Goal: Task Accomplishment & Management: Manage account settings

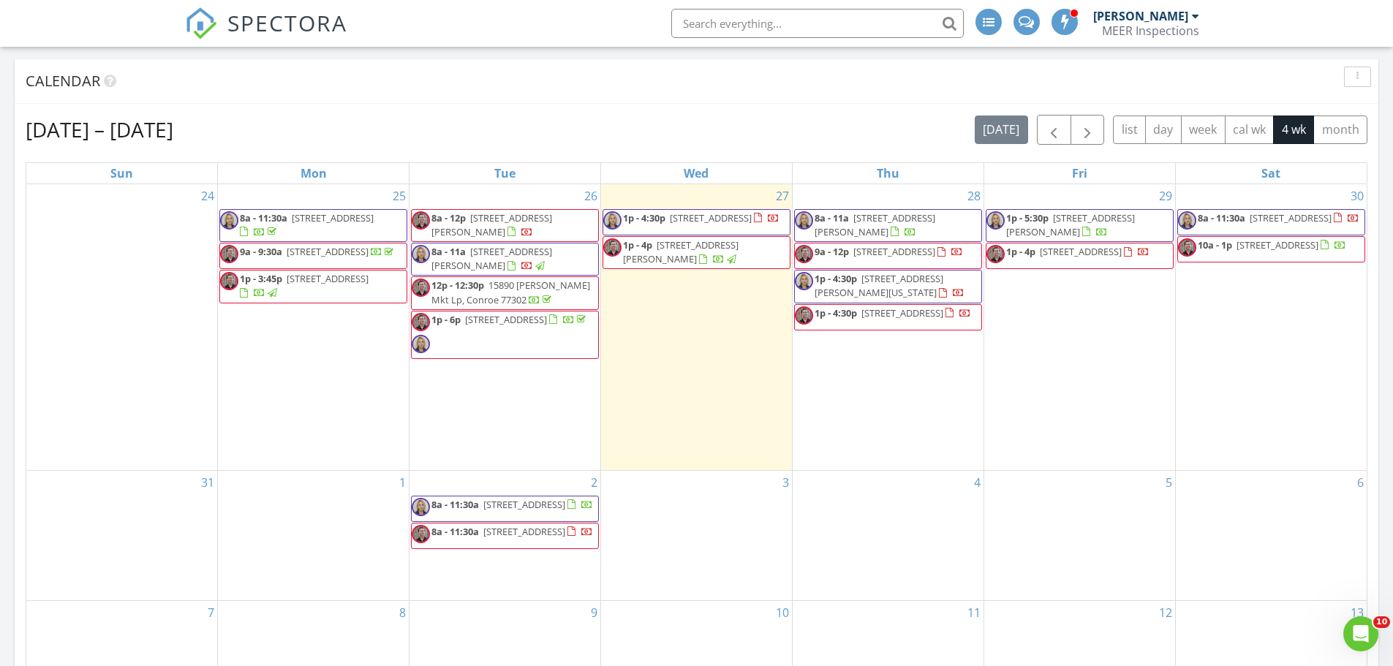
scroll to position [585, 0]
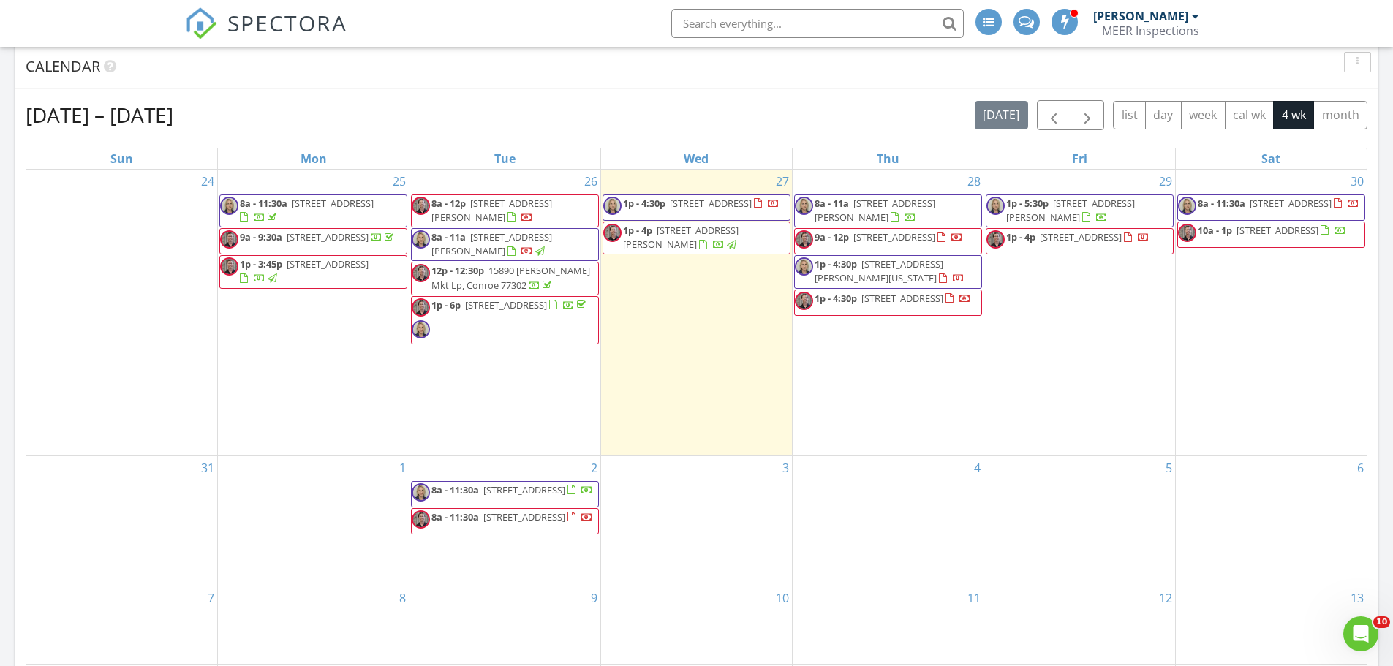
scroll to position [658, 0]
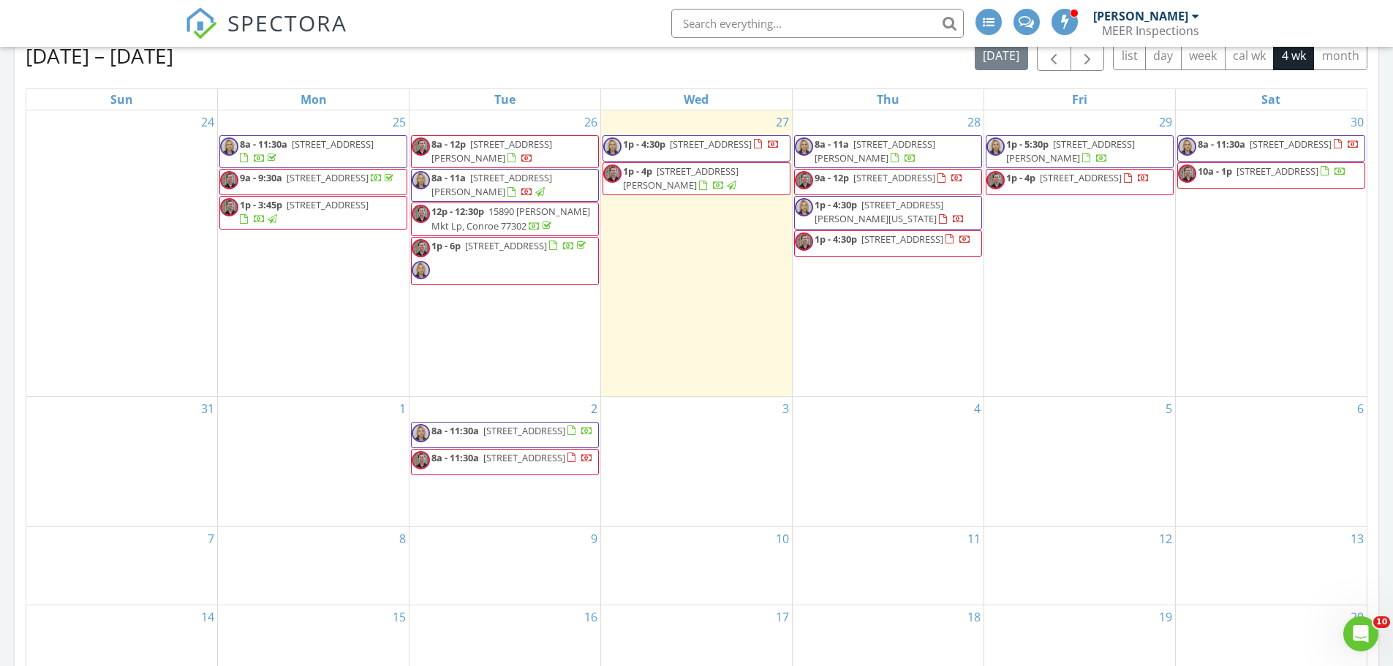
click at [1026, 227] on div "29 1p - 5:30p 1615 Erin St, Houston 77009 1p - 4p 7429 Springdale St, Houston 7…" at bounding box center [1080, 253] width 191 height 286
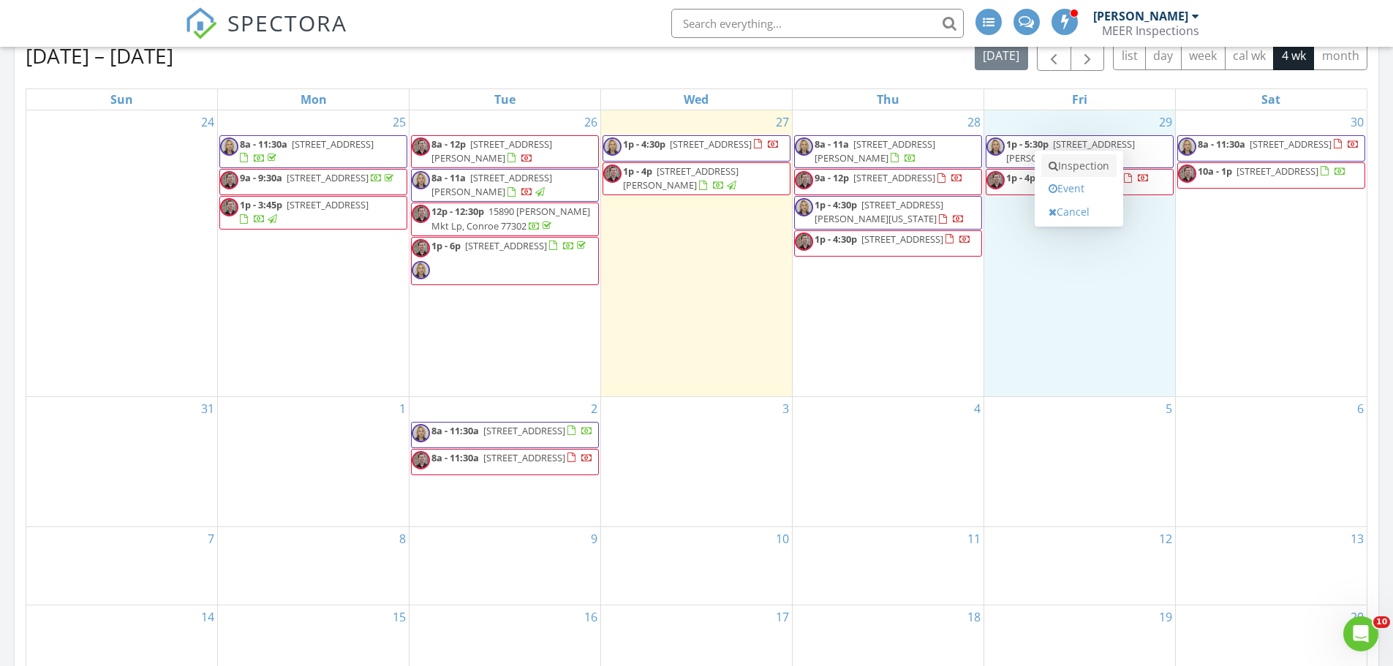
click at [1070, 172] on link "Inspection" at bounding box center [1079, 165] width 75 height 23
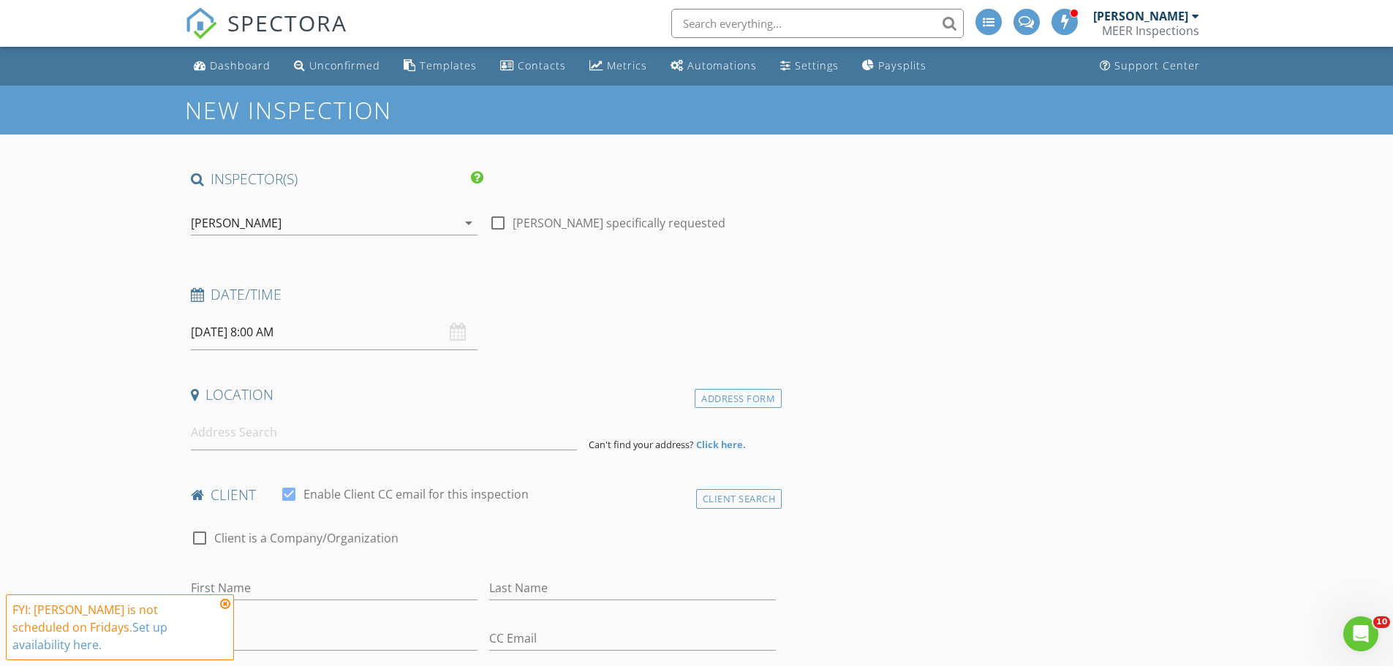
click at [389, 218] on div "[PERSON_NAME]" at bounding box center [324, 222] width 266 height 23
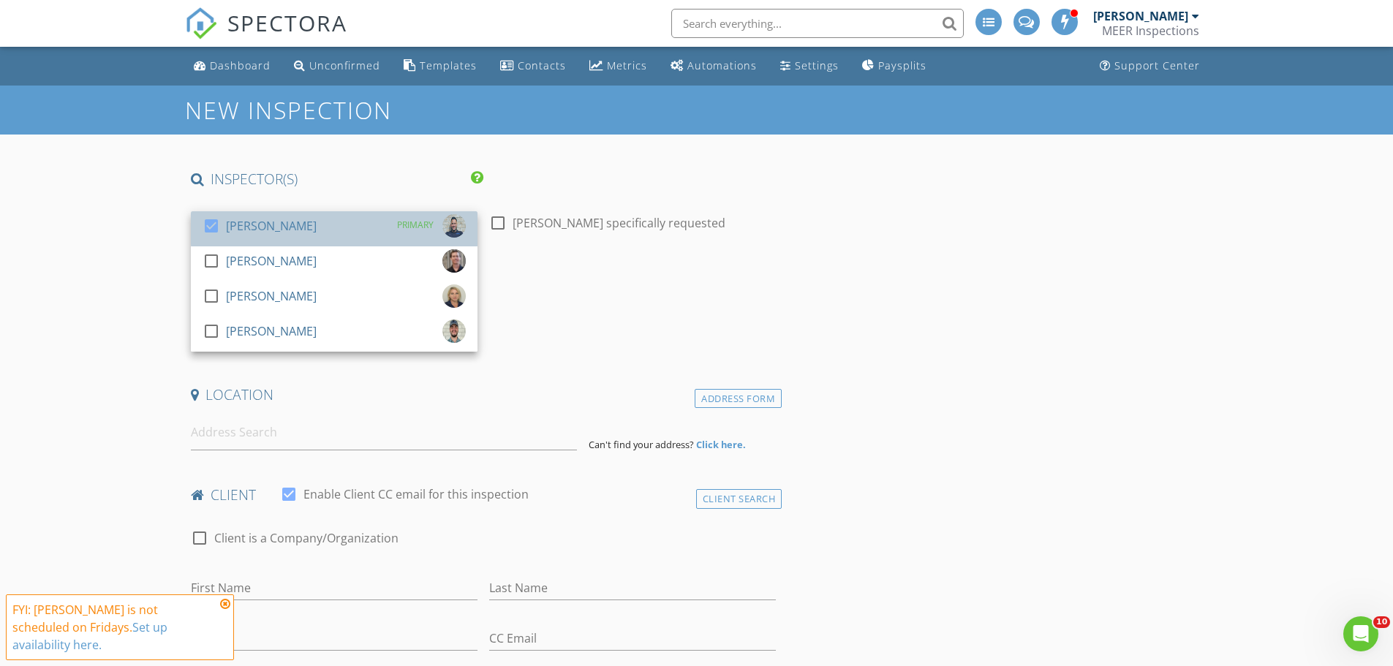
click at [221, 246] on link "check_box Rodrigo Calvillo PRIMARY" at bounding box center [334, 228] width 287 height 35
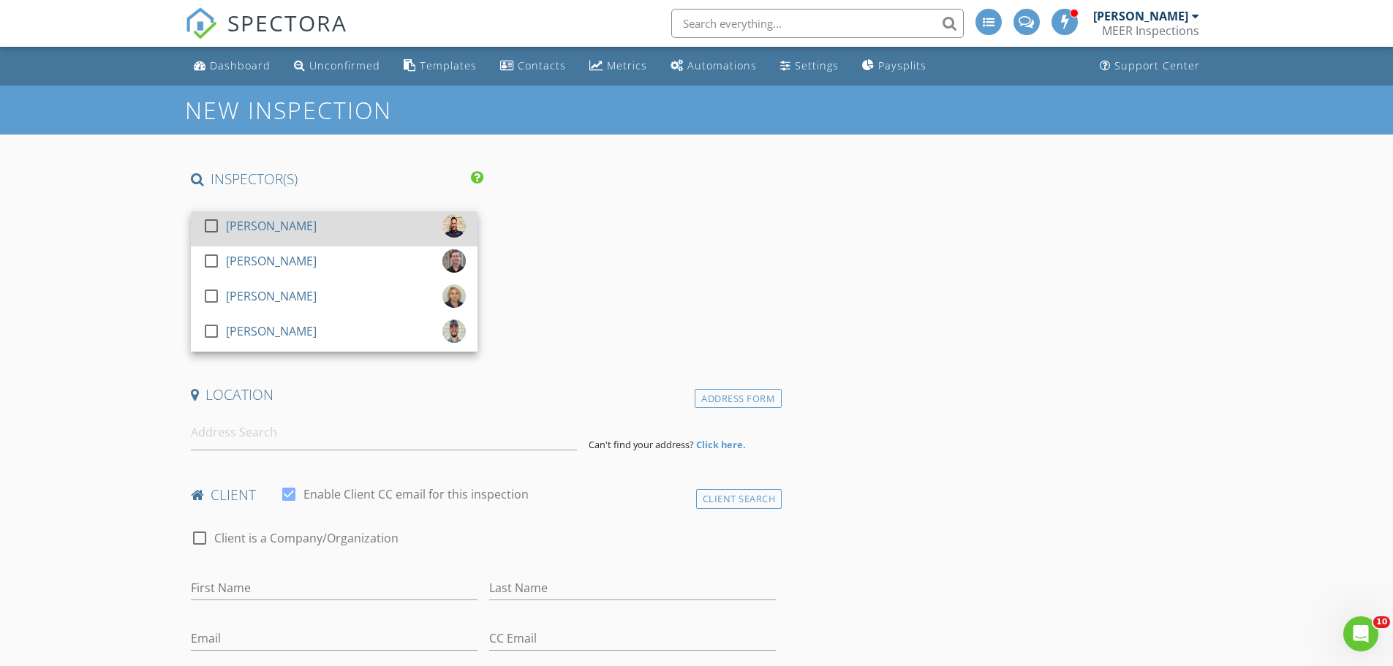
click at [216, 232] on div at bounding box center [211, 226] width 25 height 25
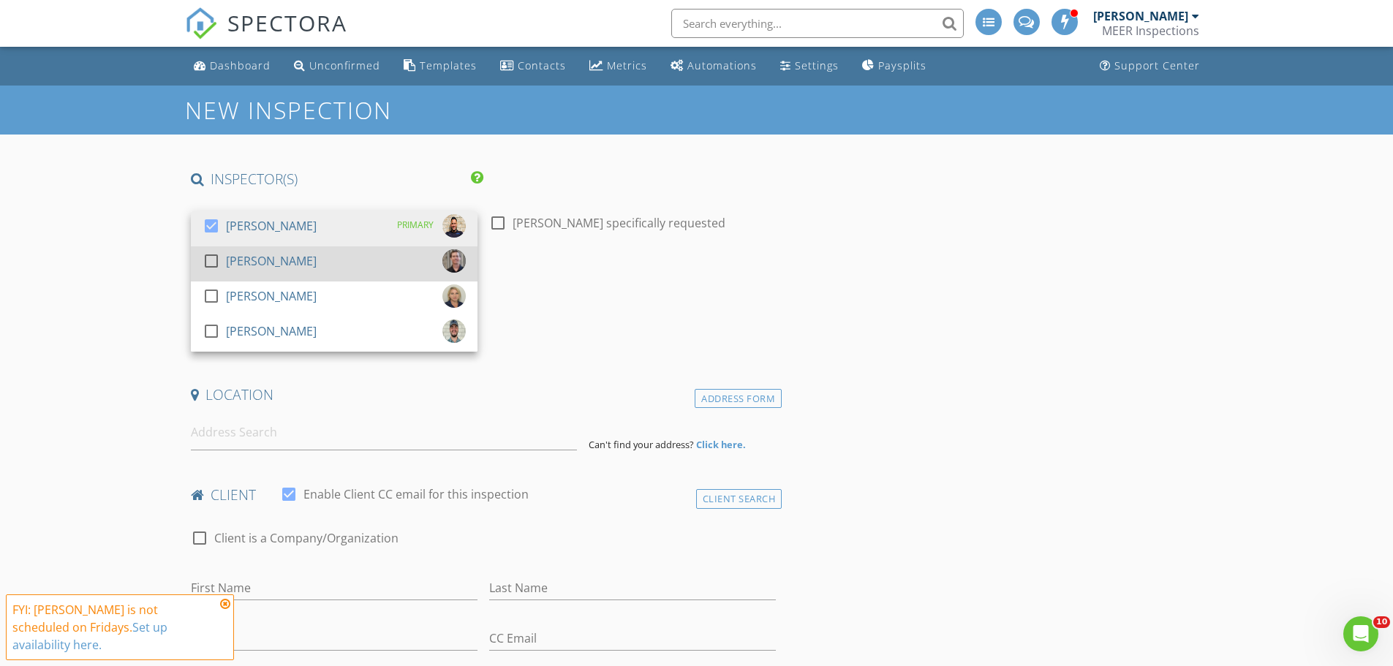
click at [201, 262] on div at bounding box center [211, 261] width 25 height 25
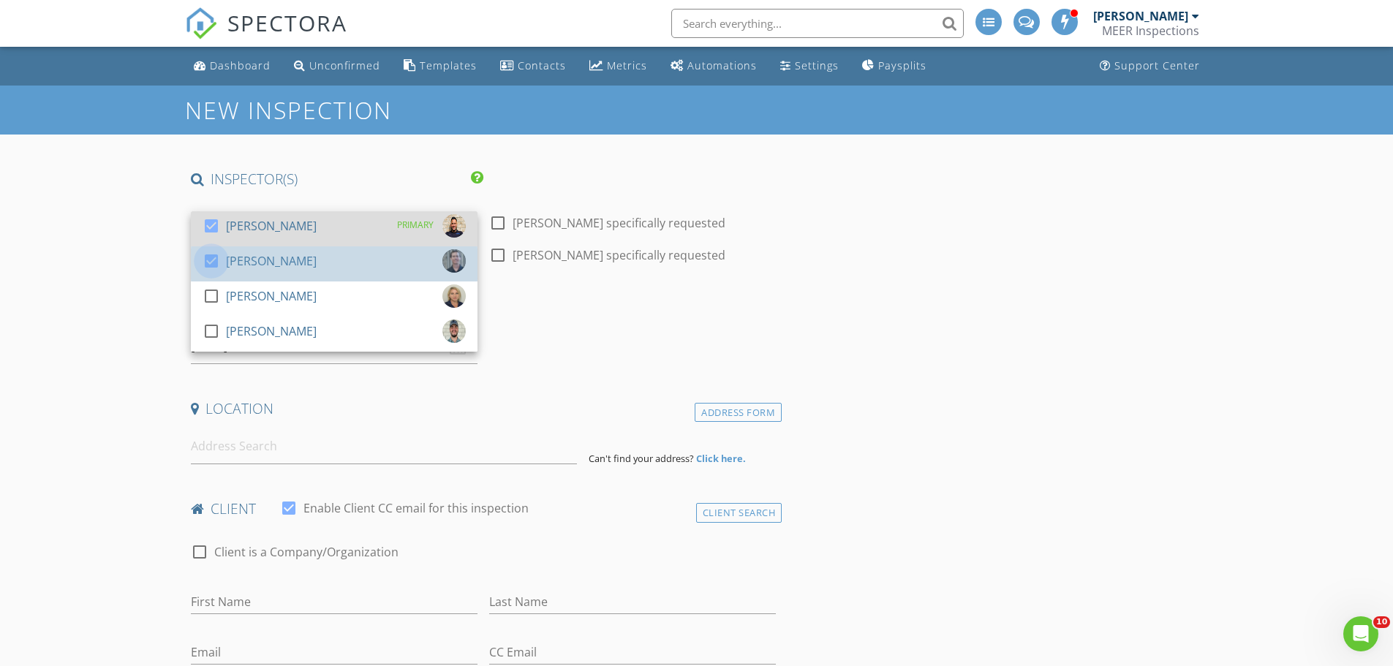
drag, startPoint x: 193, startPoint y: 244, endPoint x: 202, endPoint y: 241, distance: 9.0
click at [195, 243] on link "check_box Rodrigo Calvillo PRIMARY" at bounding box center [334, 228] width 287 height 35
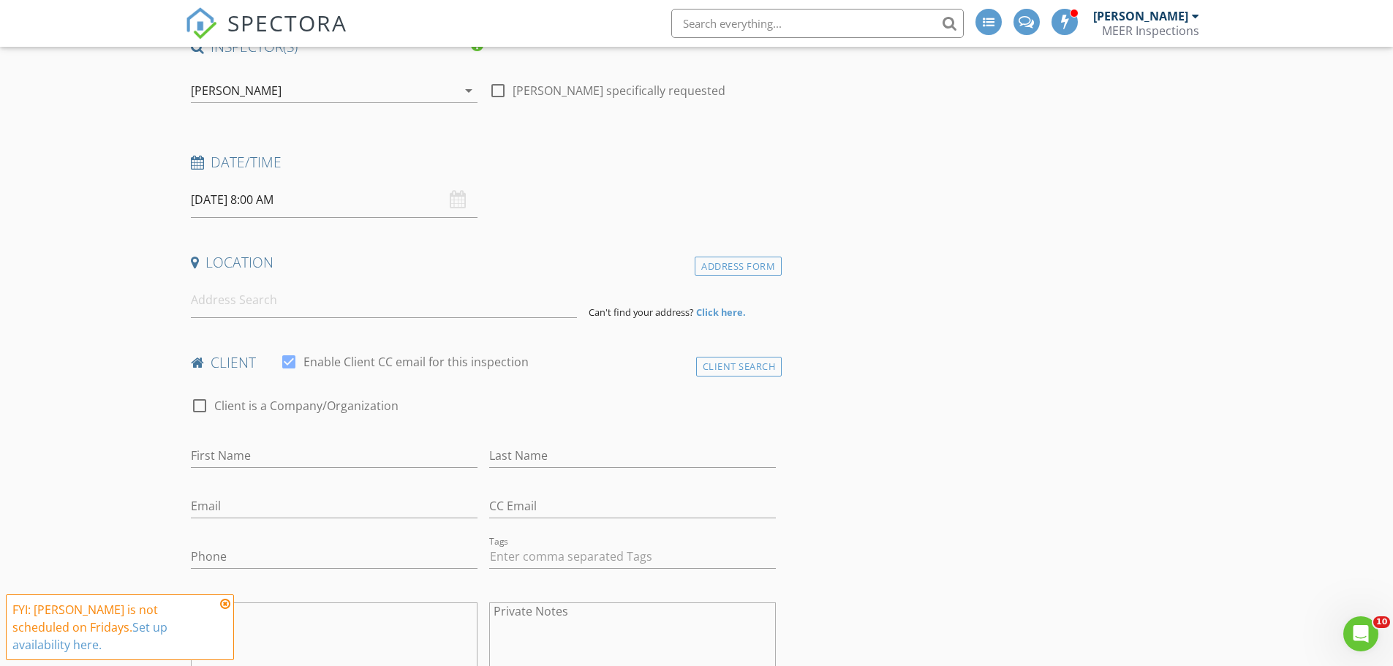
scroll to position [219, 0]
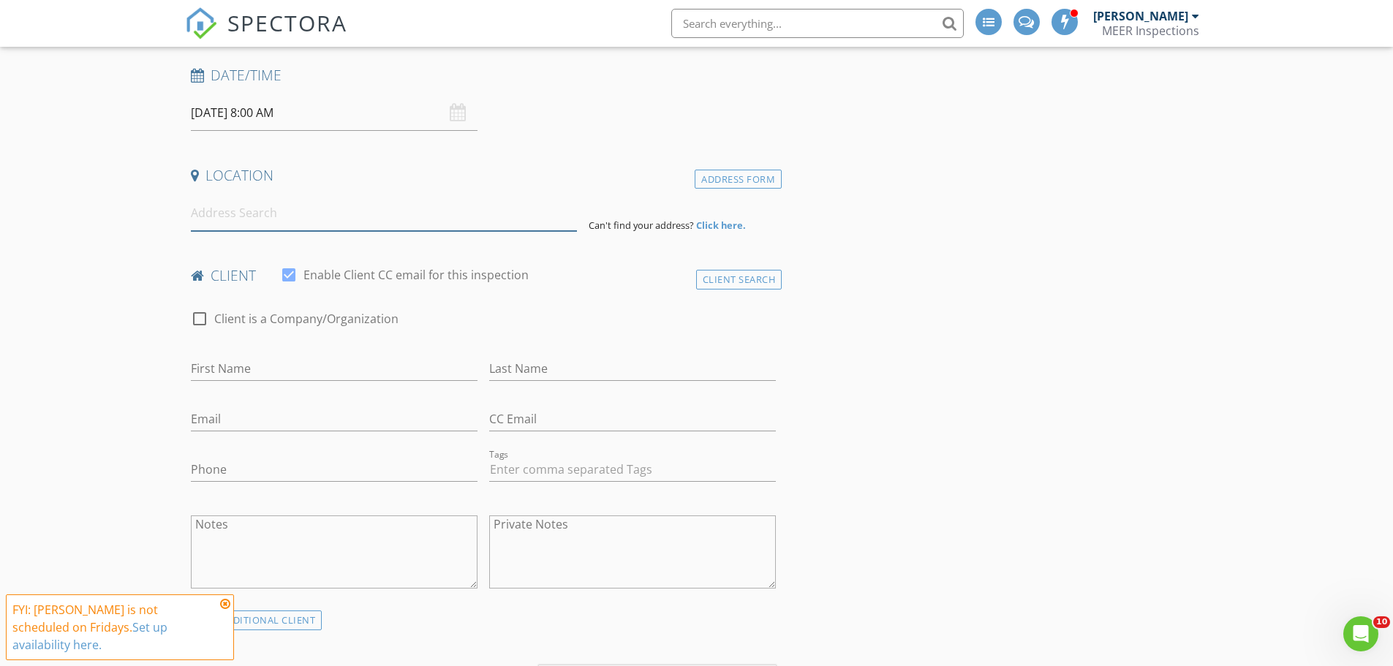
click at [368, 230] on input at bounding box center [384, 213] width 386 height 36
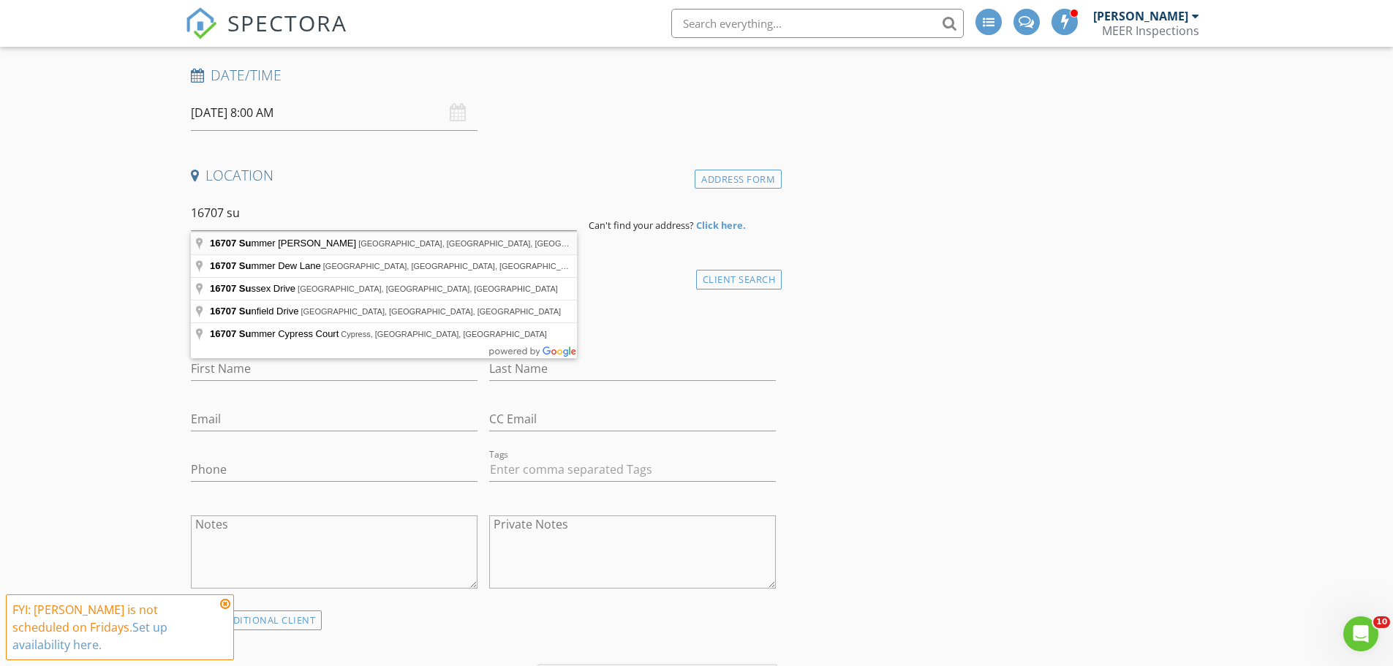
type input "16707 Summer Dawn Lane, Houston, TX, USA"
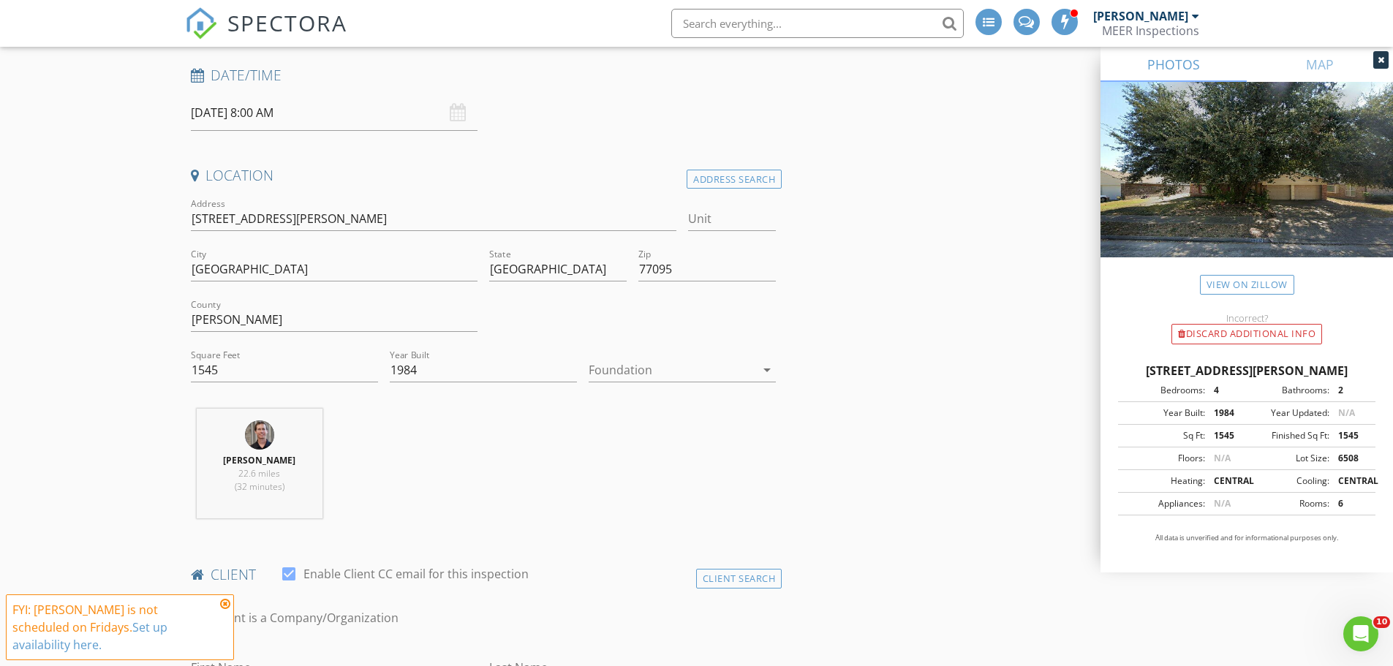
click at [598, 369] on div at bounding box center [672, 369] width 167 height 23
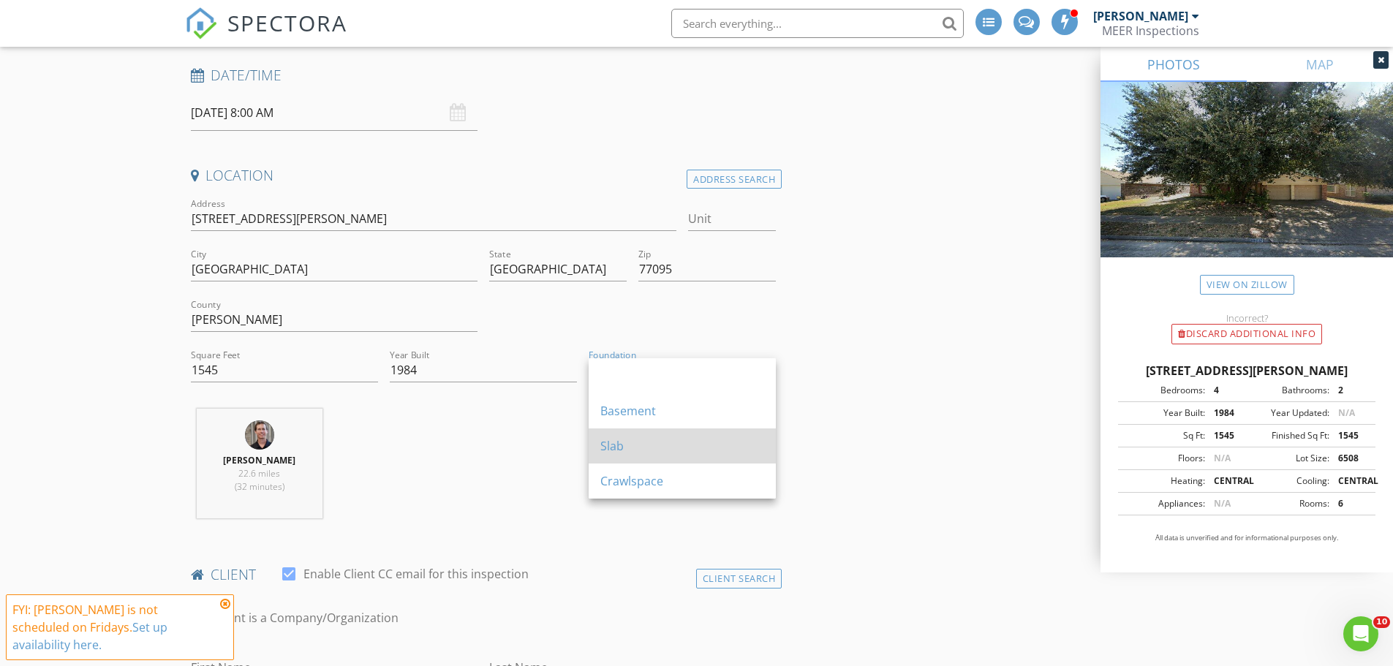
click at [603, 437] on div "Slab" at bounding box center [683, 446] width 164 height 18
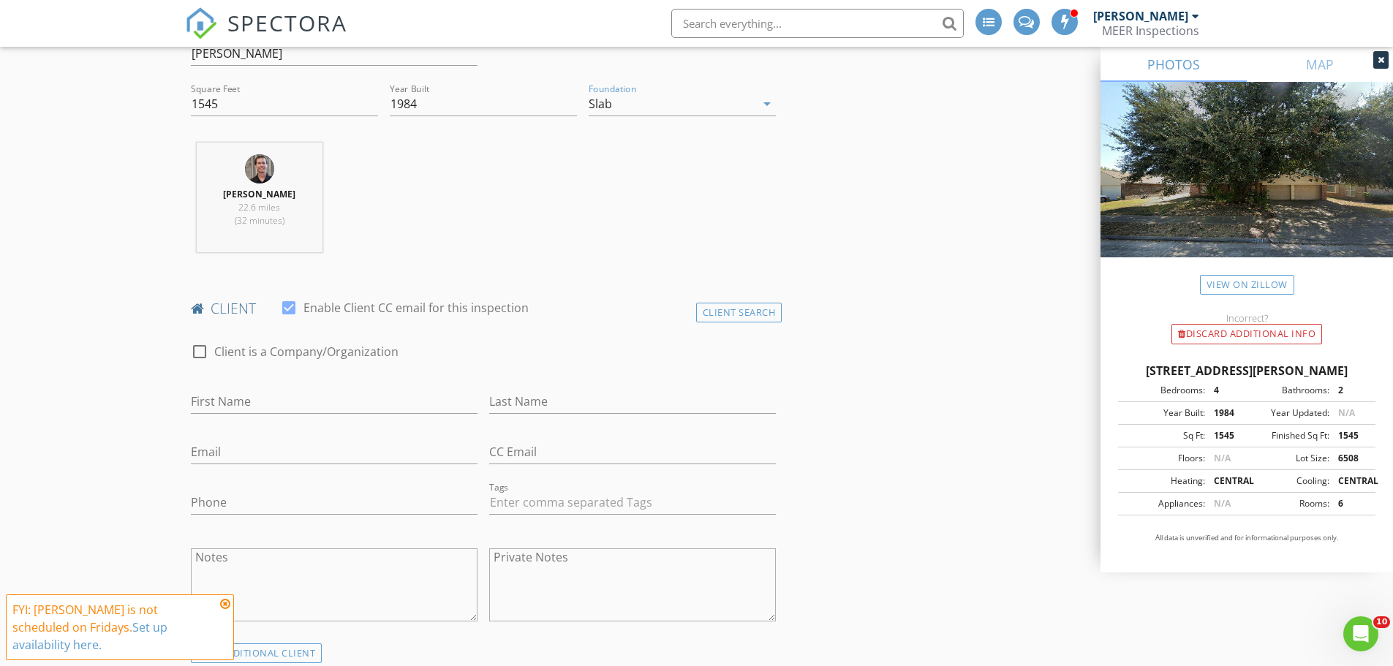
scroll to position [512, 0]
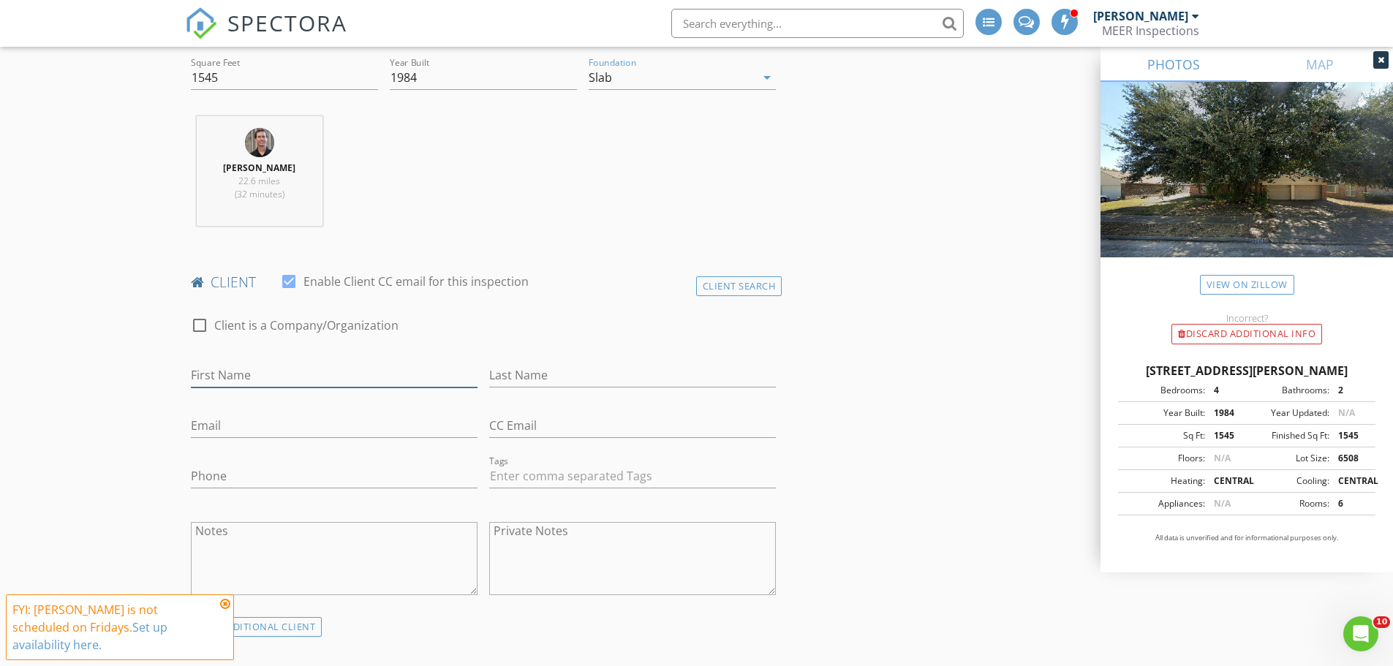
click at [384, 380] on input "First Name" at bounding box center [334, 376] width 287 height 24
type input "Diego"
type input "[PERSON_NAME]"
click at [331, 437] on input "Email" at bounding box center [334, 426] width 287 height 24
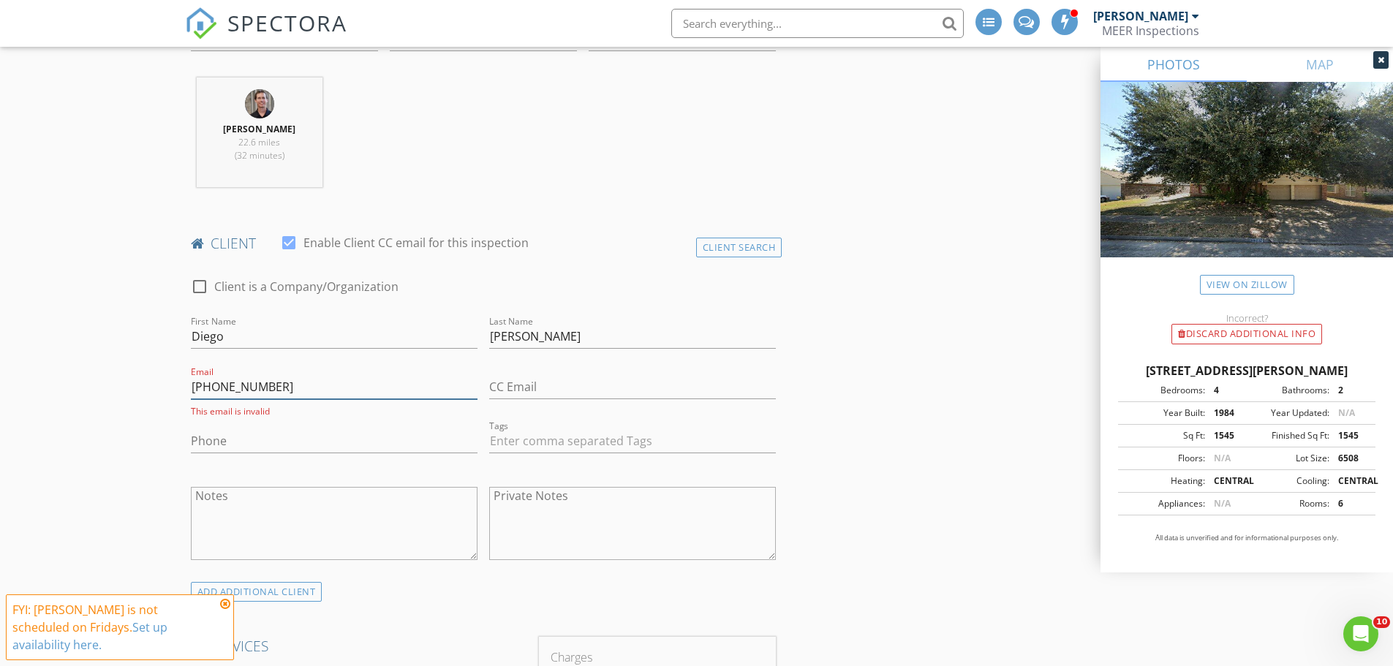
scroll to position [585, 0]
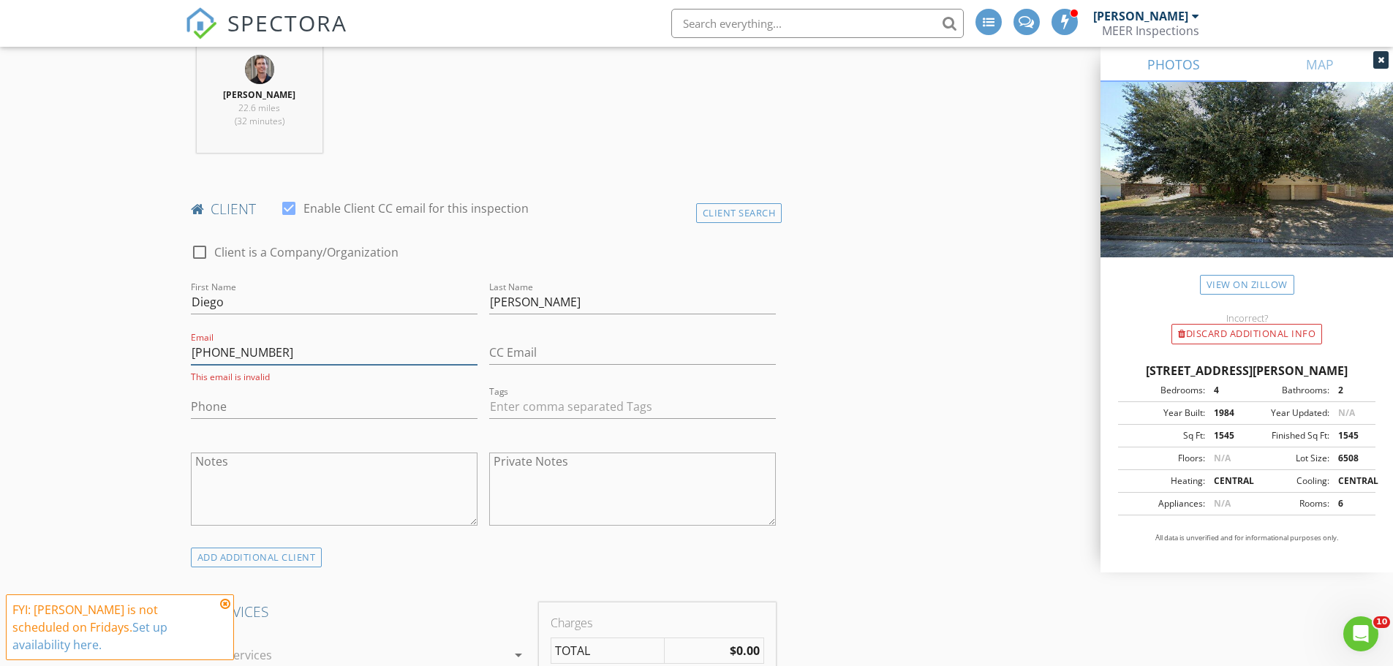
type input "[PHONE_NUMBER]"
click at [331, 408] on input "Phone" at bounding box center [334, 407] width 287 height 24
click at [306, 358] on input "[PHONE_NUMBER]" at bounding box center [334, 353] width 287 height 24
click at [304, 357] on input "[PHONE_NUMBER]" at bounding box center [334, 353] width 287 height 24
click at [304, 357] on input "832-526-4314" at bounding box center [334, 353] width 287 height 24
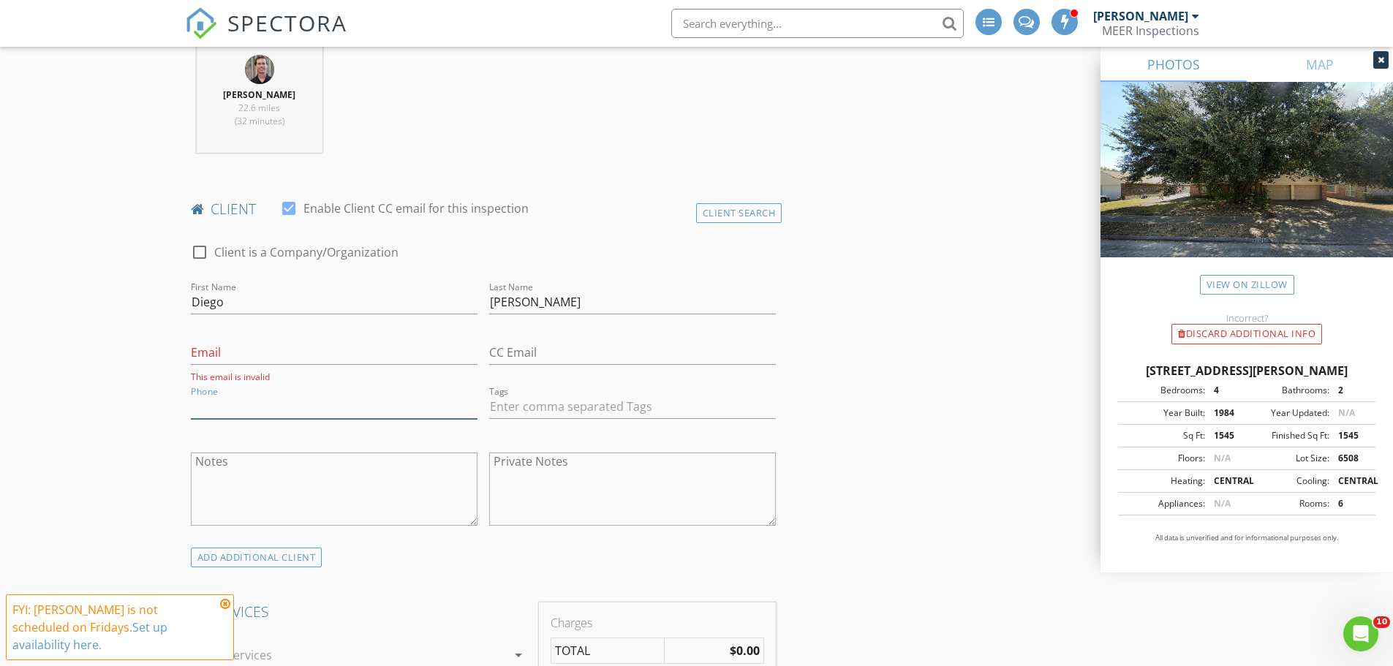
click at [297, 413] on input "Phone" at bounding box center [334, 407] width 287 height 24
paste input "832-526-4314"
type input "832-526-4314"
click at [339, 345] on input "Email" at bounding box center [334, 353] width 287 height 24
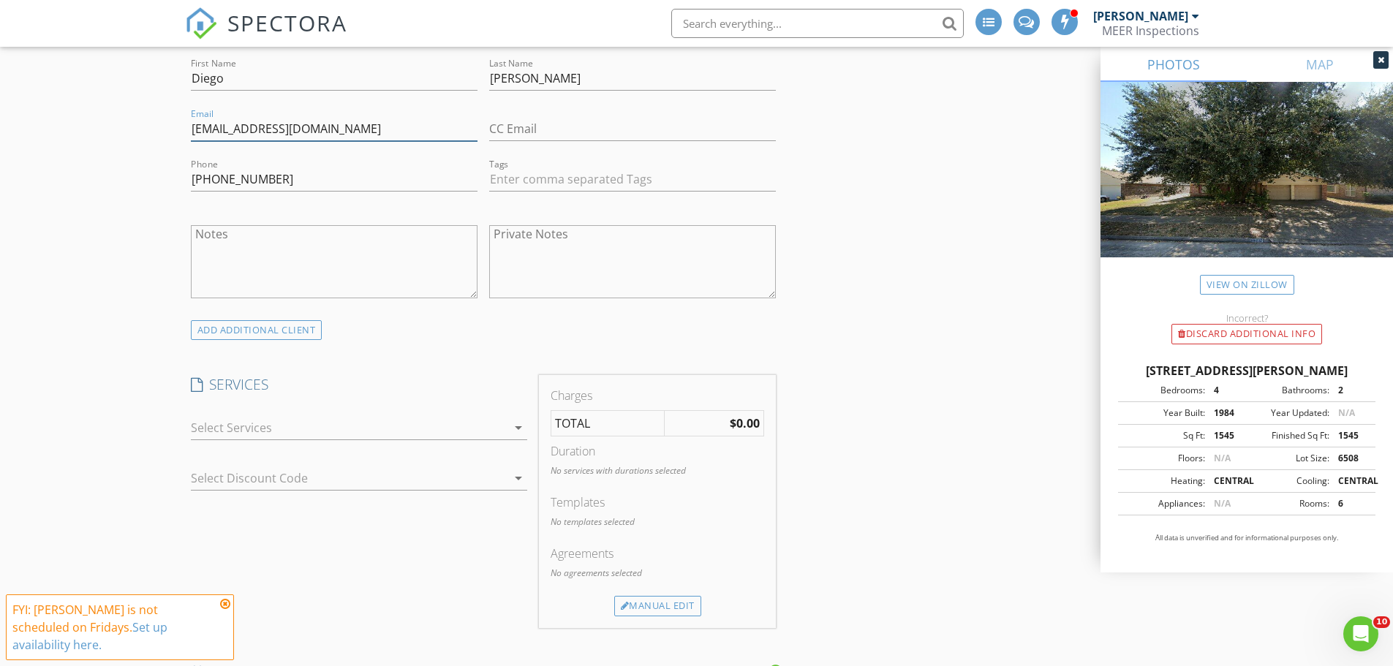
scroll to position [951, 0]
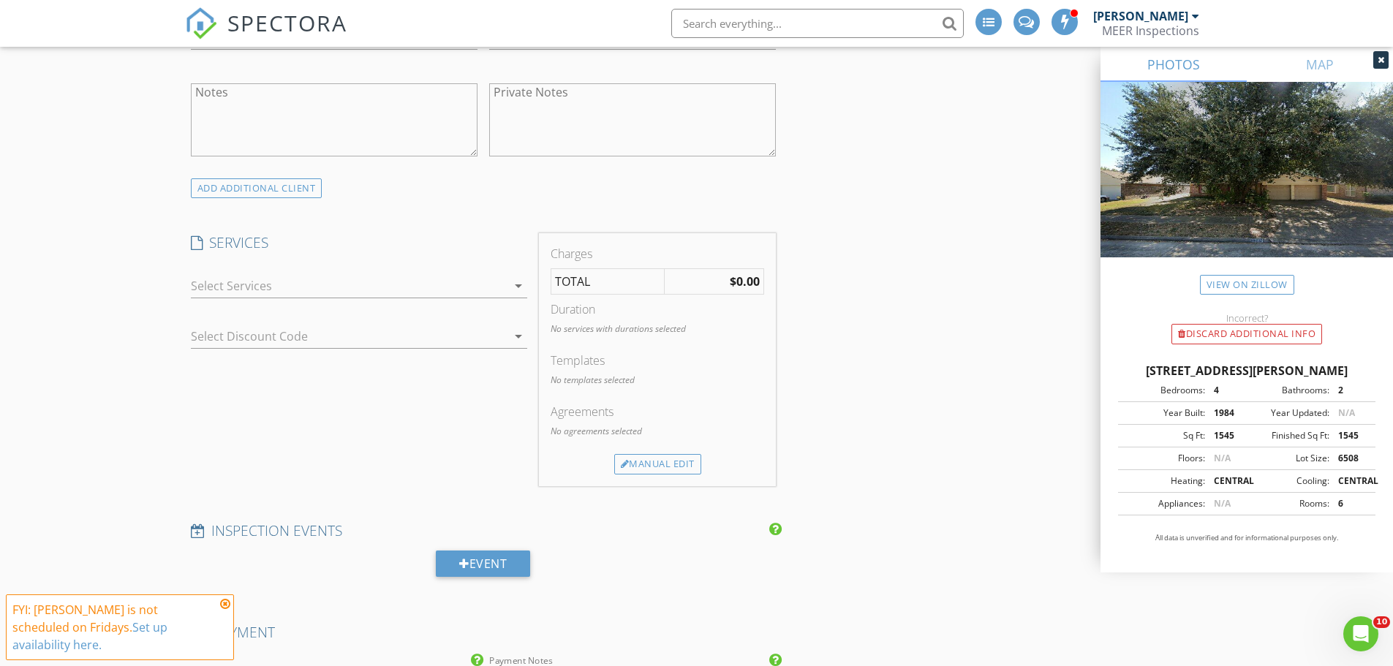
type input "diegomata7427@hotmail.com"
click at [350, 306] on div at bounding box center [359, 308] width 336 height 9
click at [352, 301] on div "arrow_drop_down" at bounding box center [359, 293] width 336 height 39
click at [333, 293] on div at bounding box center [349, 285] width 316 height 23
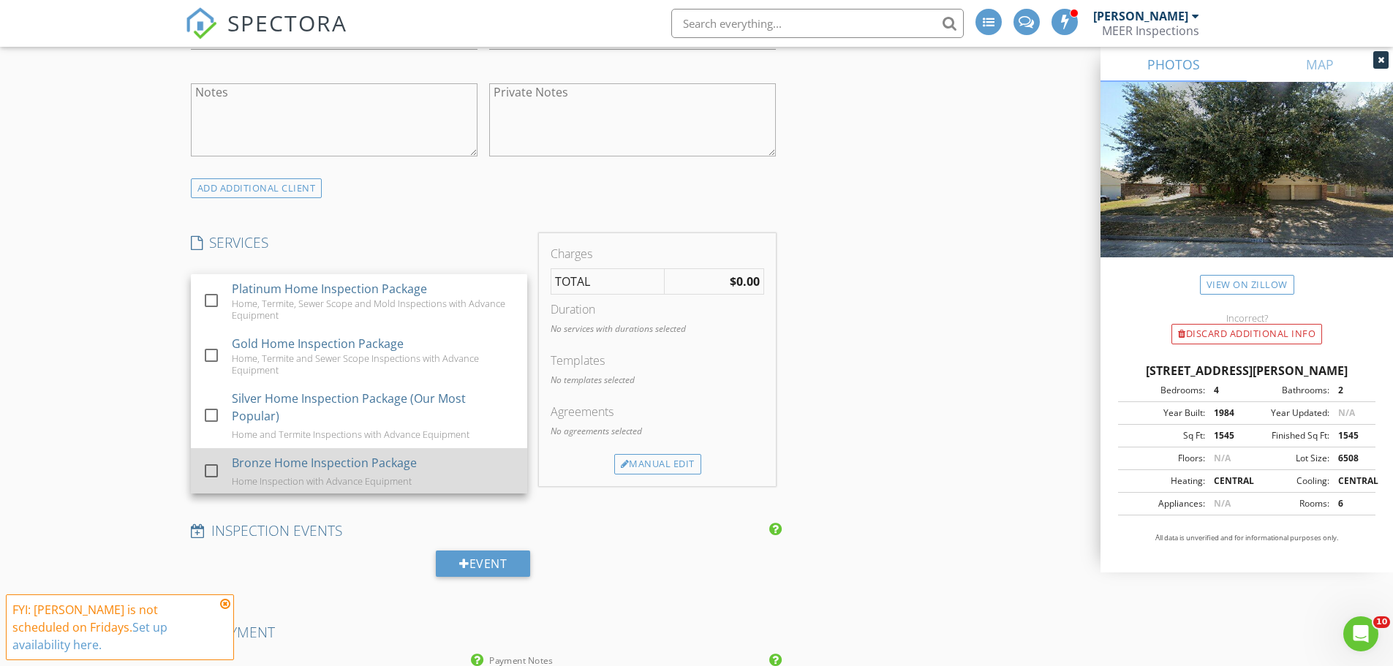
click at [223, 458] on div "check_box_outline_blank" at bounding box center [214, 472] width 23 height 33
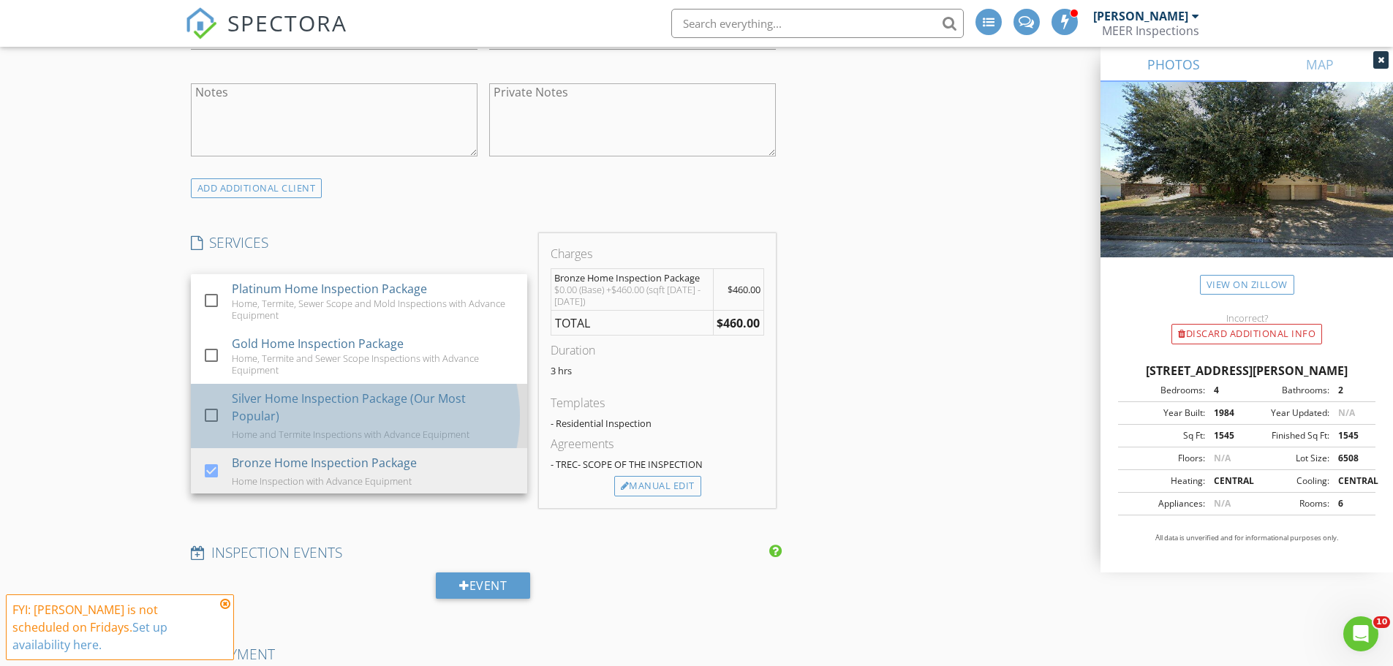
click at [223, 434] on div "check_box_outline_blank Silver Home Inspection Package (Our Most Popular) Home …" at bounding box center [359, 416] width 313 height 64
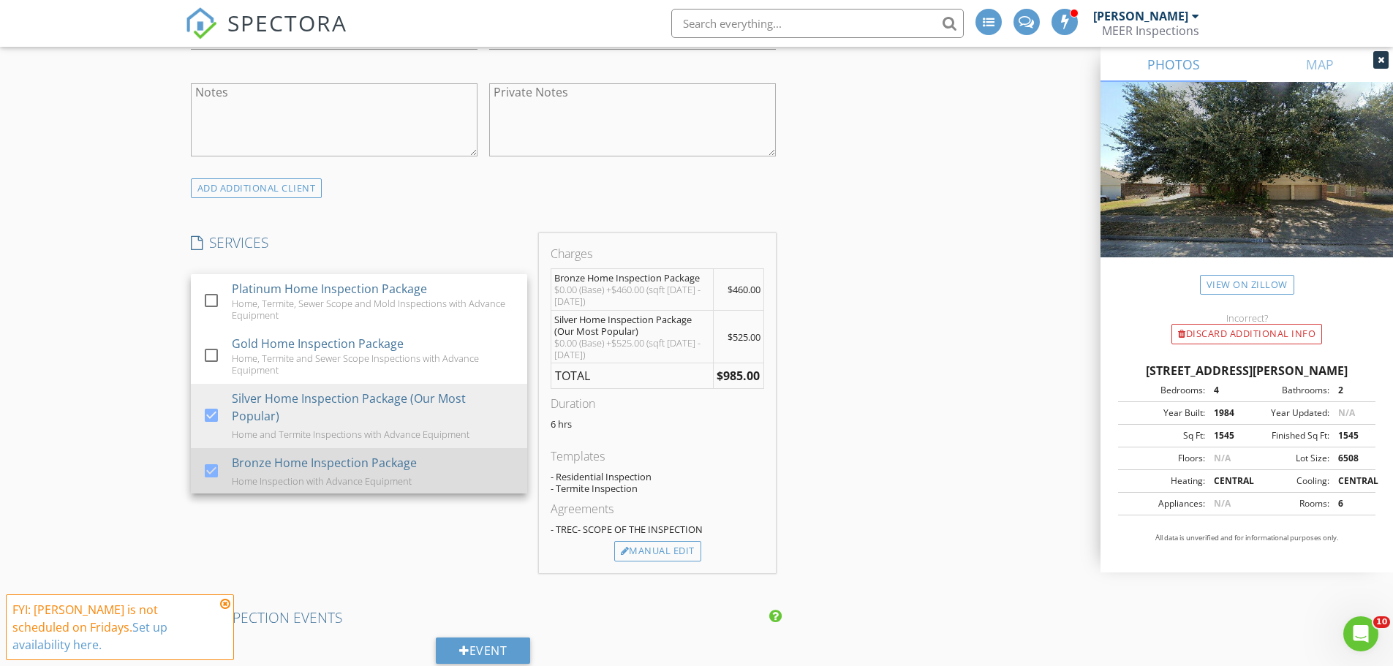
click at [203, 458] on div "check_box" at bounding box center [214, 472] width 23 height 33
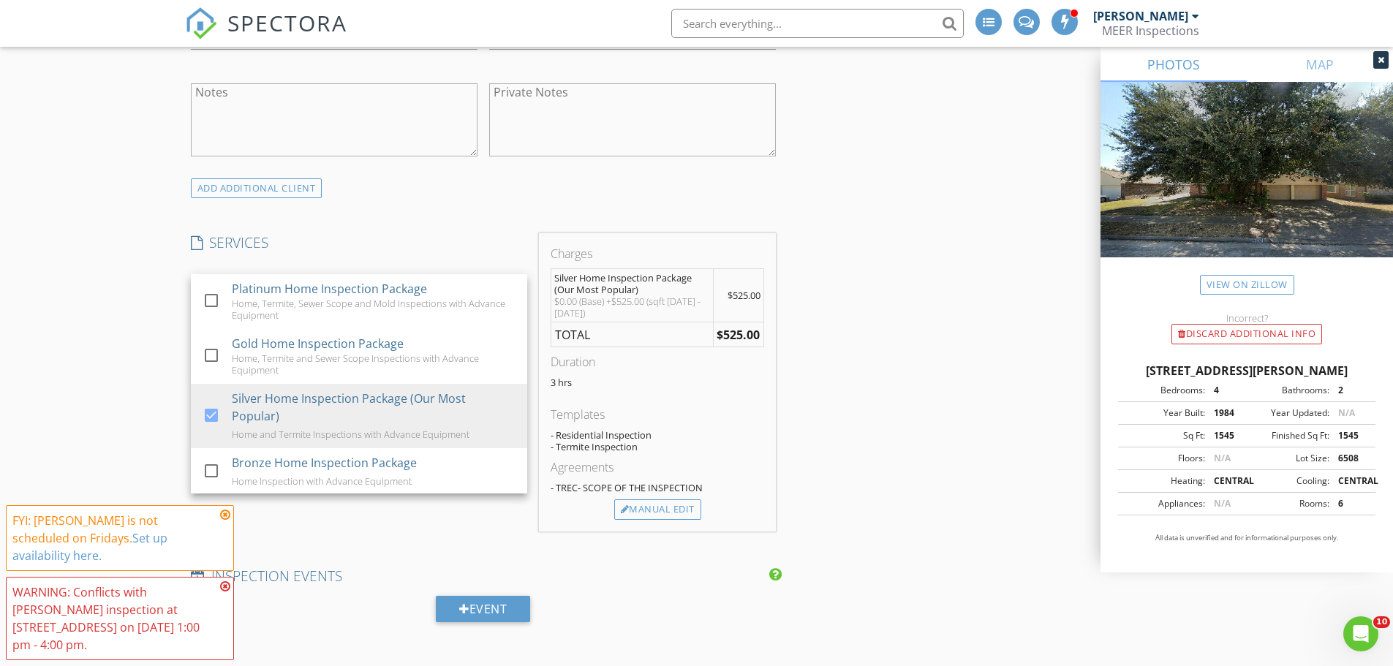
click at [136, 373] on div "New Inspection INSPECTOR(S) check_box_outline_blank Rodrigo Calvillo check_box …" at bounding box center [696, 567] width 1393 height 2865
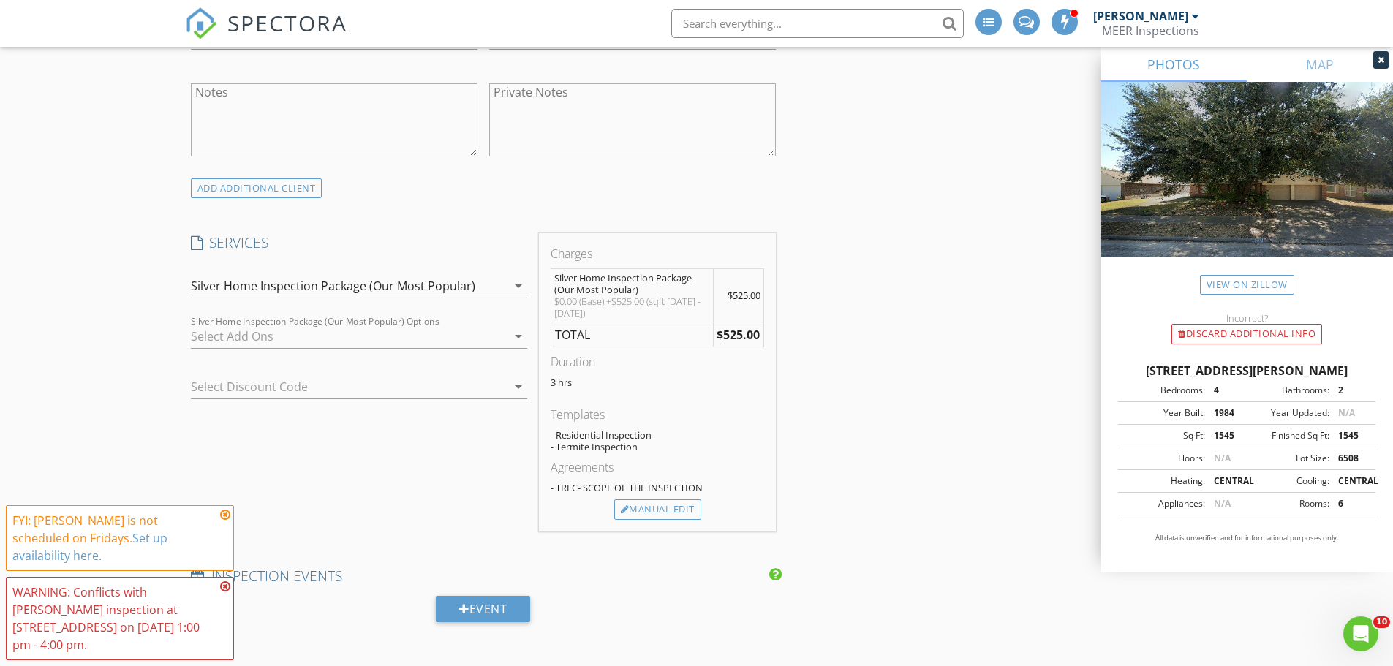
click at [227, 521] on icon at bounding box center [225, 515] width 10 height 12
click at [228, 592] on icon at bounding box center [225, 587] width 10 height 12
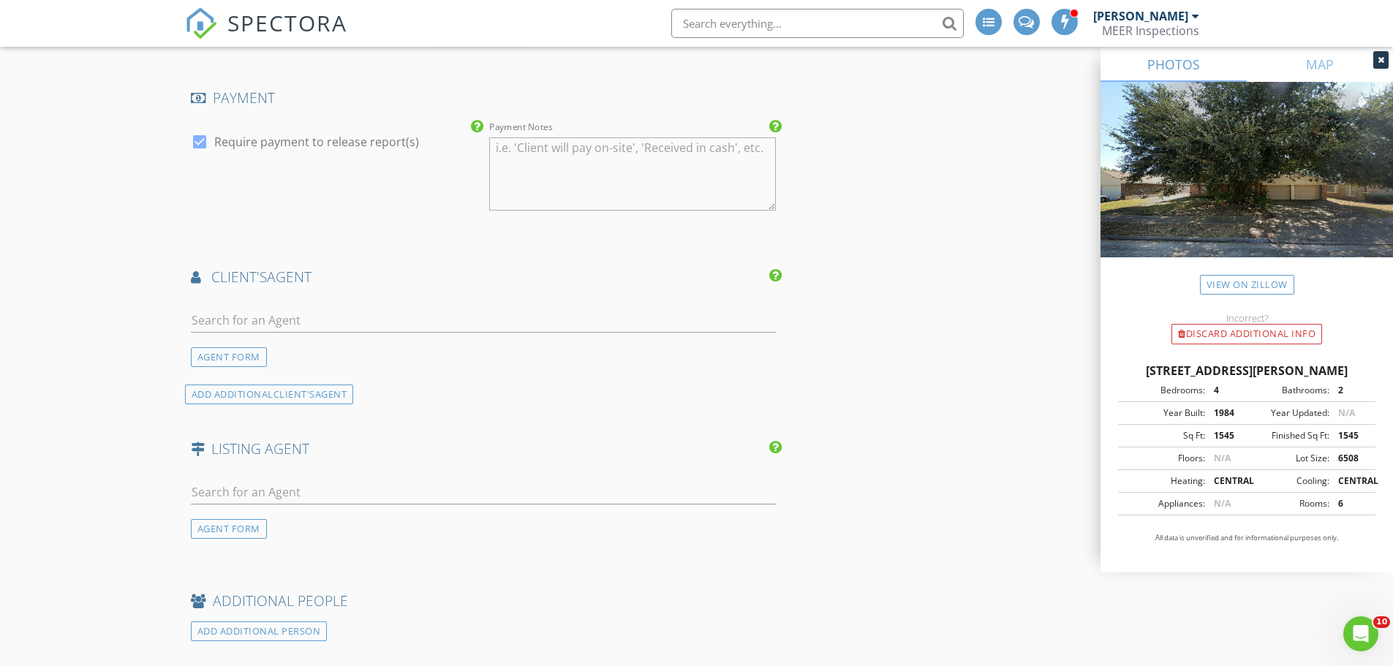
scroll to position [1553, 0]
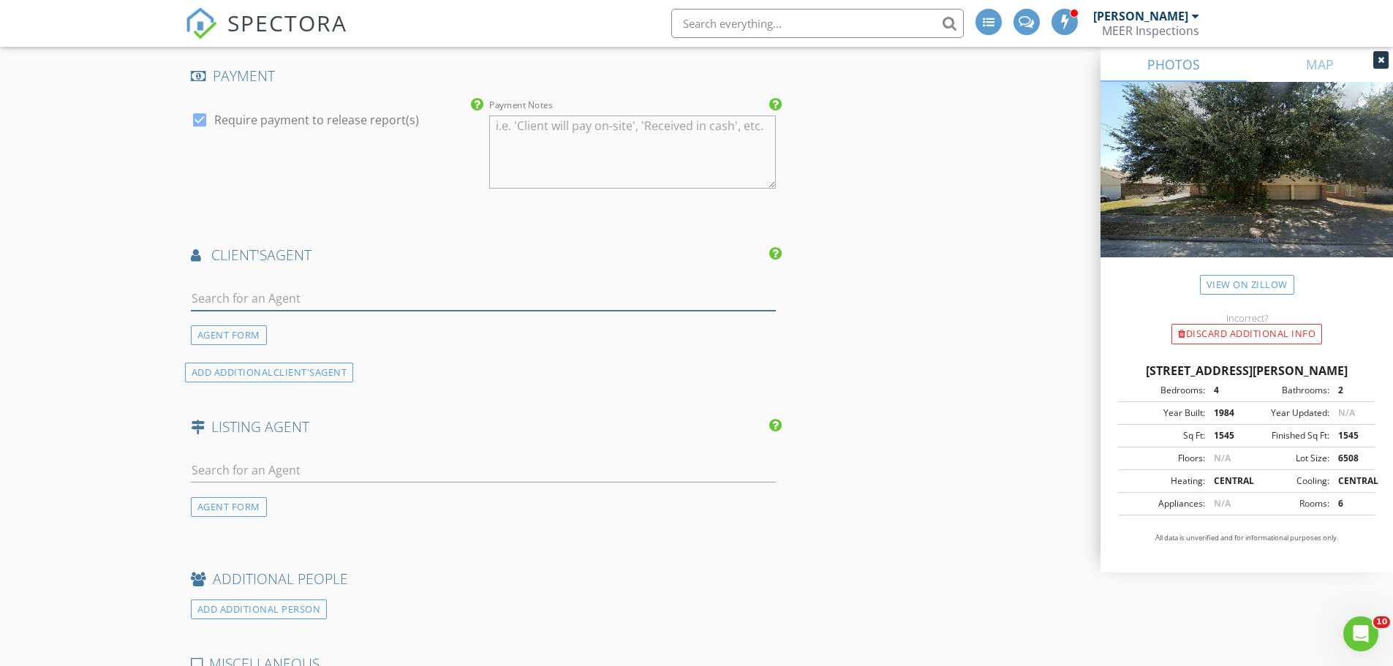
click at [327, 293] on input "text" at bounding box center [484, 299] width 586 height 24
type input "sindy"
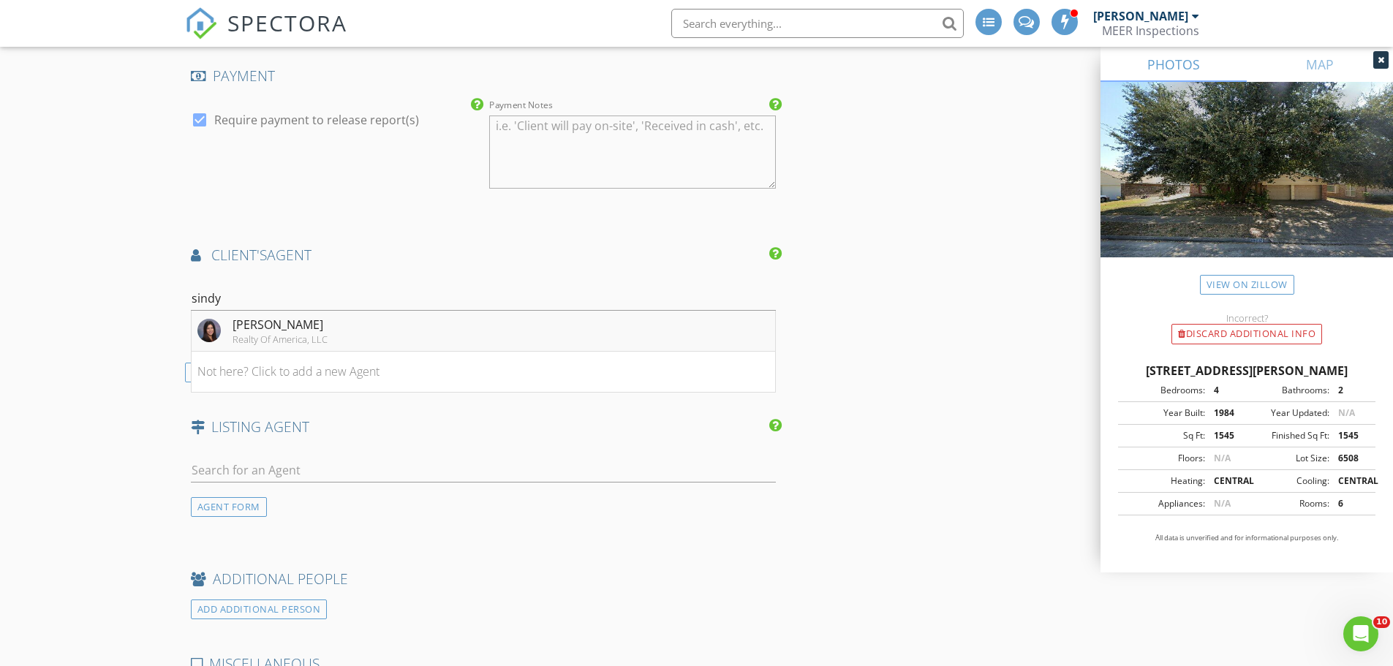
click at [288, 336] on div "Realty Of America, LLC" at bounding box center [280, 340] width 95 height 12
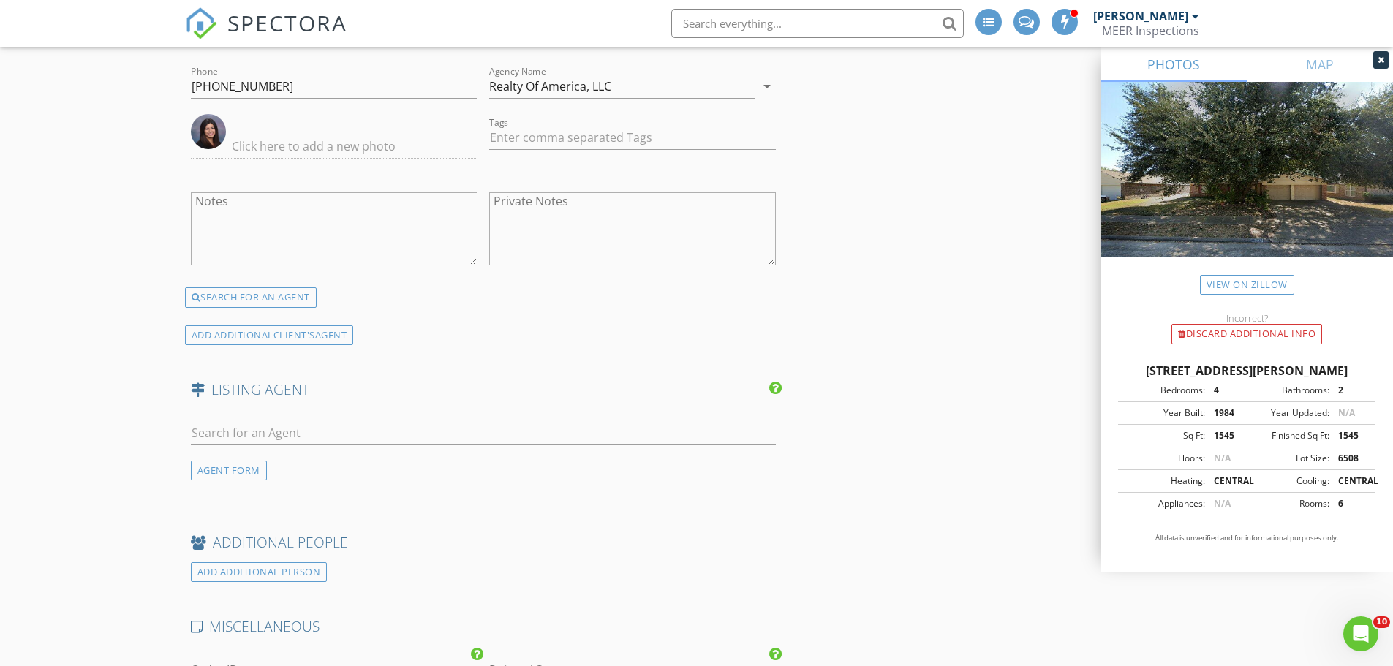
scroll to position [1992, 0]
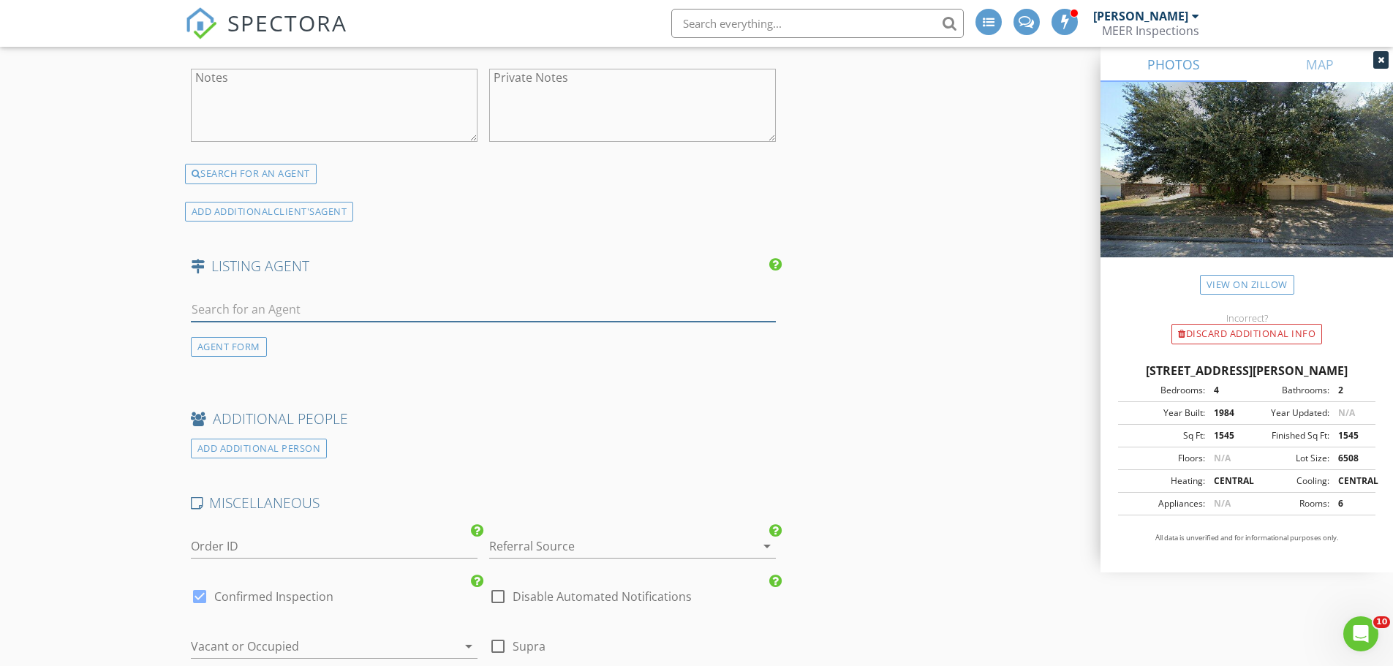
click at [394, 312] on input "text" at bounding box center [484, 310] width 586 height 24
type input "celina g"
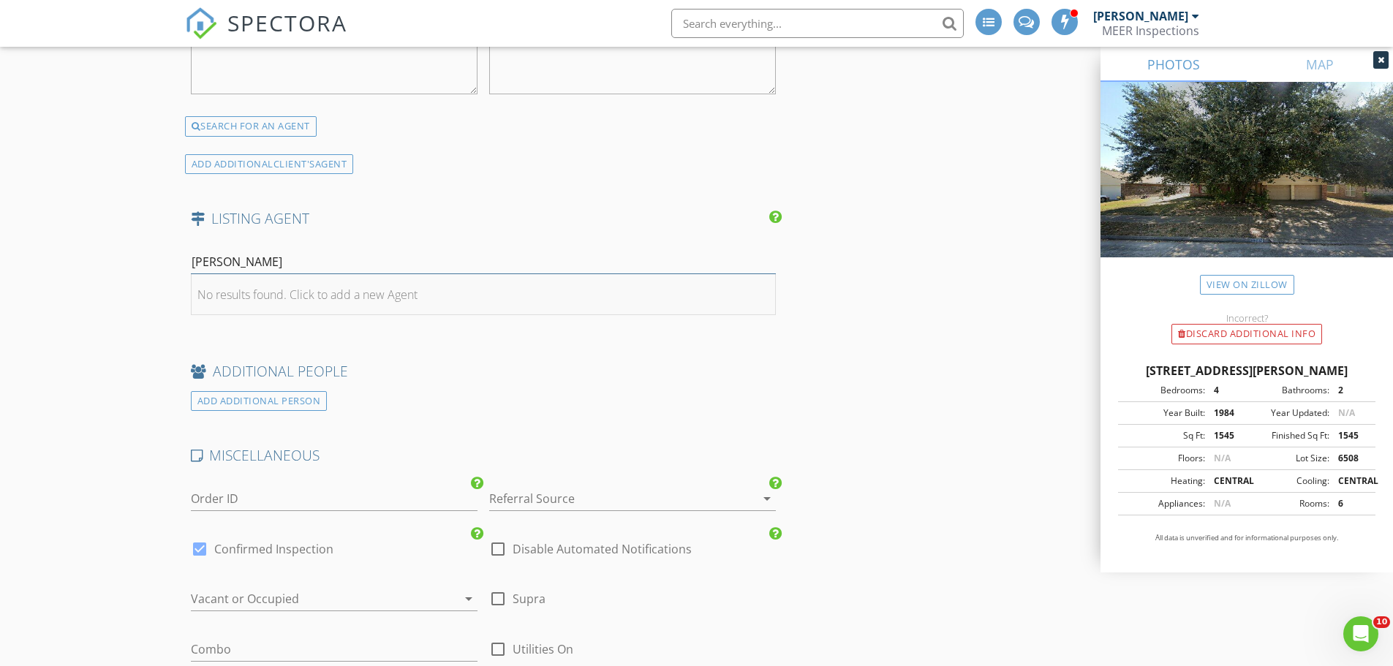
scroll to position [2065, 0]
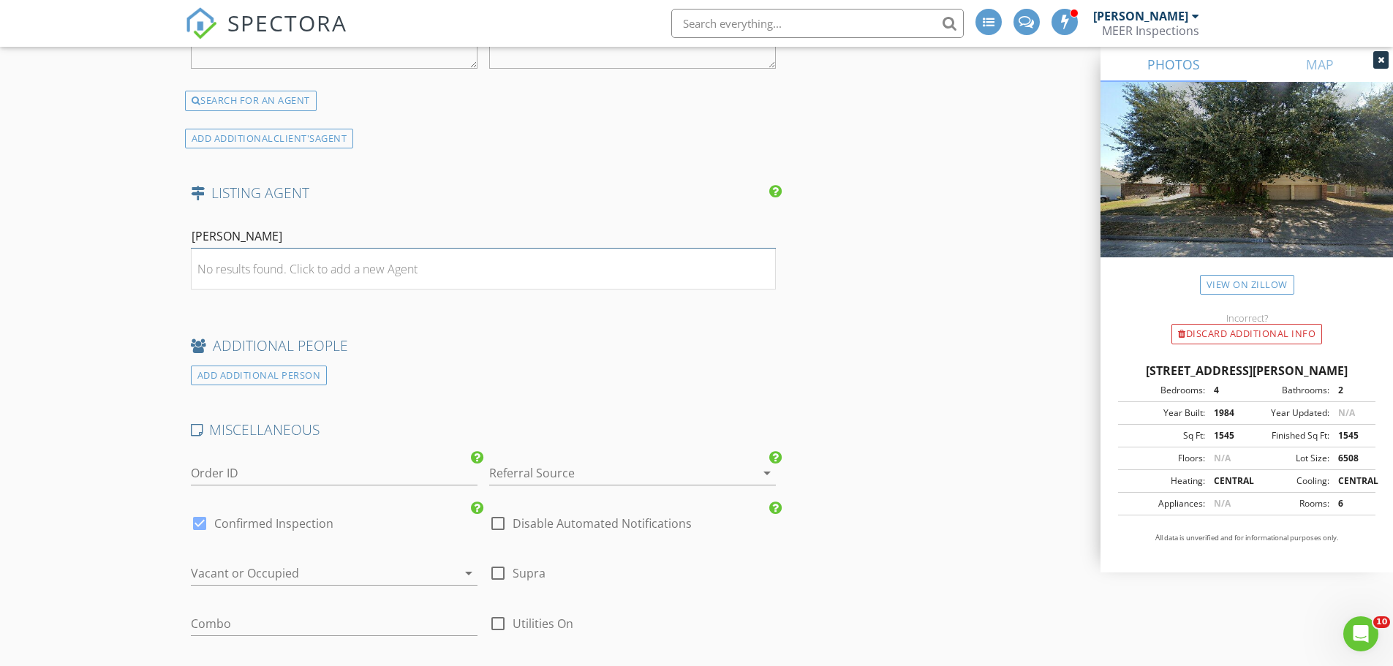
click at [238, 236] on input "celina g" at bounding box center [484, 237] width 586 height 24
click at [222, 269] on div "No results found. Click to add a new Agent" at bounding box center [307, 269] width 220 height 18
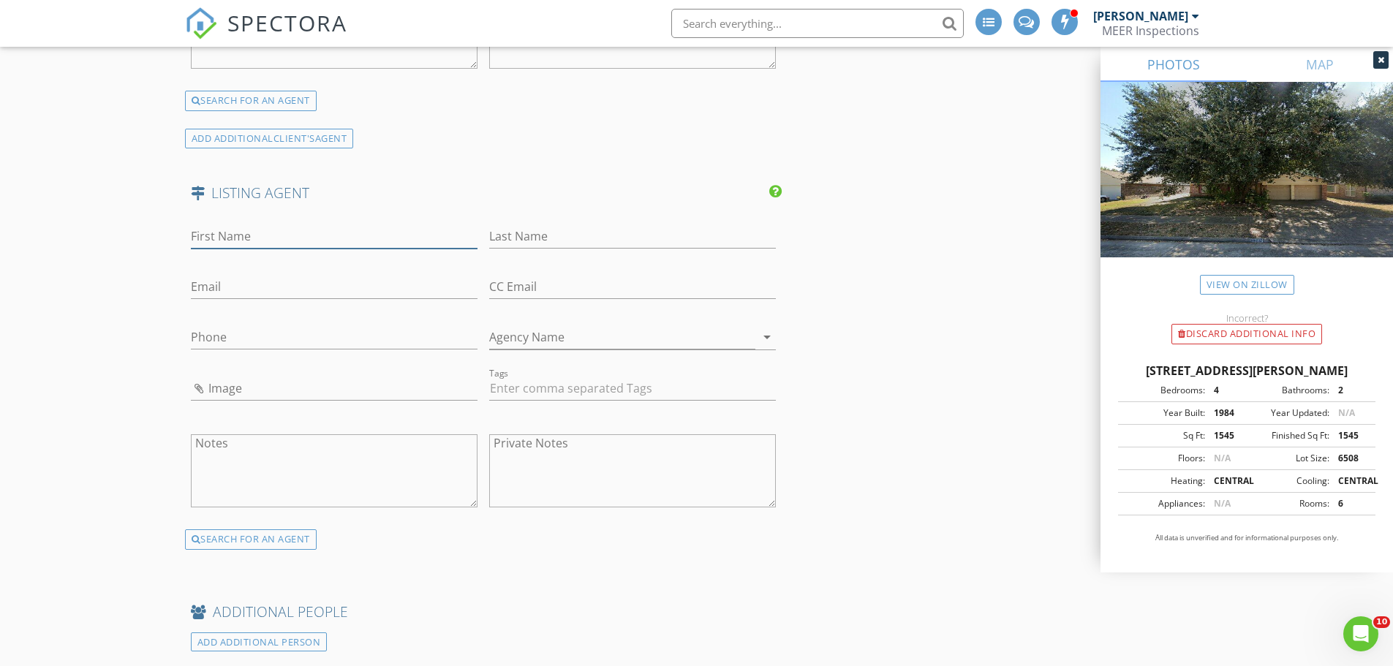
click at [256, 236] on input "First Name" at bounding box center [334, 237] width 287 height 24
paste input "Celina Gomez"
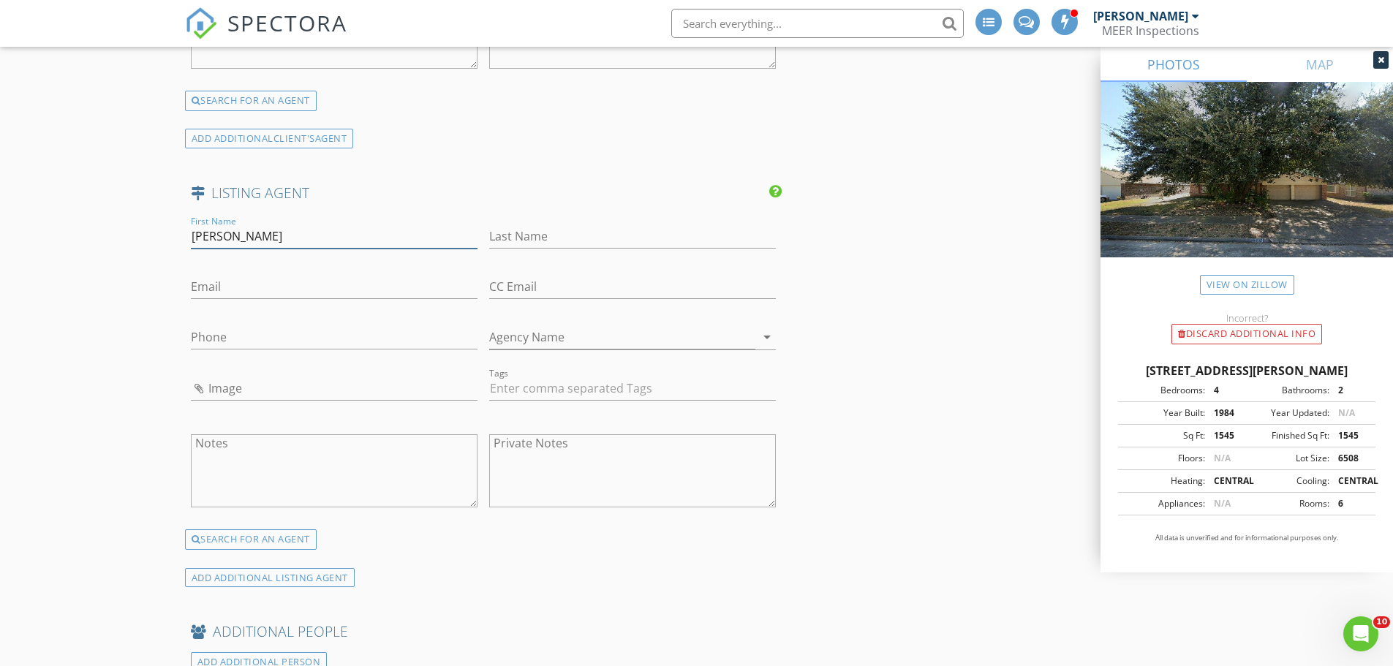
click at [251, 237] on input "Celina Gomez" at bounding box center [334, 237] width 287 height 24
type input "Celina"
click at [598, 218] on div "Last Name" at bounding box center [632, 240] width 287 height 48
click at [575, 230] on input "Last Name" at bounding box center [632, 237] width 287 height 24
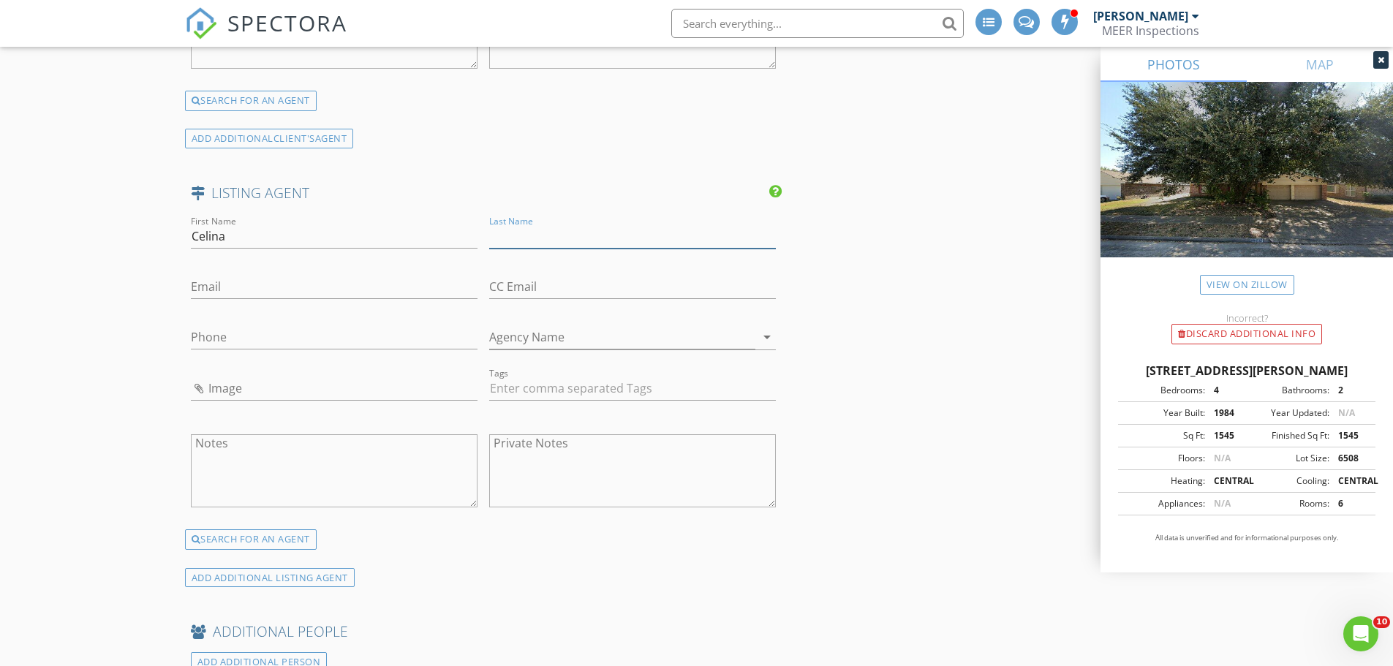
paste input "Gomez"
type input "Gomez"
click at [353, 342] on input "Phone" at bounding box center [334, 337] width 287 height 24
type input "832-506-7955"
click at [377, 299] on input "Email" at bounding box center [334, 287] width 287 height 24
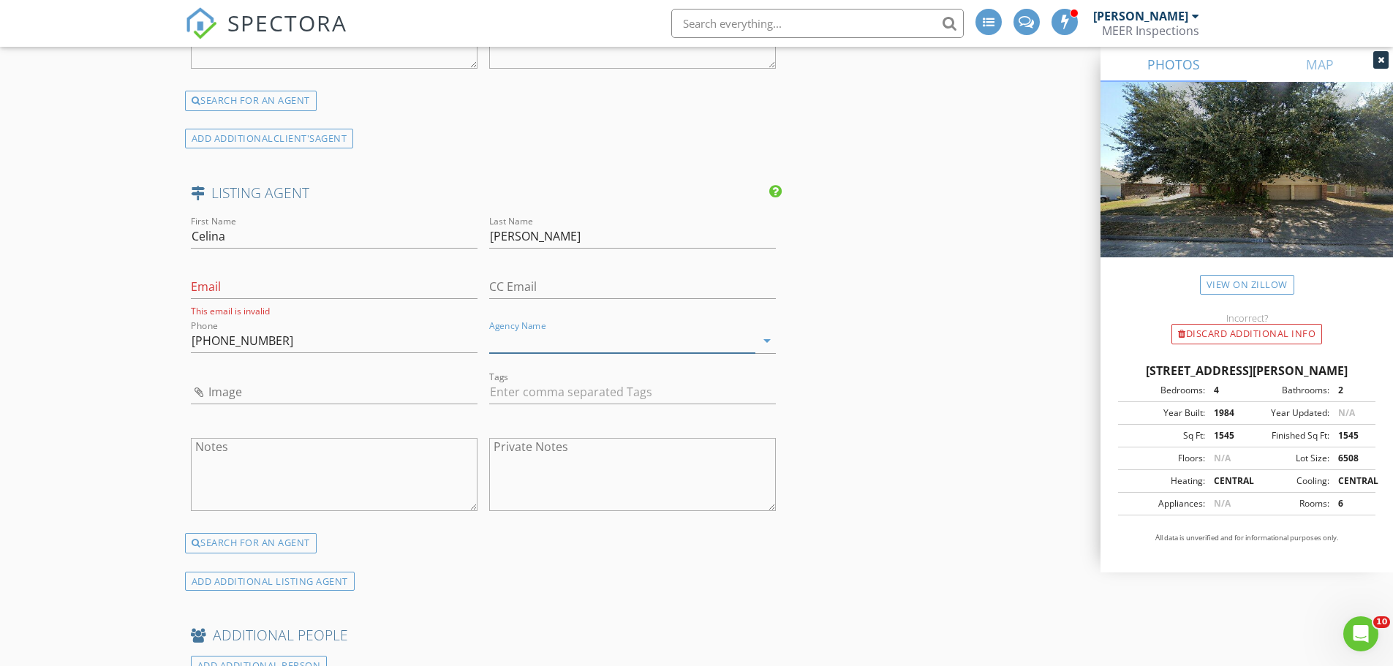
click at [561, 334] on input "Agency Name" at bounding box center [622, 341] width 266 height 24
click at [561, 334] on input "label" at bounding box center [622, 341] width 266 height 24
type input "Label Group"
click at [212, 391] on input "Image" at bounding box center [334, 392] width 287 height 24
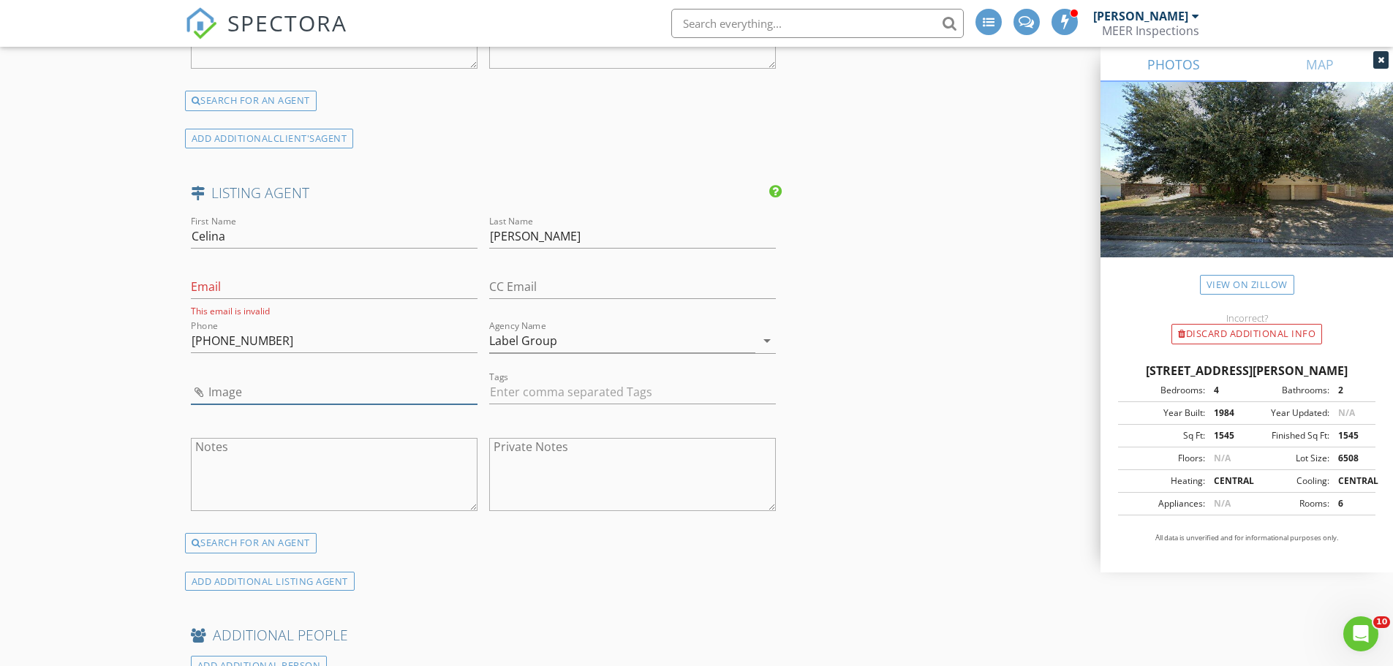
type input "Screenshot 2025-08-27 191231.png"
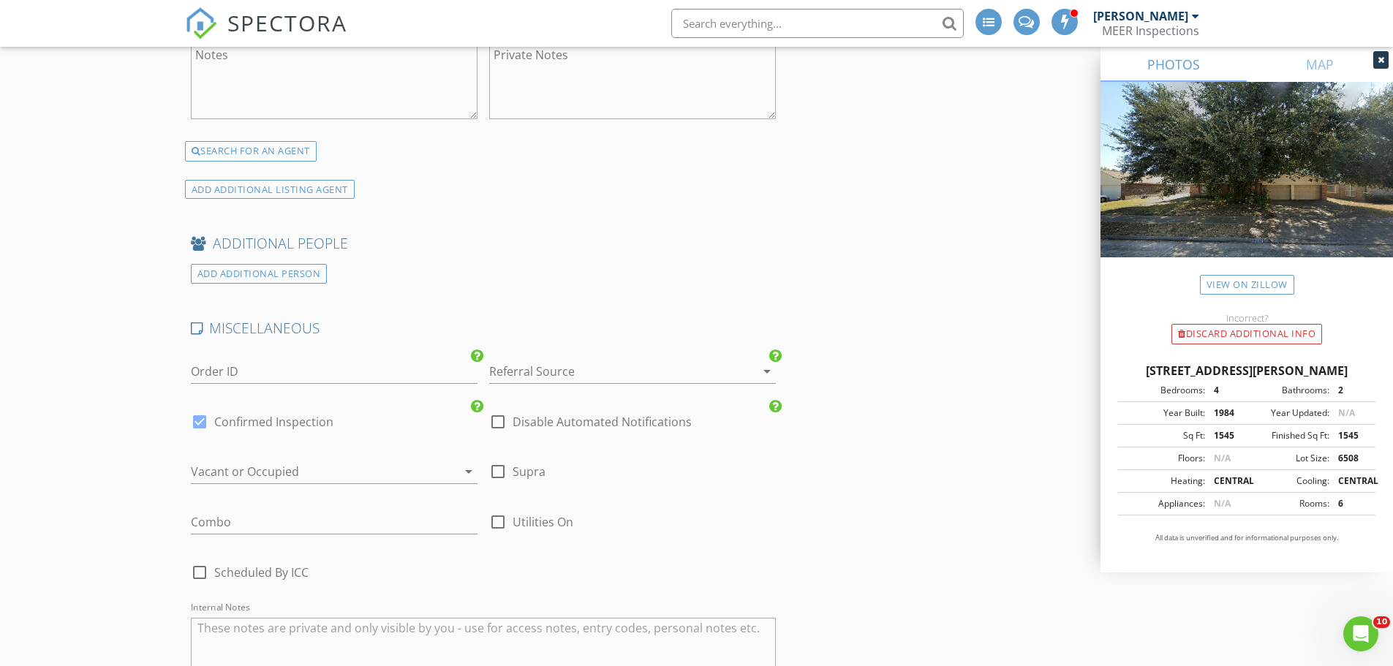
scroll to position [2504, 0]
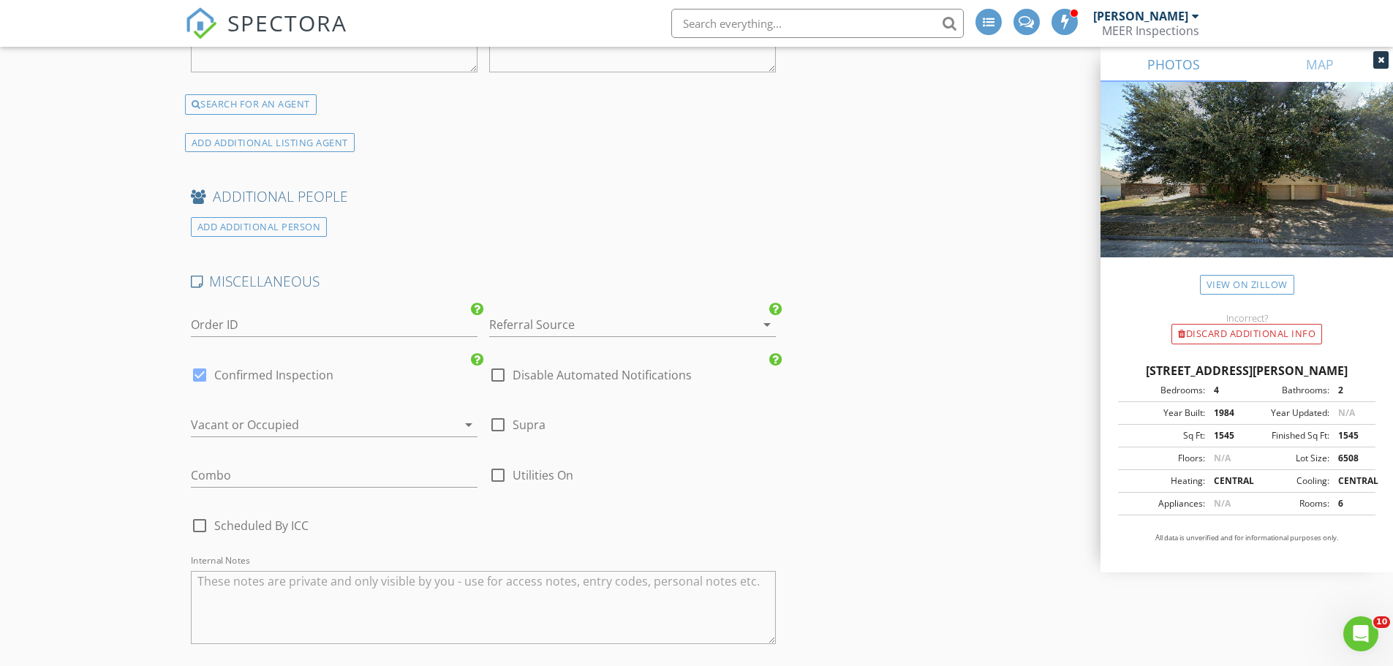
click at [661, 323] on div at bounding box center [612, 324] width 246 height 23
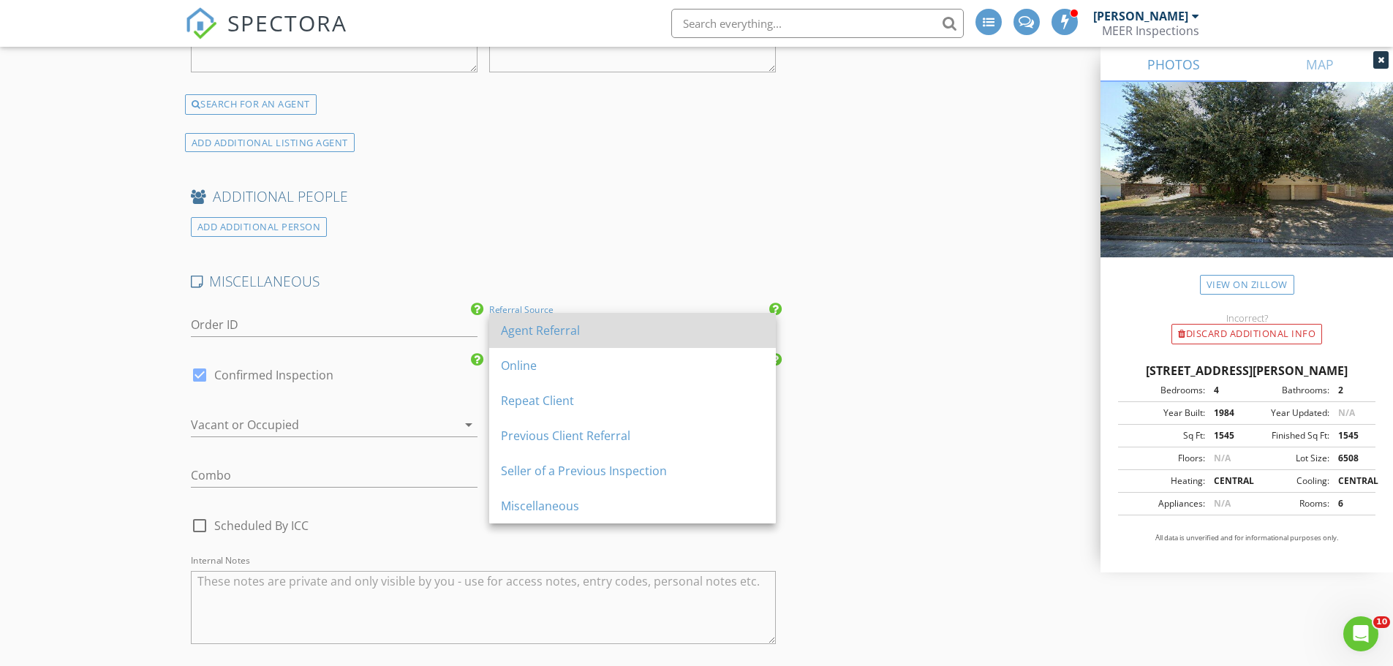
click at [552, 344] on div "Agent Referral" at bounding box center [632, 330] width 263 height 35
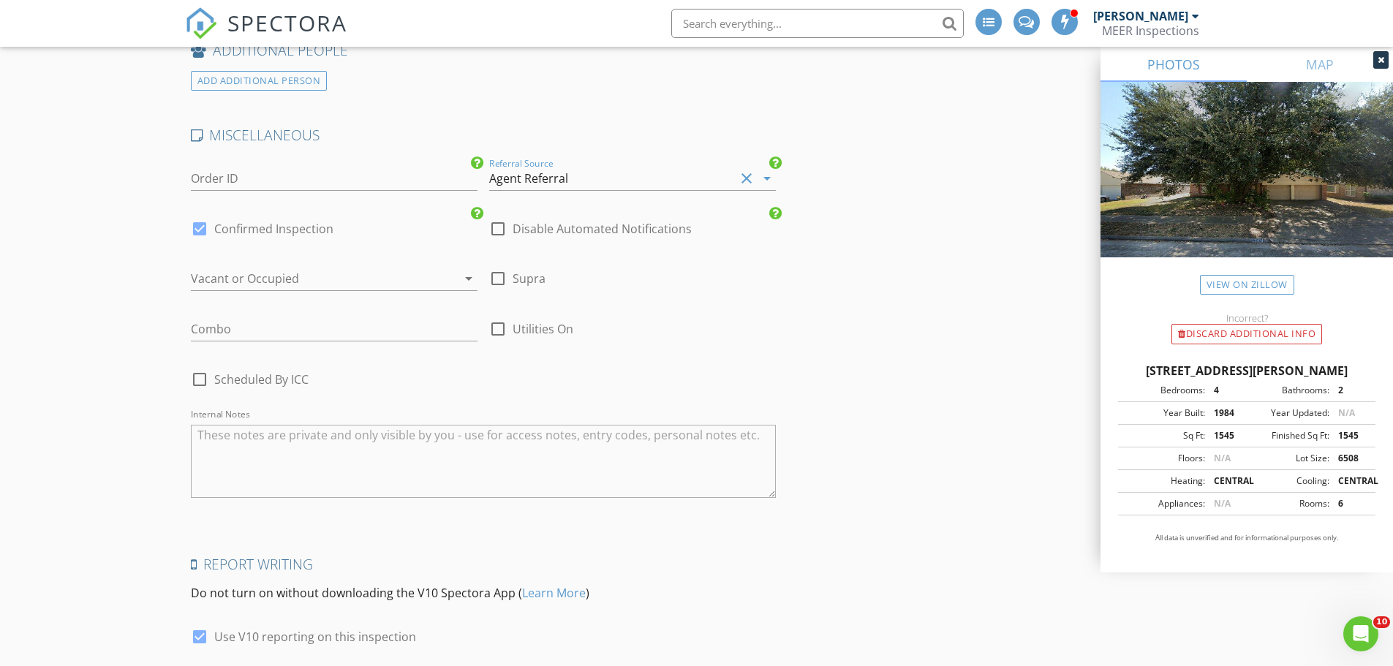
scroll to position [2357, 0]
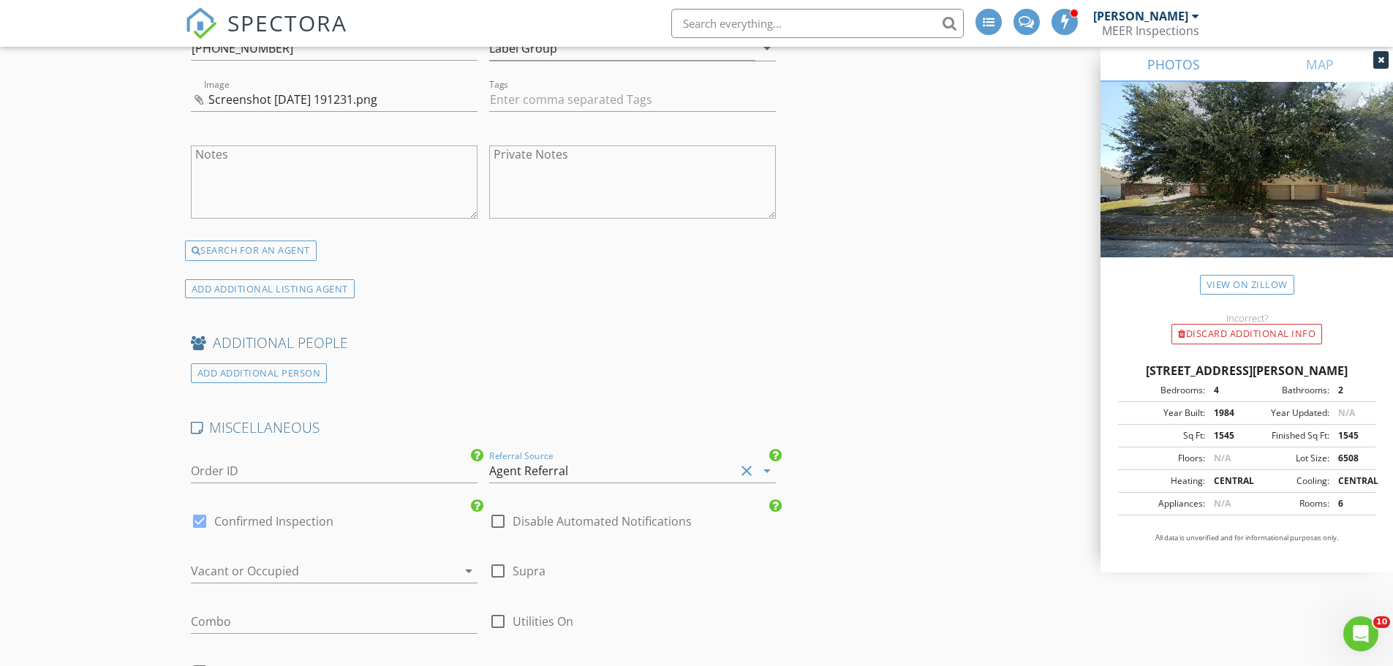
click at [332, 556] on div "Vacant or Occupied arrow_drop_down" at bounding box center [334, 575] width 287 height 48
click at [331, 571] on div at bounding box center [314, 571] width 246 height 23
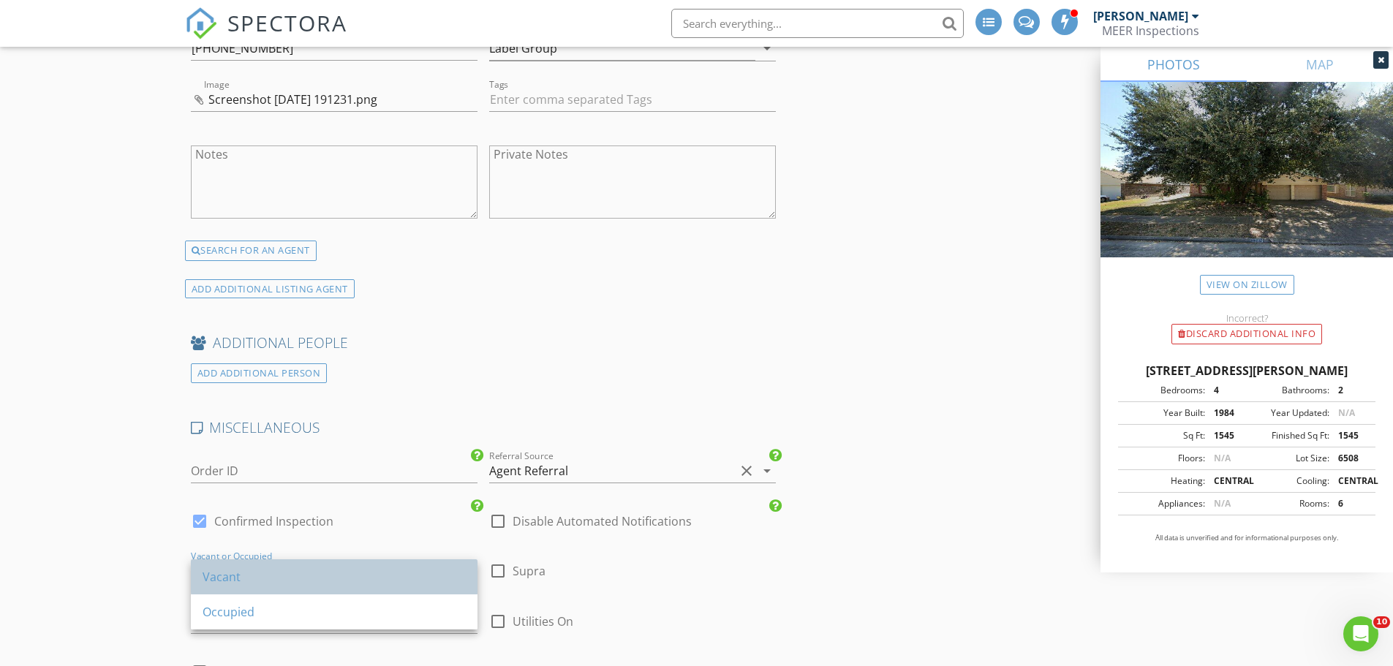
click at [242, 579] on div "Vacant" at bounding box center [334, 577] width 263 height 18
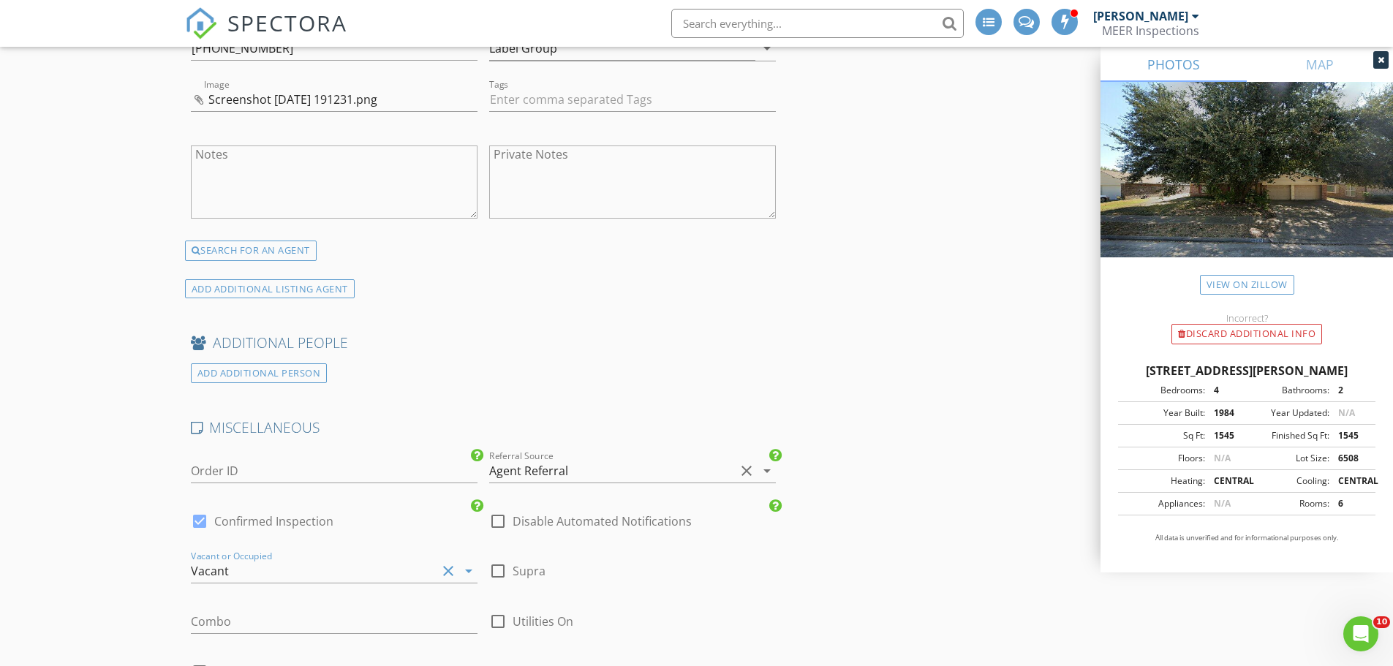
click at [500, 567] on div at bounding box center [498, 571] width 25 height 25
checkbox input "true"
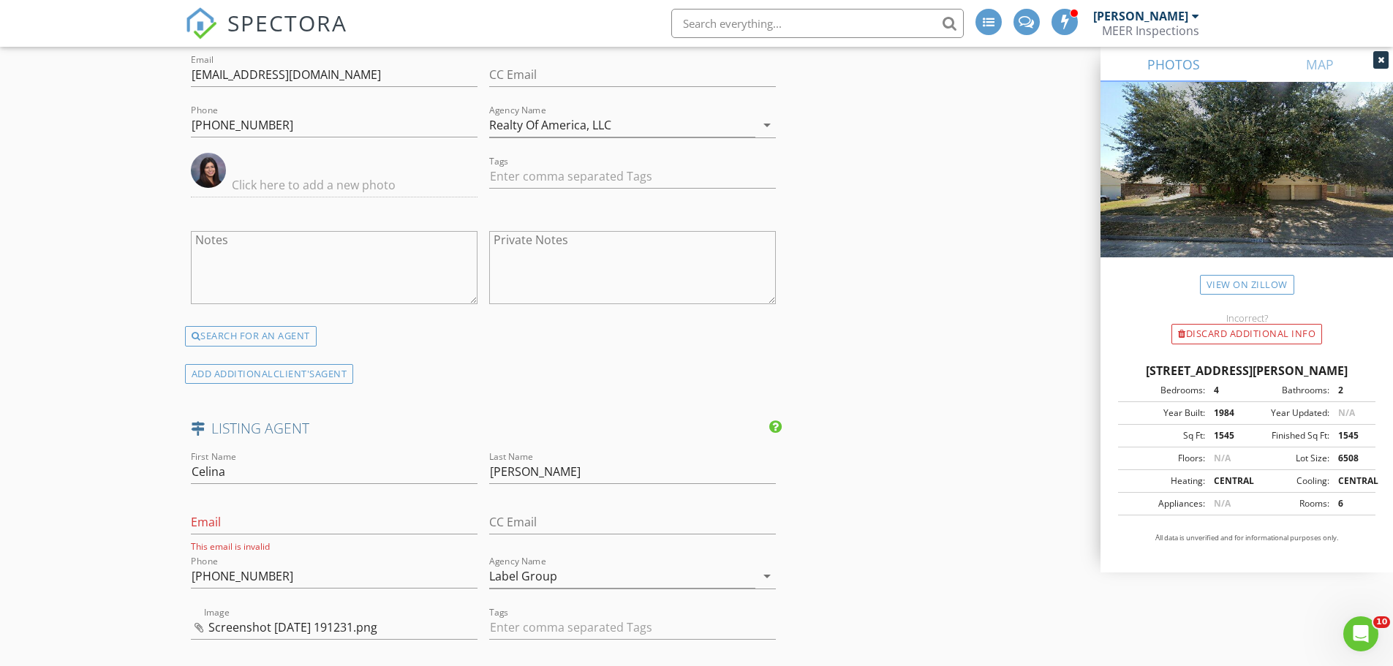
scroll to position [2048, 0]
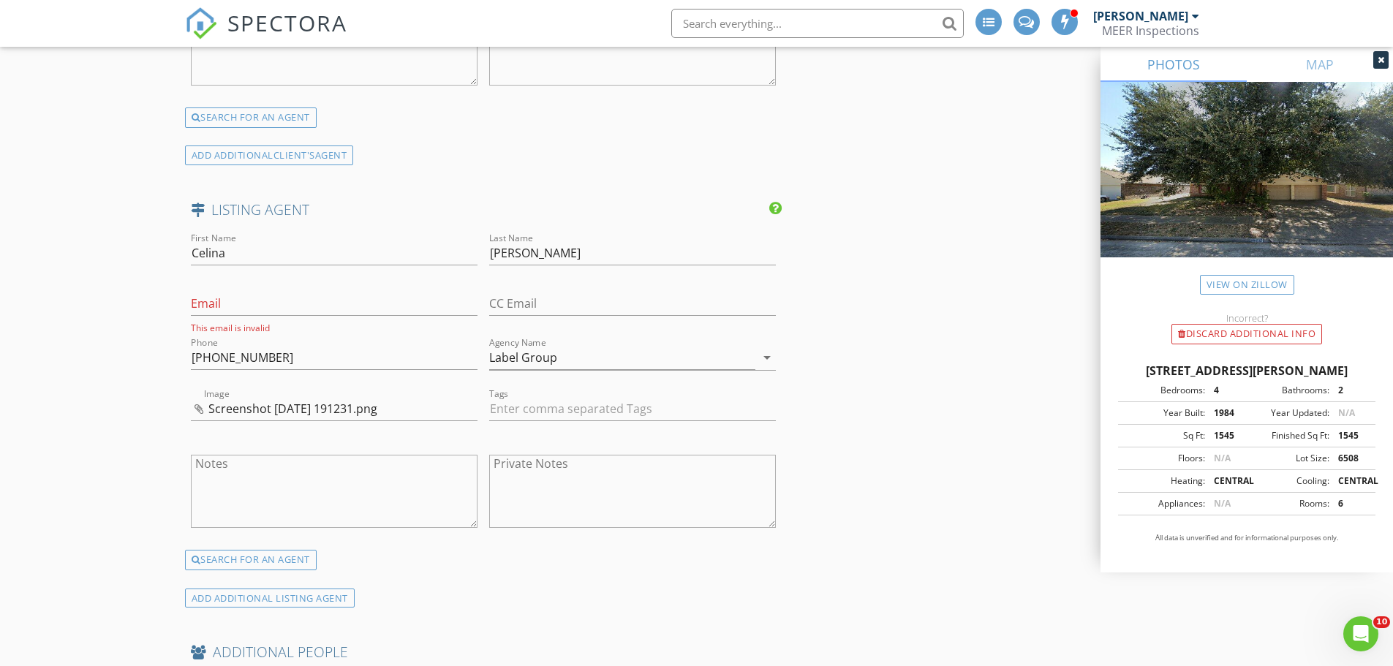
click at [281, 317] on div "Email This email is invalid" at bounding box center [334, 313] width 287 height 42
click at [243, 302] on input "Email" at bounding box center [334, 304] width 287 height 24
paste input "Celina.gomez.htx@gmail.com"
type input "Celina.gomez.htx@gmail.com"
click at [406, 350] on input "832-506-7955" at bounding box center [334, 354] width 287 height 24
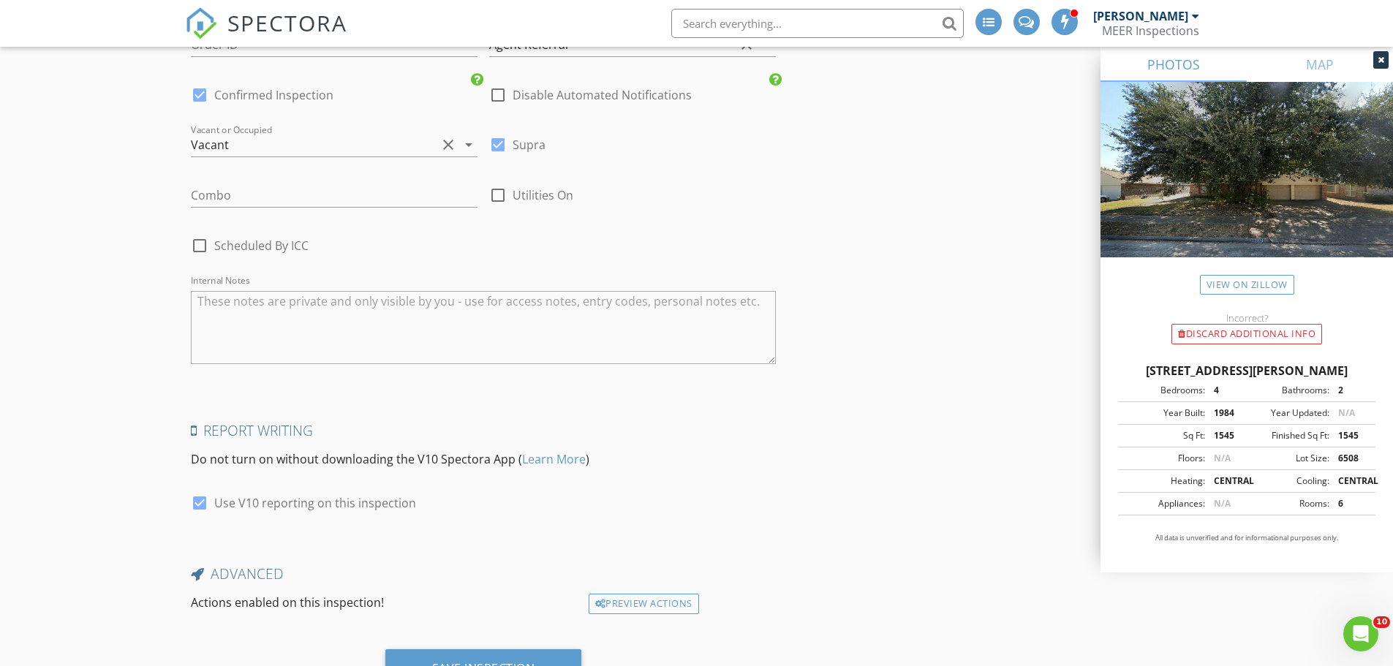
scroll to position [2849, 0]
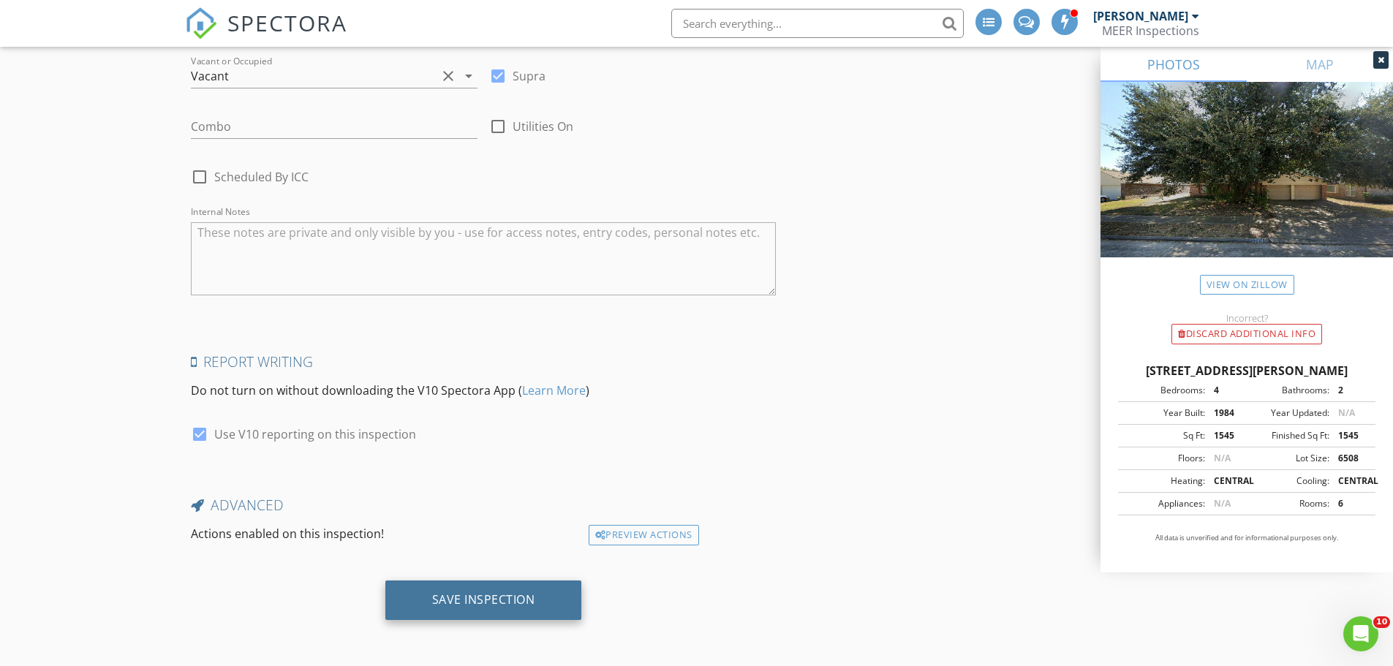
click at [504, 590] on div "Save Inspection" at bounding box center [483, 600] width 197 height 39
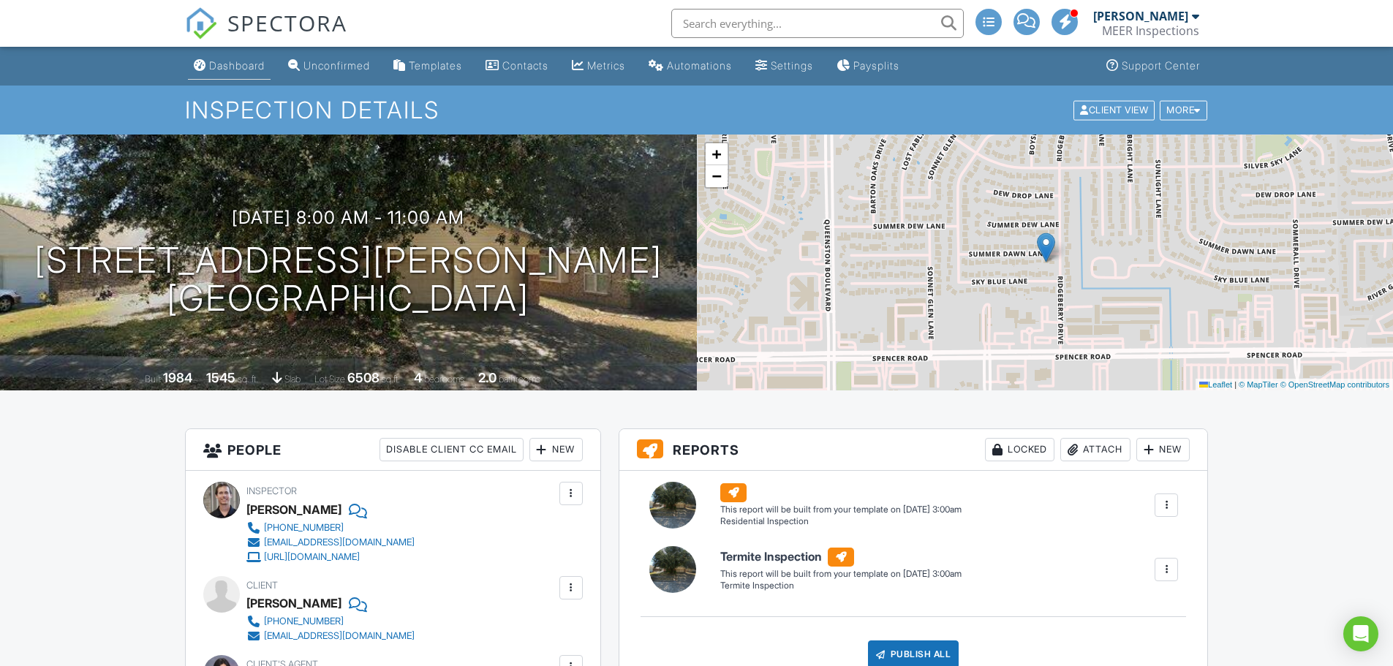
click at [238, 64] on div "Dashboard" at bounding box center [237, 65] width 56 height 12
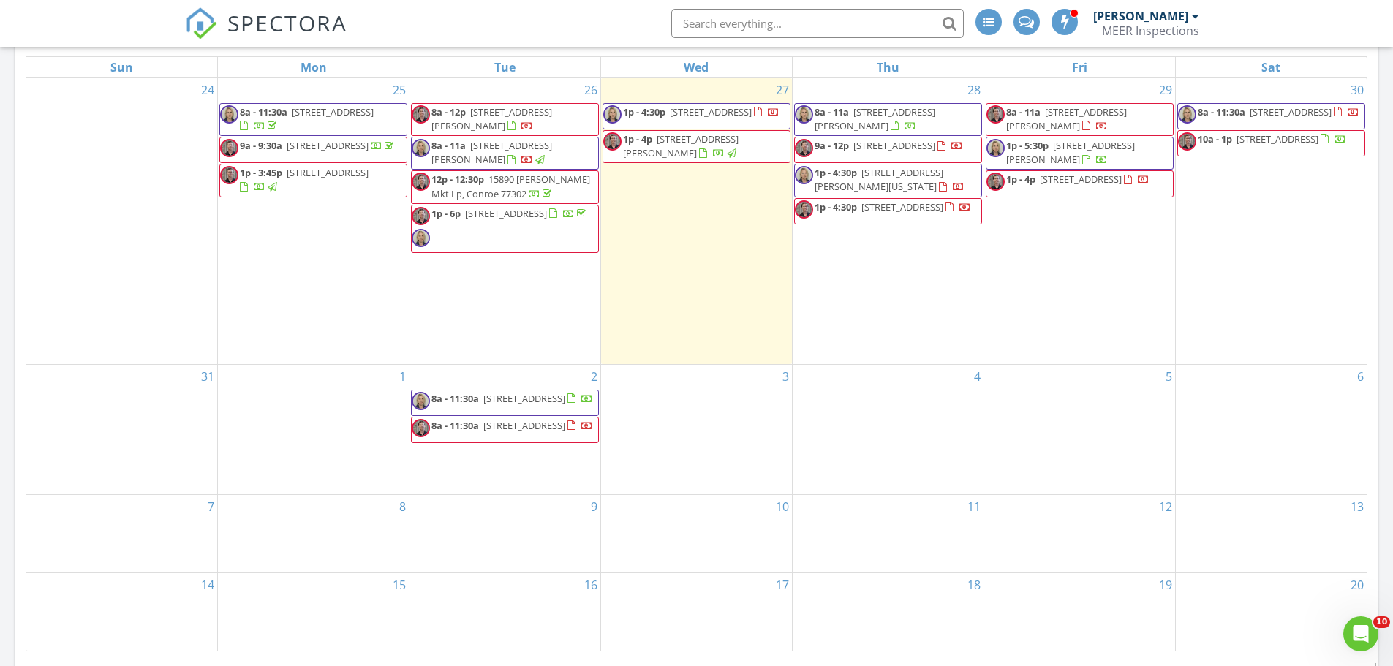
scroll to position [658, 0]
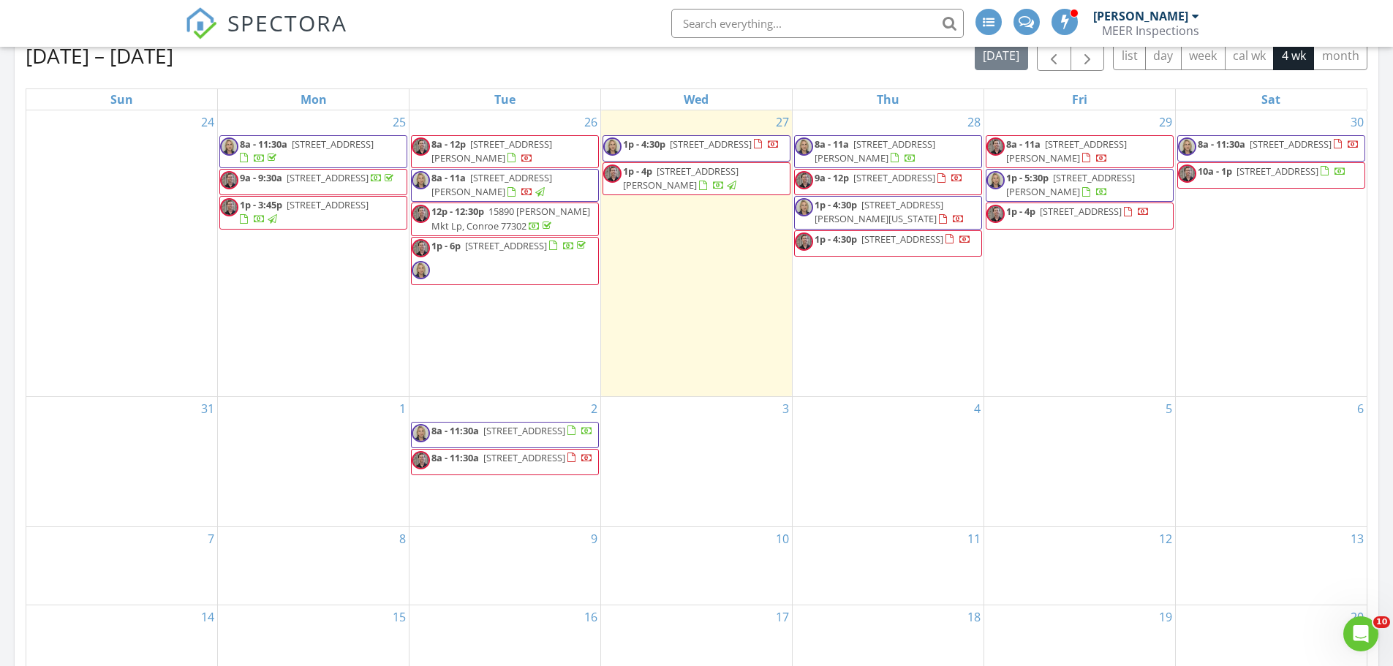
click at [470, 252] on span "15714 Park Poetry Ct, CYPRESS 77433" at bounding box center [506, 245] width 82 height 13
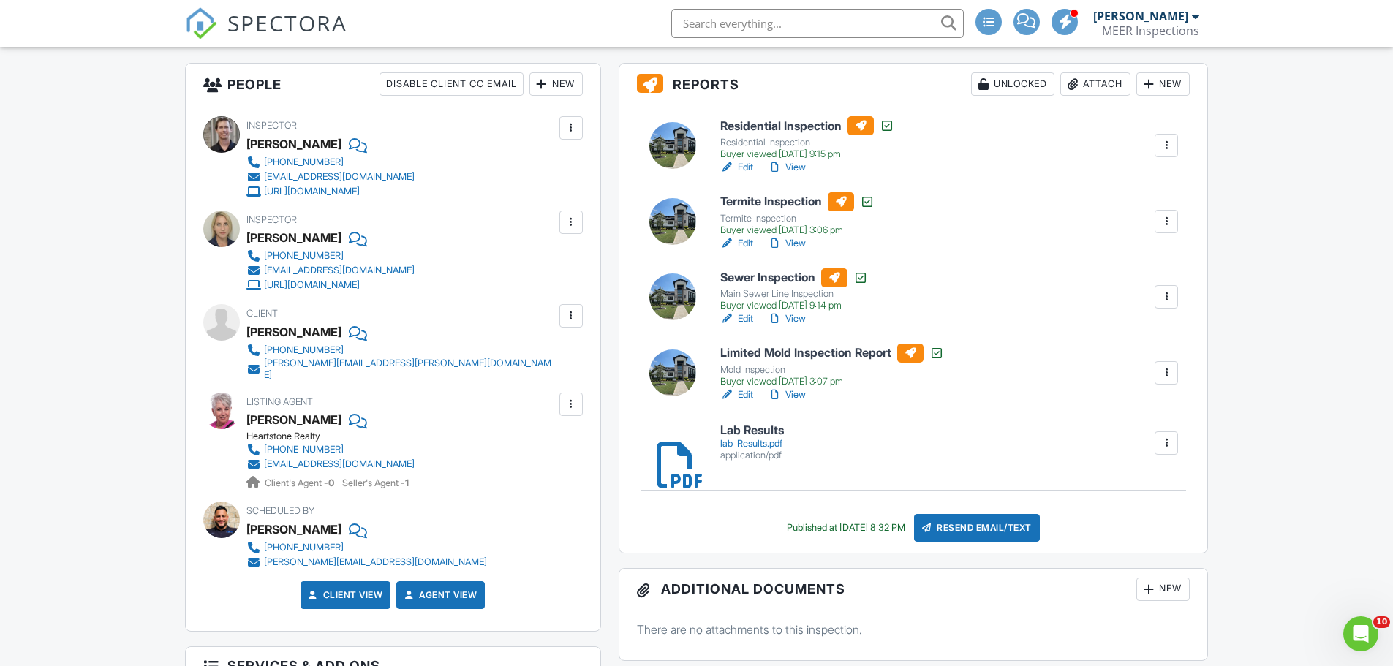
click at [1165, 451] on div at bounding box center [1166, 443] width 23 height 23
click at [928, 479] on div "Residential Inspection Residential Inspection Buyer viewed 08/26/2025 9:15 pm E…" at bounding box center [914, 328] width 589 height 447
click at [834, 458] on div "Lab Results lab_Results.pdf application/pdf Delete" at bounding box center [950, 442] width 476 height 37
click at [964, 533] on div "Resend Email/Text" at bounding box center [977, 528] width 126 height 28
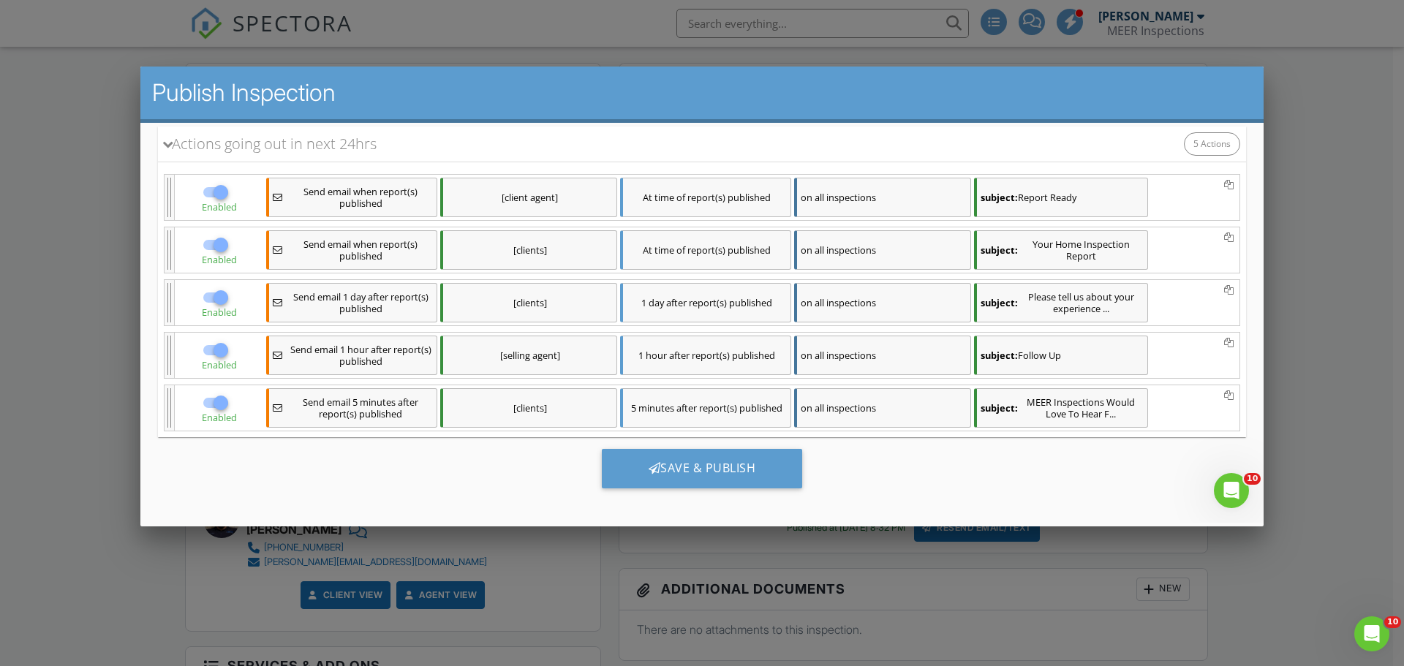
scroll to position [277, 0]
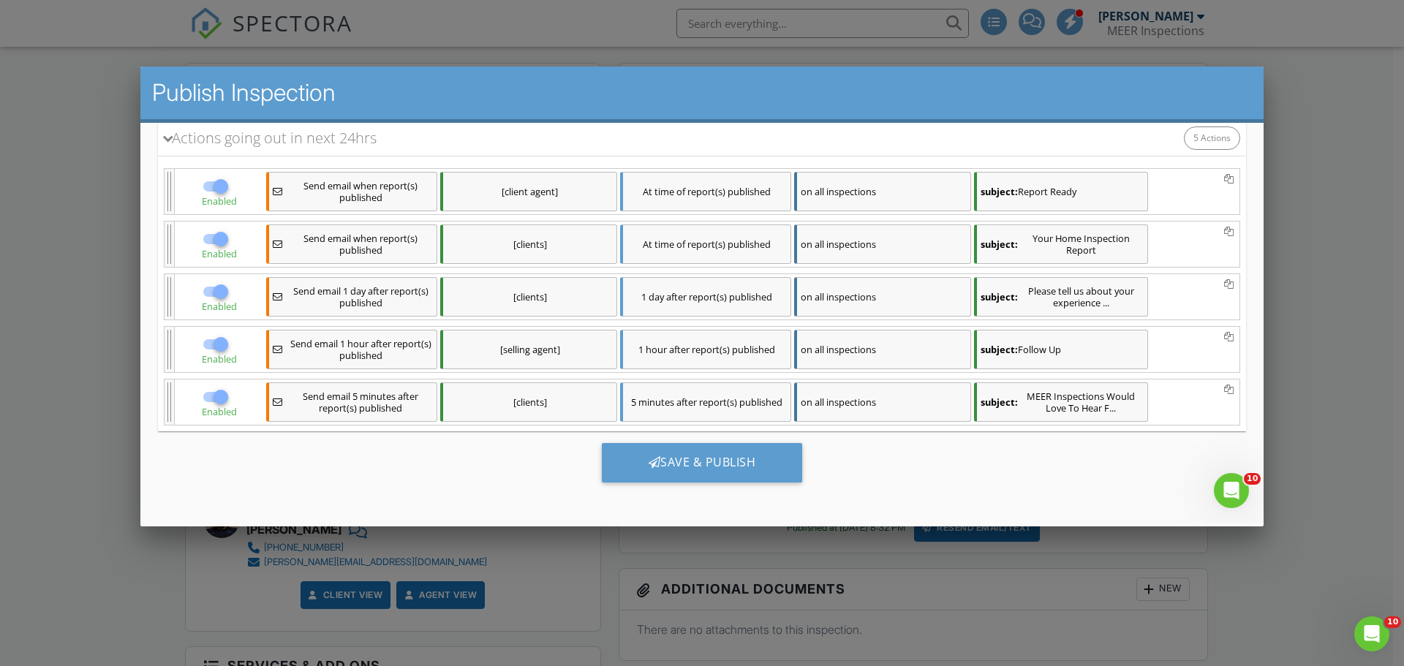
click at [222, 345] on div at bounding box center [220, 344] width 25 height 25
checkbox input "false"
click at [223, 396] on div at bounding box center [220, 397] width 25 height 25
checkbox input "false"
click at [752, 468] on div "Save & Publish" at bounding box center [702, 462] width 201 height 39
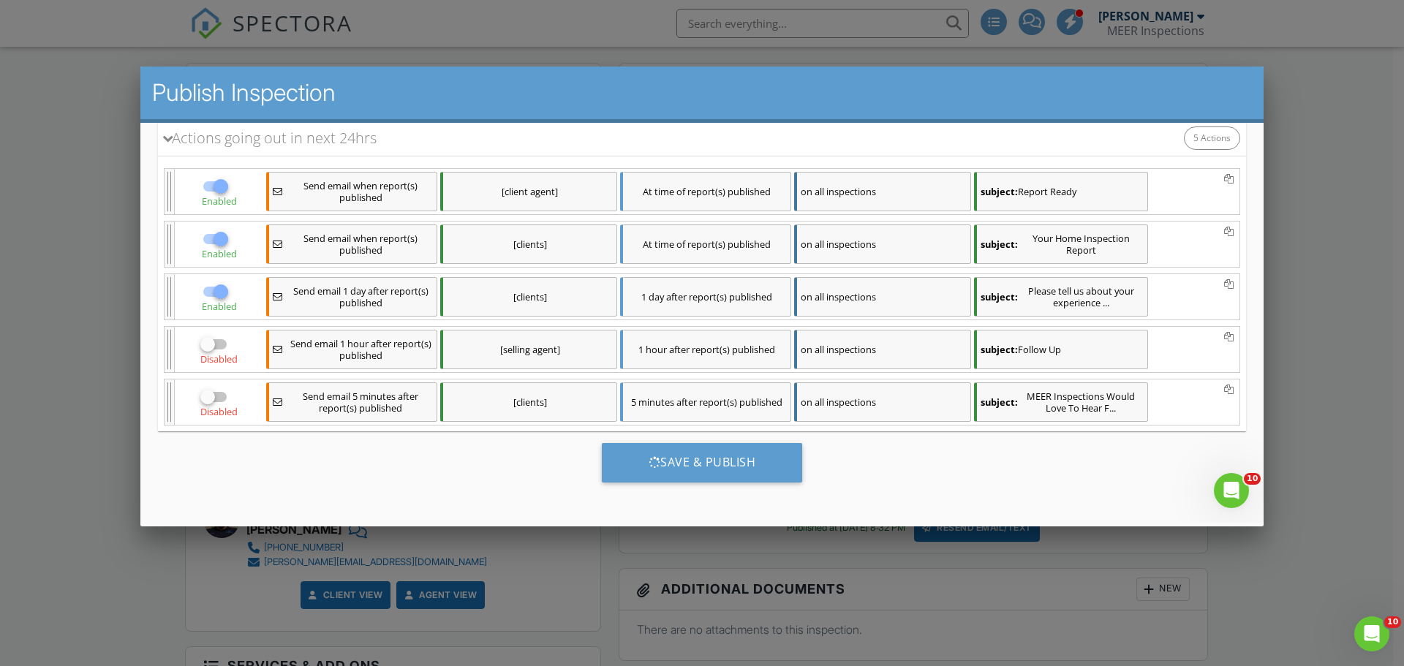
click at [1381, 263] on div at bounding box center [702, 343] width 1404 height 833
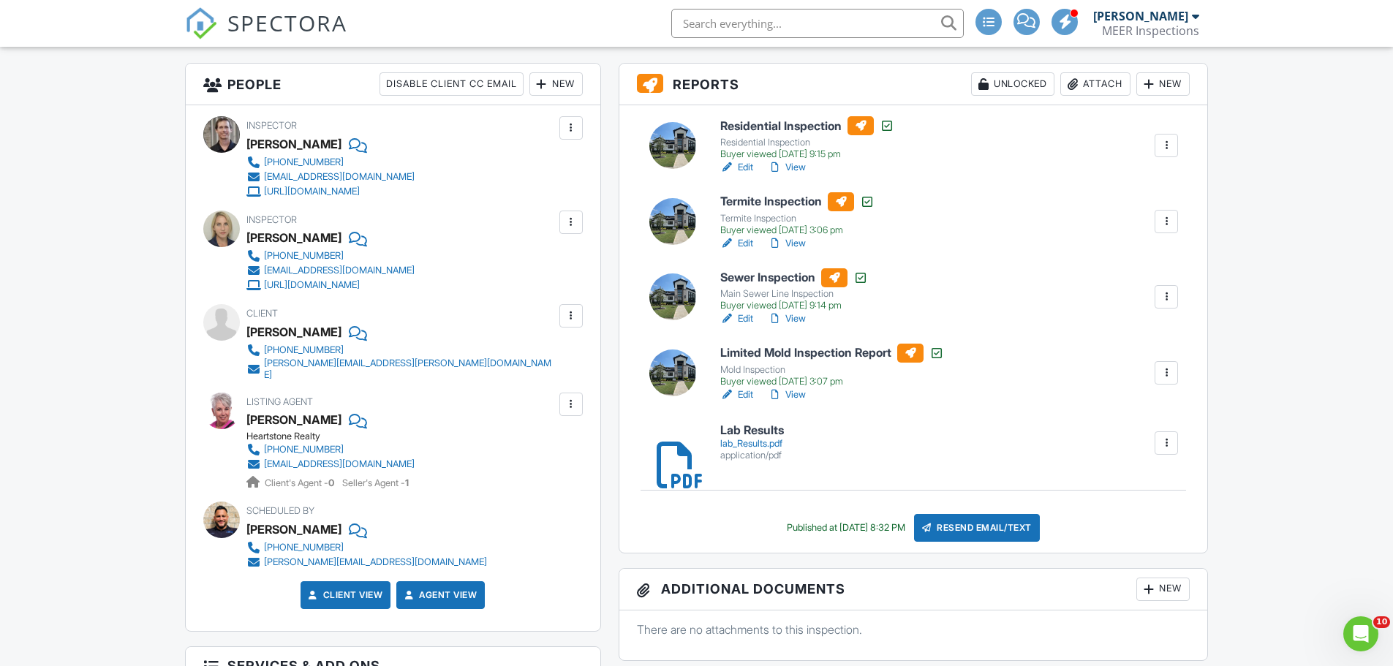
scroll to position [293, 0]
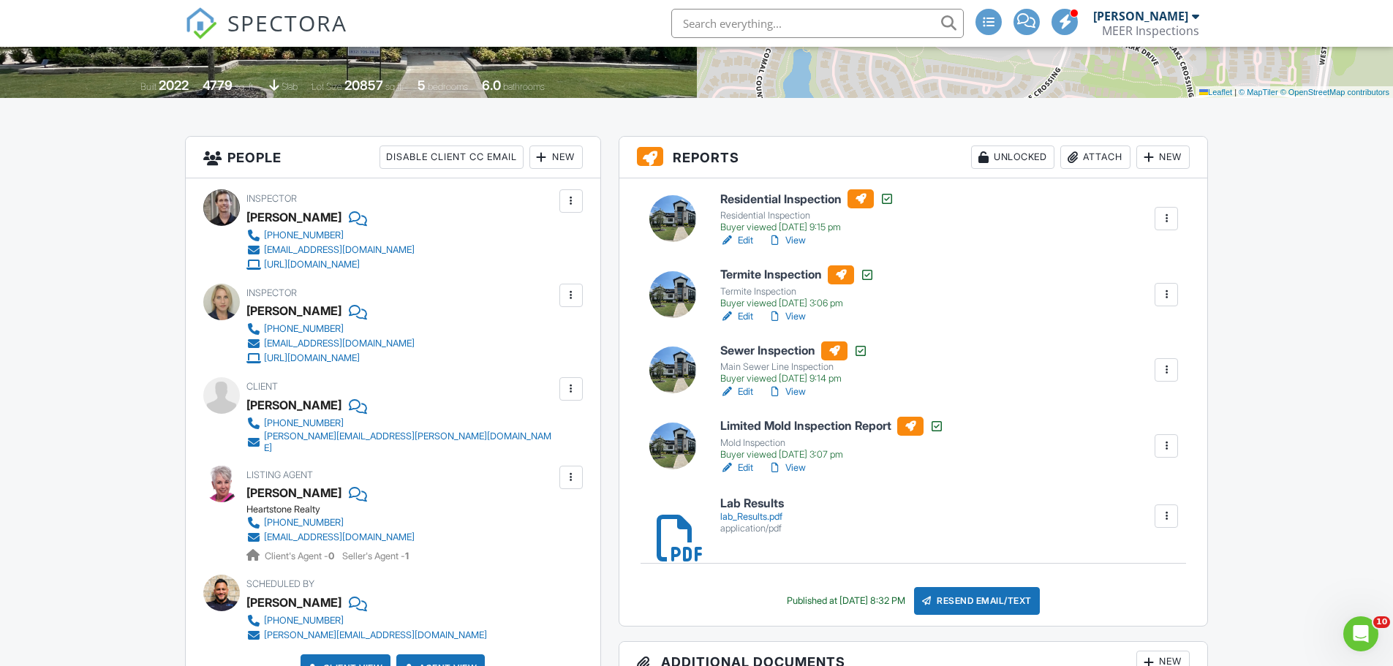
click at [1170, 513] on div at bounding box center [1166, 516] width 15 height 15
click at [1169, 384] on div "Sewer Inspection Main Sewer Line Inspection Buyer viewed 08/26/2025 9:14 pm Edi…" at bounding box center [950, 371] width 476 height 59
click at [1167, 374] on div at bounding box center [1166, 370] width 15 height 15
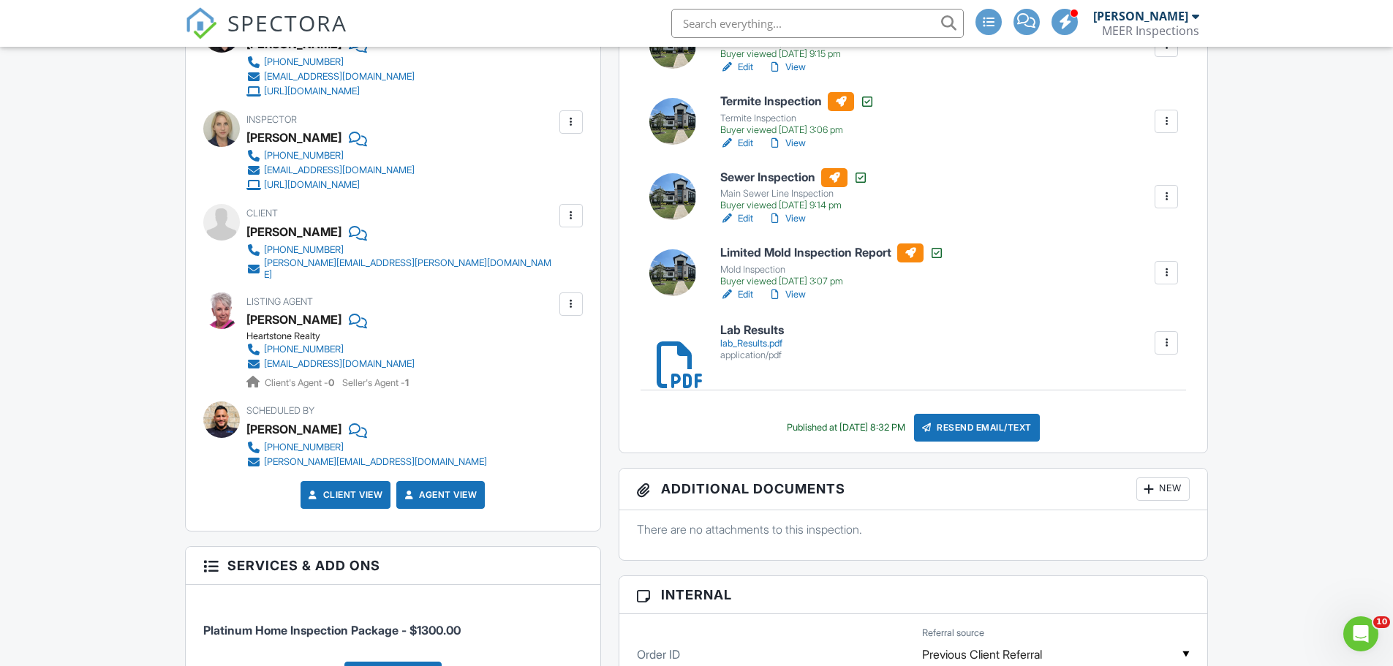
scroll to position [512, 0]
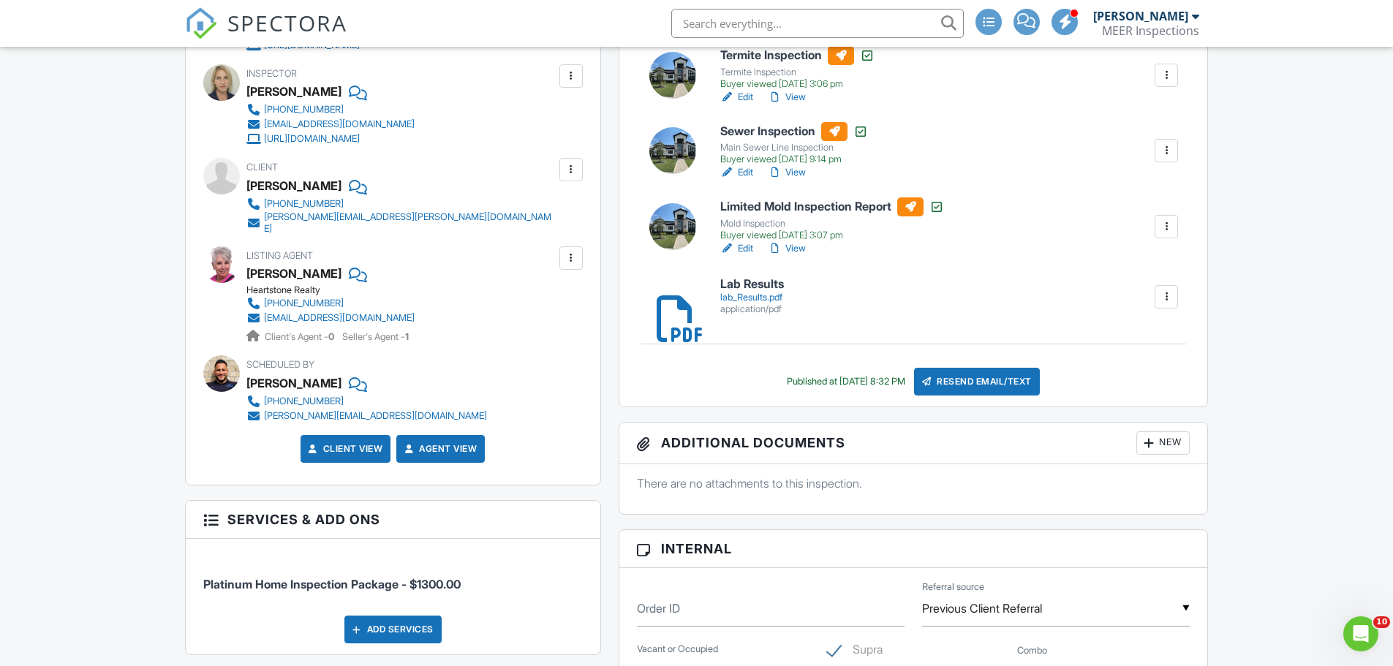
click at [751, 300] on div "lab_Results.pdf" at bounding box center [752, 298] width 64 height 12
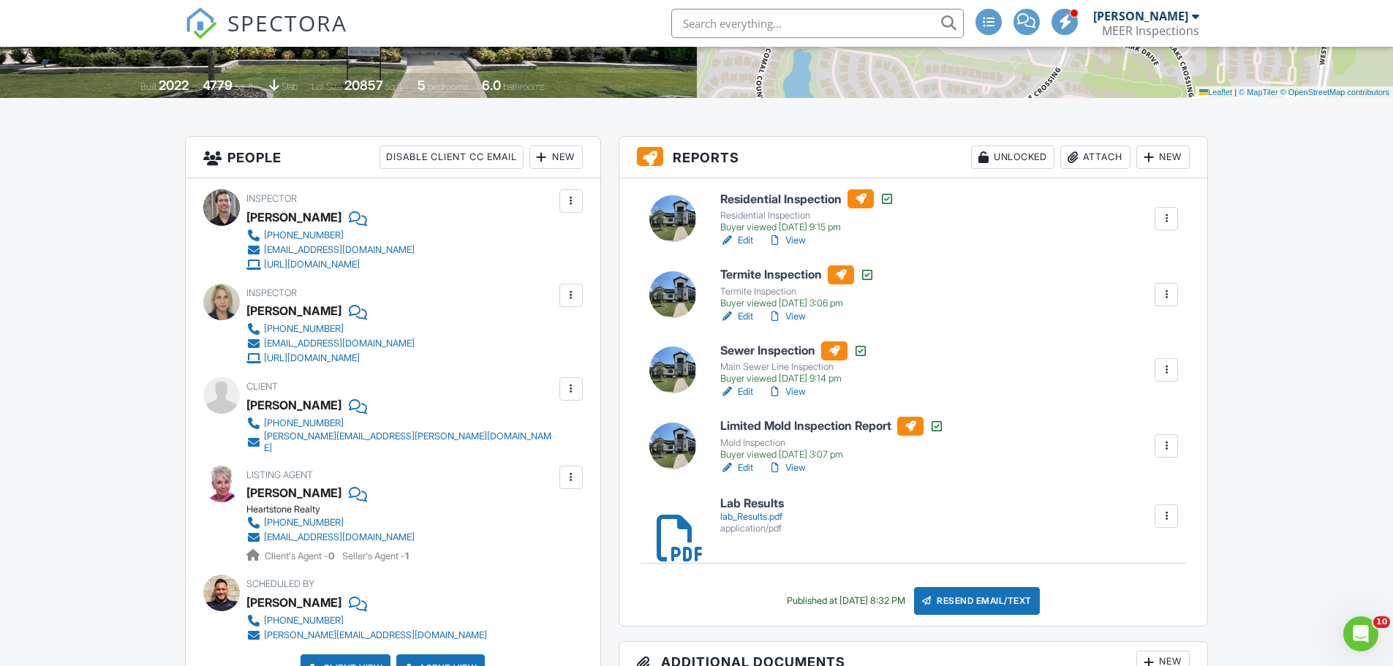
scroll to position [366, 0]
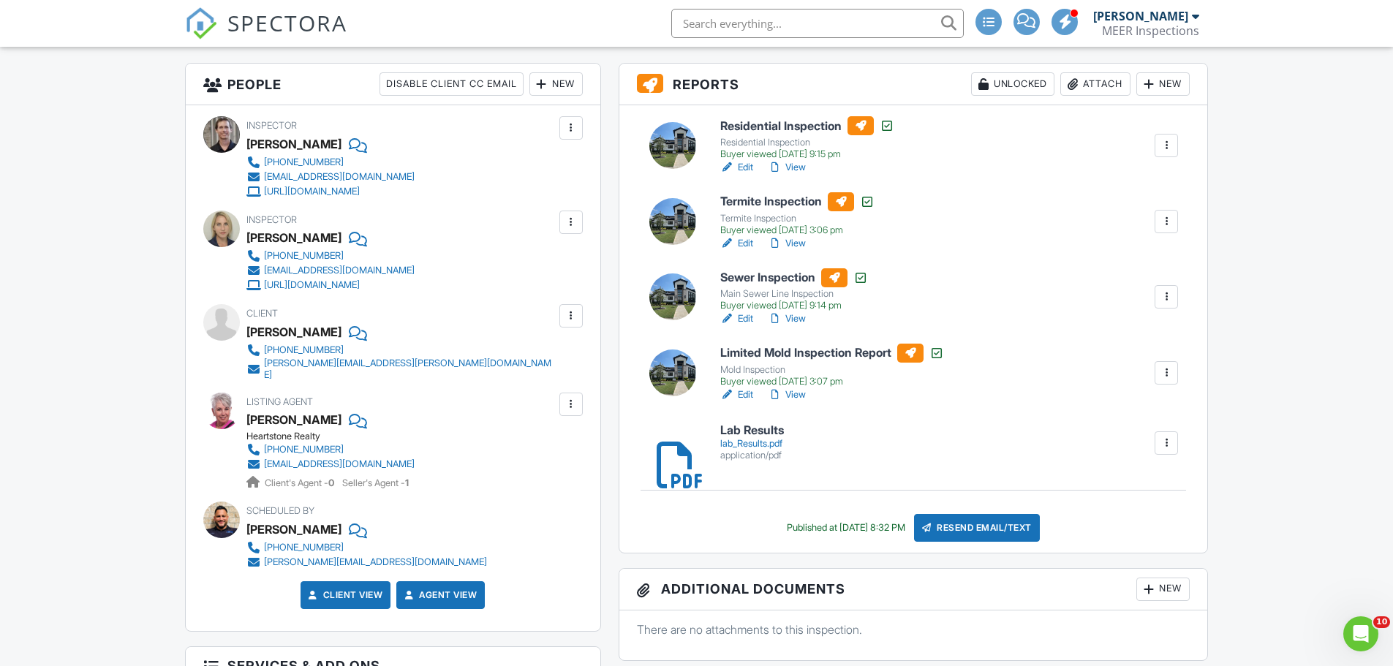
click at [797, 399] on link "View" at bounding box center [787, 395] width 38 height 15
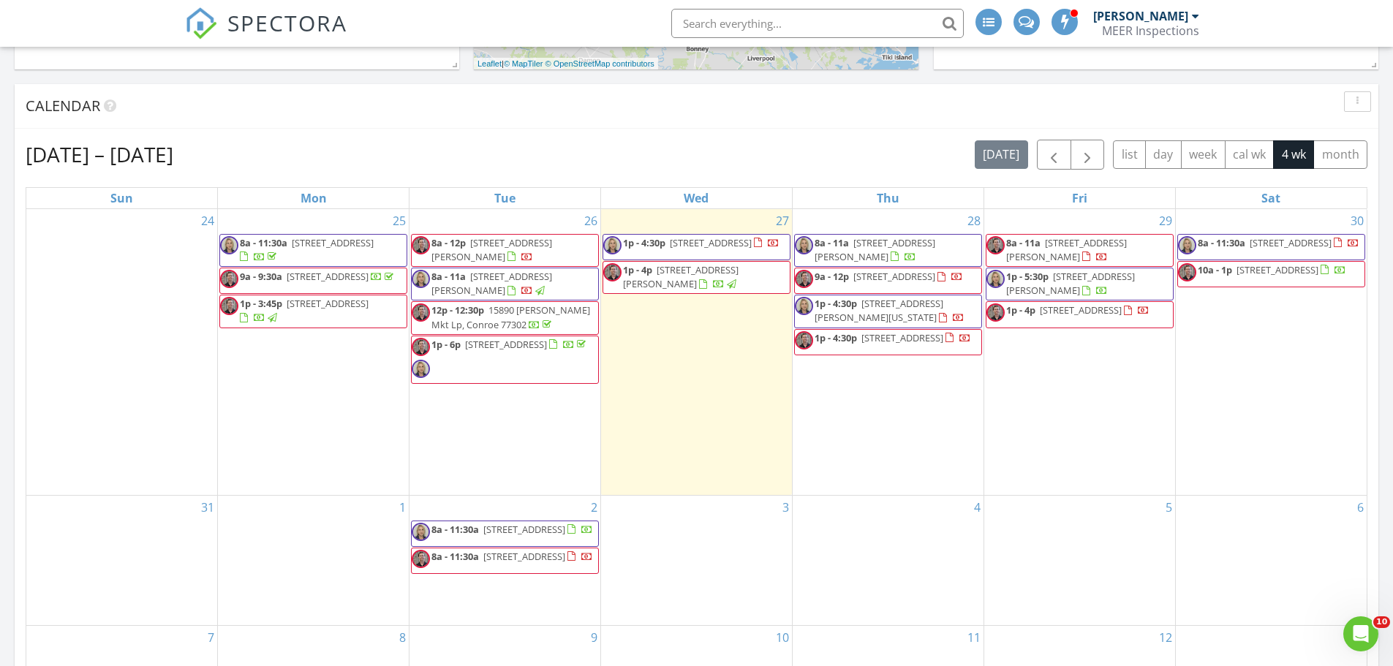
scroll to position [585, 0]
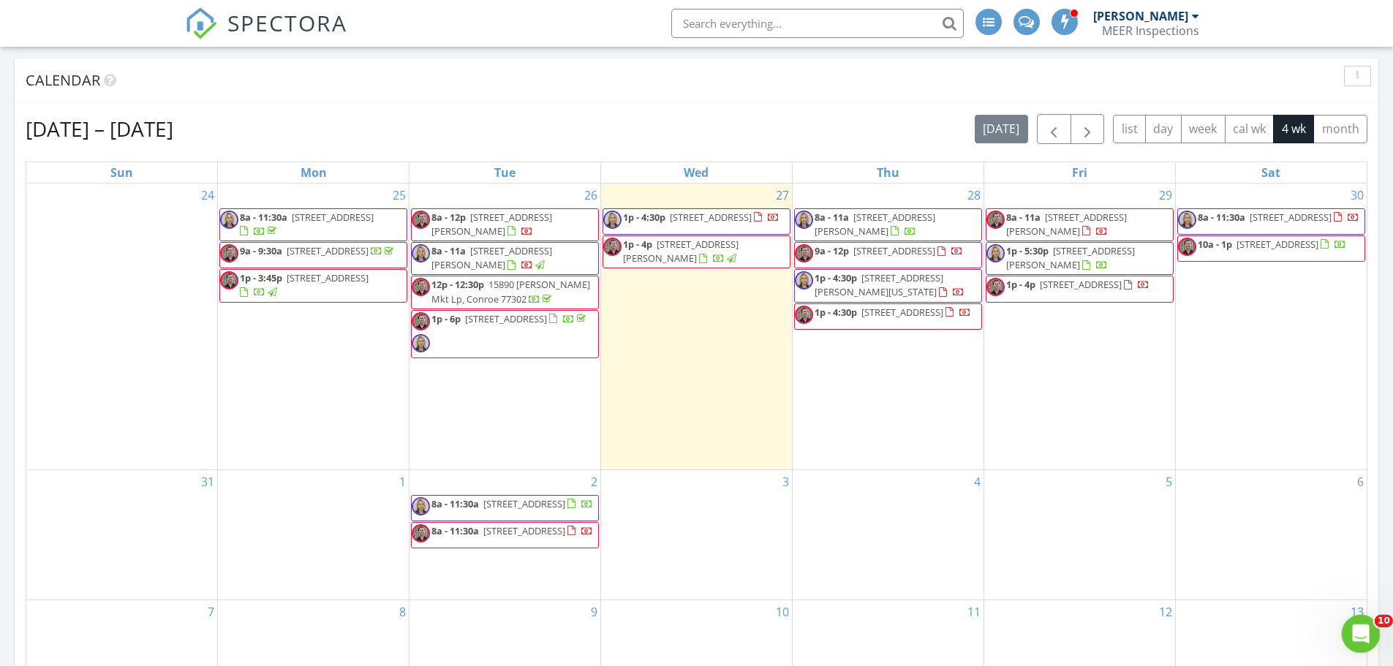
click at [1366, 619] on div "Open Intercom Messenger" at bounding box center [1359, 632] width 48 height 48
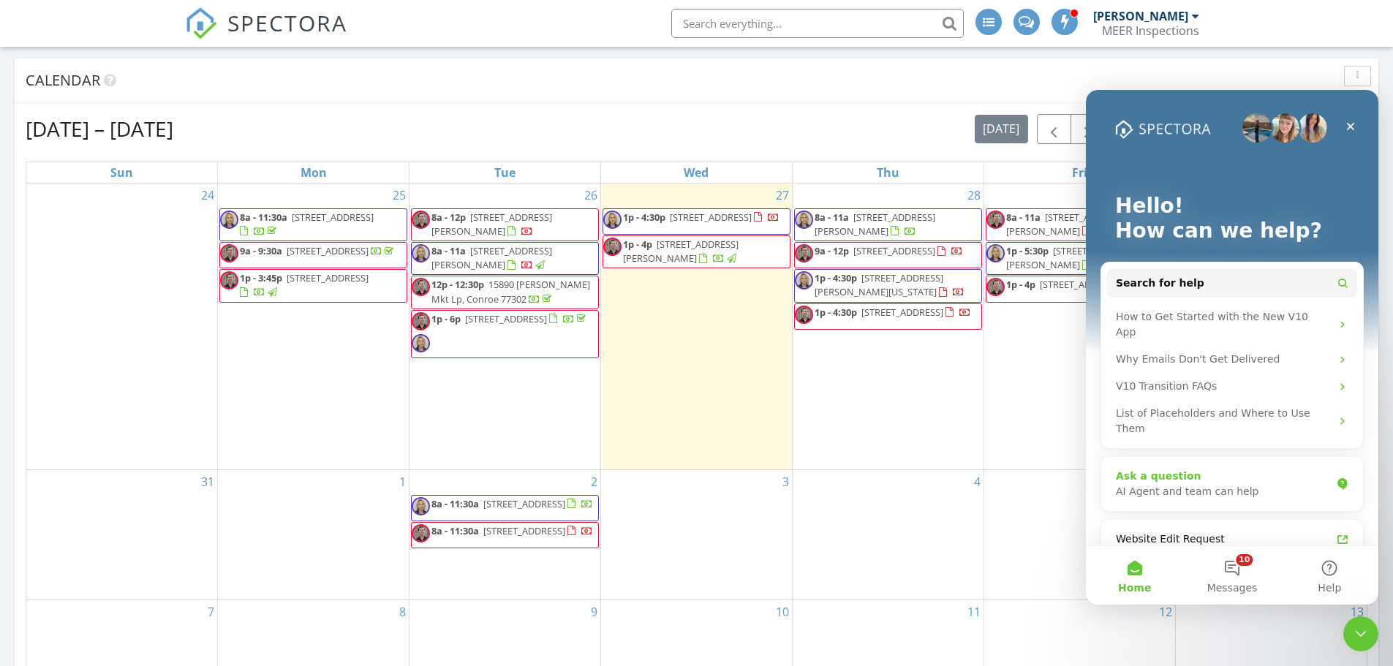
scroll to position [146, 0]
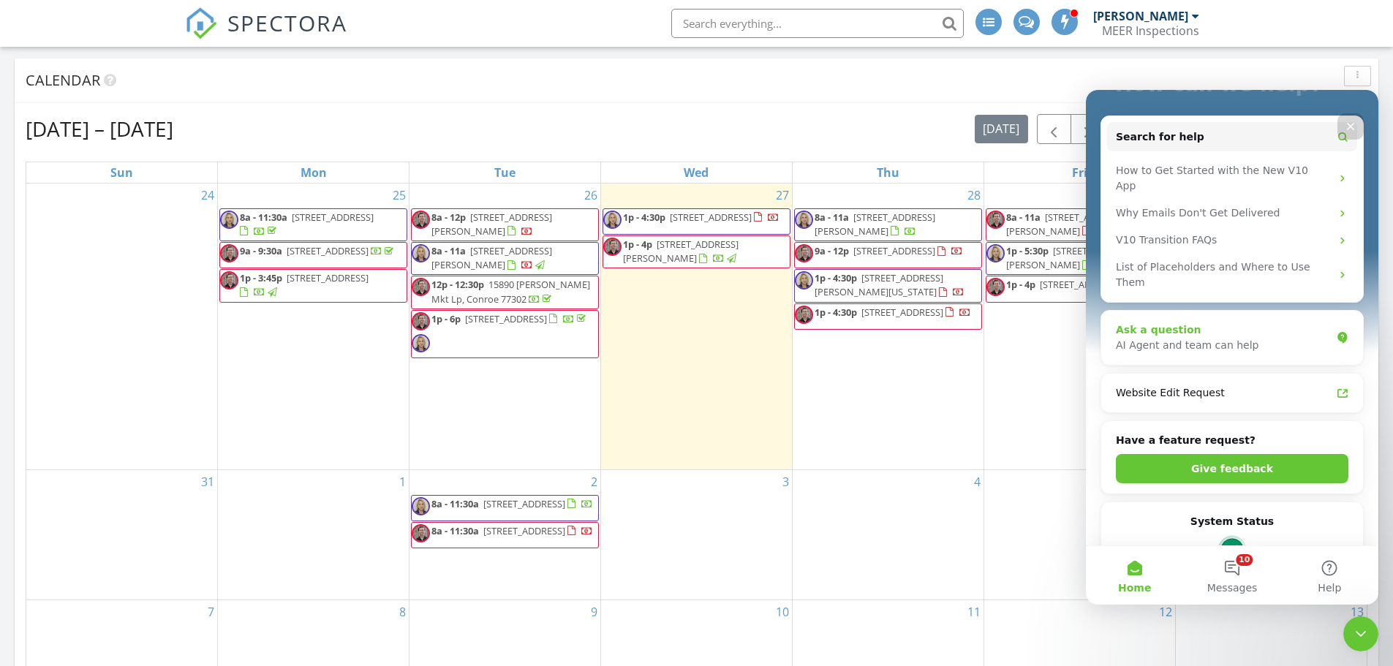
click at [1184, 338] on div "AI Agent and team can help" at bounding box center [1223, 345] width 215 height 15
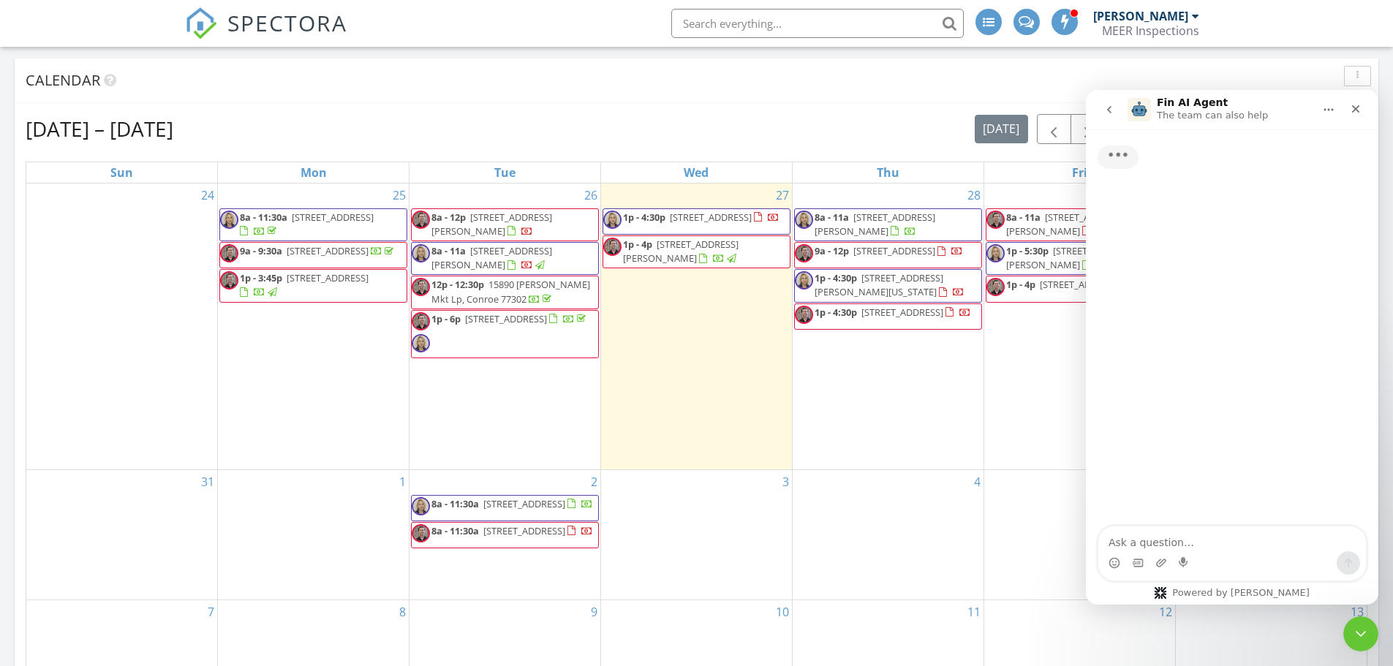
click at [1160, 546] on textarea "Ask a question…" at bounding box center [1233, 539] width 268 height 25
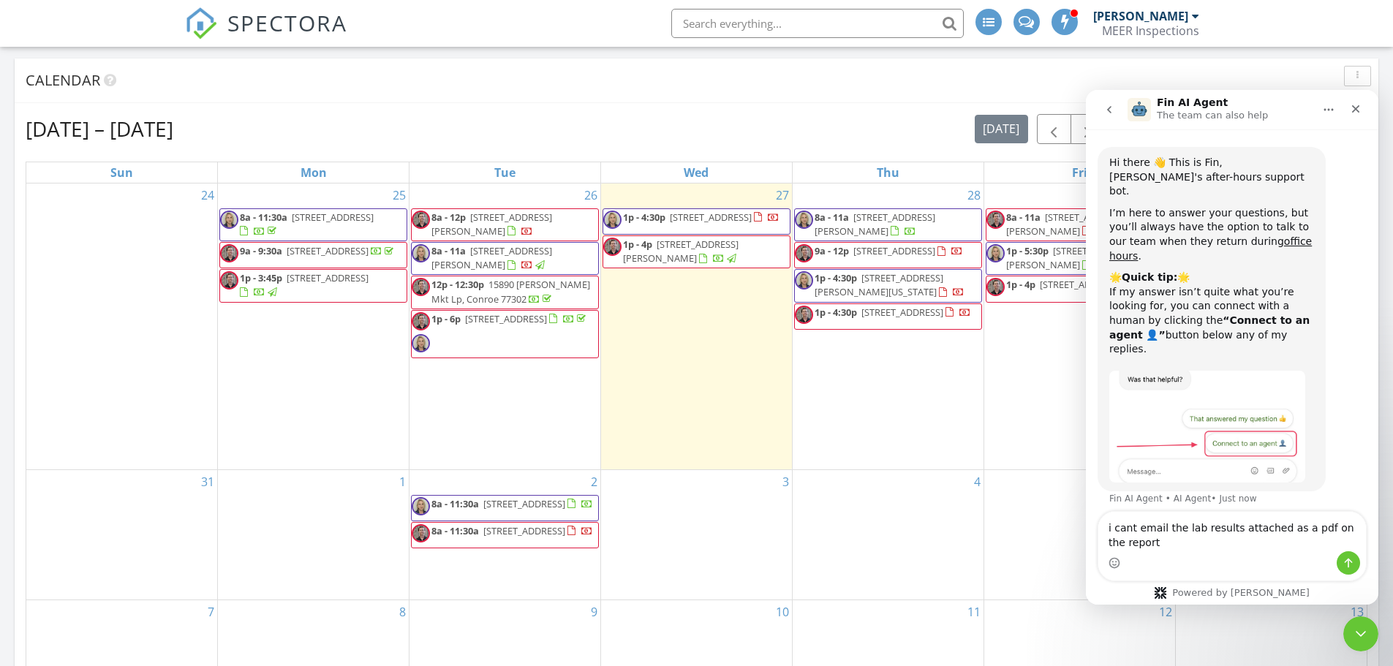
type textarea "i cant email the lab results attached as a pdf on the reports"
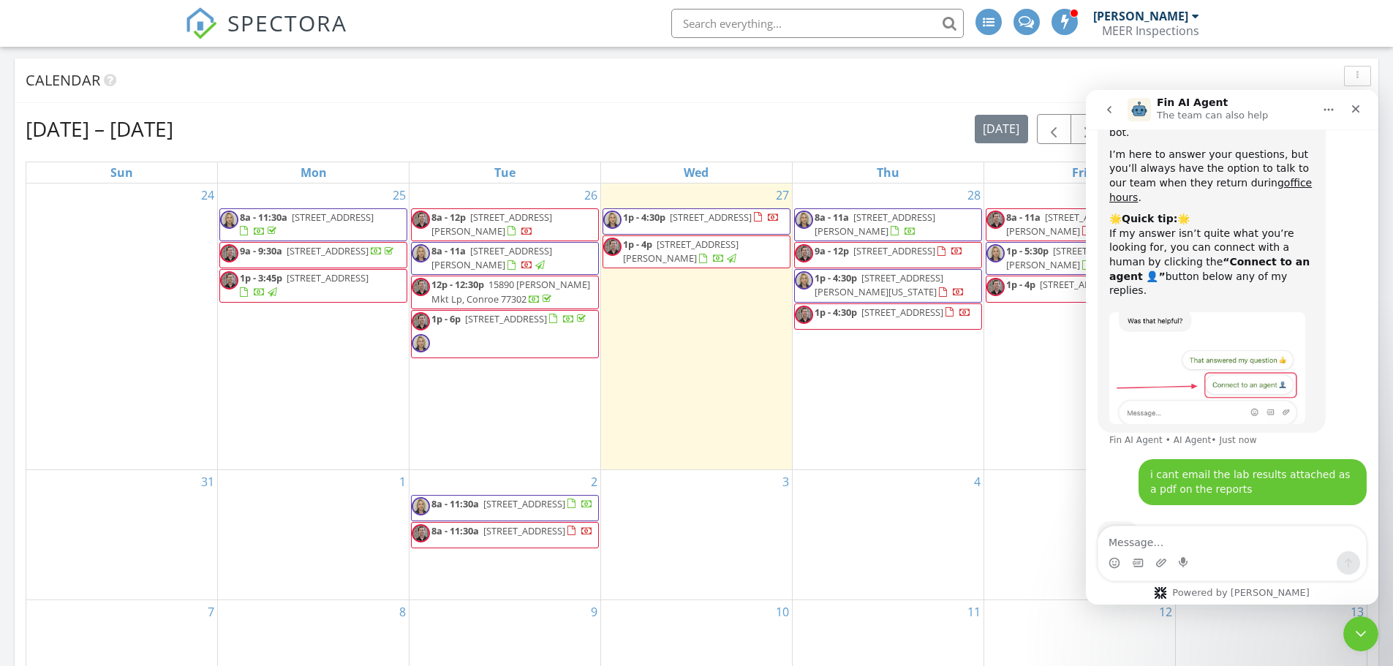
click at [492, 227] on span "8a - 12p 1423 Harrop Ave, Pasadena 77506" at bounding box center [505, 225] width 187 height 29
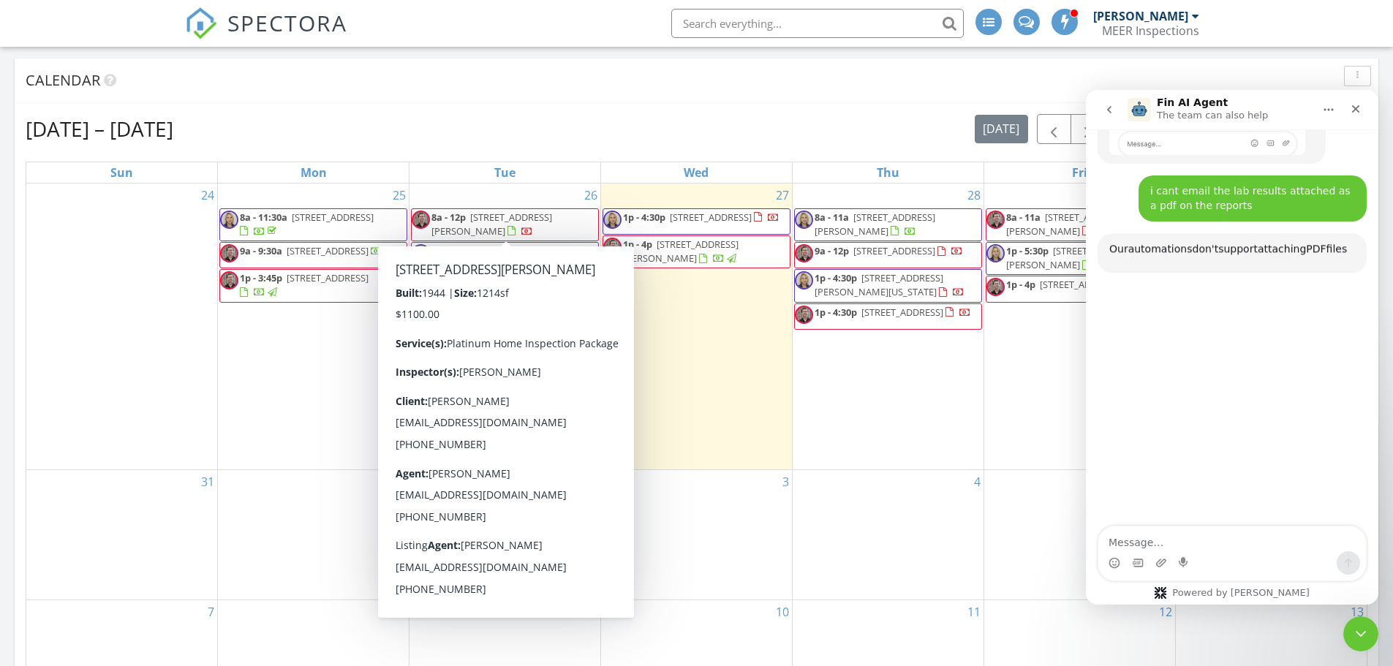
scroll to position [334, 0]
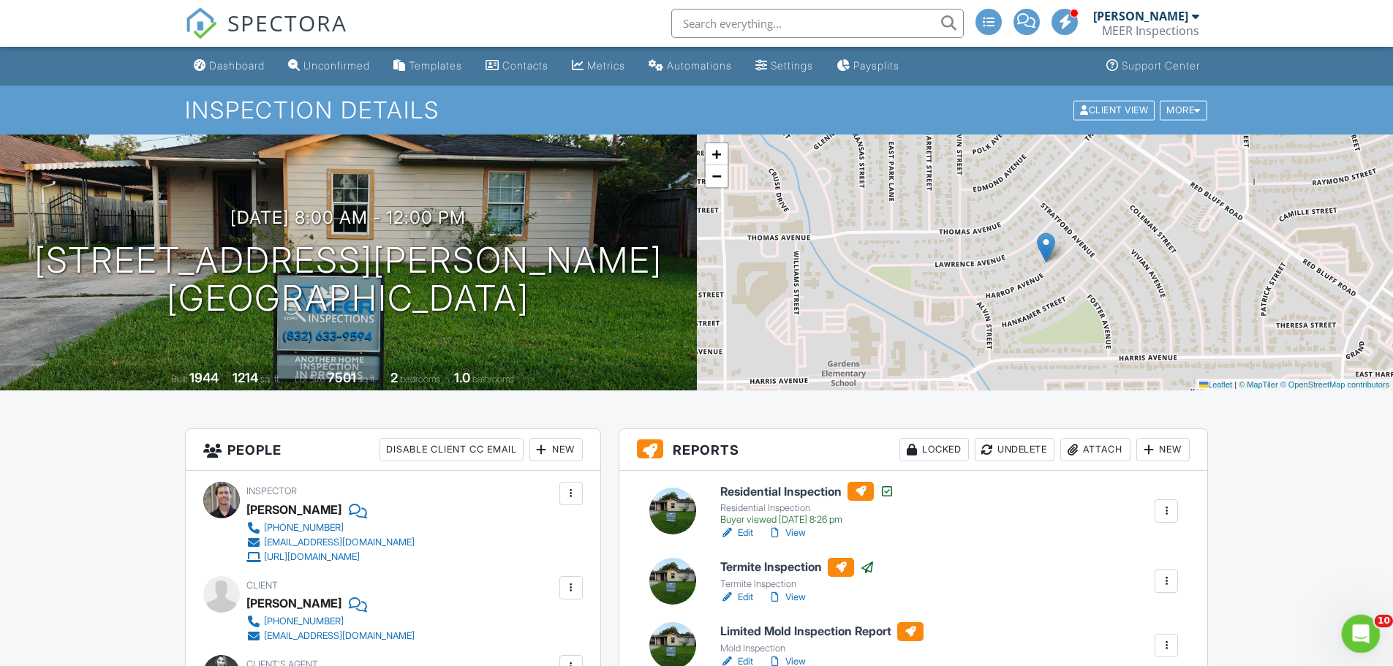
click at [1370, 642] on div "Open Intercom Messenger" at bounding box center [1359, 632] width 48 height 48
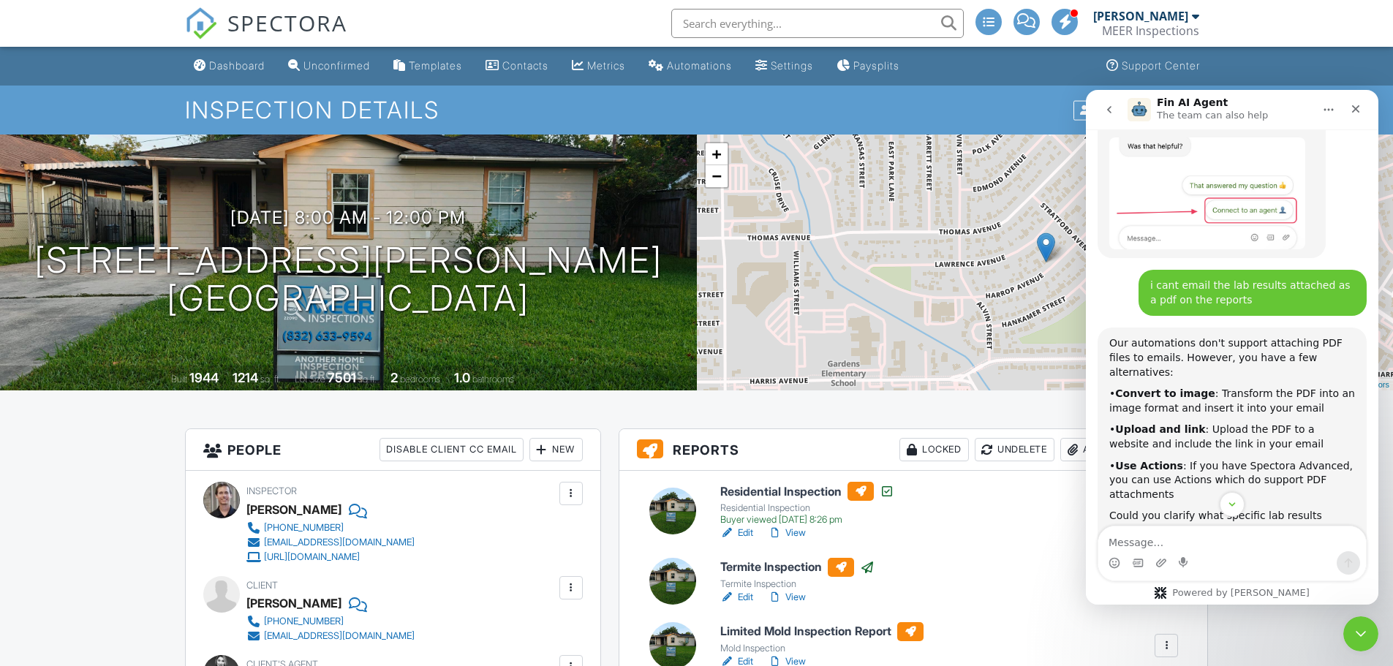
scroll to position [253, 0]
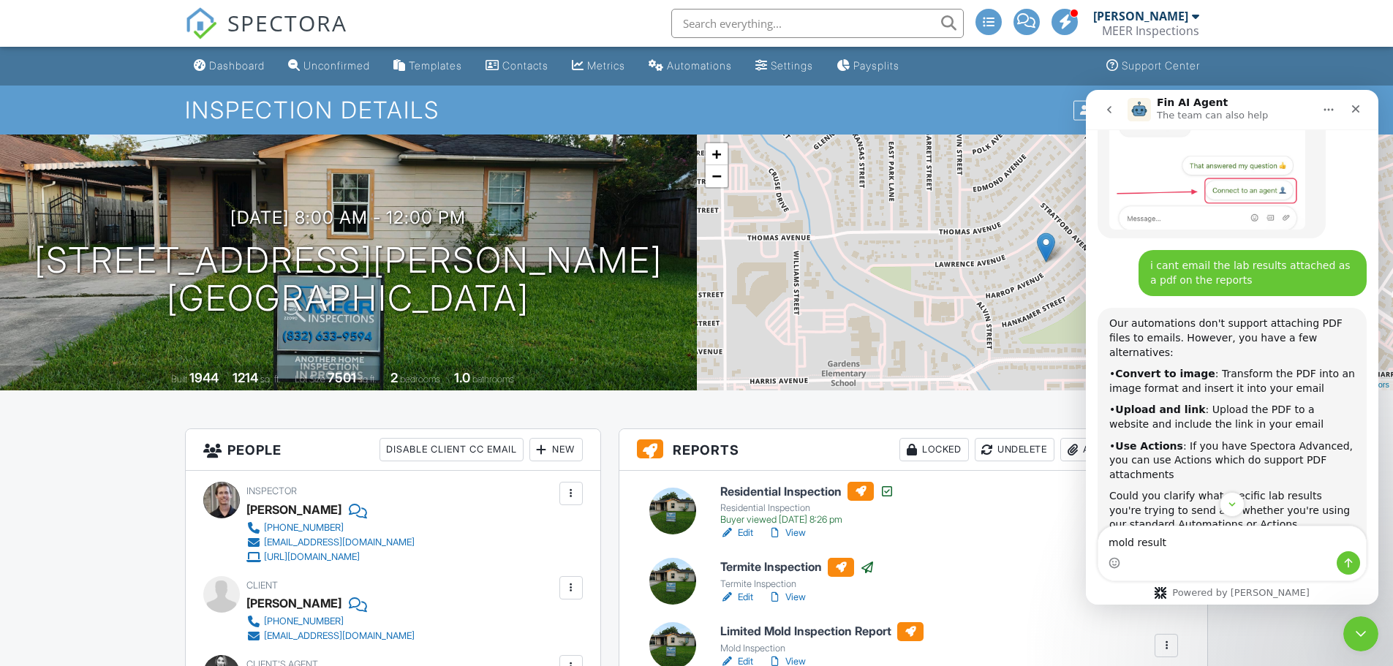
type textarea "mold results"
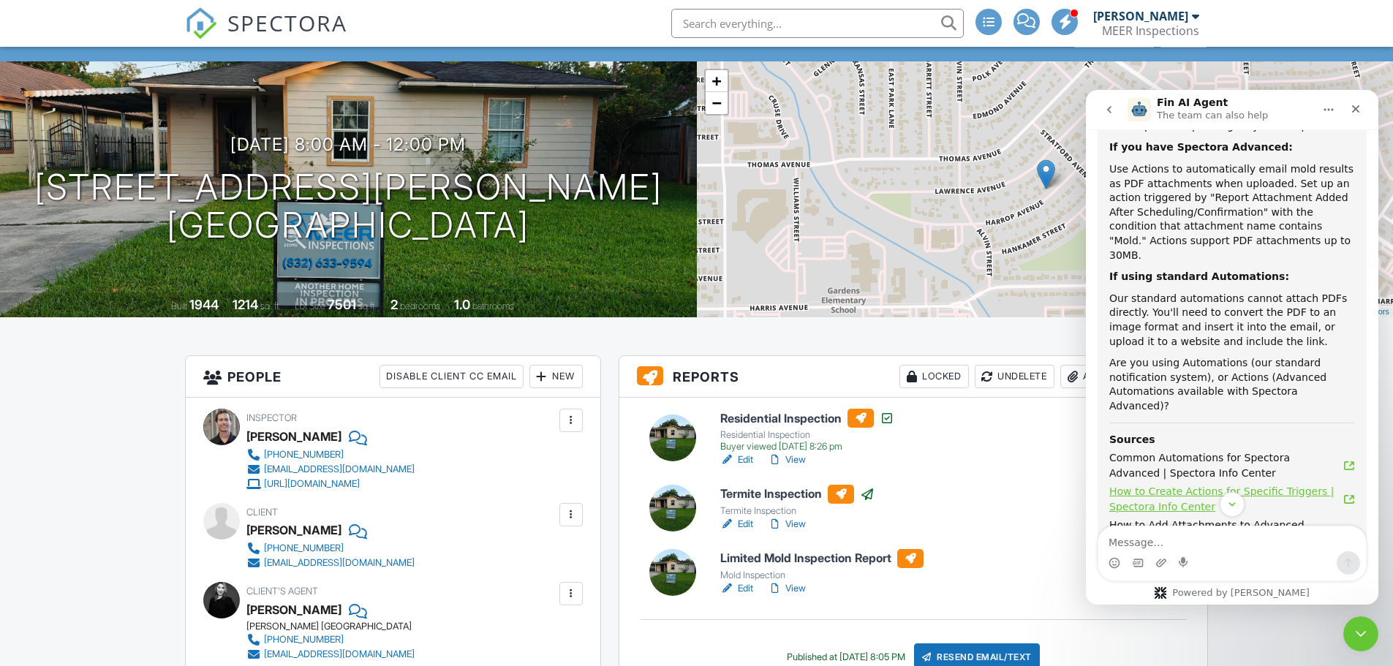
scroll to position [887, 0]
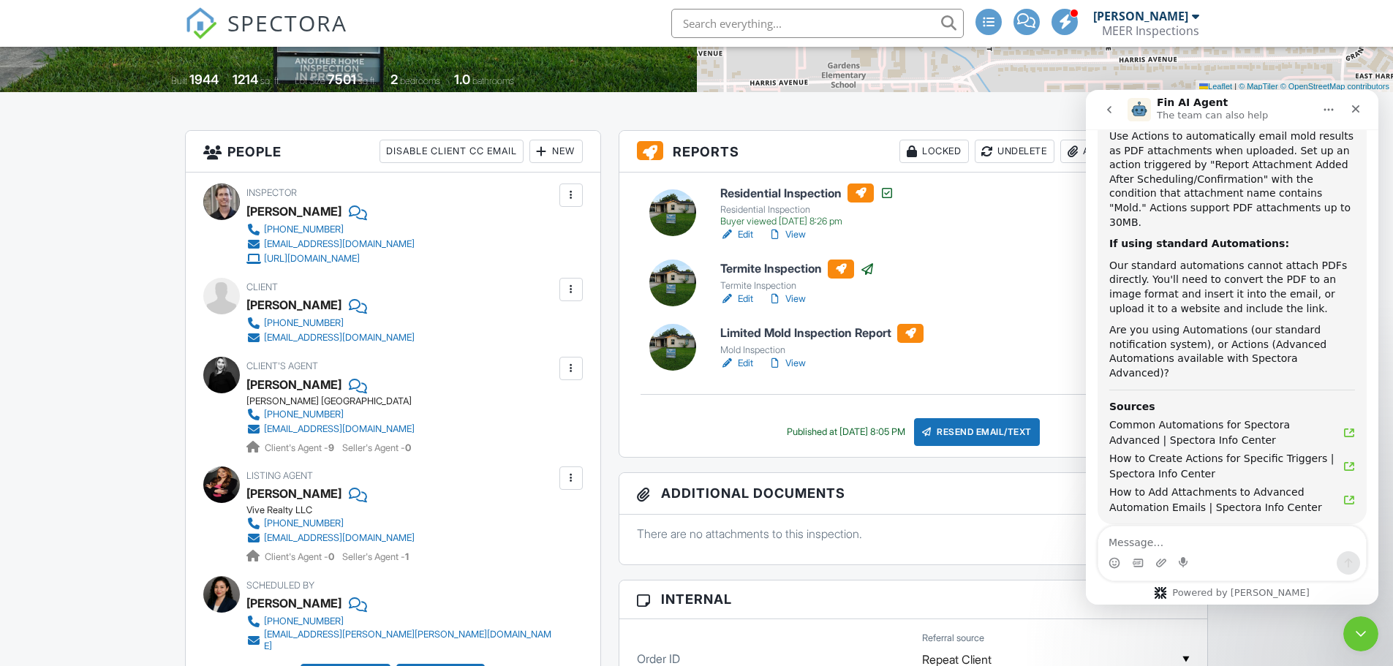
scroll to position [219, 0]
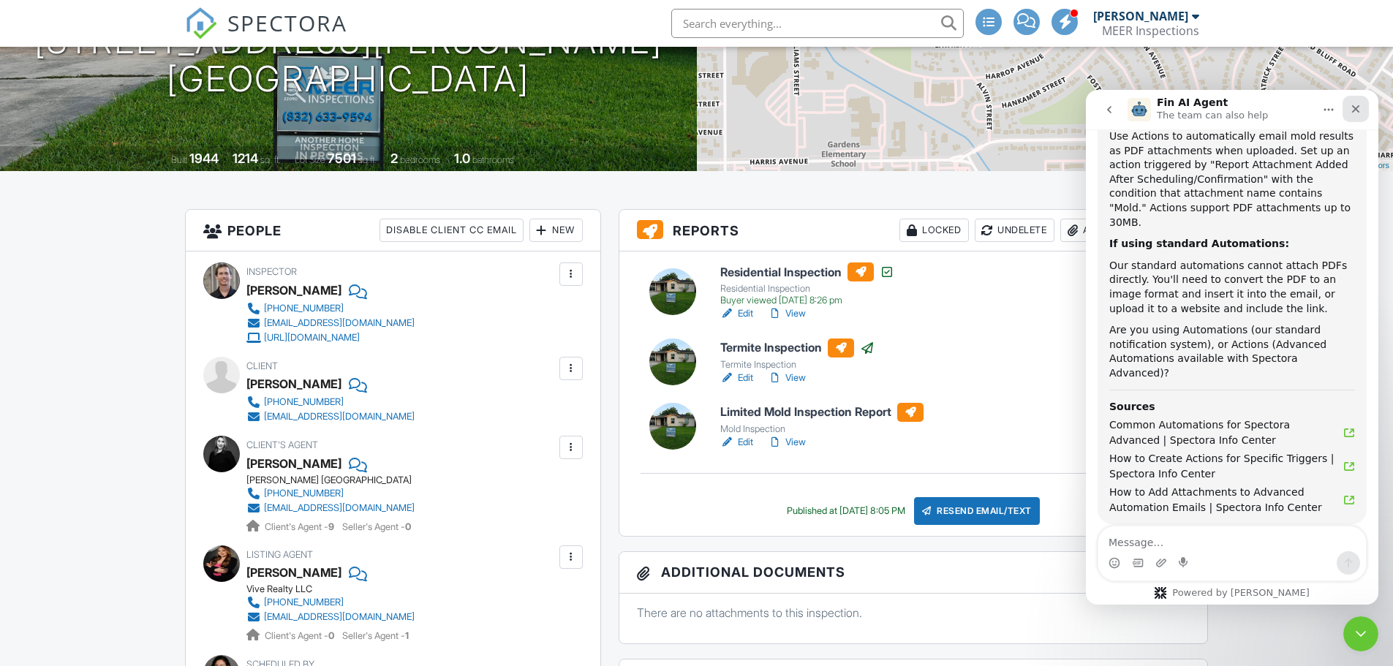
click at [1352, 108] on icon "Close" at bounding box center [1356, 109] width 12 height 12
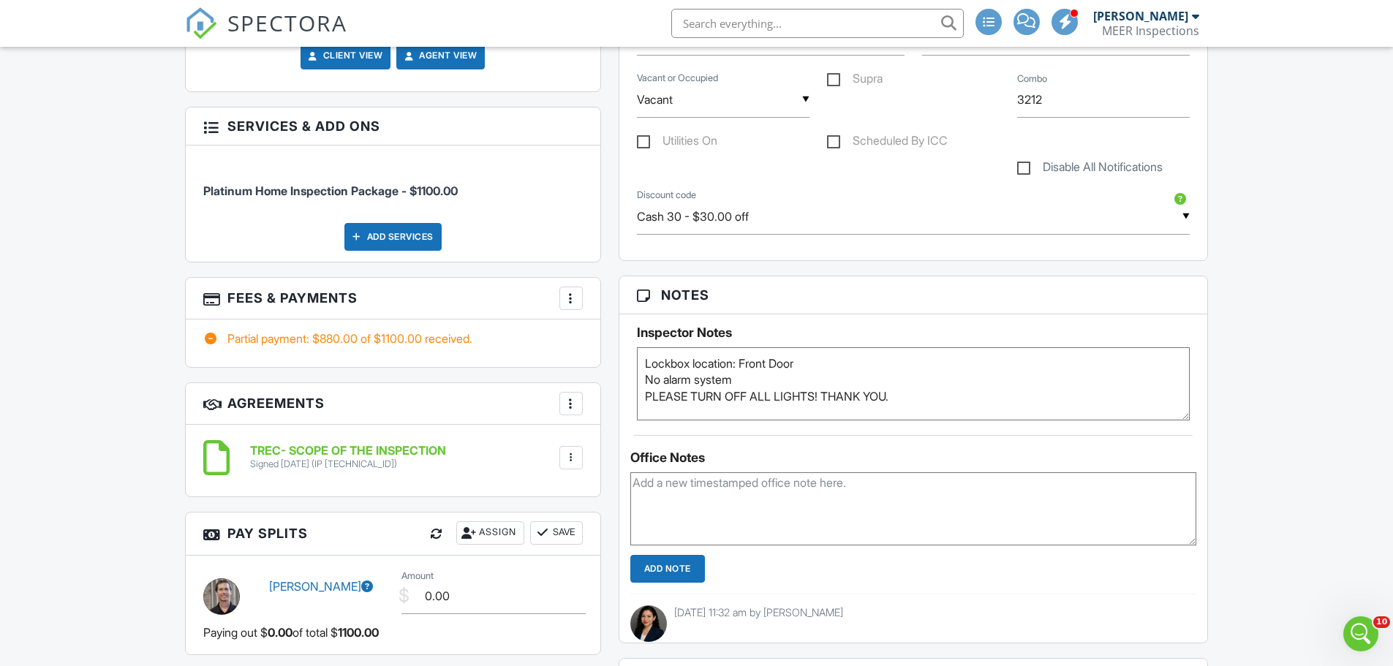
scroll to position [805, 0]
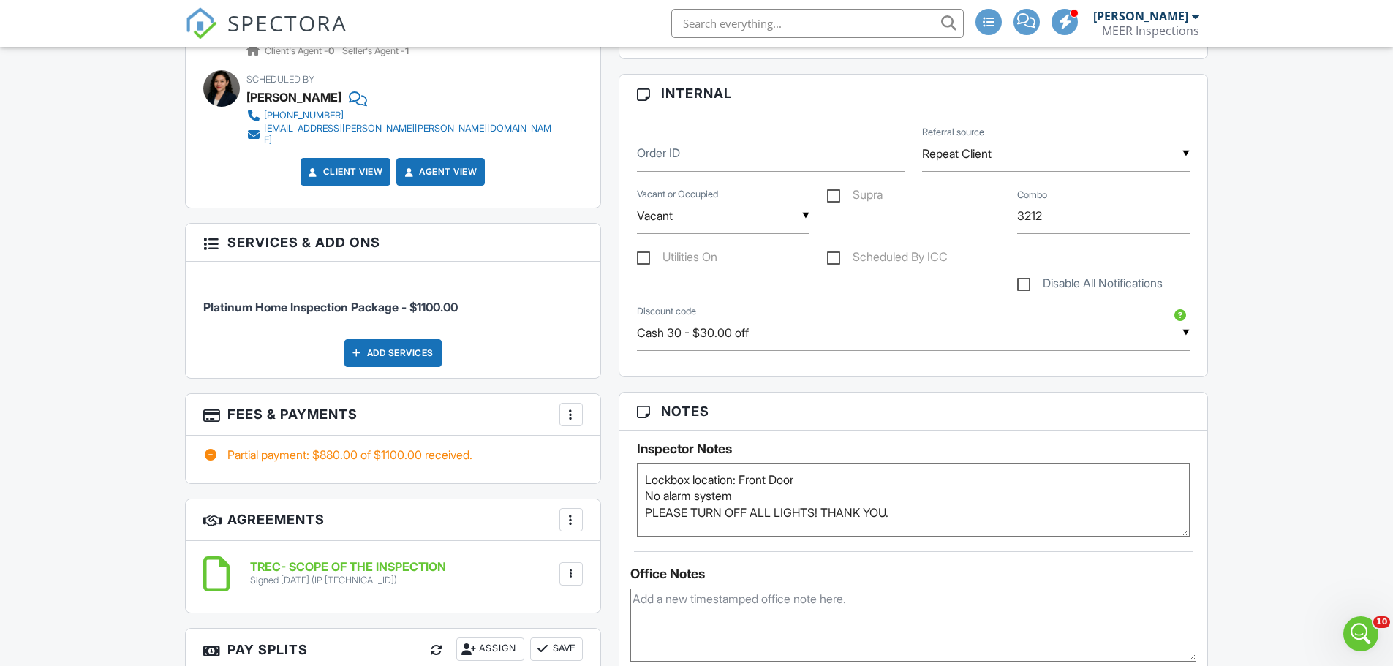
click at [568, 414] on div "More" at bounding box center [571, 414] width 23 height 23
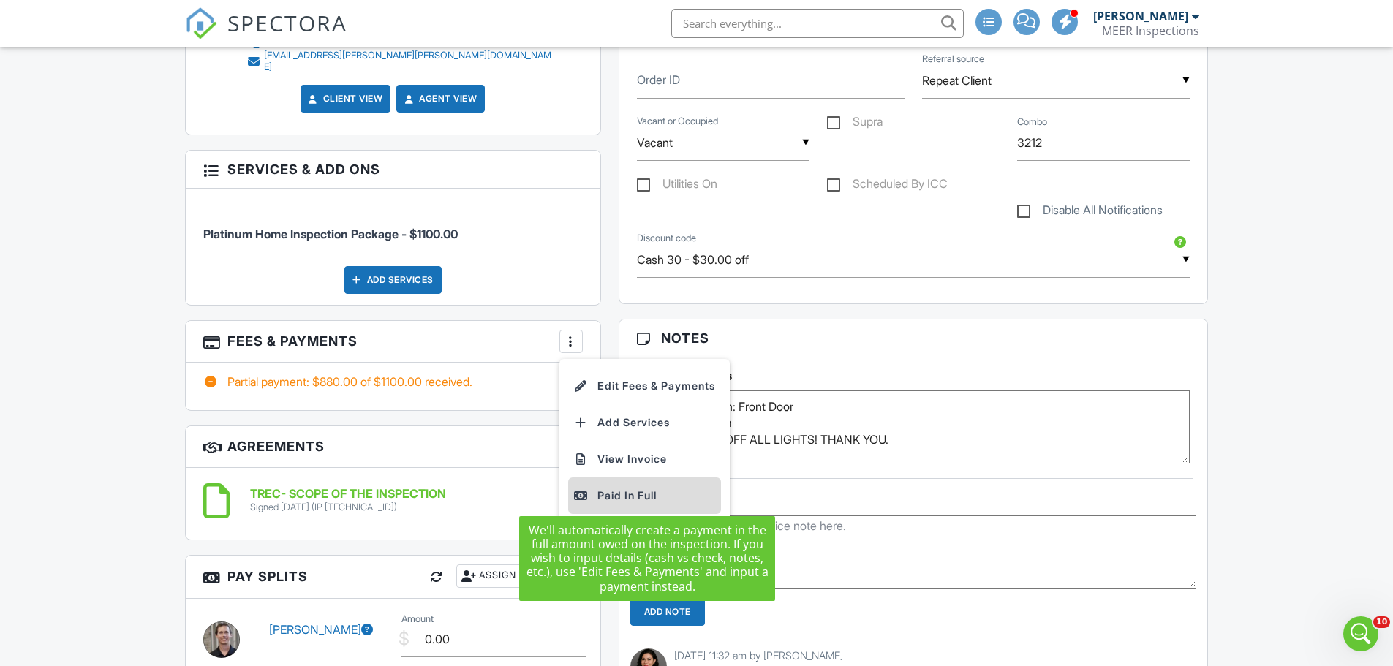
click at [633, 487] on div "Paid In Full" at bounding box center [644, 496] width 141 height 18
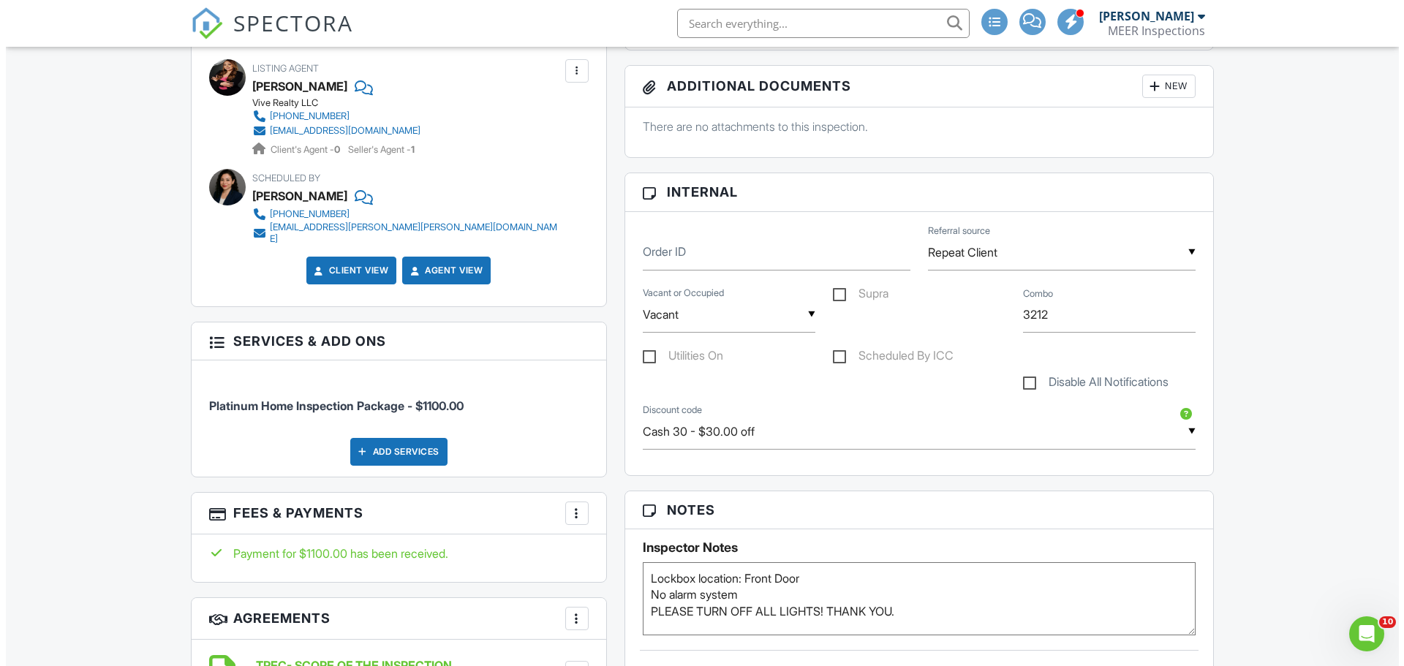
scroll to position [731, 0]
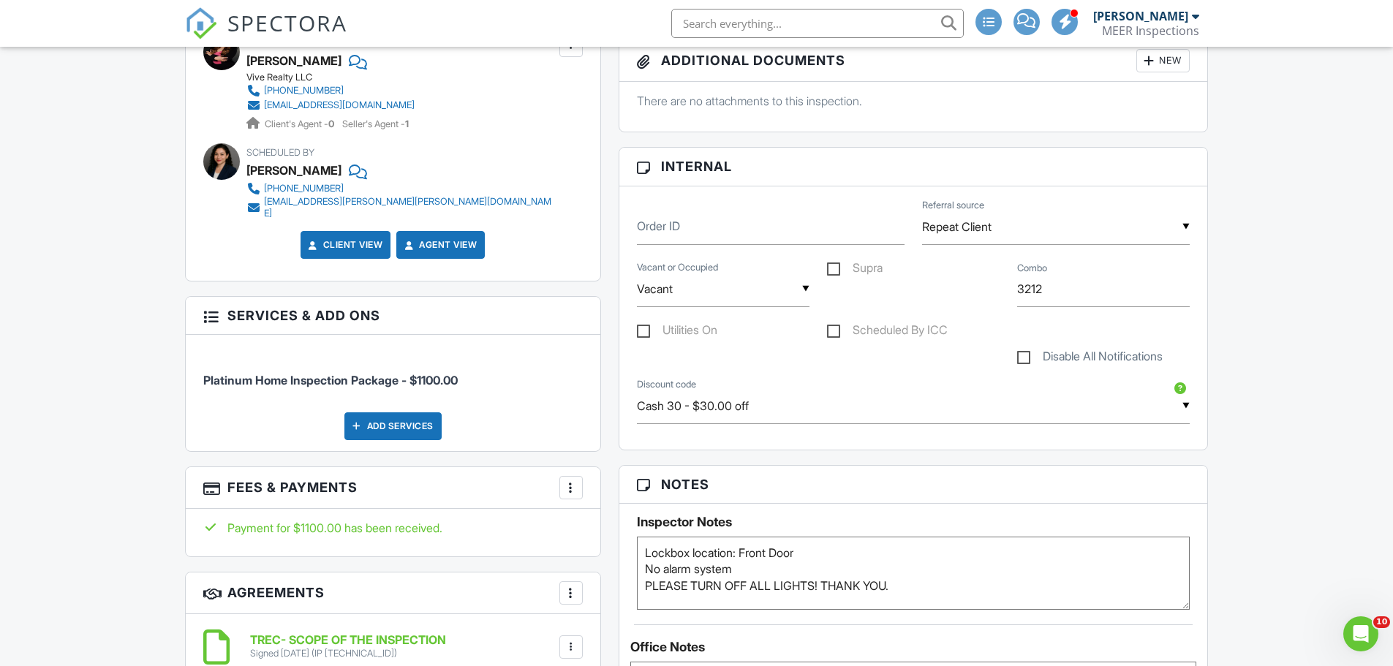
click at [573, 481] on div at bounding box center [571, 488] width 15 height 15
click at [598, 521] on li "Edit Fees & Payments" at bounding box center [644, 532] width 153 height 37
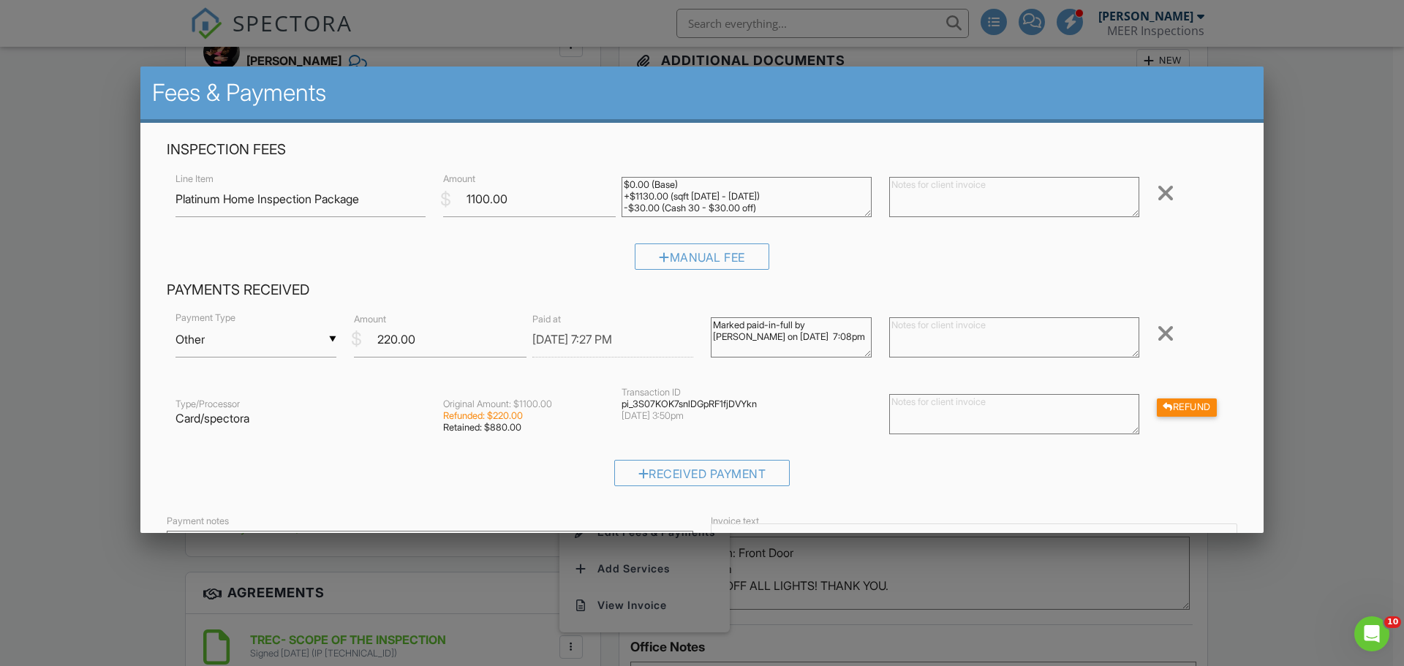
click at [1157, 335] on div at bounding box center [1166, 333] width 18 height 23
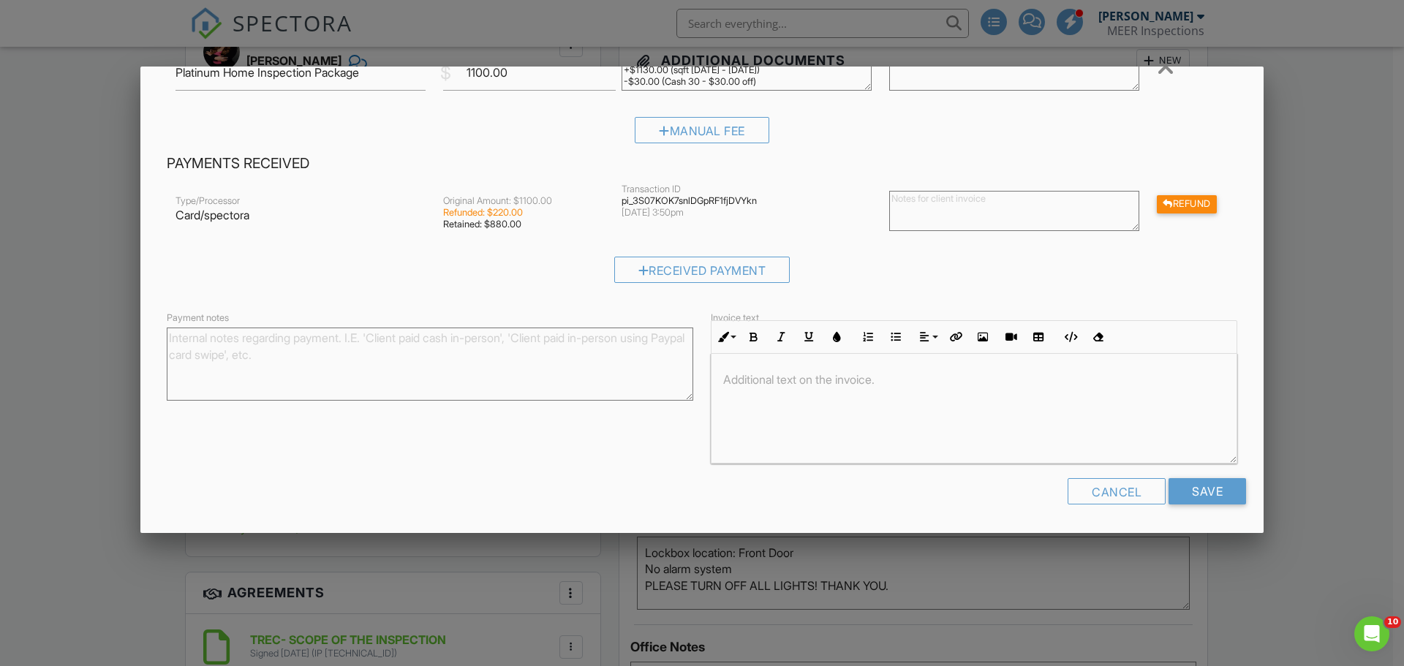
scroll to position [1, 0]
click at [1191, 485] on input "Save" at bounding box center [1208, 491] width 78 height 26
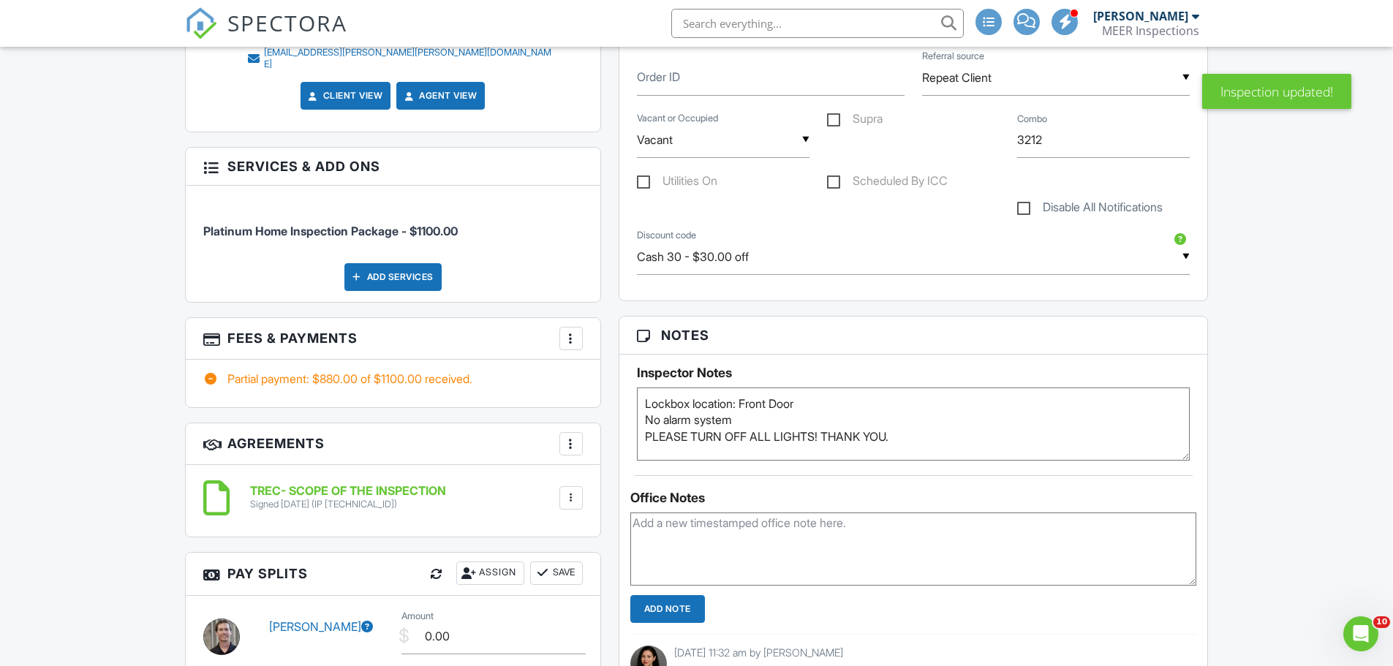
scroll to position [878, 0]
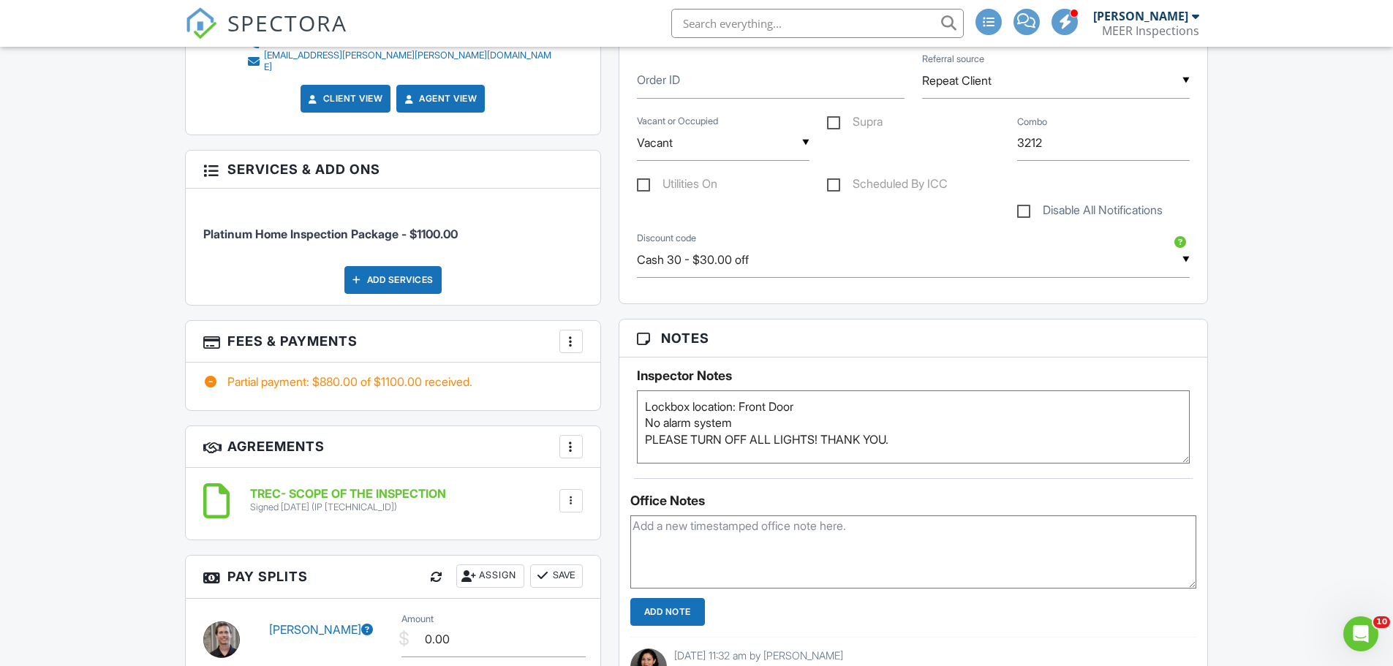
click at [579, 333] on div "More" at bounding box center [571, 341] width 23 height 23
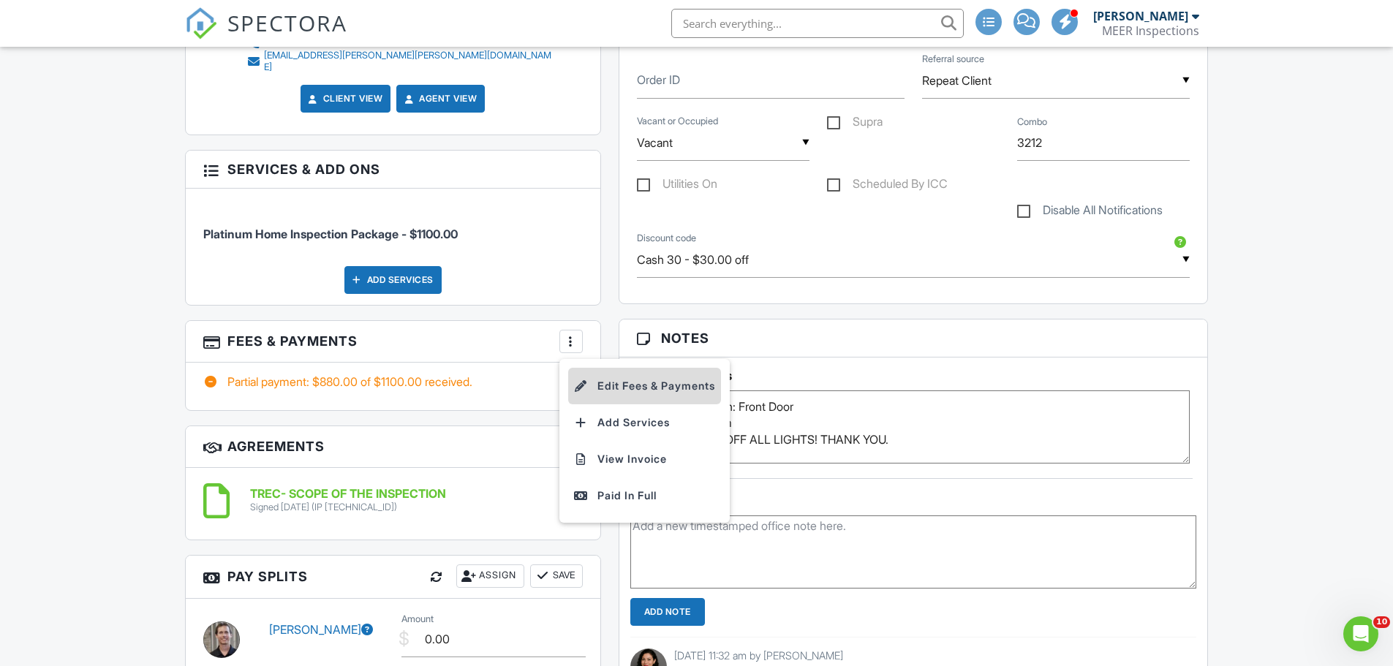
click at [621, 374] on li "Edit Fees & Payments" at bounding box center [644, 386] width 153 height 37
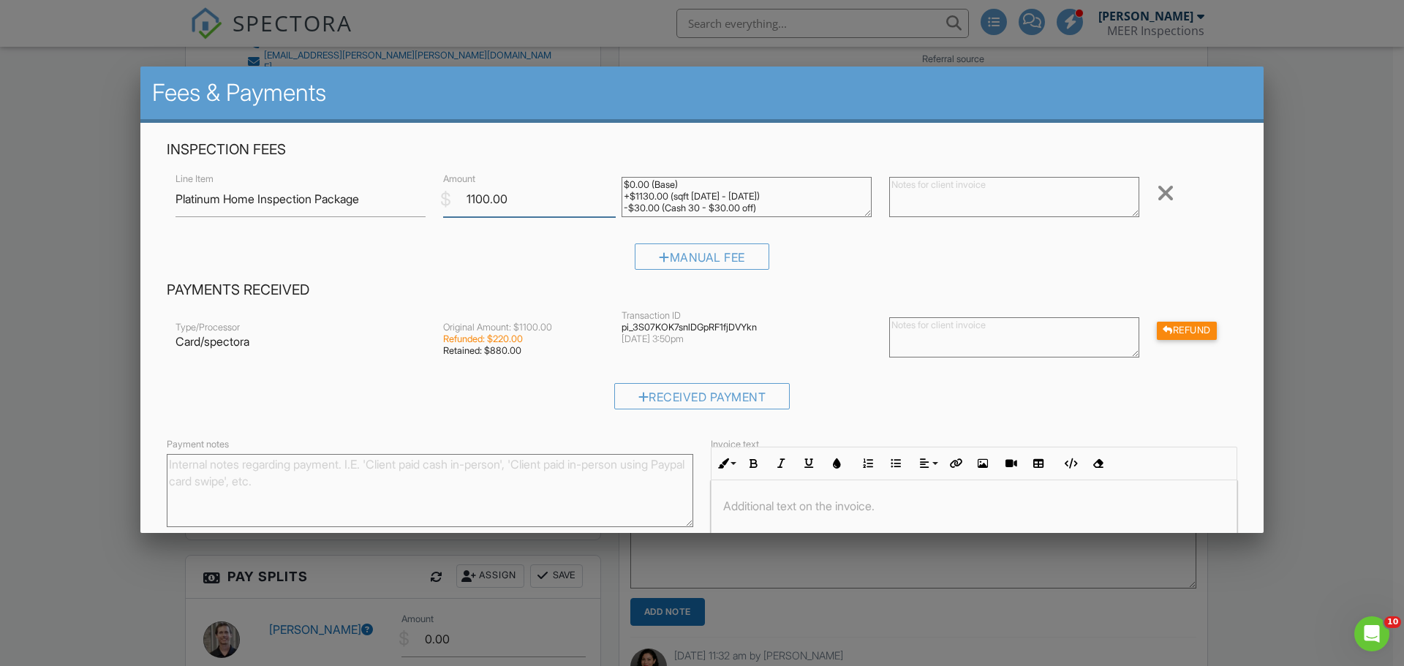
click at [532, 200] on input "1100.00" at bounding box center [529, 199] width 173 height 36
type input "880"
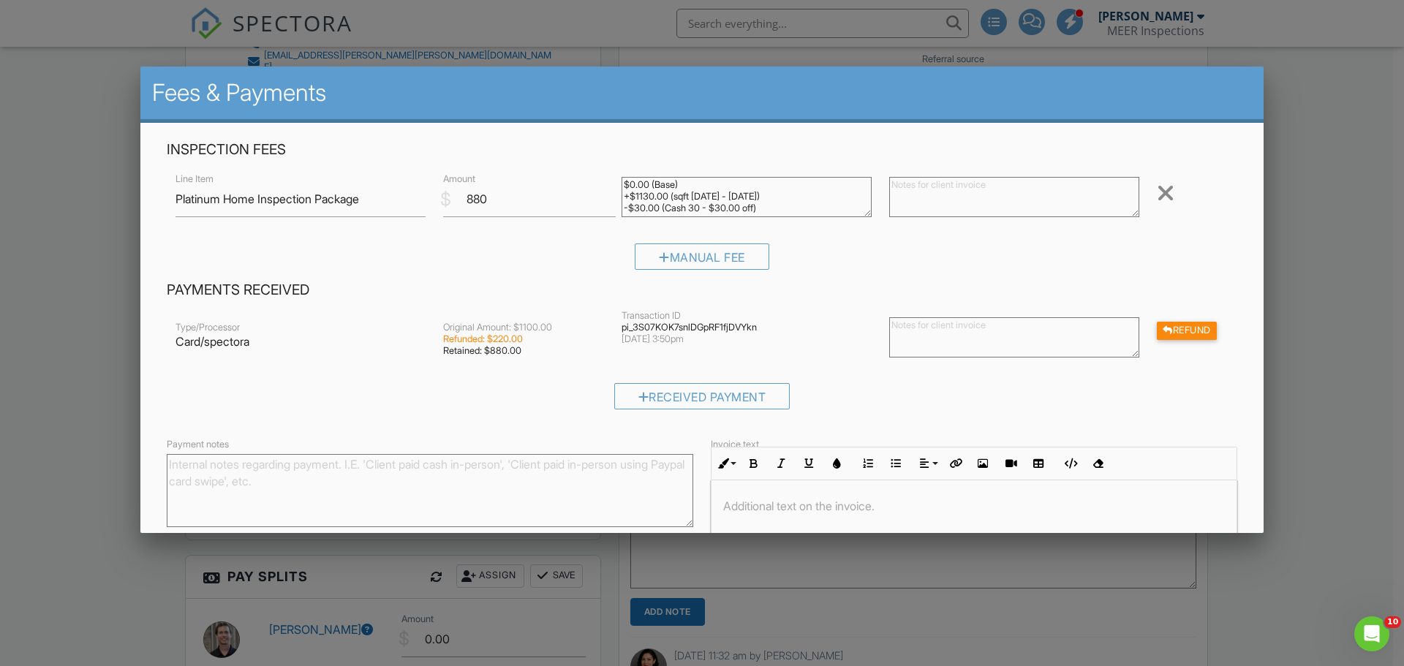
click at [1023, 382] on div "Type/Processor Card/spectora Original Amount: $1100.00 Refunded: $220.00 Retain…" at bounding box center [702, 365] width 1071 height 110
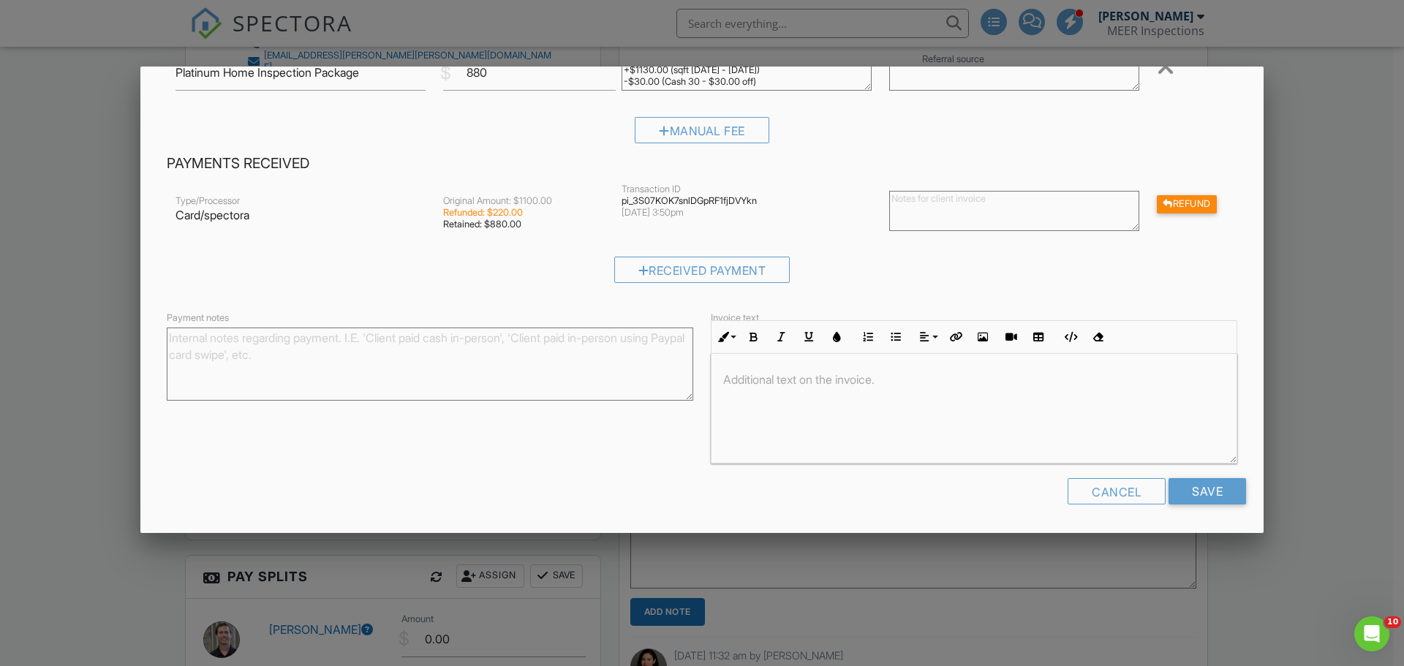
scroll to position [1, 0]
click at [1190, 492] on input "Save" at bounding box center [1208, 491] width 78 height 26
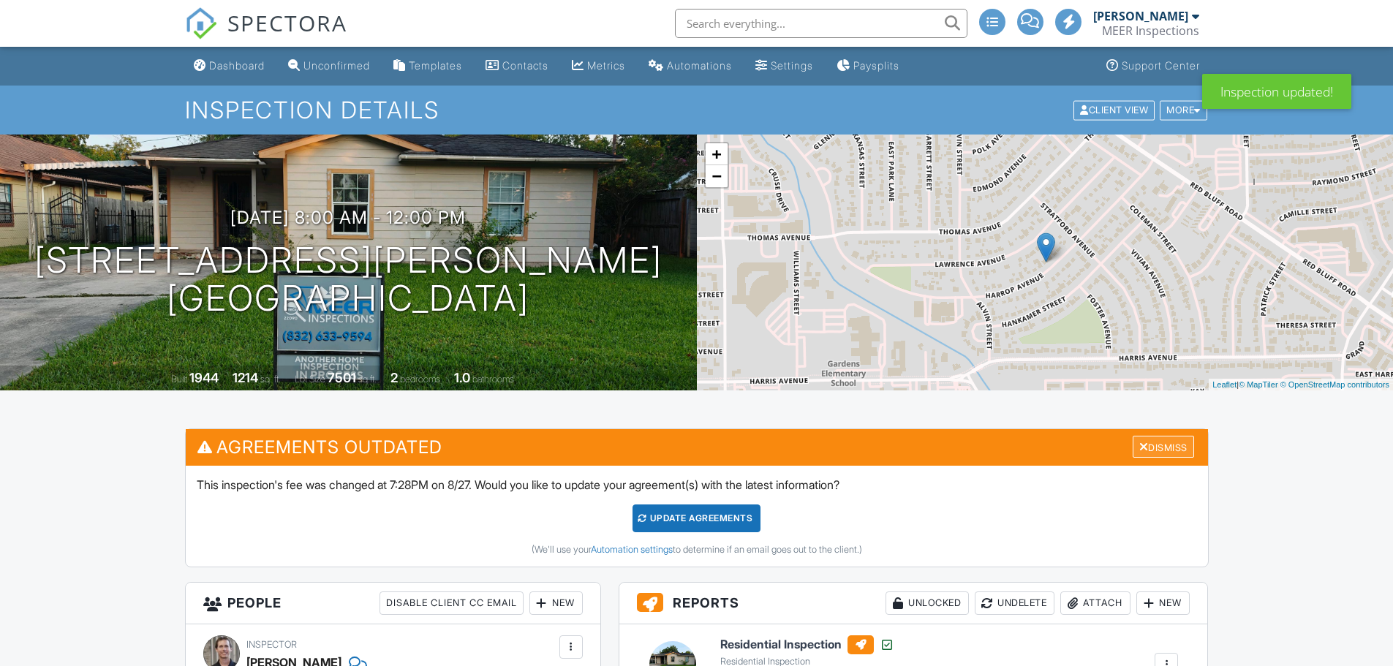
click at [1191, 452] on div "Dismiss" at bounding box center [1163, 447] width 61 height 23
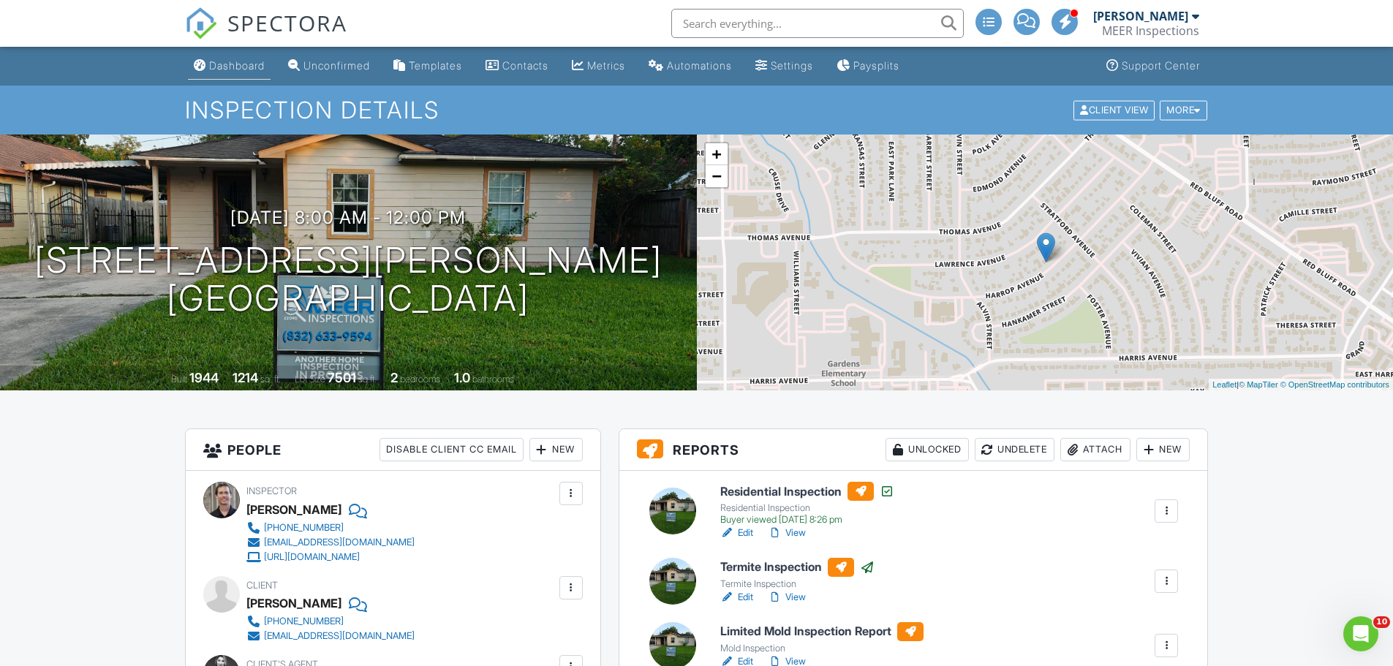
click at [239, 62] on div "Dashboard" at bounding box center [237, 65] width 56 height 12
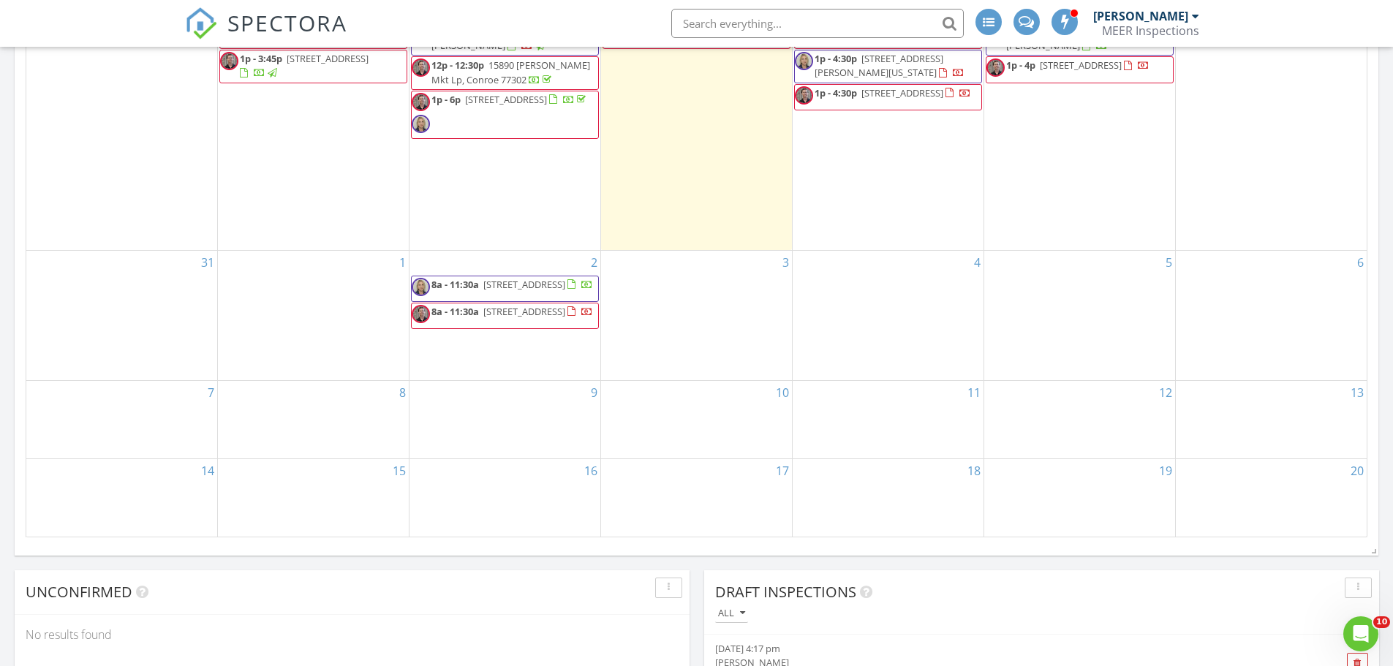
scroll to position [658, 0]
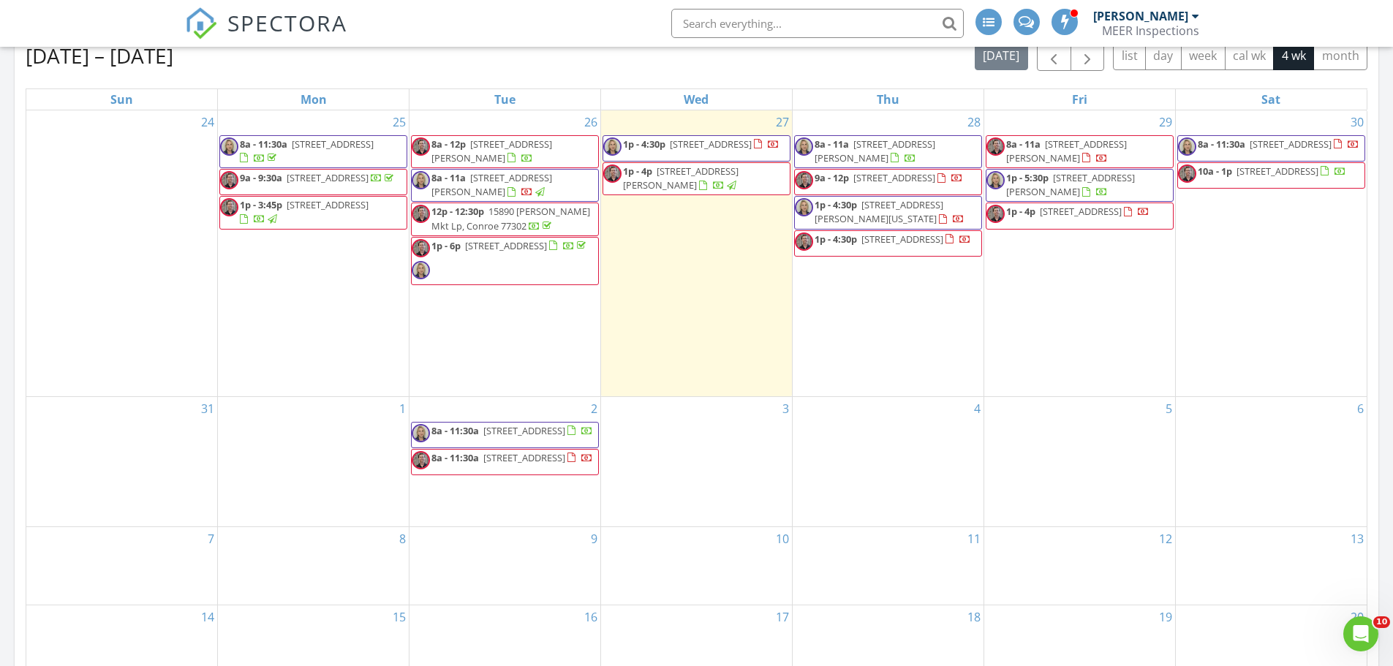
click at [818, 72] on div "[DATE] – [DATE] [DATE] list day week cal wk 4 wk month Sun Mon Tue Wed Thu Fri …" at bounding box center [697, 362] width 1342 height 643
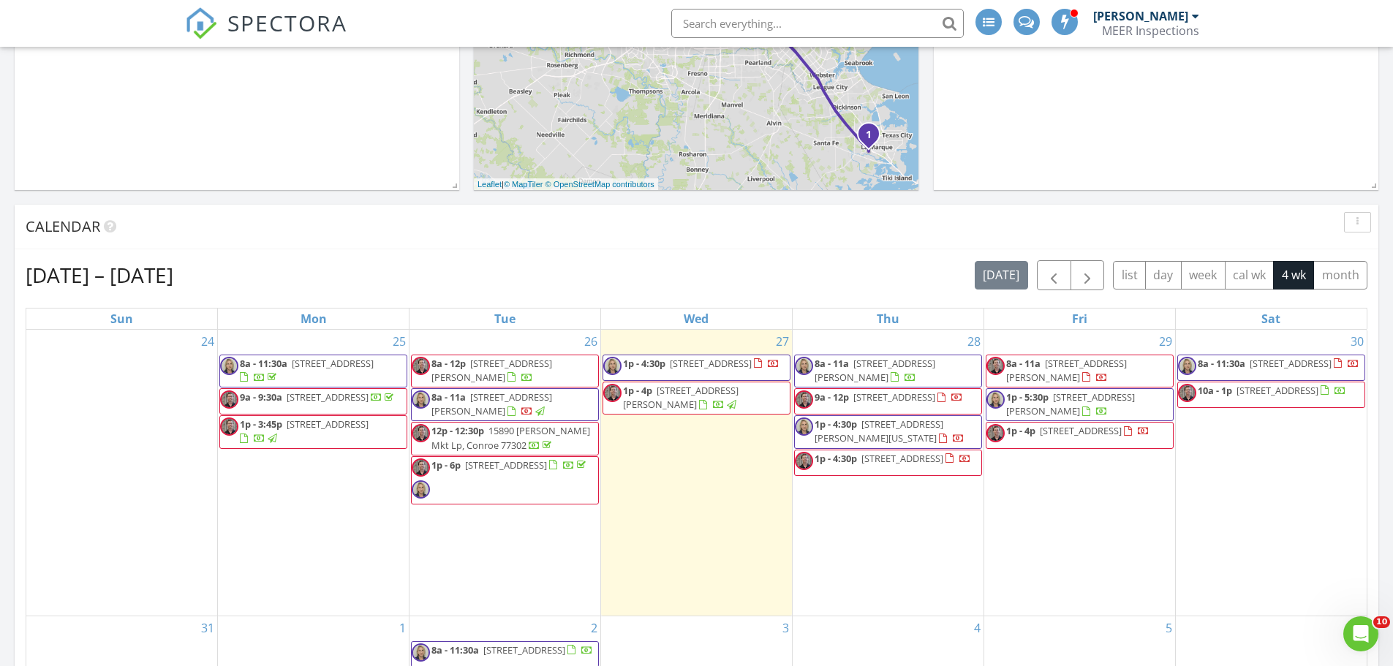
scroll to position [366, 0]
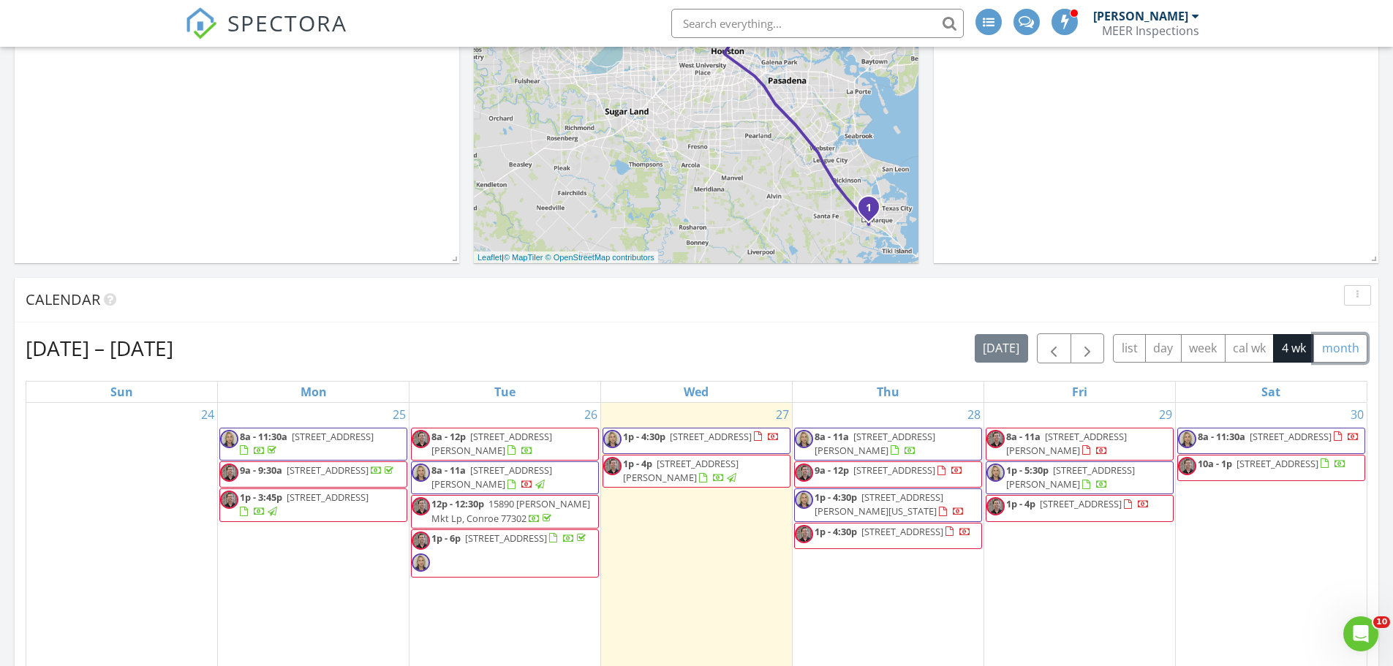
click at [1360, 352] on button "month" at bounding box center [1341, 348] width 54 height 29
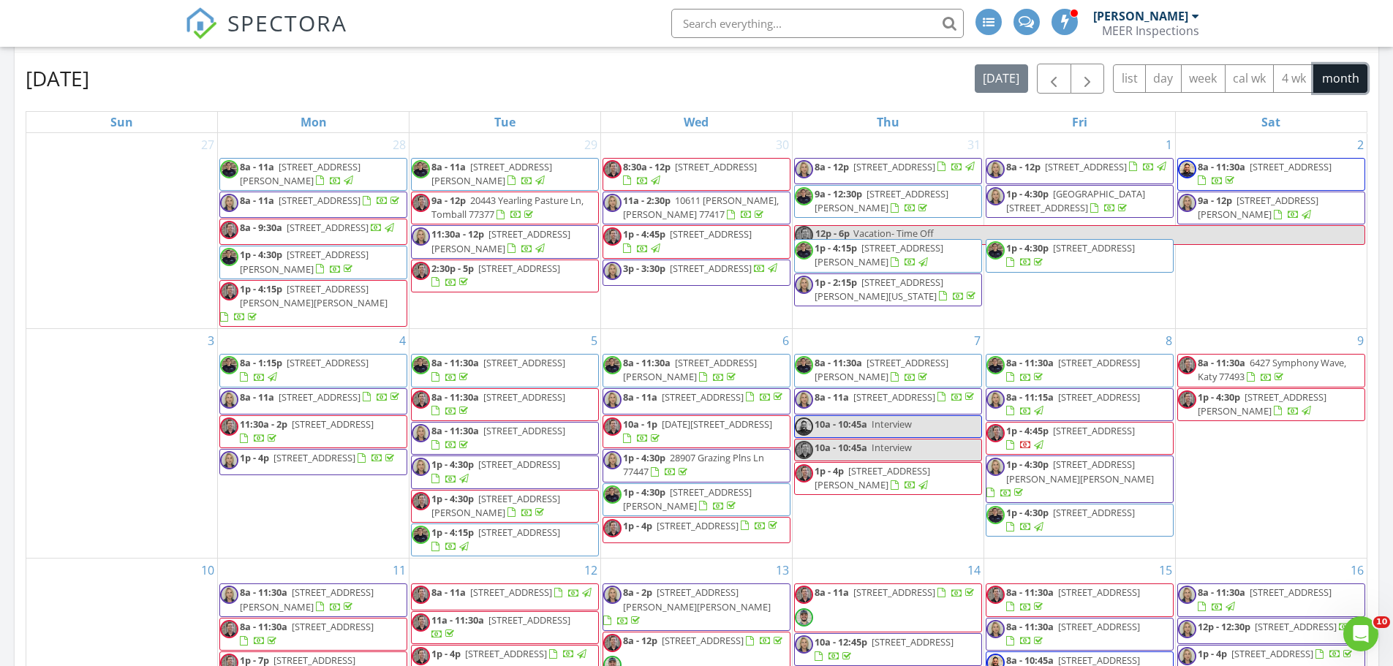
scroll to position [658, 0]
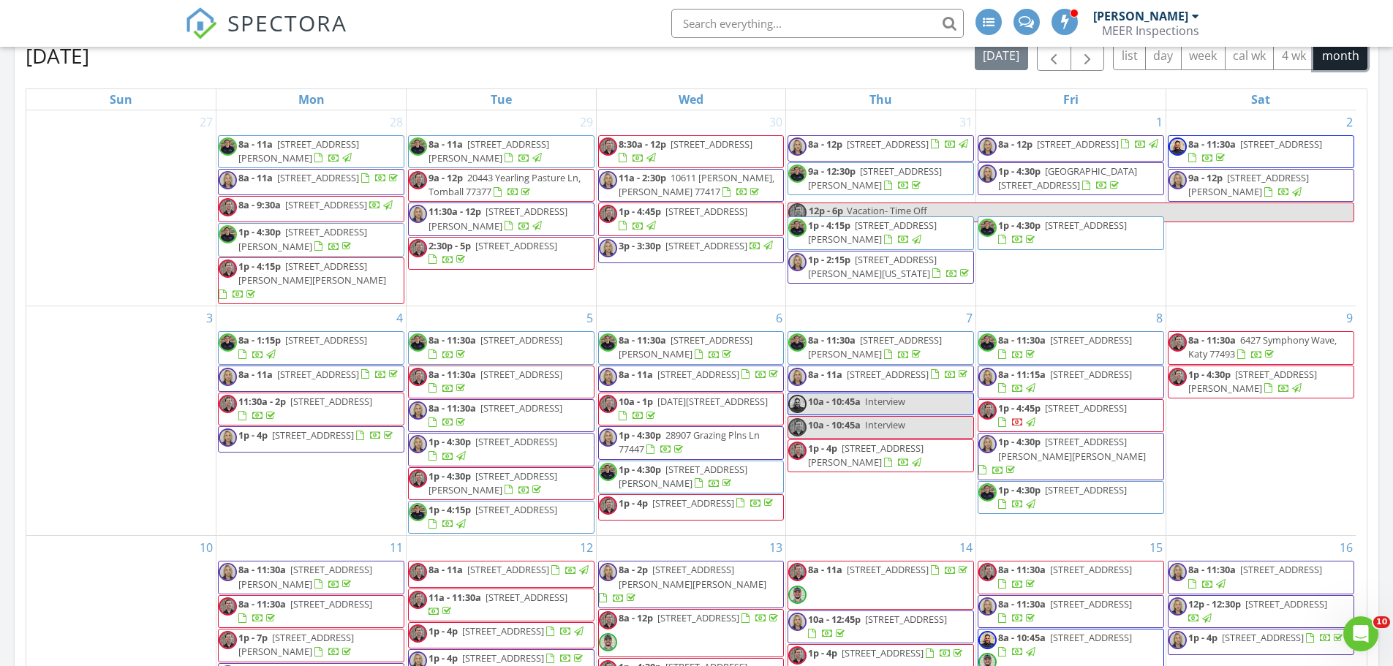
click at [1059, 407] on span "[STREET_ADDRESS]" at bounding box center [1086, 408] width 82 height 13
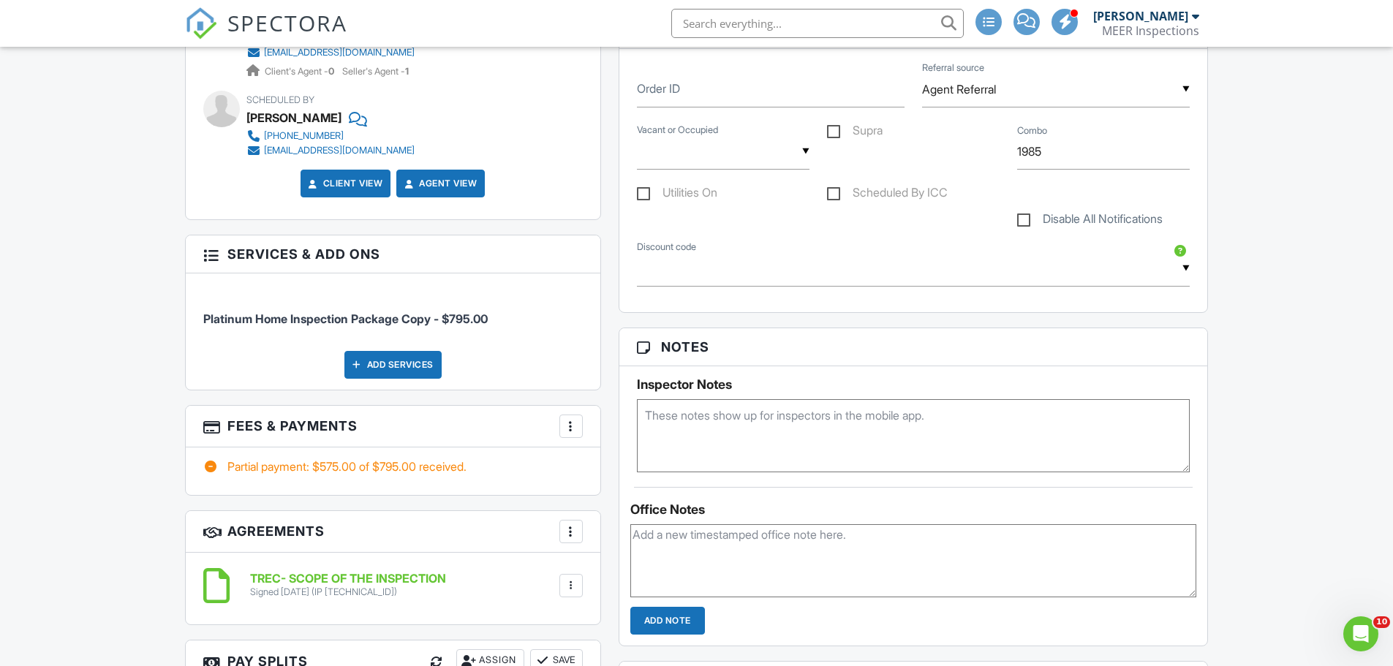
click at [573, 419] on div at bounding box center [571, 426] width 15 height 15
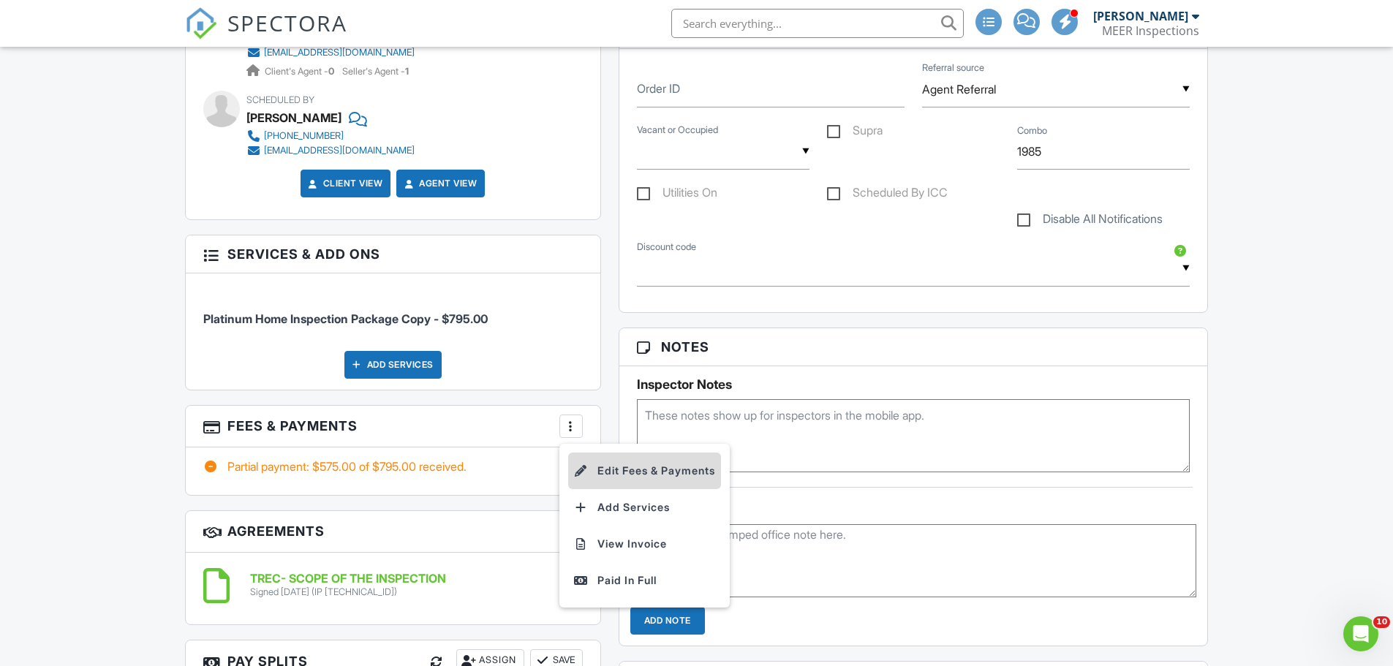
click at [604, 453] on li "Edit Fees & Payments" at bounding box center [644, 471] width 153 height 37
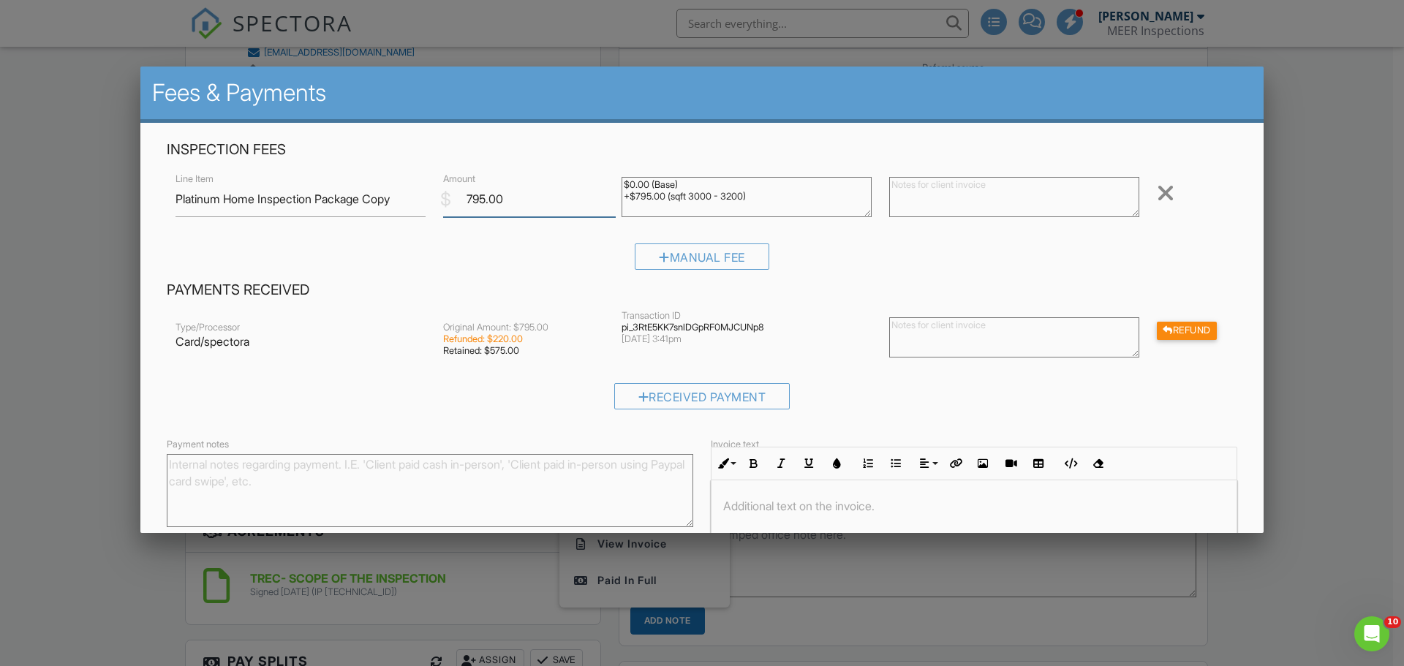
click at [525, 197] on input "795.00" at bounding box center [529, 199] width 173 height 36
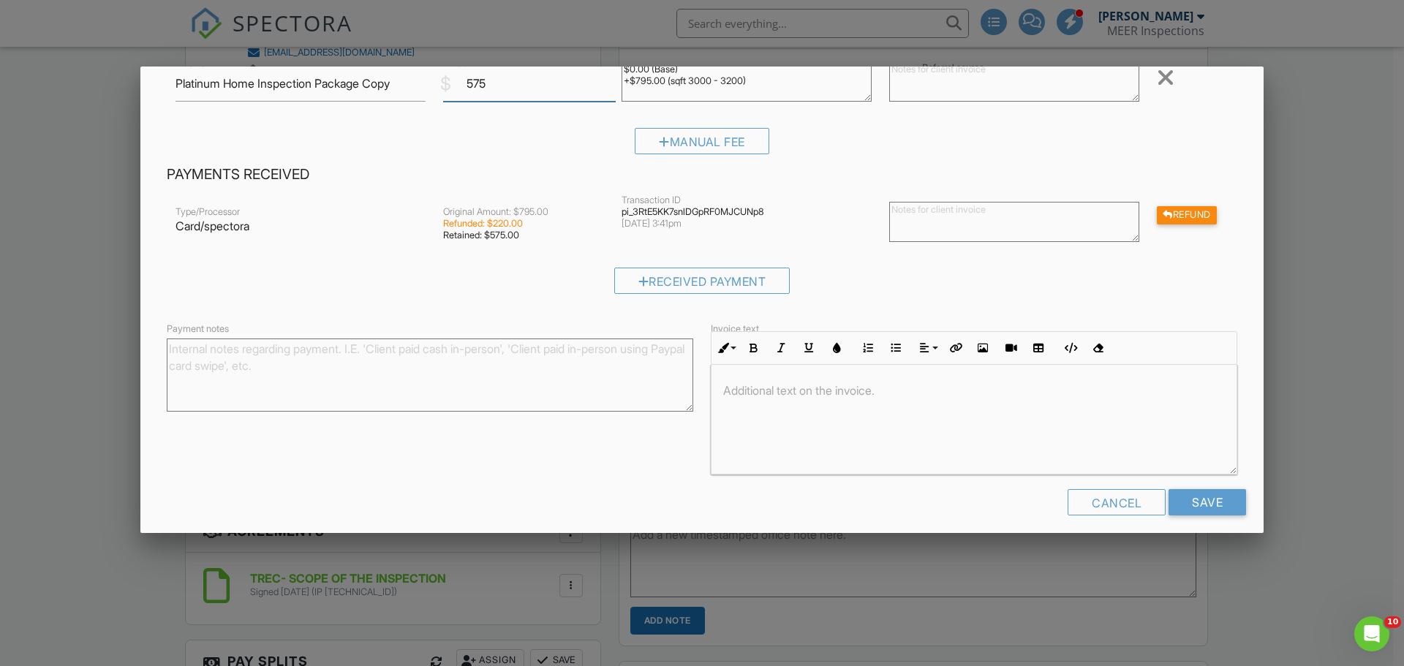
scroll to position [127, 0]
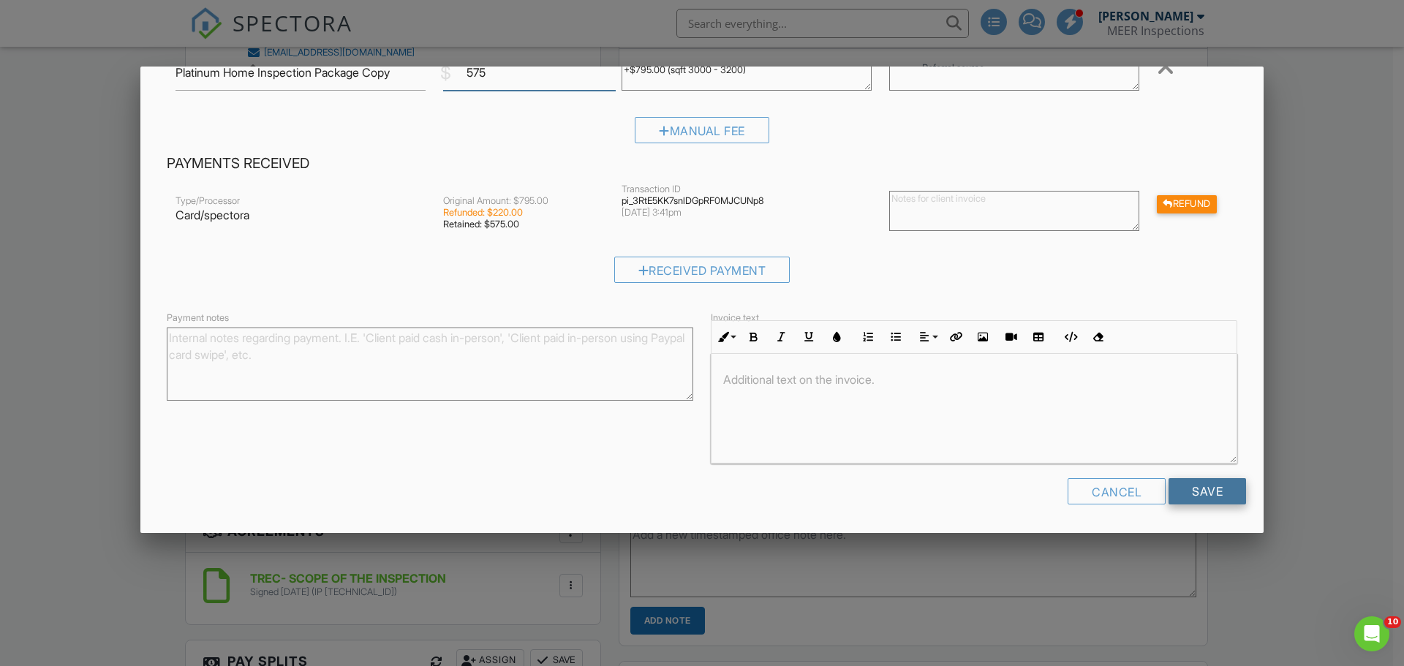
type input "575"
click at [1186, 498] on input "Save" at bounding box center [1208, 491] width 78 height 26
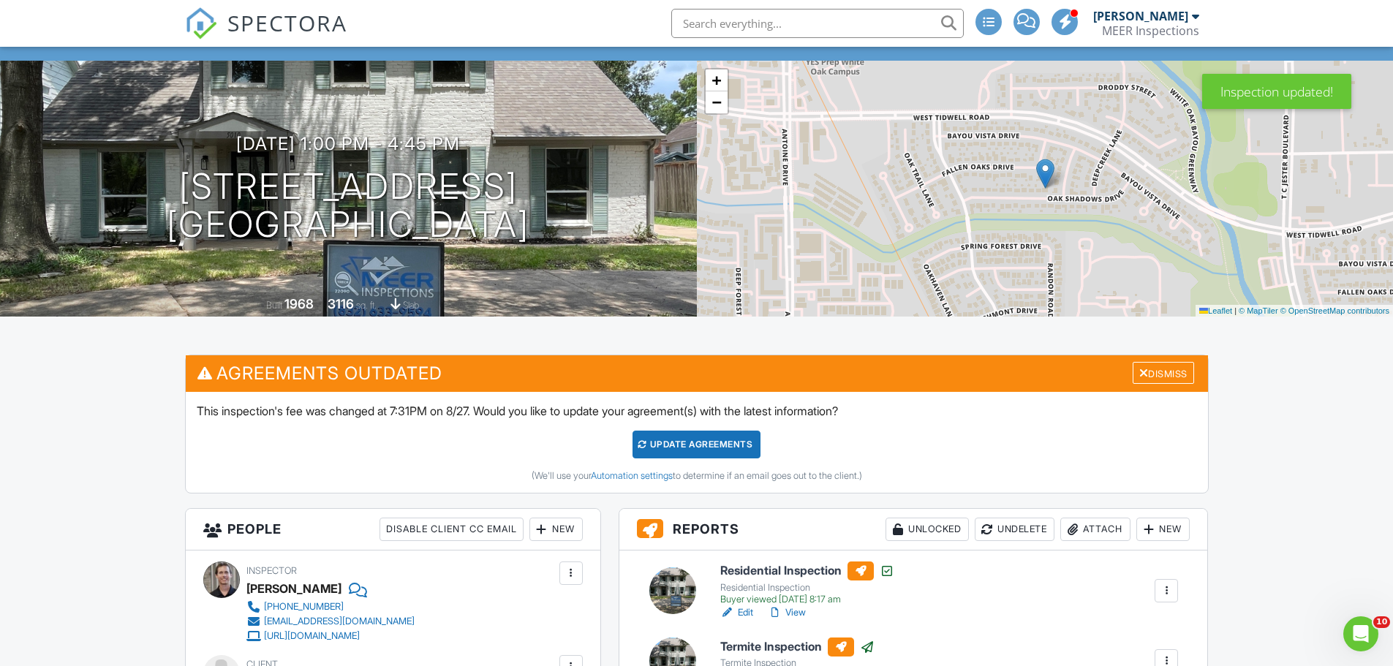
scroll to position [73, 0]
click at [1182, 381] on div "Dismiss" at bounding box center [1163, 374] width 61 height 23
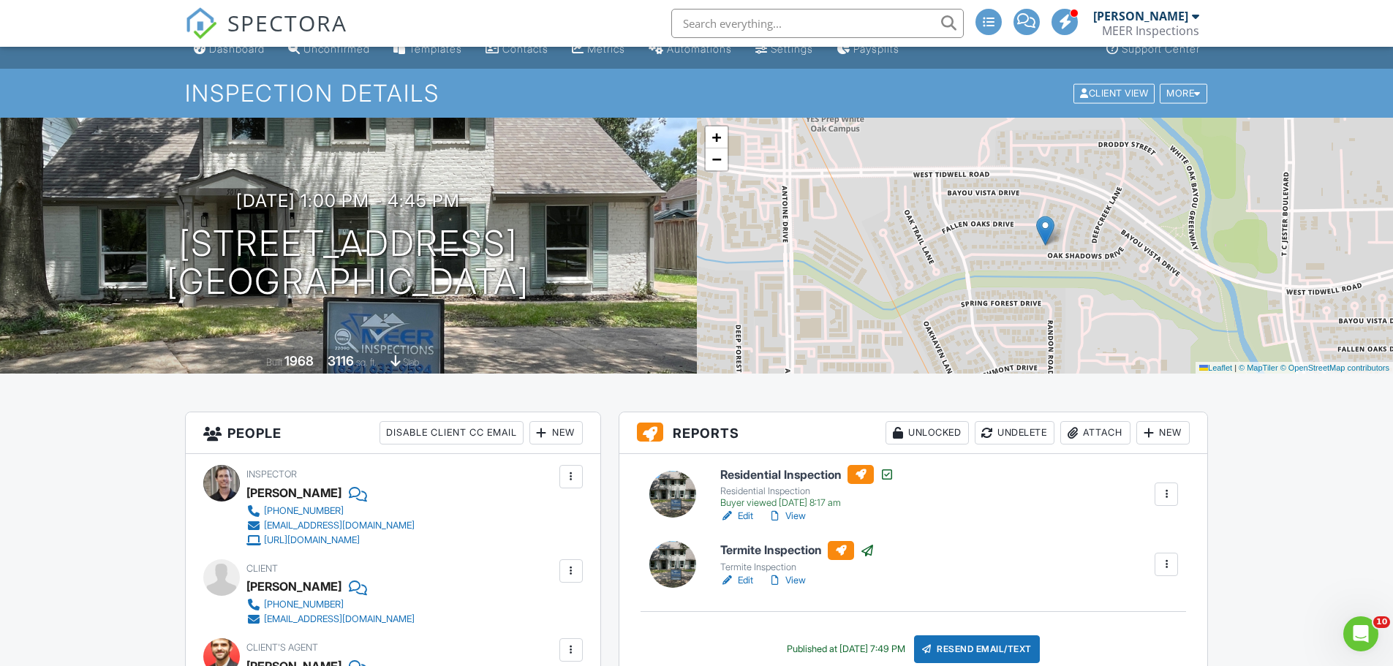
scroll to position [0, 0]
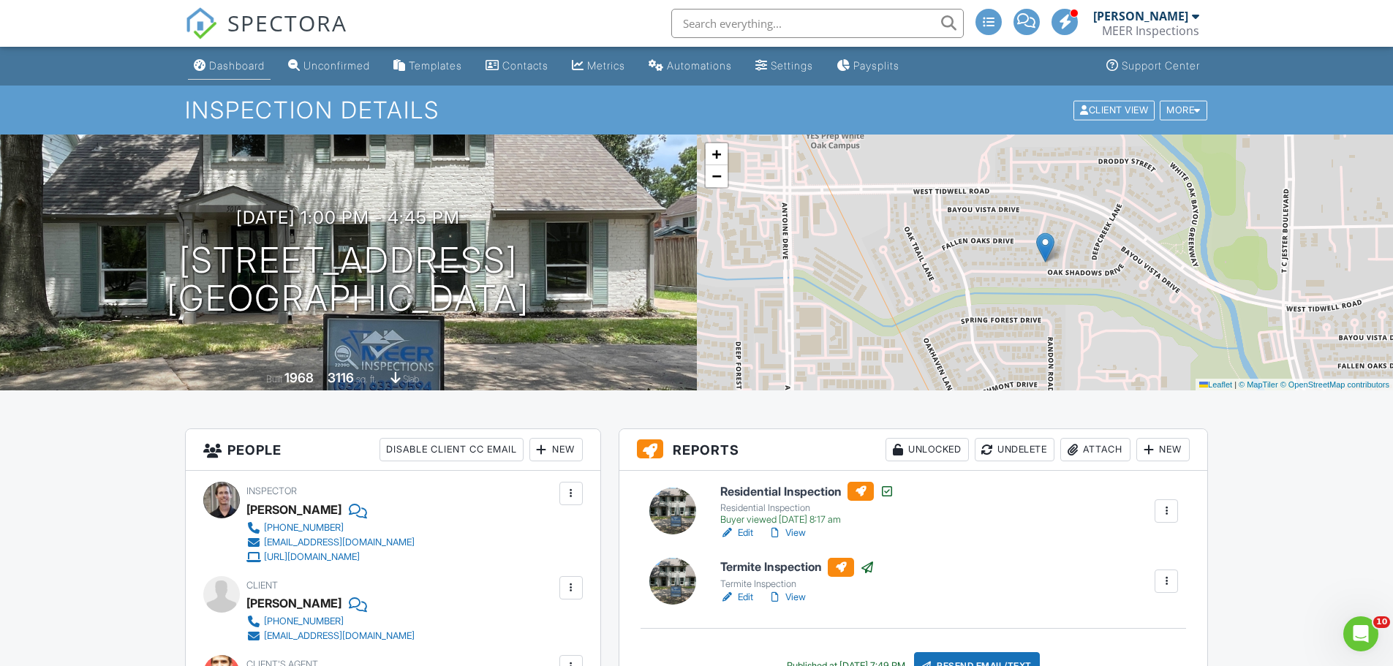
click at [252, 58] on link "Dashboard" at bounding box center [229, 66] width 83 height 27
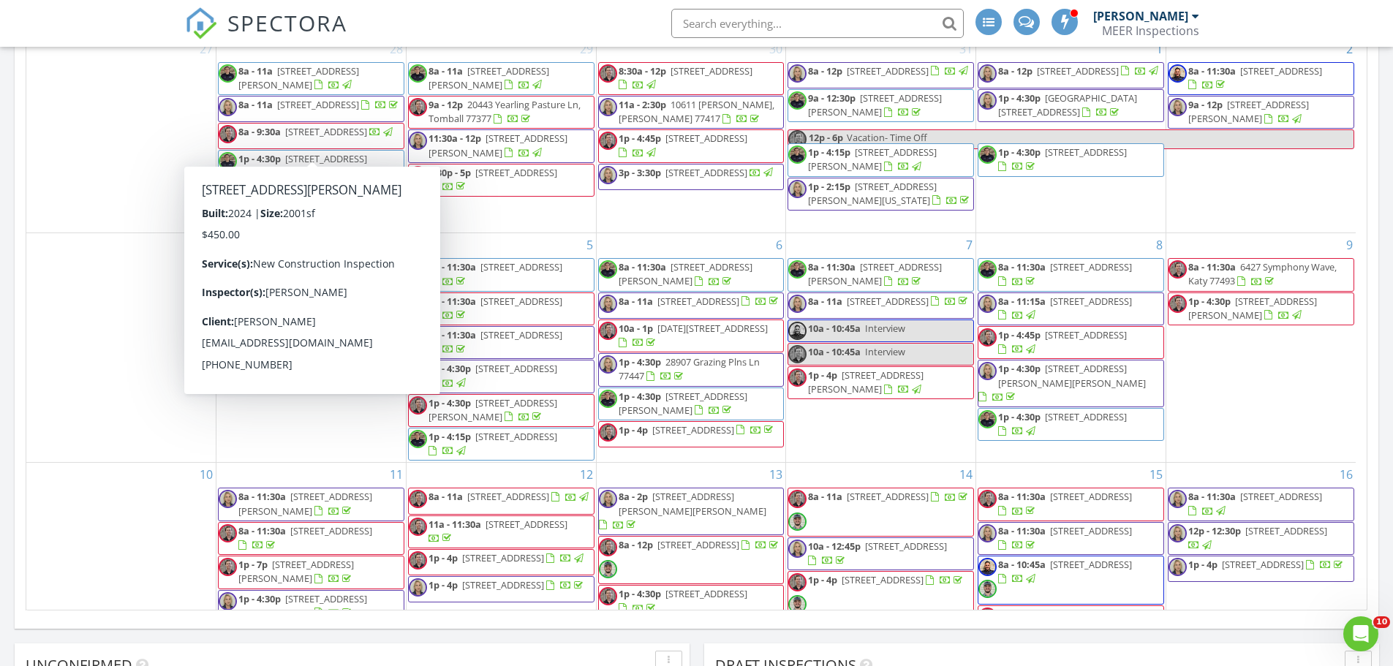
scroll to position [219, 0]
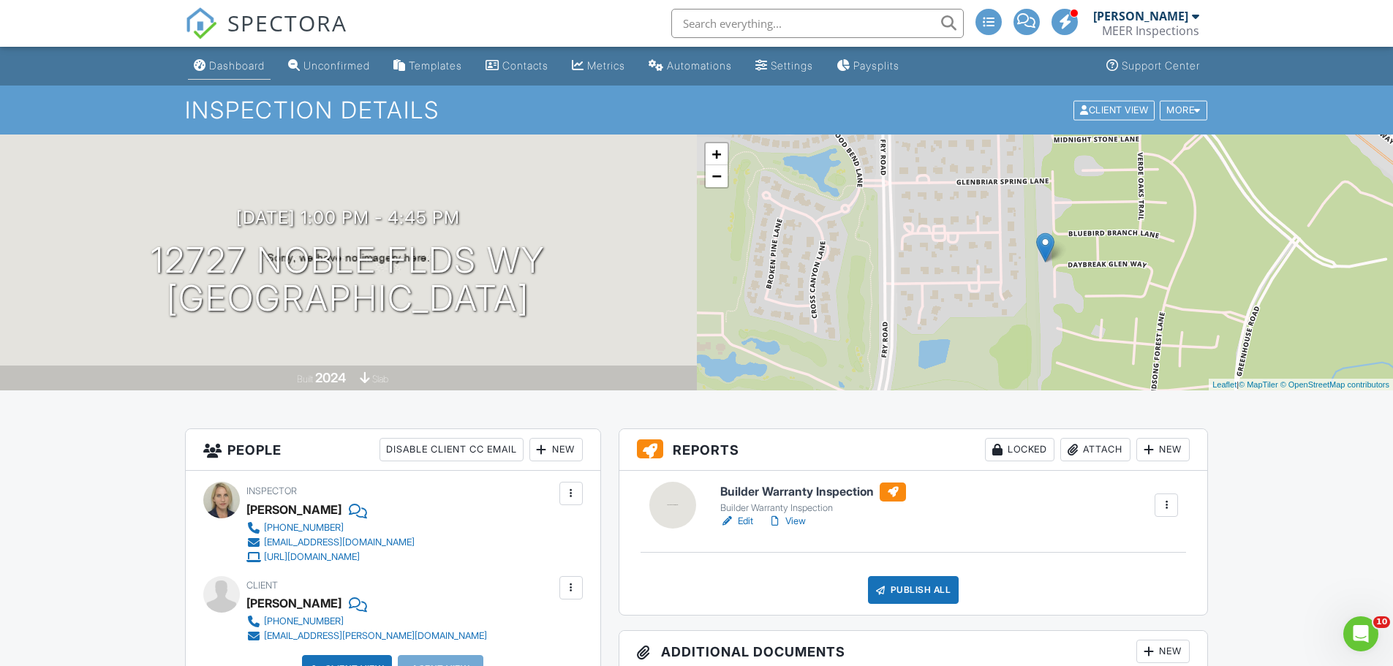
click at [223, 62] on div "Dashboard" at bounding box center [237, 65] width 56 height 12
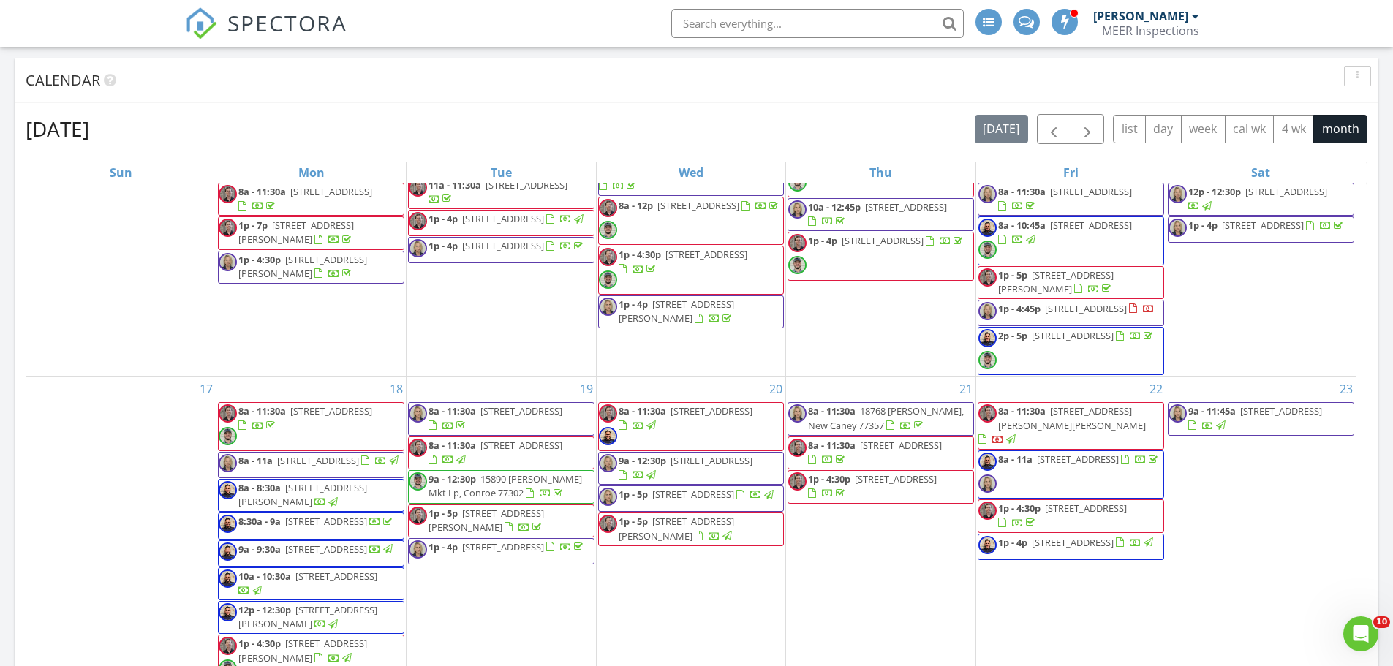
scroll to position [512, 0]
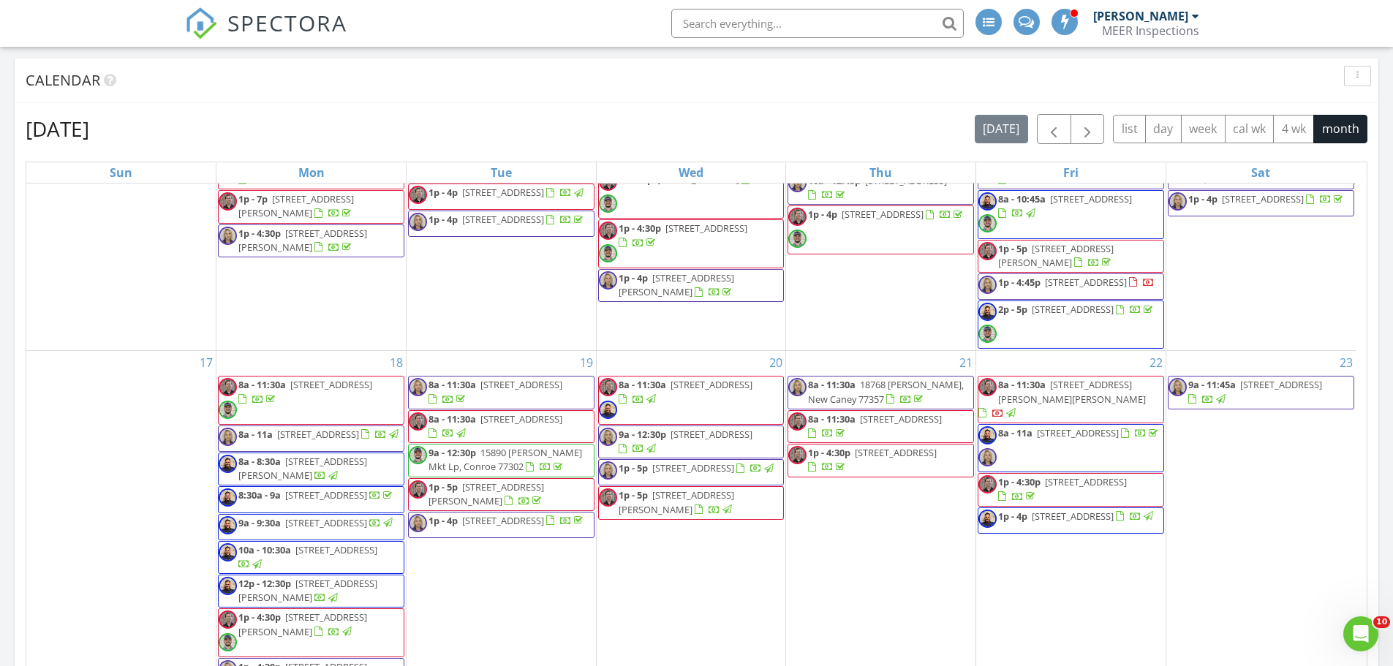
click at [1050, 390] on link "8a - 11:30a 1211 Garrett Sudhendrio Dr, Crosby 77532" at bounding box center [1062, 398] width 167 height 41
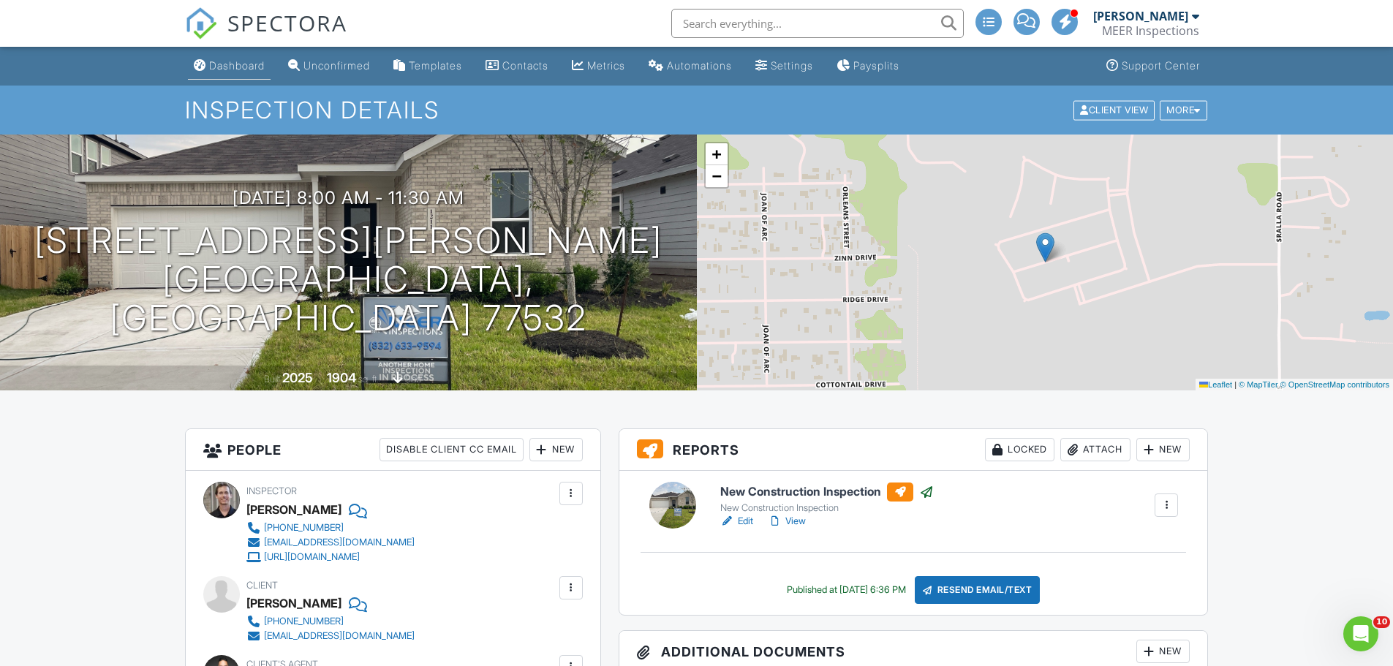
click at [238, 60] on div "Dashboard" at bounding box center [237, 65] width 56 height 12
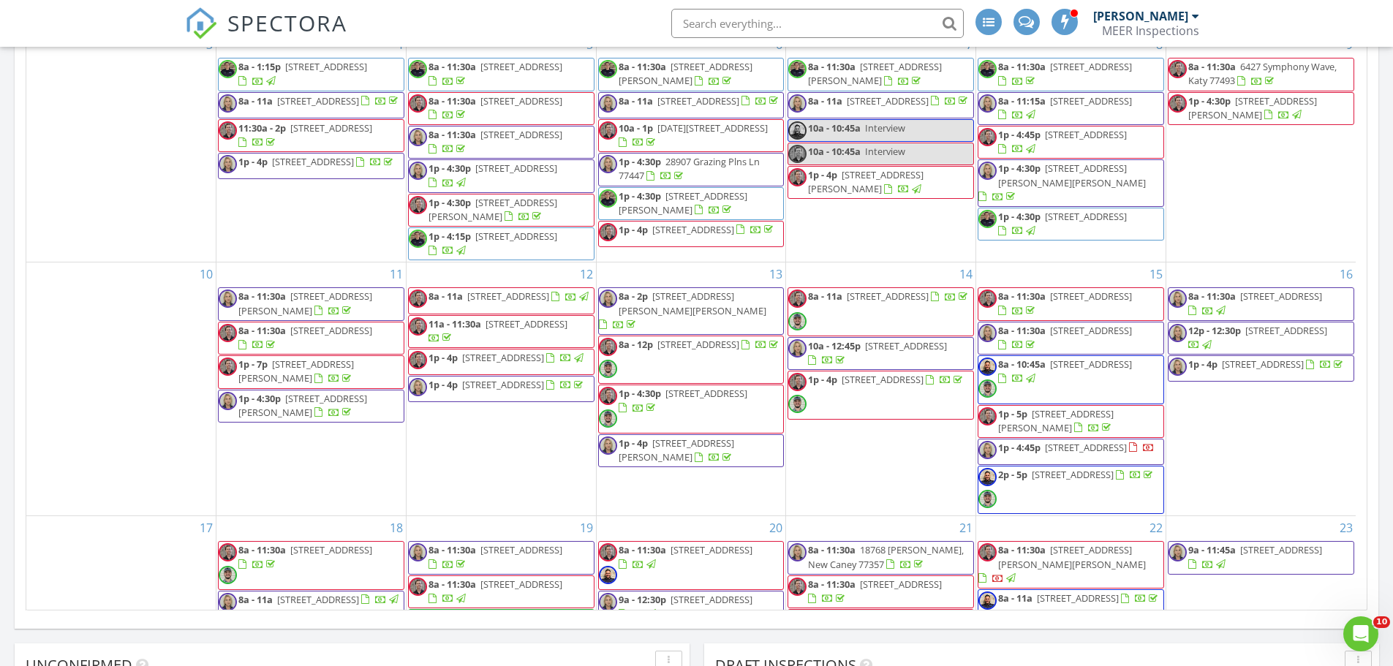
scroll to position [293, 0]
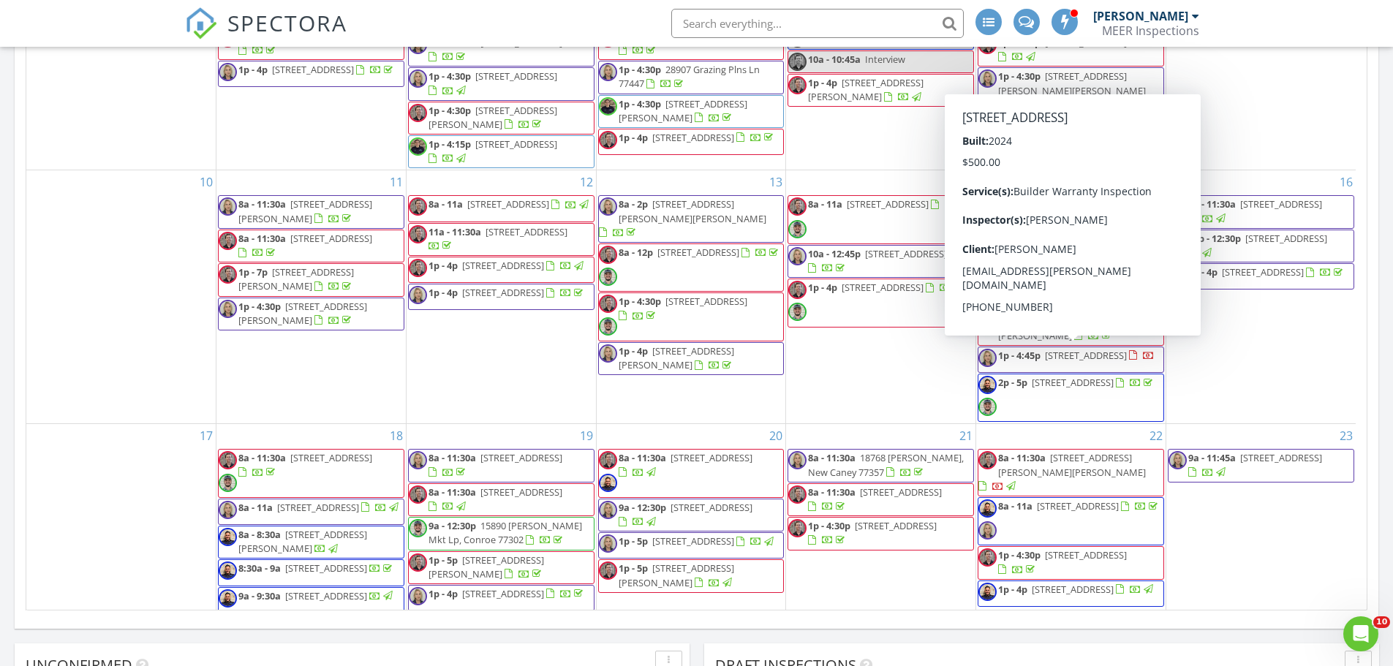
click at [1045, 362] on span "[STREET_ADDRESS]" at bounding box center [1086, 355] width 82 height 13
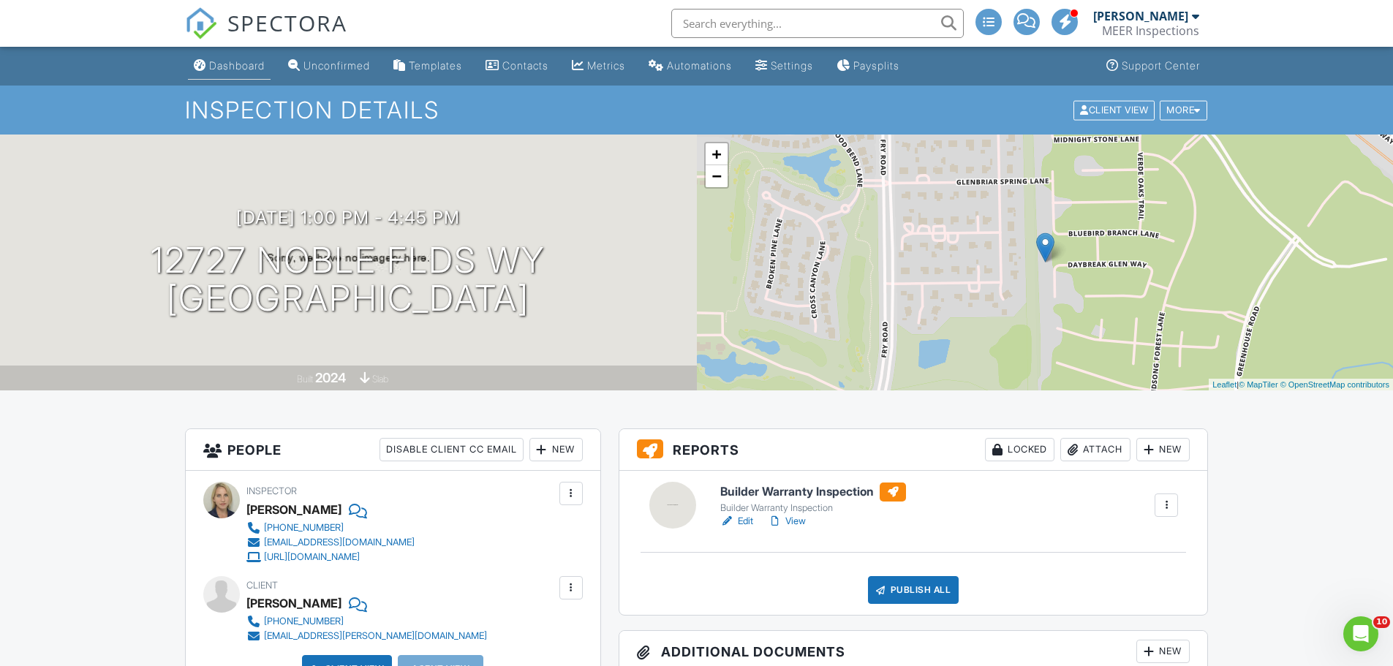
click at [232, 72] on link "Dashboard" at bounding box center [229, 66] width 83 height 27
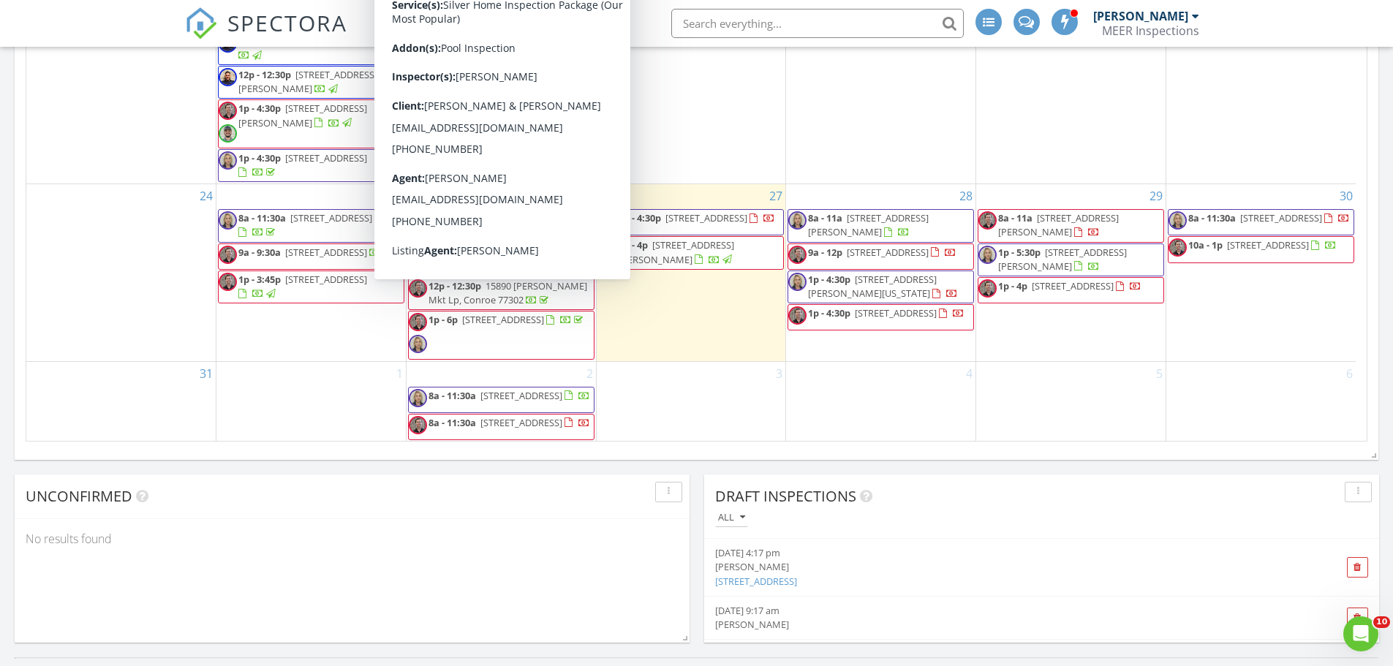
scroll to position [829, 0]
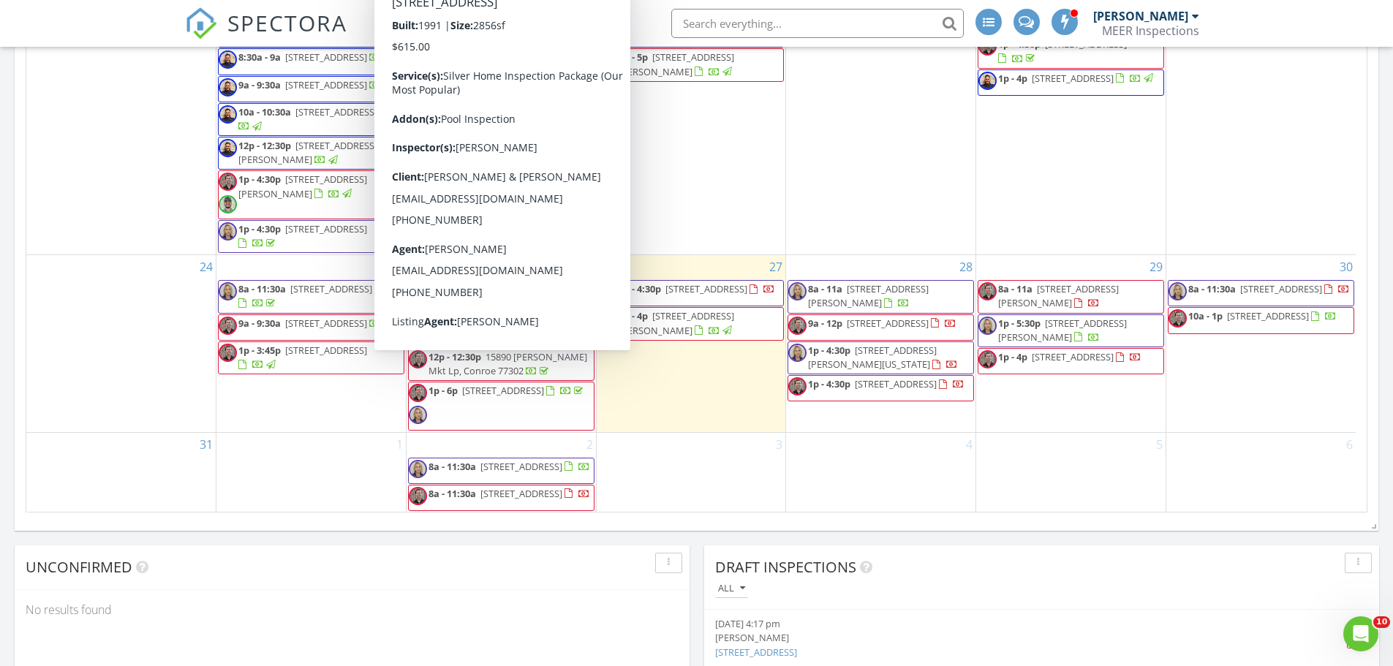
click at [936, 200] on div "21 8a - 11:30a [STREET_ADDRESS][PERSON_NAME] 8a - 11:30a [STREET_ADDRESS] 1p - …" at bounding box center [880, 84] width 189 height 342
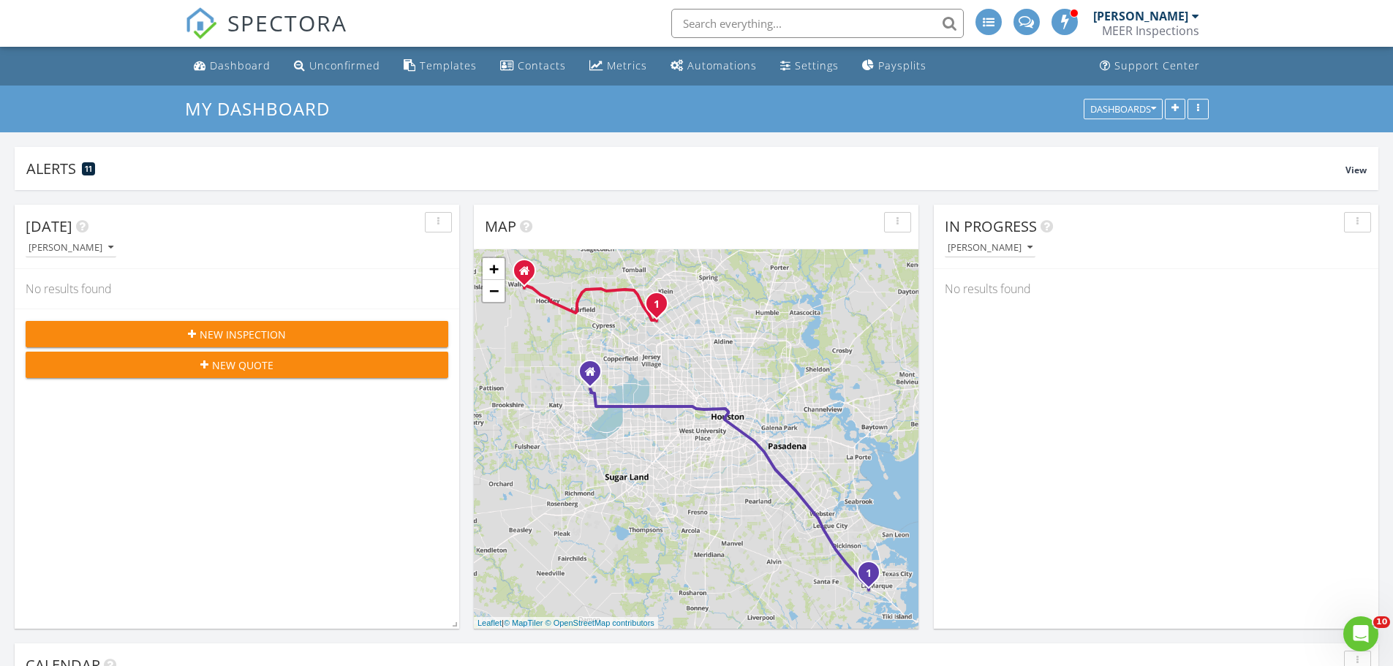
scroll to position [219, 0]
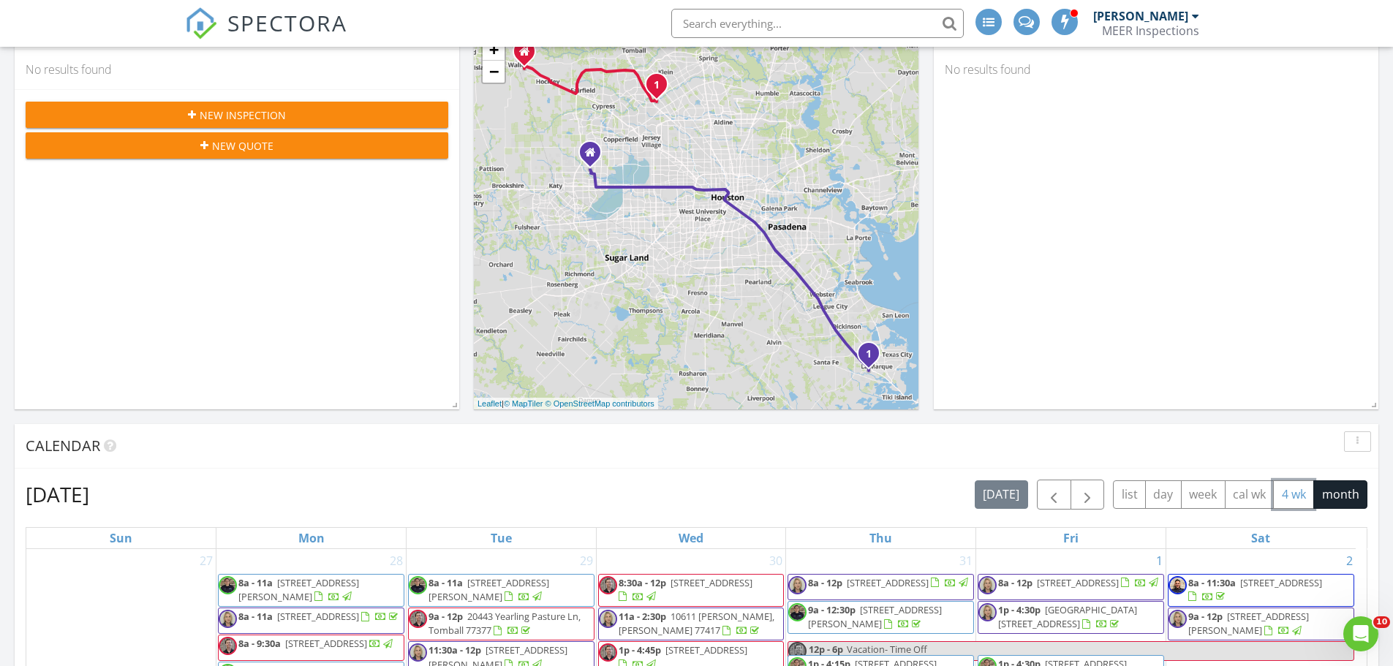
click at [1293, 498] on button "4 wk" at bounding box center [1293, 495] width 41 height 29
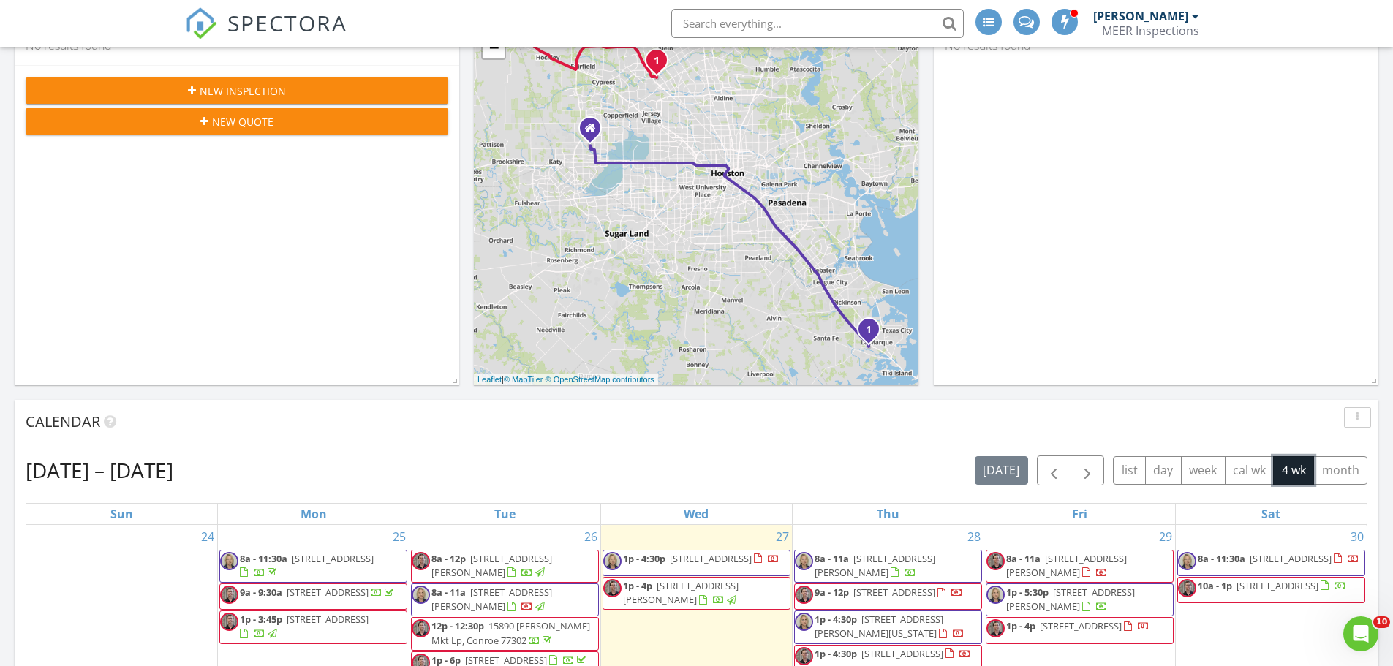
scroll to position [439, 0]
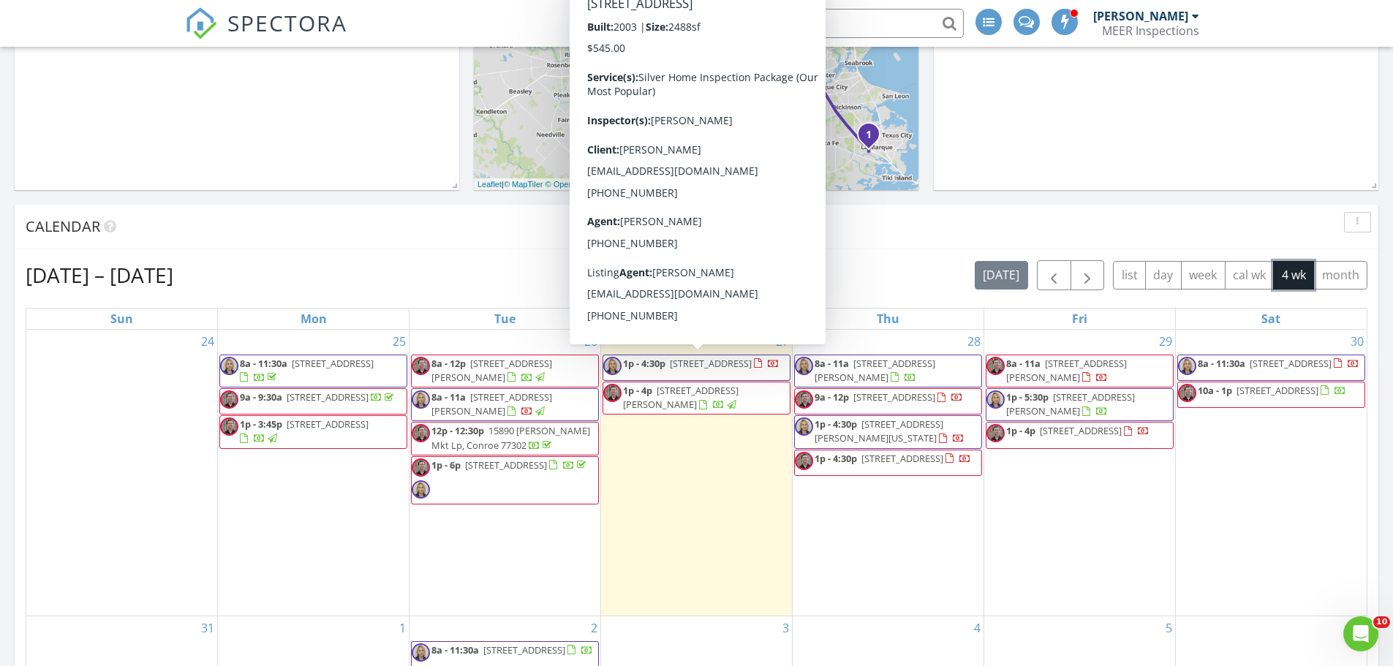
click at [670, 370] on span "1628 Vauthier St, La Marque 77568" at bounding box center [711, 363] width 82 height 13
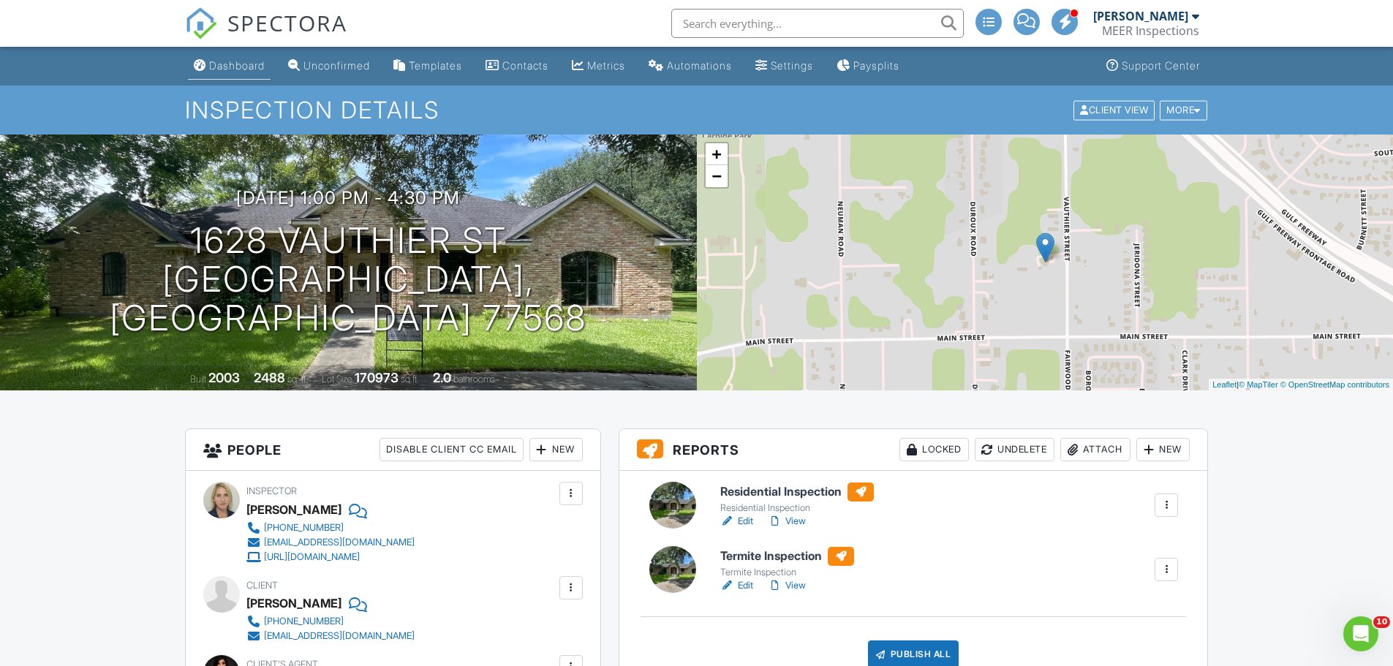
click at [237, 64] on div "Dashboard" at bounding box center [237, 65] width 56 height 12
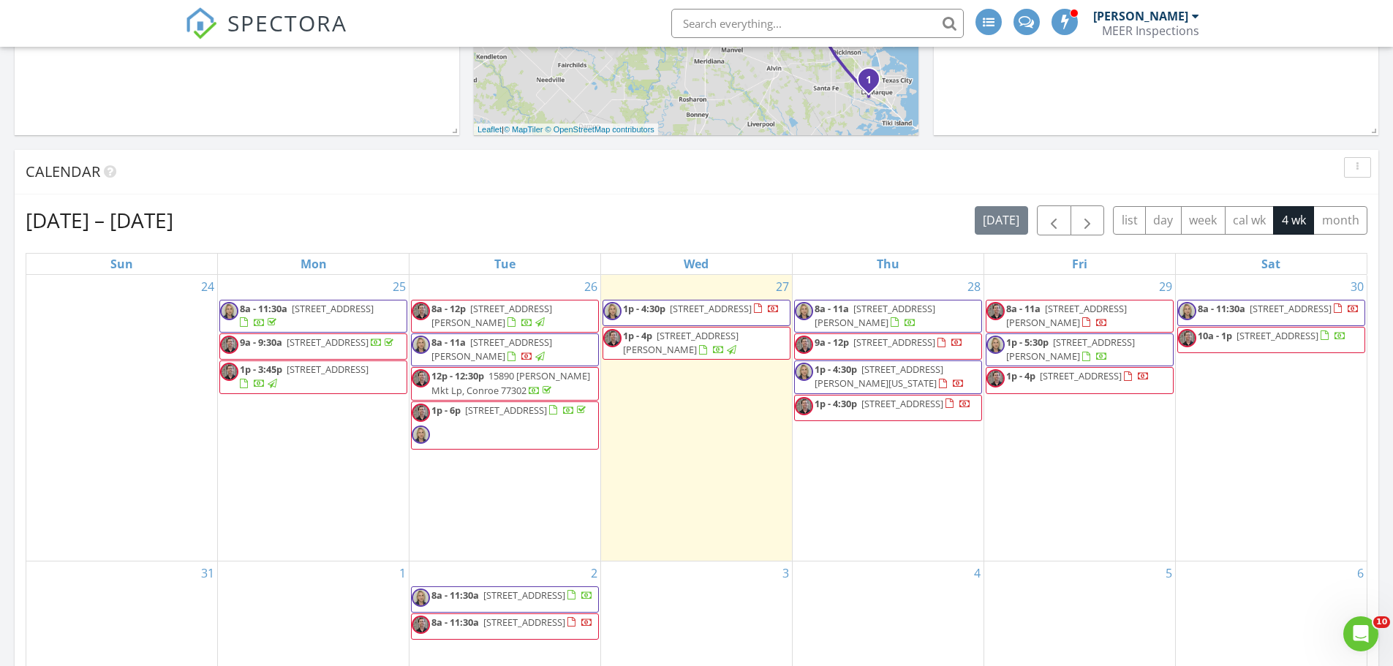
scroll to position [585, 0]
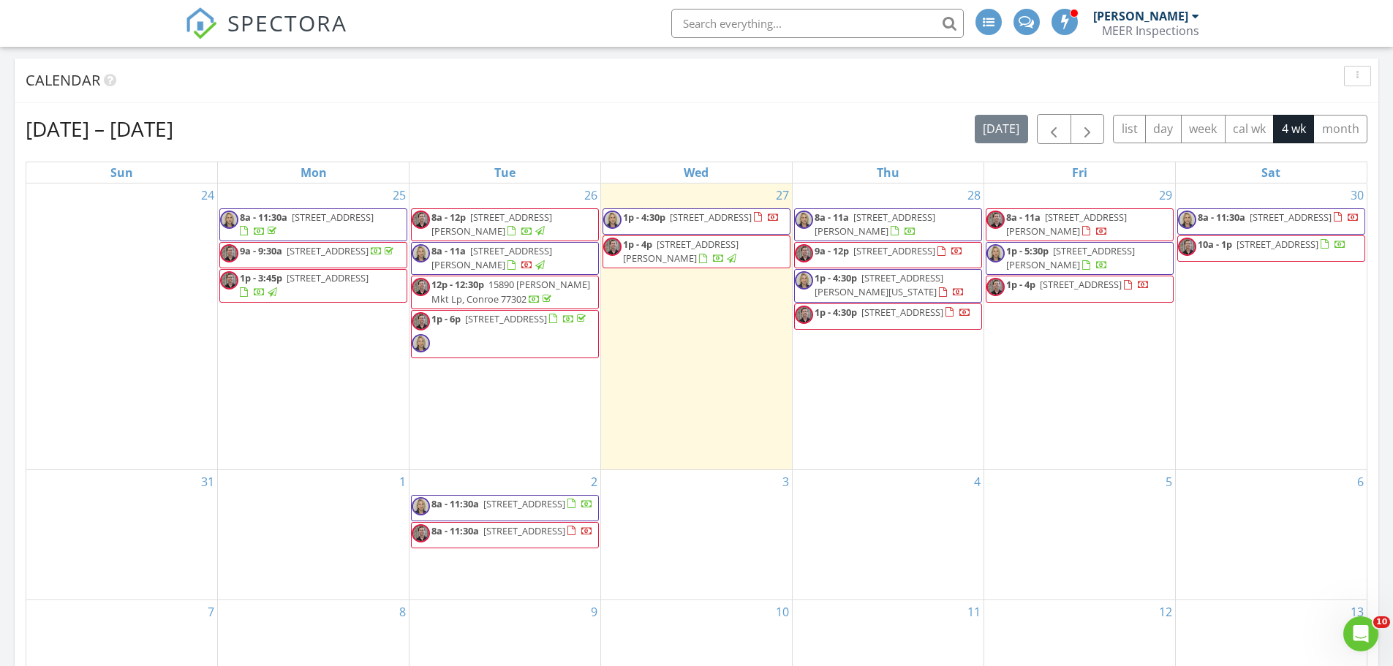
click at [905, 231] on div at bounding box center [911, 233] width 12 height 12
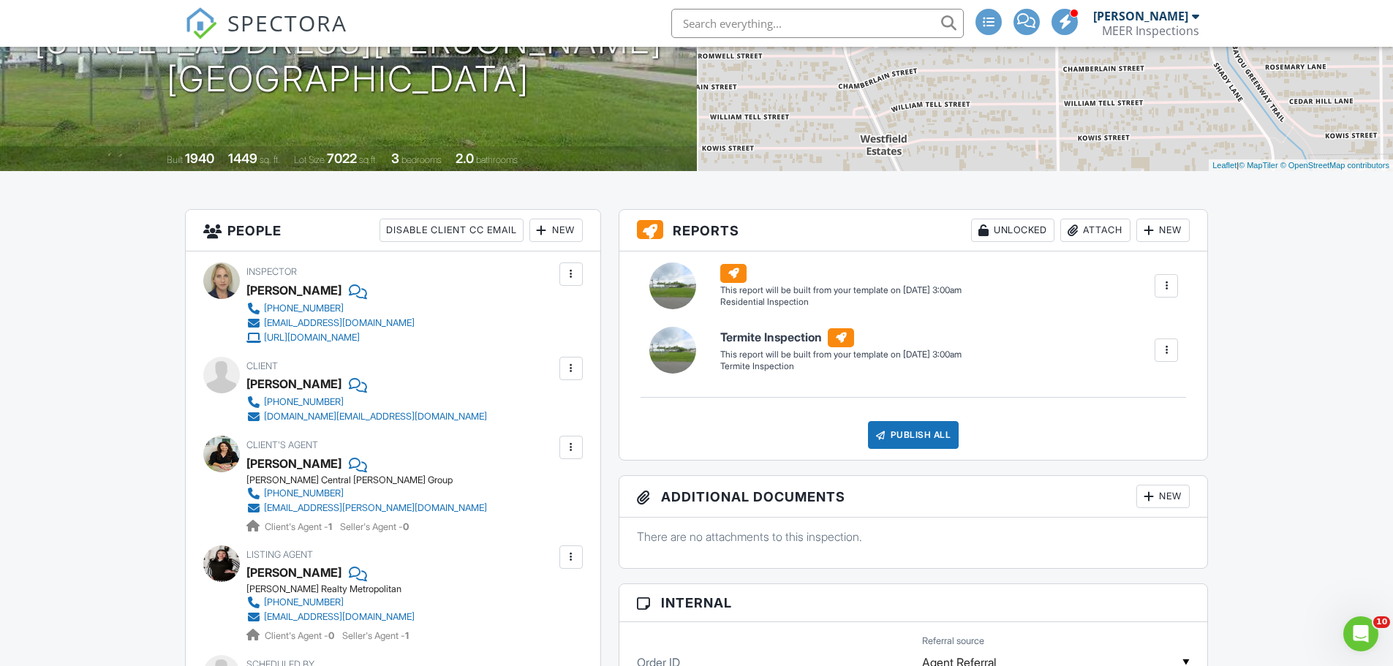
click at [571, 230] on div "New" at bounding box center [556, 230] width 53 height 23
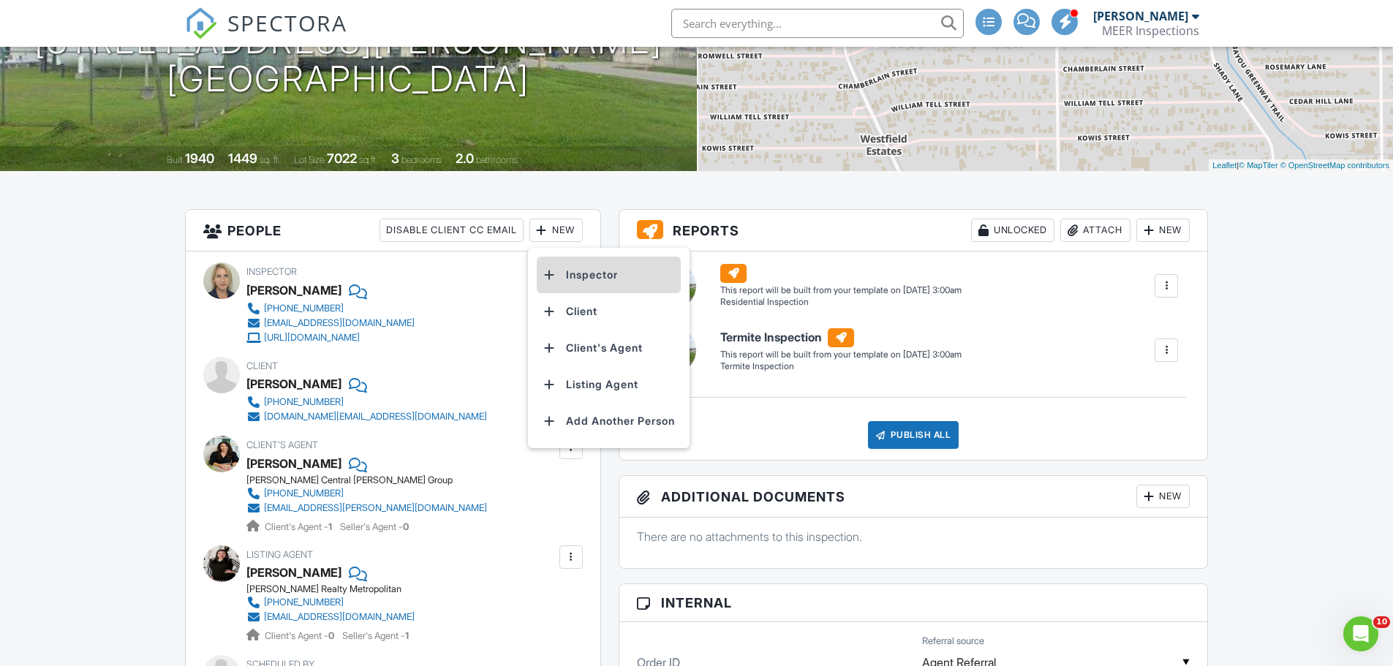
click at [582, 268] on li "Inspector" at bounding box center [609, 275] width 144 height 37
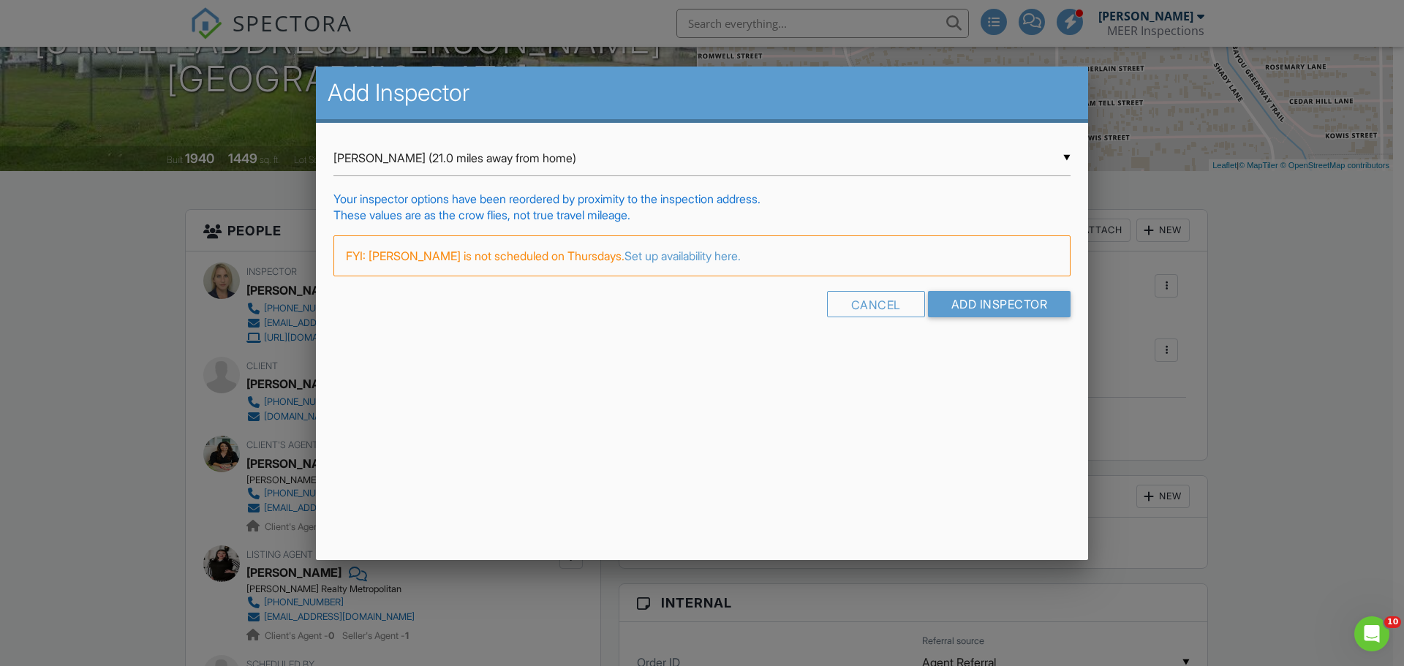
click at [573, 174] on div "▼ Rodrigo Calvillo (21.0 miles away from home) Rodrigo Calvillo (21.0 miles awa…" at bounding box center [702, 158] width 737 height 36
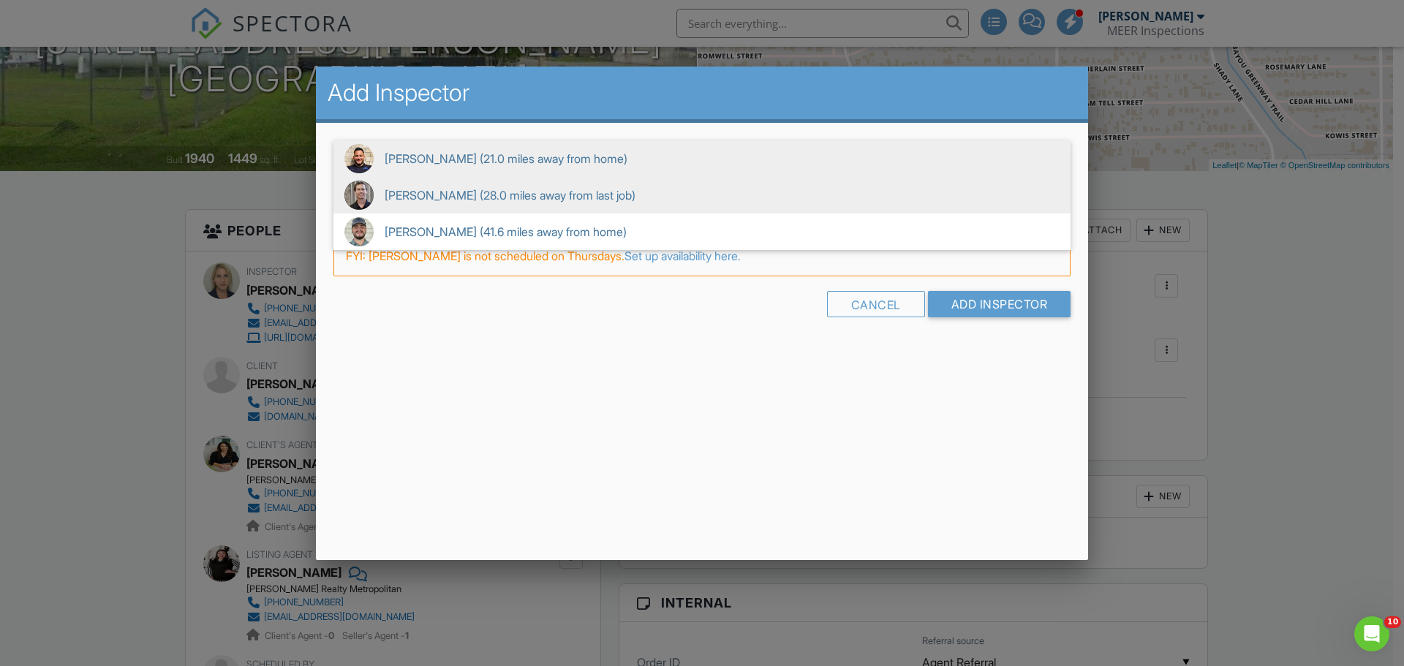
click at [478, 200] on span "Danny Herbrich (28.0 miles away from last job)" at bounding box center [702, 195] width 737 height 37
type input "Danny Herbrich (28.0 miles away from last job)"
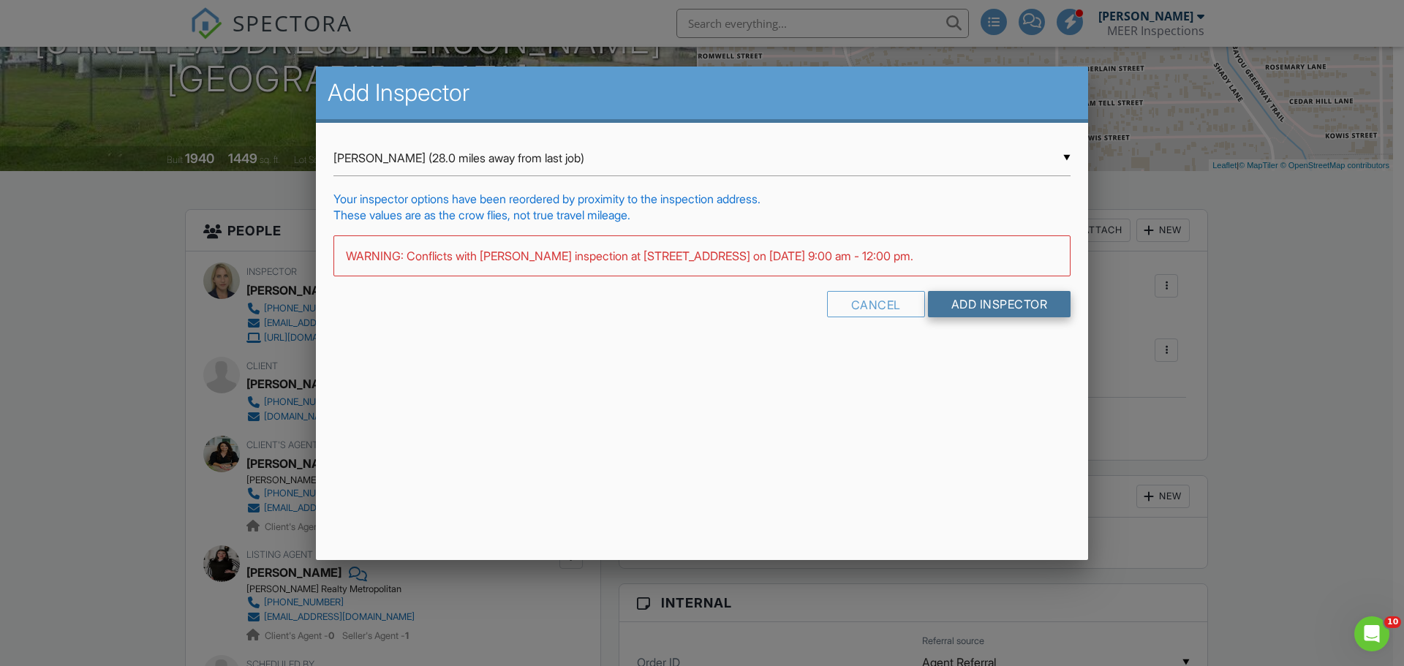
click at [1017, 301] on input "Add Inspector" at bounding box center [999, 304] width 143 height 26
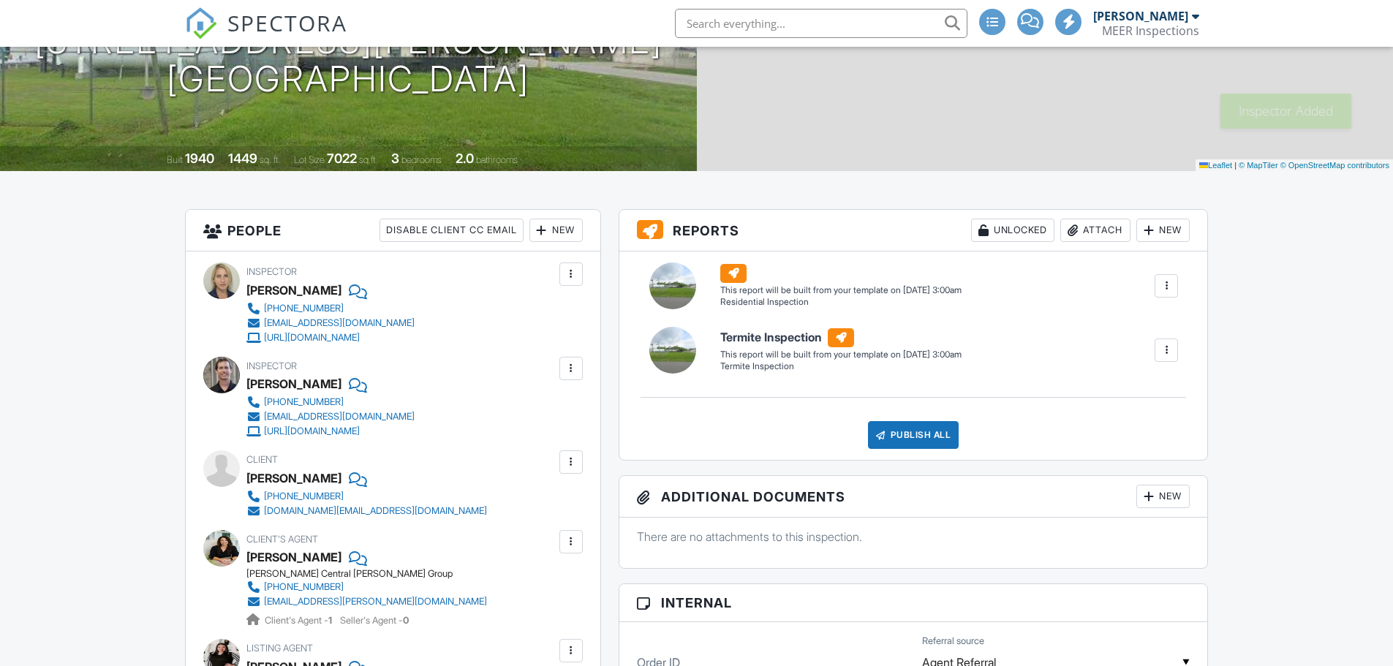
click at [594, 276] on div "Inspector Skyler Jaso 832-633-9594 office@meerinspections.com https://www.meeri…" at bounding box center [393, 557] width 415 height 611
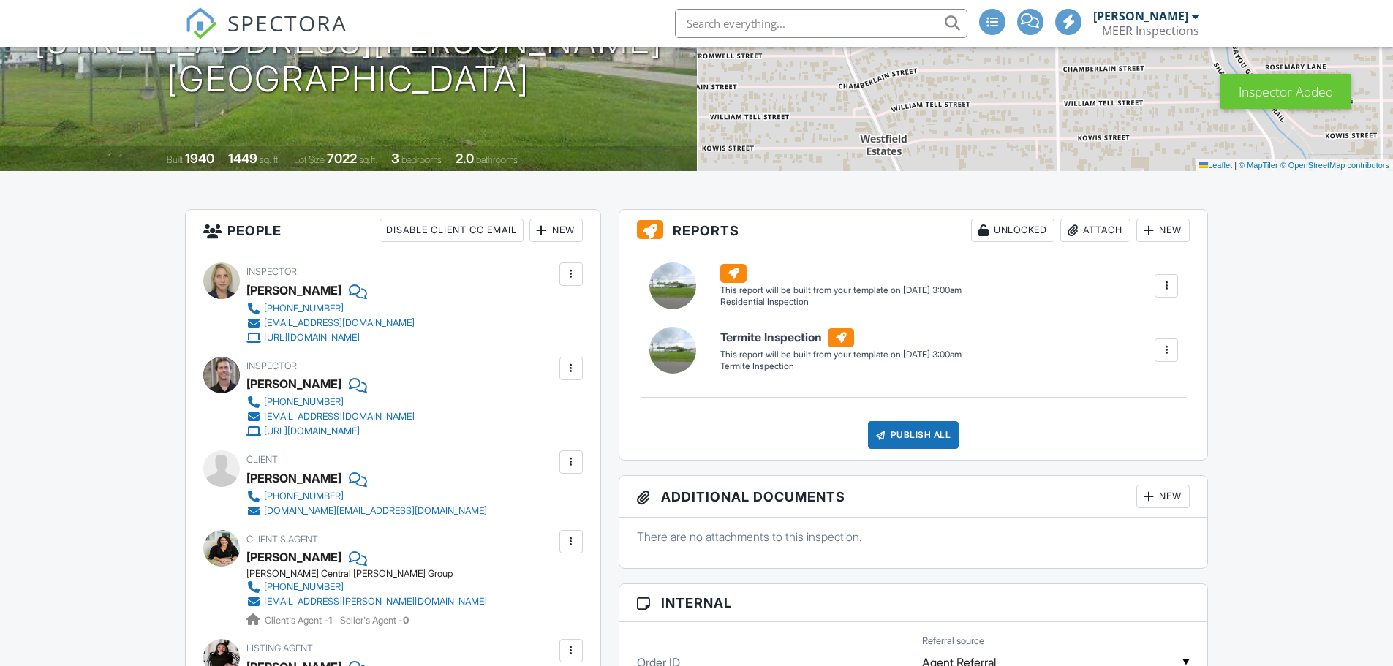
click at [580, 276] on div at bounding box center [571, 274] width 23 height 23
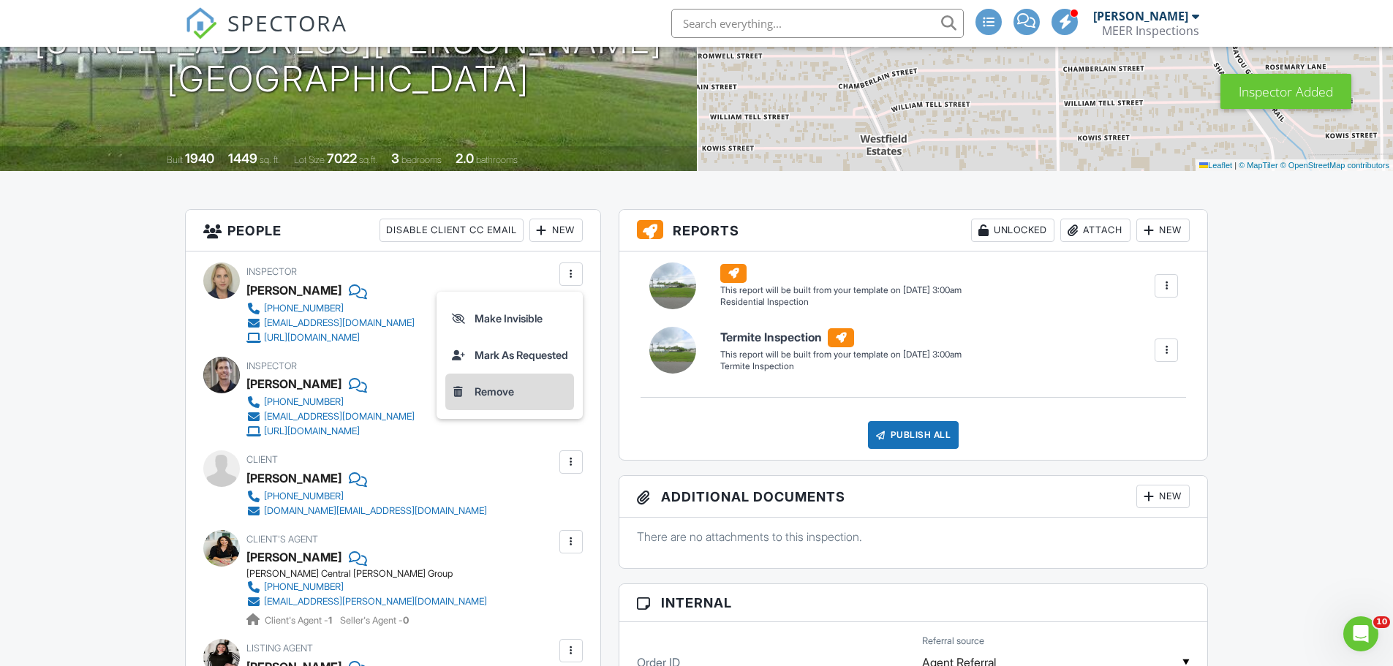
click at [493, 380] on li "Remove" at bounding box center [509, 392] width 129 height 37
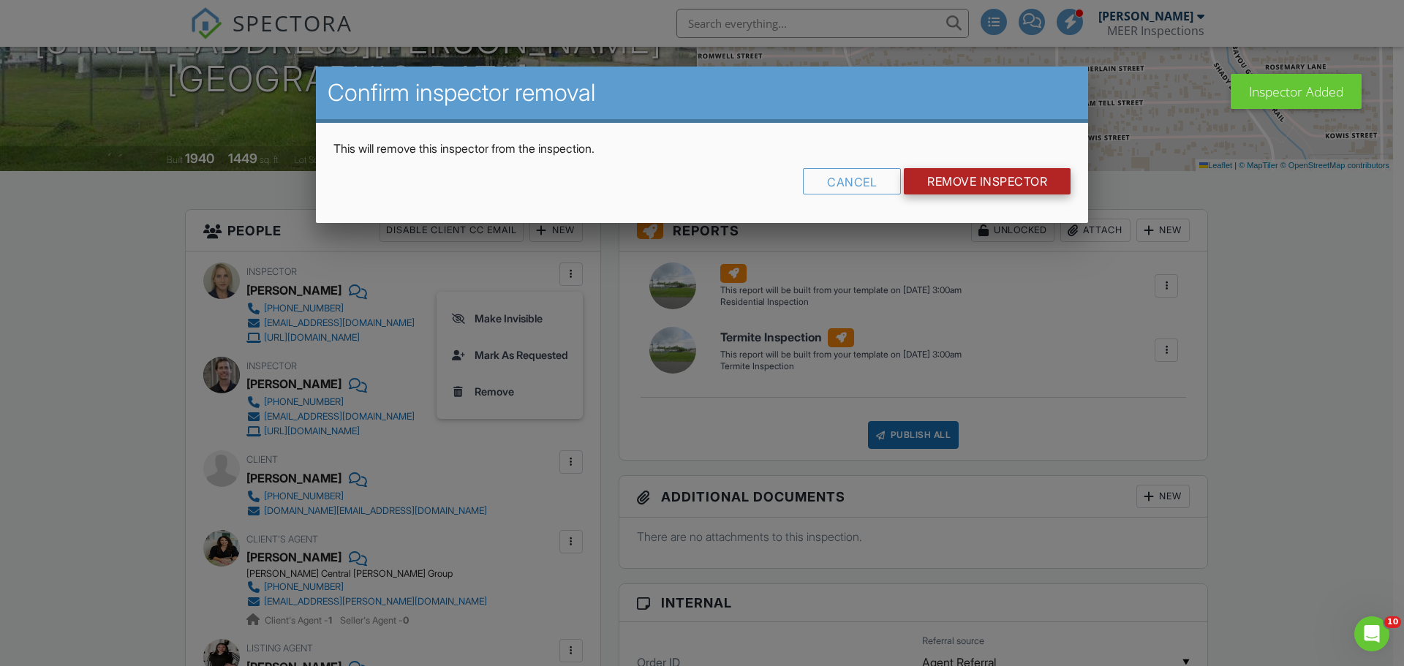
click at [1016, 188] on input "Remove Inspector" at bounding box center [987, 181] width 167 height 26
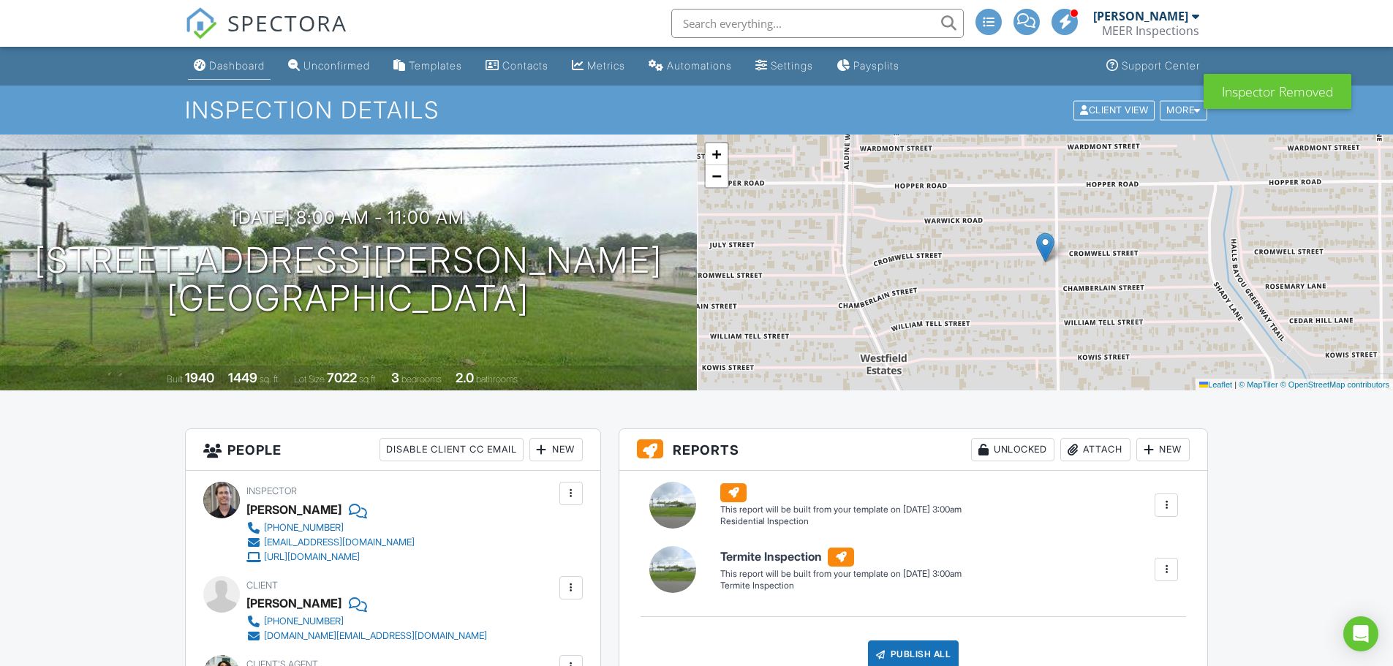
click at [235, 73] on link "Dashboard" at bounding box center [229, 66] width 83 height 27
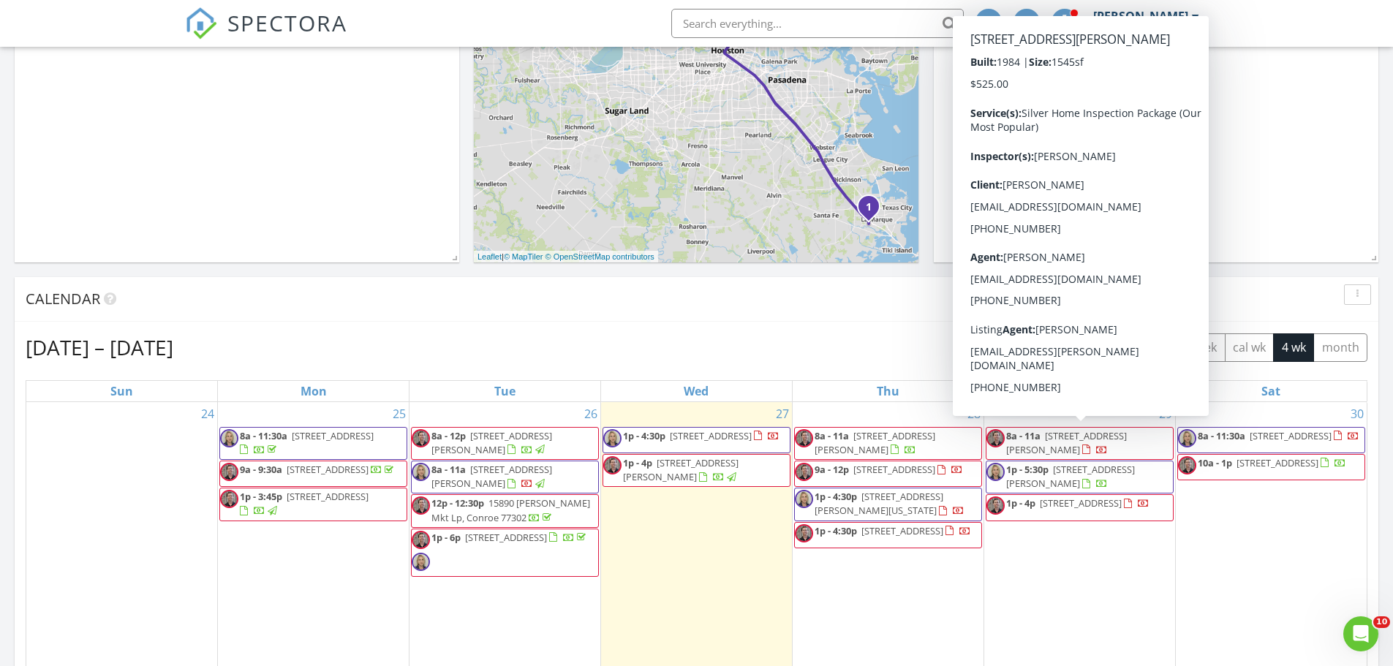
scroll to position [366, 0]
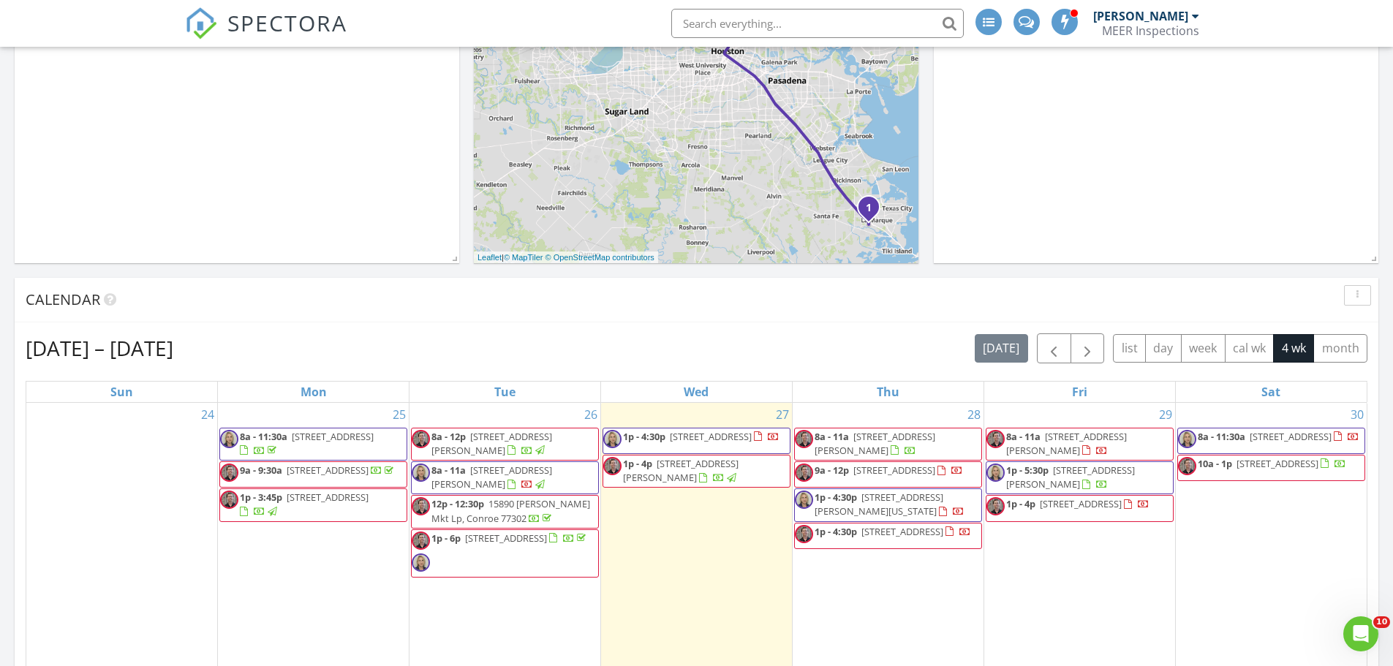
click at [854, 477] on span "[STREET_ADDRESS]" at bounding box center [895, 470] width 82 height 13
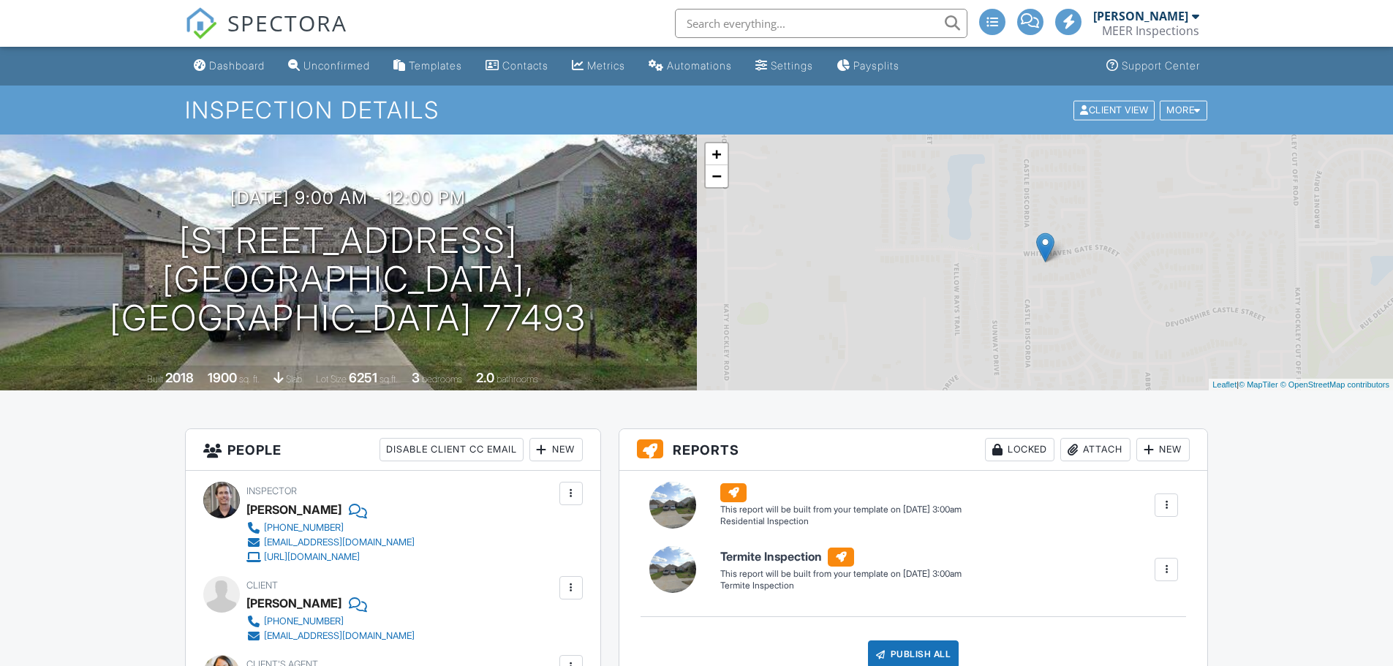
click at [569, 438] on div "New" at bounding box center [556, 449] width 53 height 23
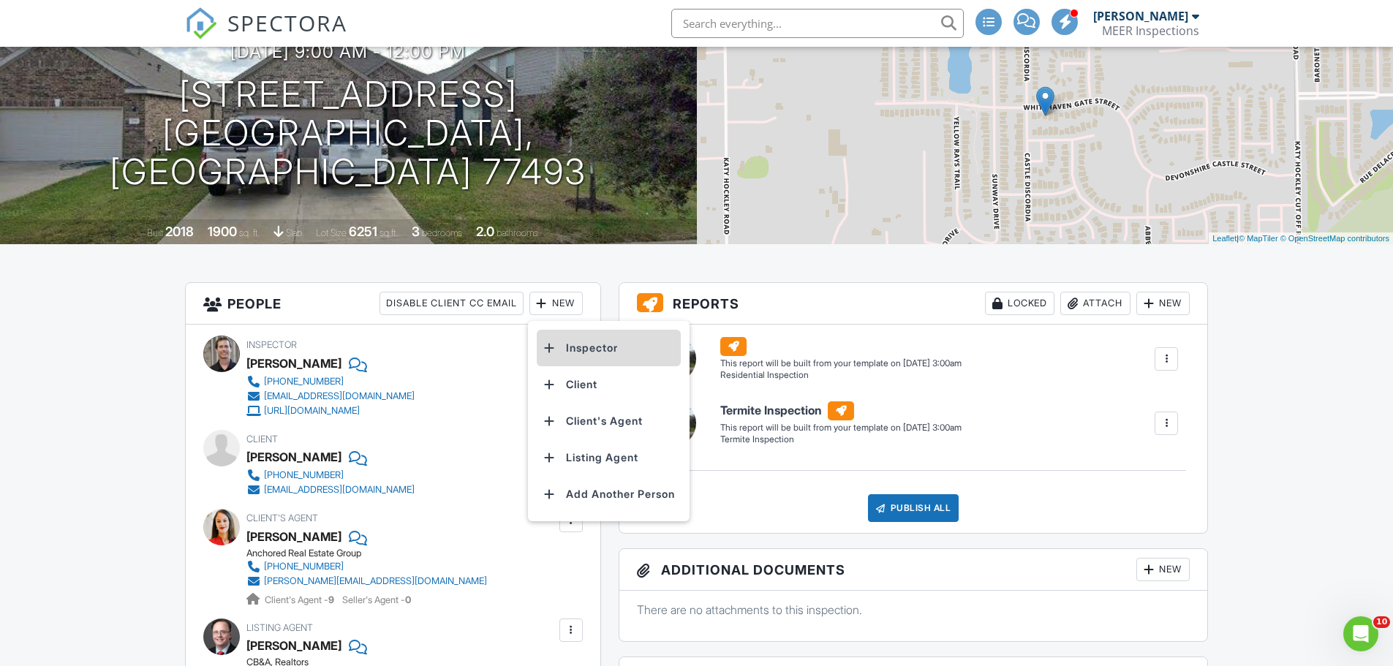
click at [584, 351] on li "Inspector" at bounding box center [609, 348] width 144 height 37
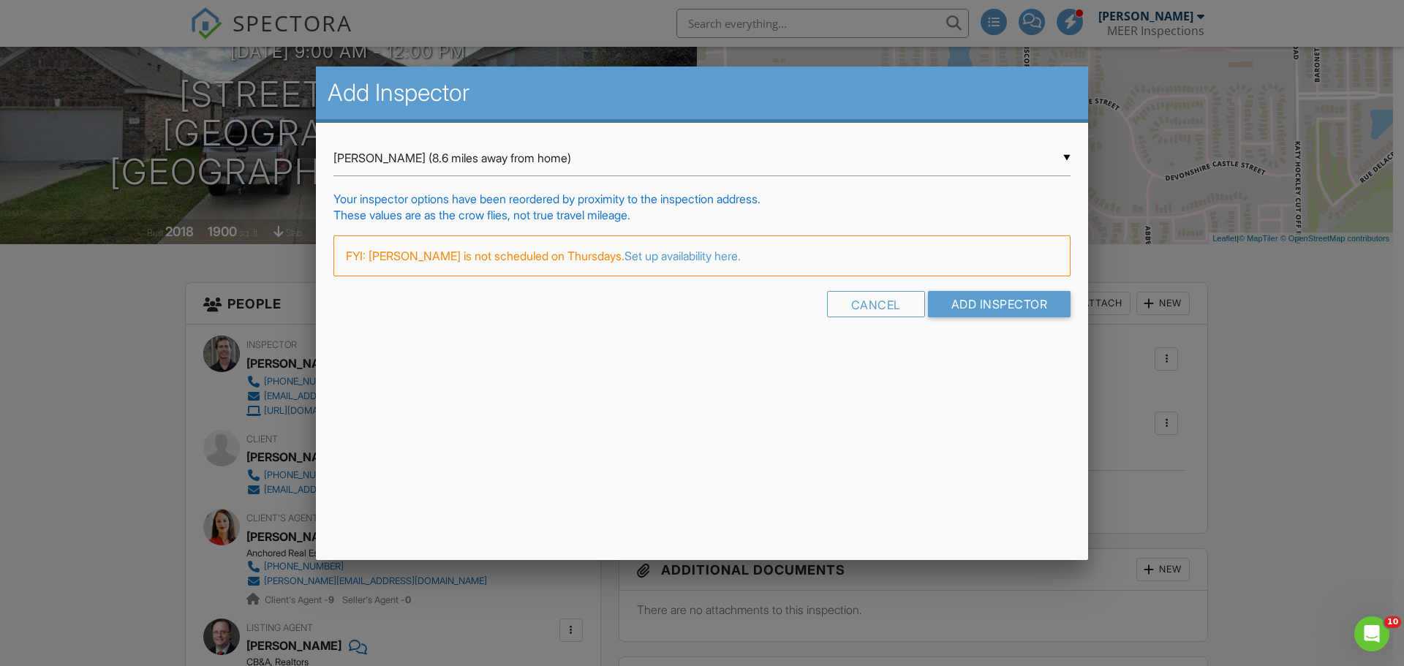
click at [614, 157] on div "▼ [PERSON_NAME] (8.6 miles away from home) [PERSON_NAME] (8.6 miles away from h…" at bounding box center [702, 158] width 737 height 36
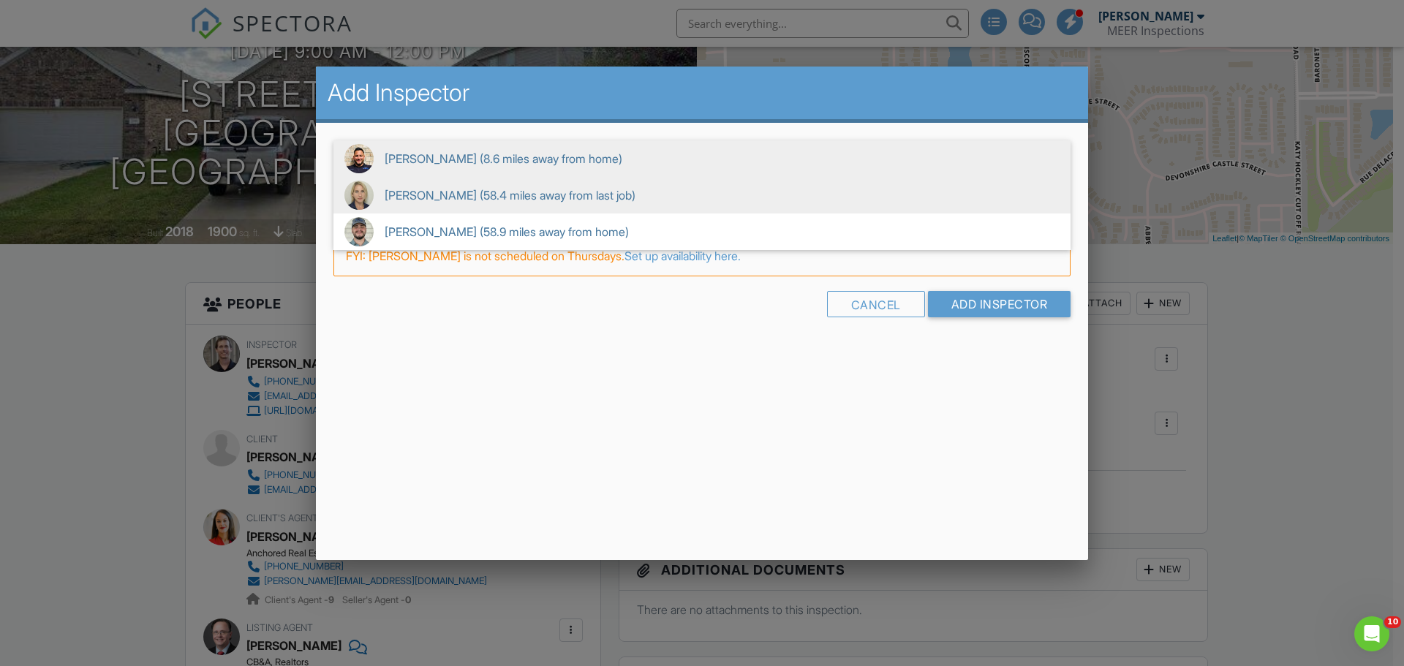
click at [534, 195] on span "[PERSON_NAME] (58.4 miles away from last job)" at bounding box center [702, 195] width 737 height 37
type input "[PERSON_NAME] (58.4 miles away from last job)"
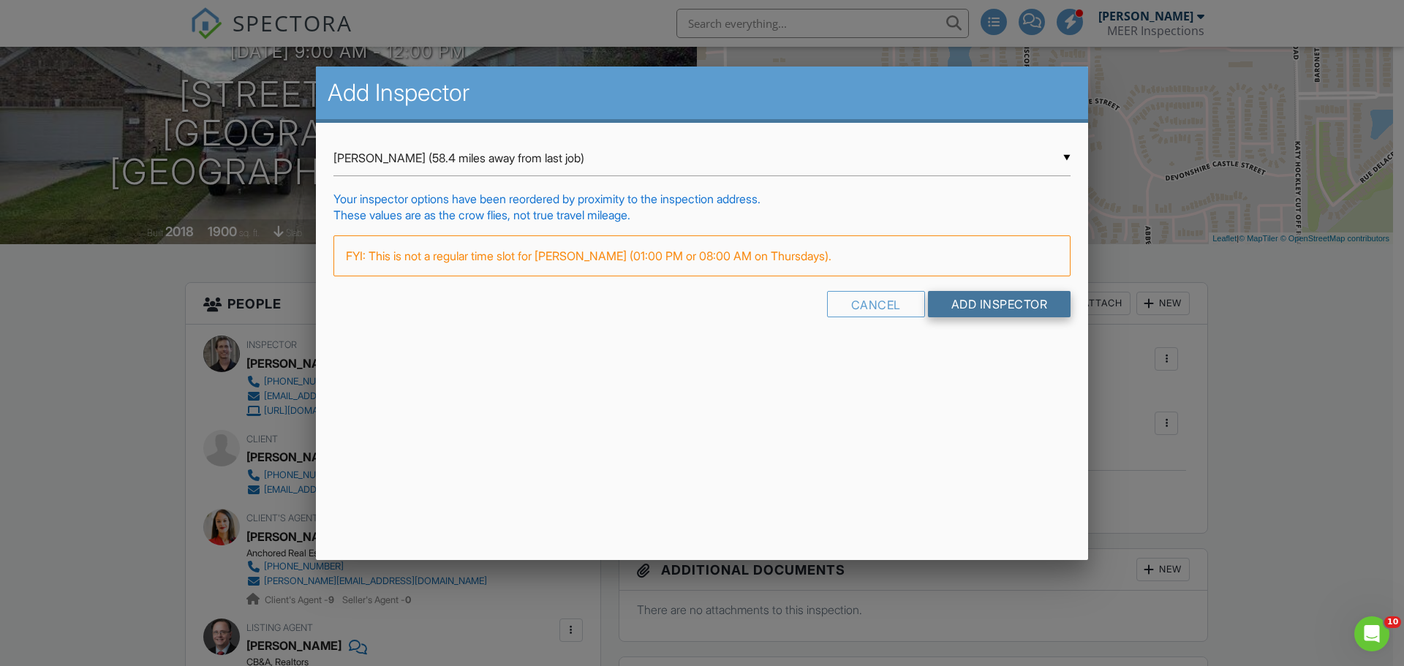
click at [1018, 307] on input "Add Inspector" at bounding box center [999, 304] width 143 height 26
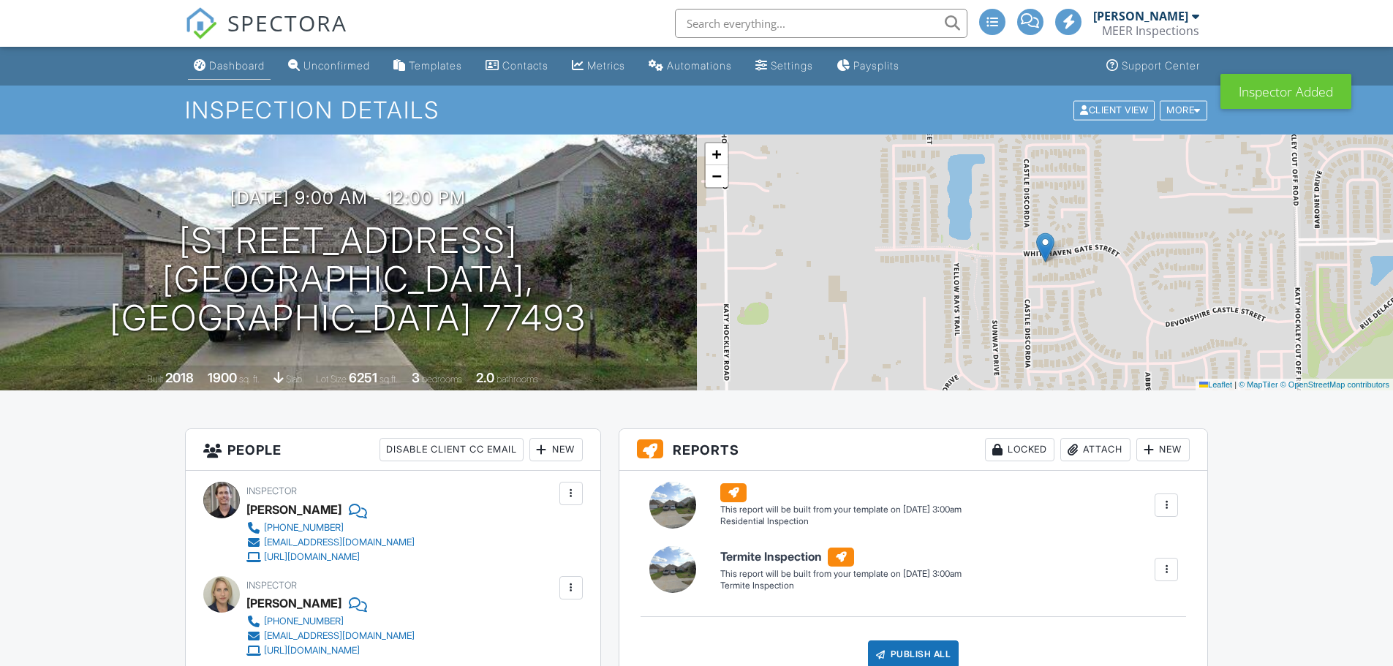
click at [238, 66] on div "Dashboard" at bounding box center [237, 65] width 56 height 12
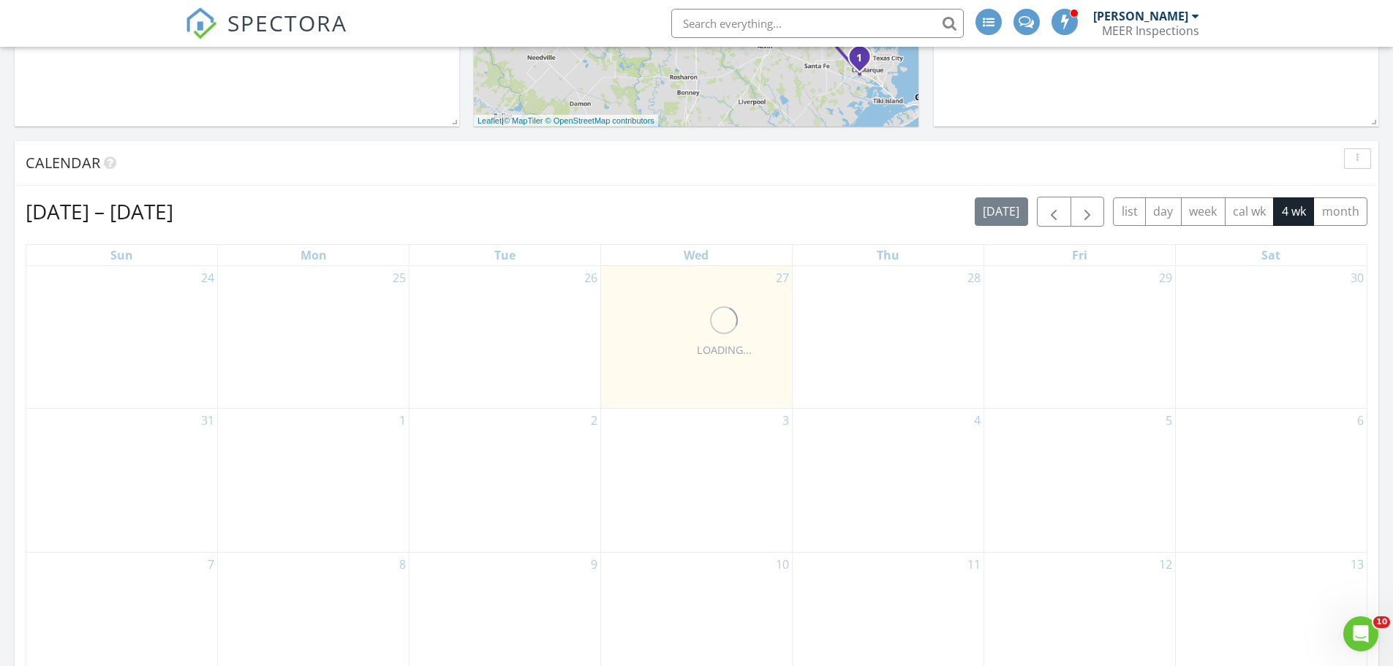
scroll to position [585, 0]
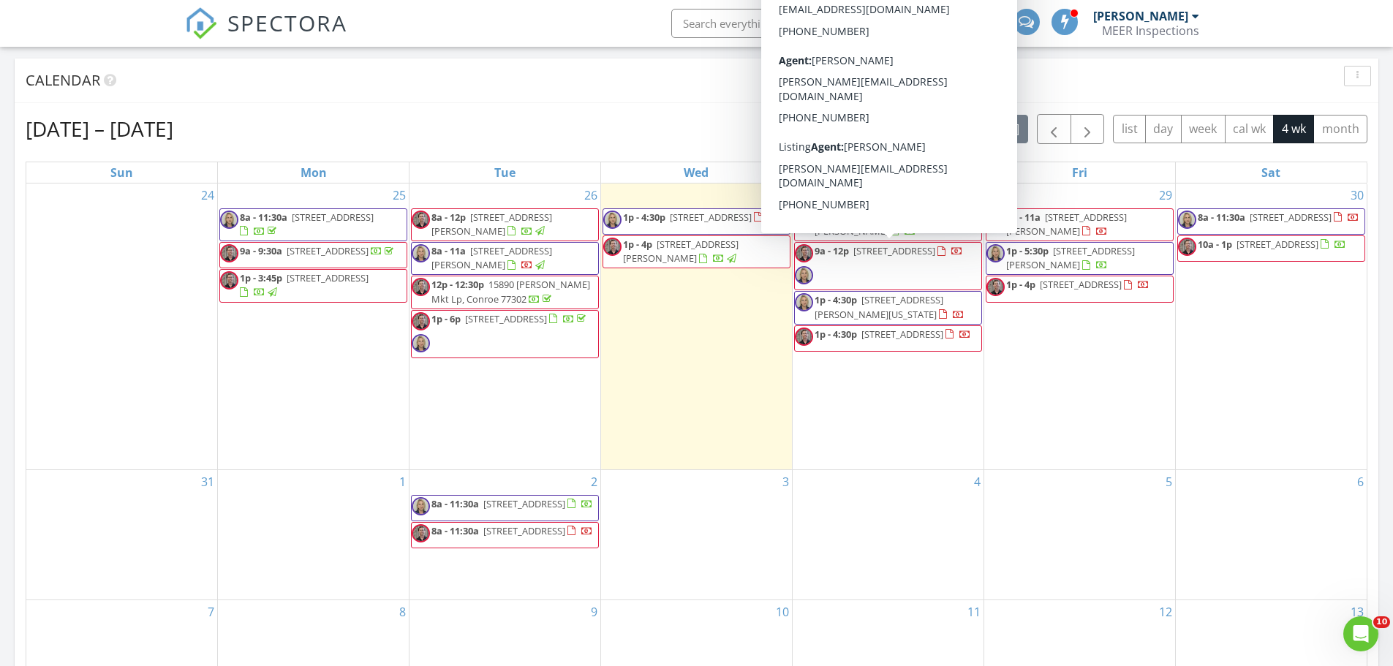
click at [854, 280] on span "9a - 12p [STREET_ADDRESS]" at bounding box center [879, 266] width 168 height 44
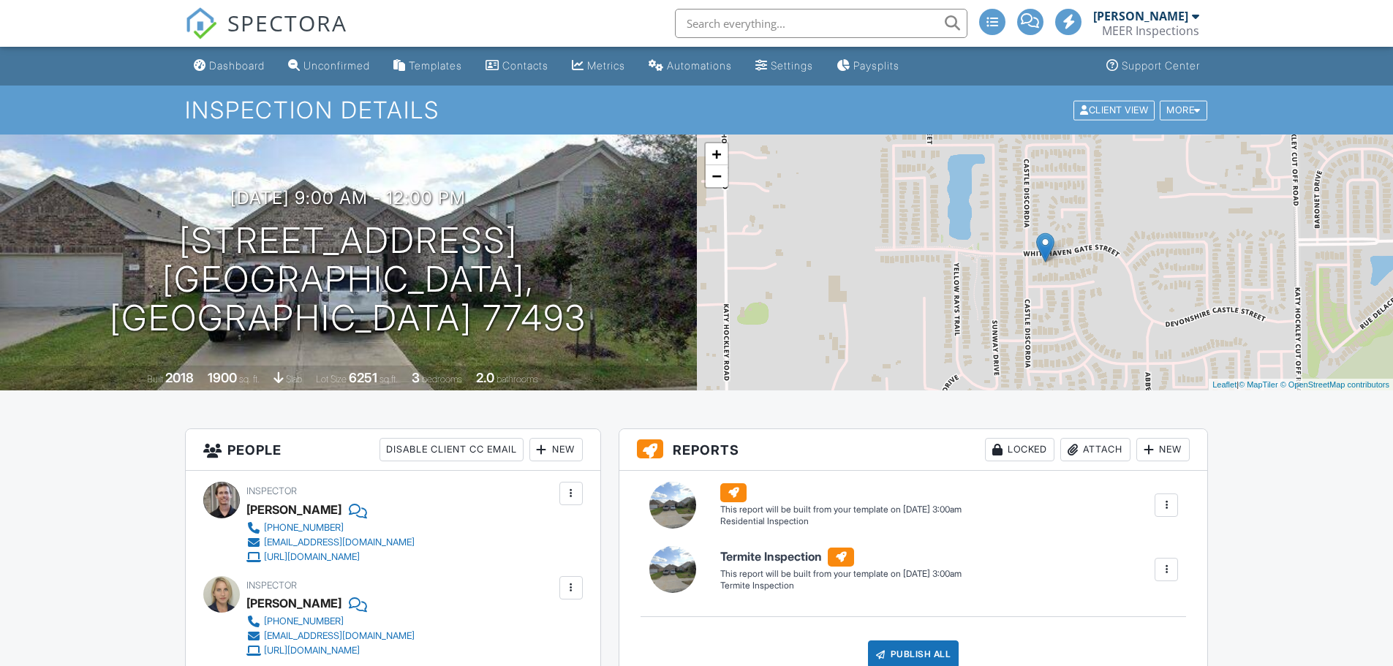
click at [572, 486] on div at bounding box center [571, 493] width 15 height 15
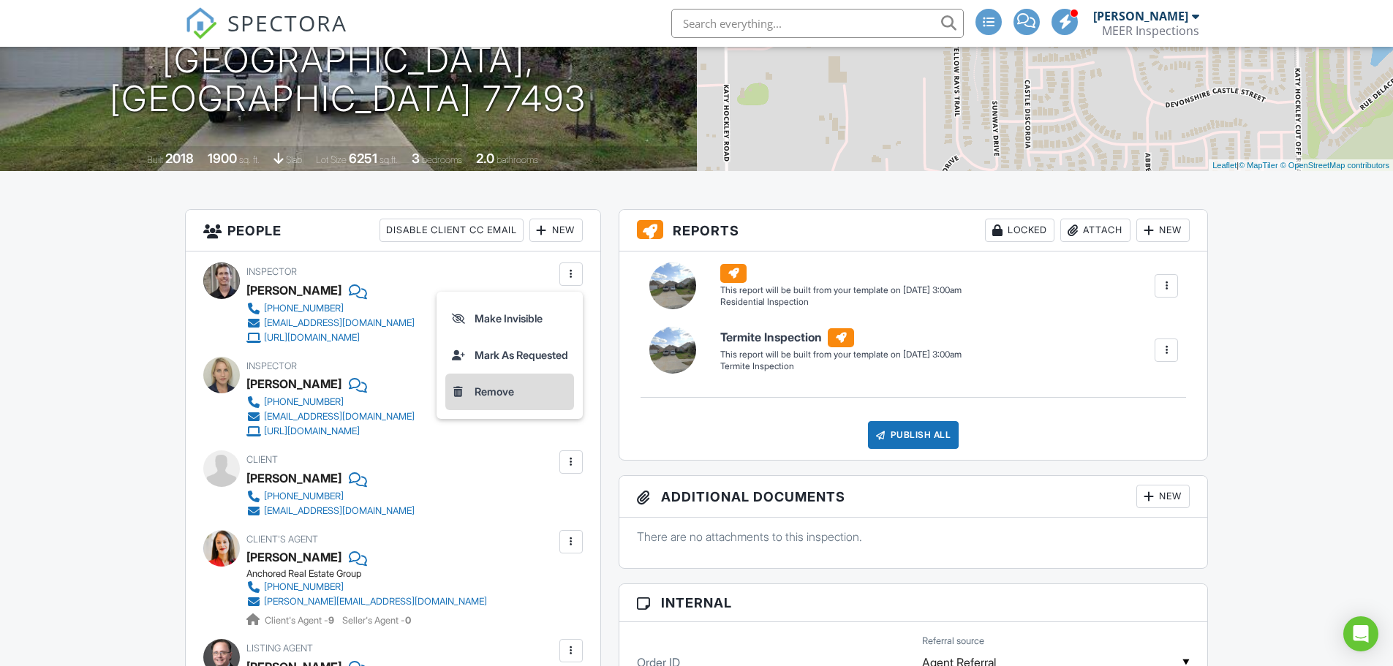
click at [533, 394] on li "Remove" at bounding box center [509, 392] width 129 height 37
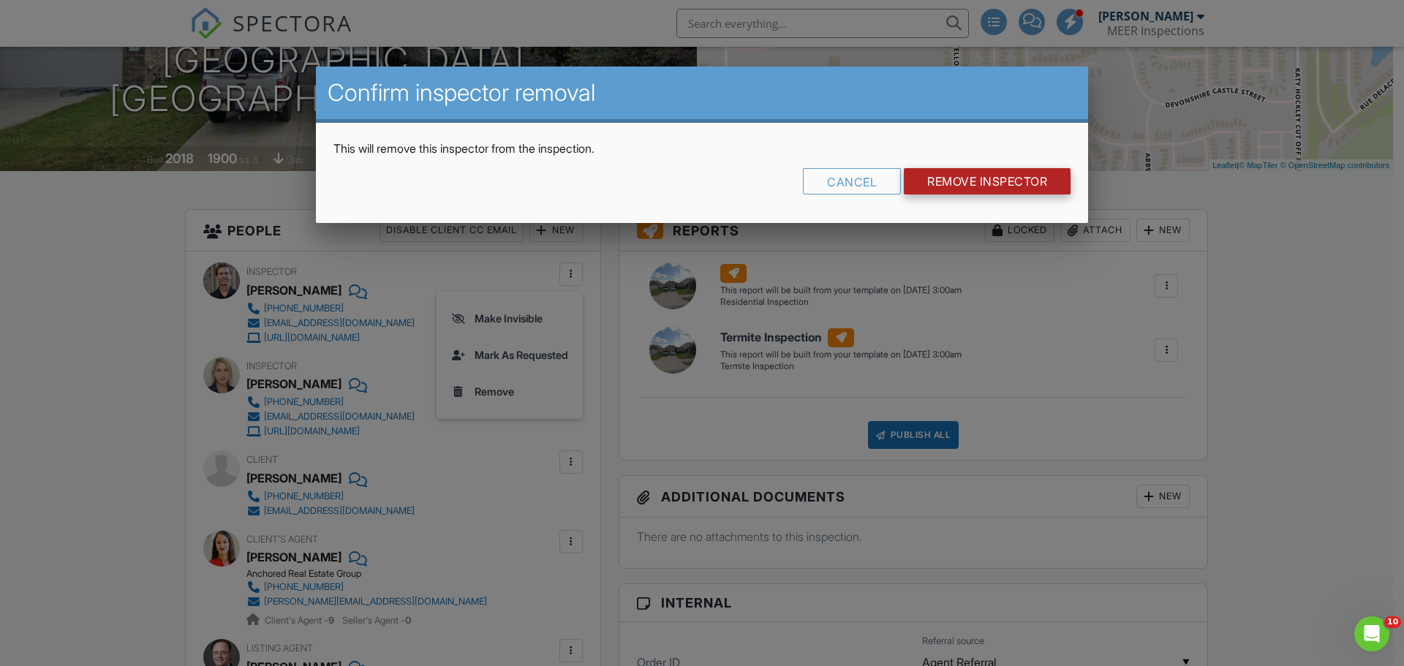
click at [957, 188] on input "Remove Inspector" at bounding box center [987, 181] width 167 height 26
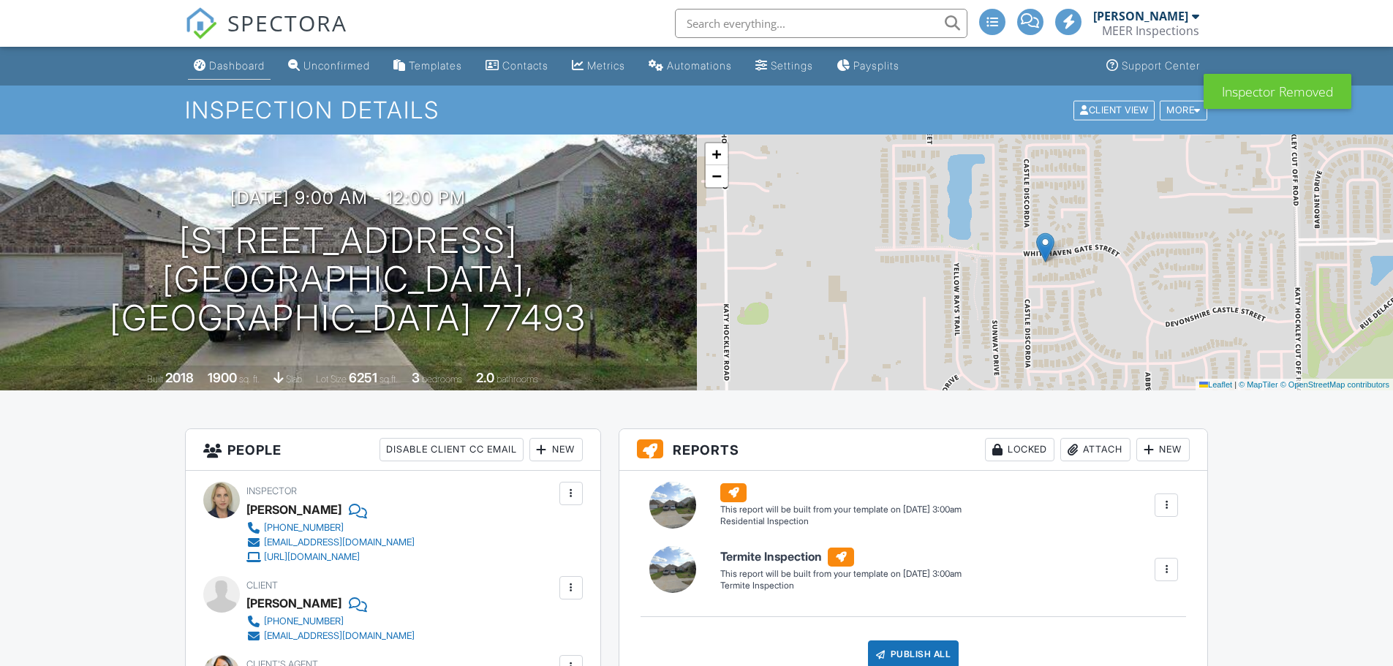
click at [217, 64] on div "Dashboard" at bounding box center [237, 65] width 56 height 12
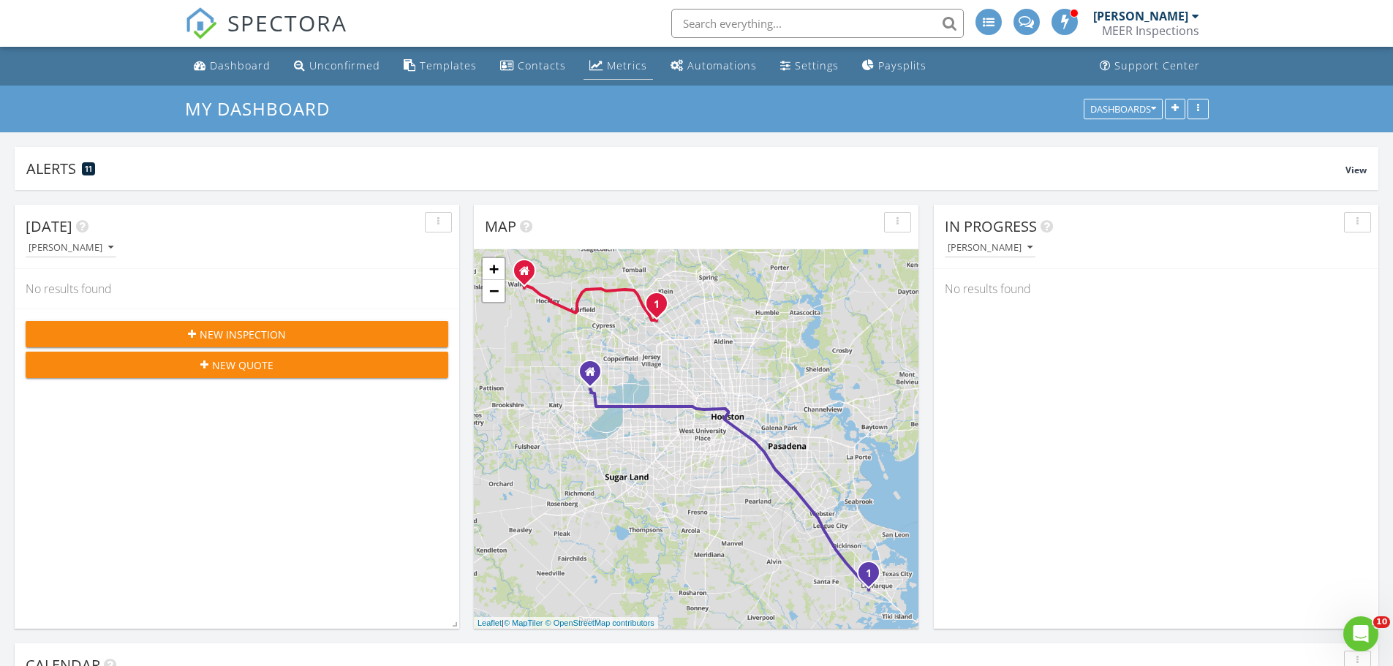
click at [581, 61] on li "Metrics" at bounding box center [618, 66] width 75 height 39
click at [592, 61] on div "Metrics" at bounding box center [597, 65] width 14 height 12
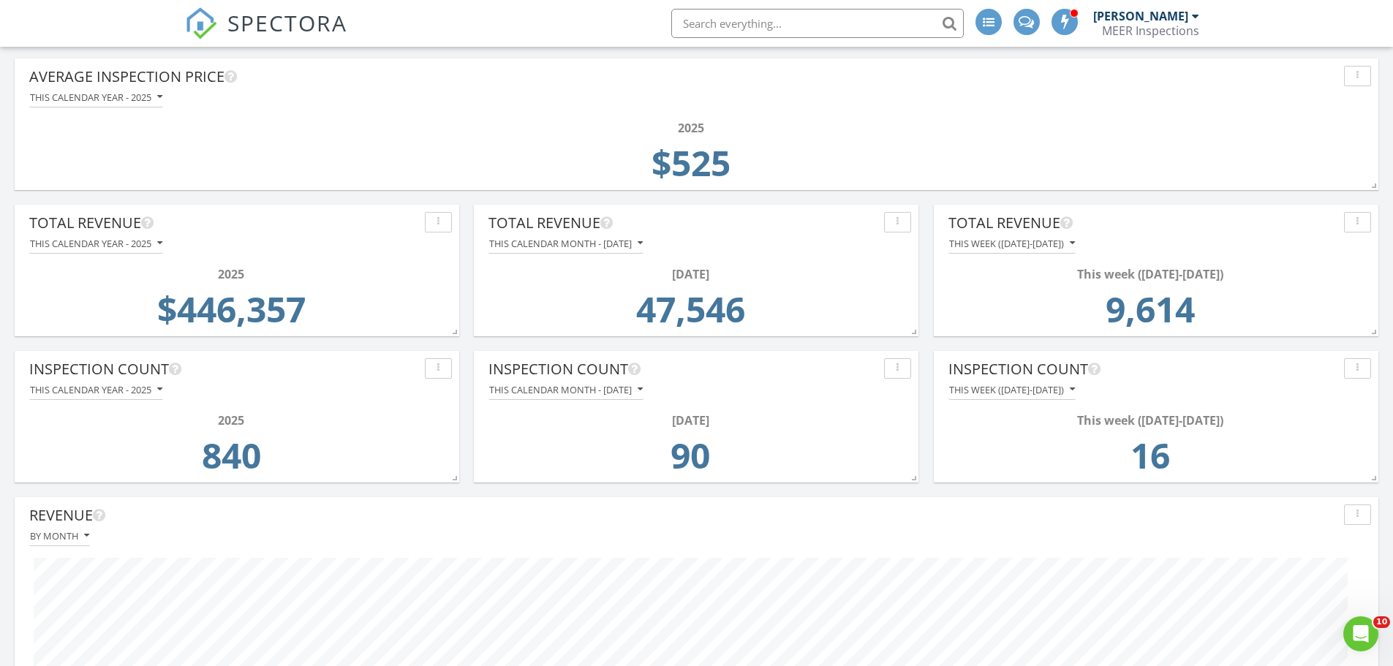
click at [239, 32] on span "SPECTORA" at bounding box center [287, 22] width 120 height 31
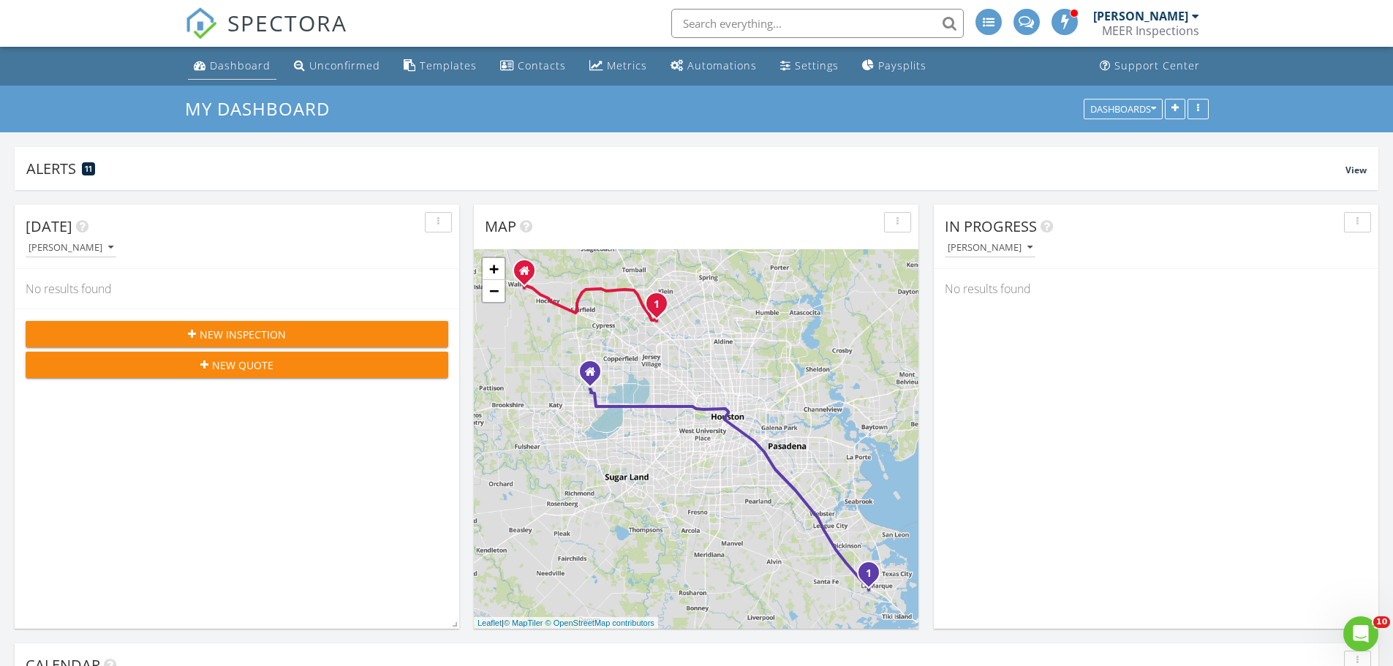
click at [227, 59] on div "Dashboard" at bounding box center [240, 66] width 61 height 14
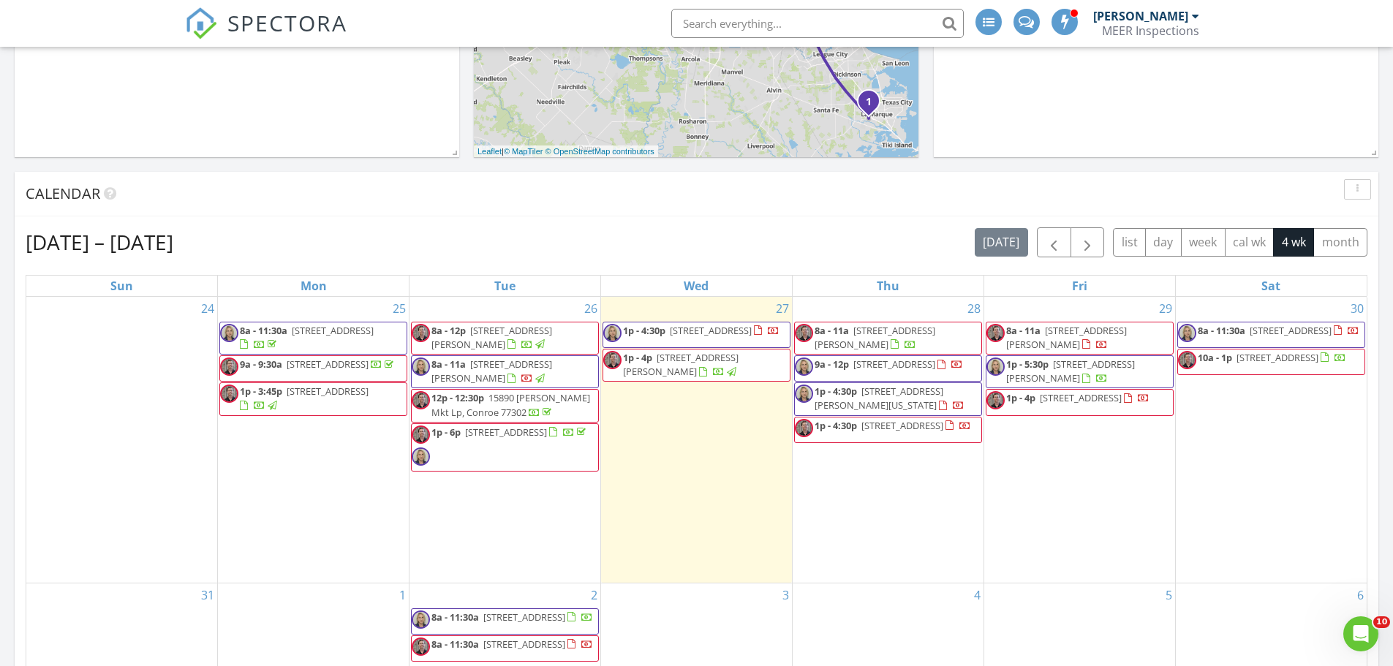
scroll to position [550, 0]
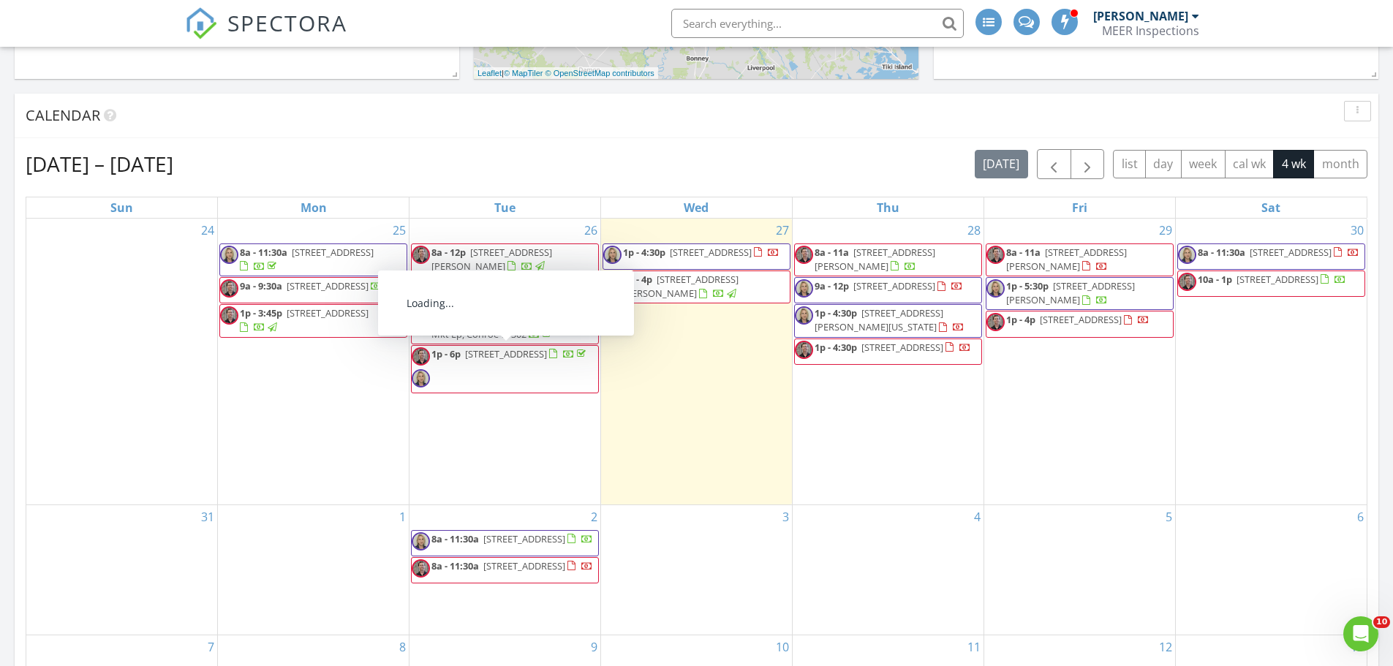
click at [470, 361] on span "[STREET_ADDRESS]" at bounding box center [506, 353] width 82 height 13
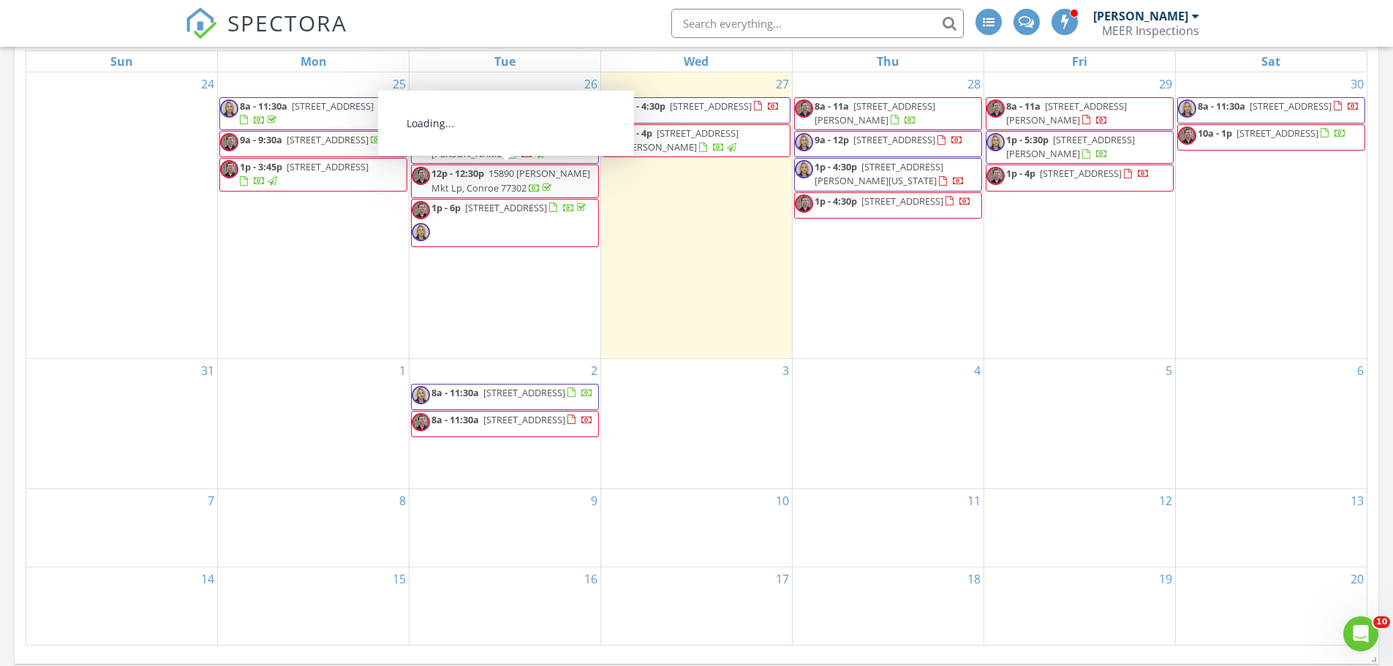
scroll to position [623, 0]
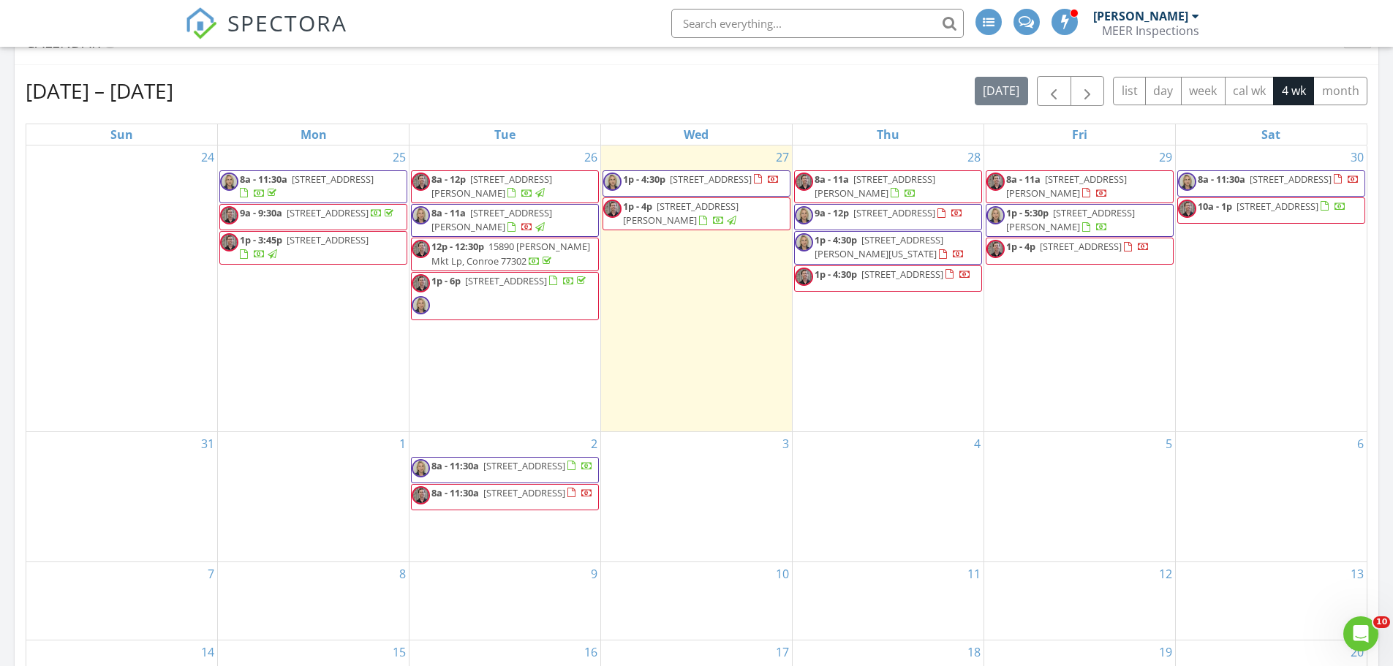
click at [508, 190] on div at bounding box center [512, 194] width 8 height 10
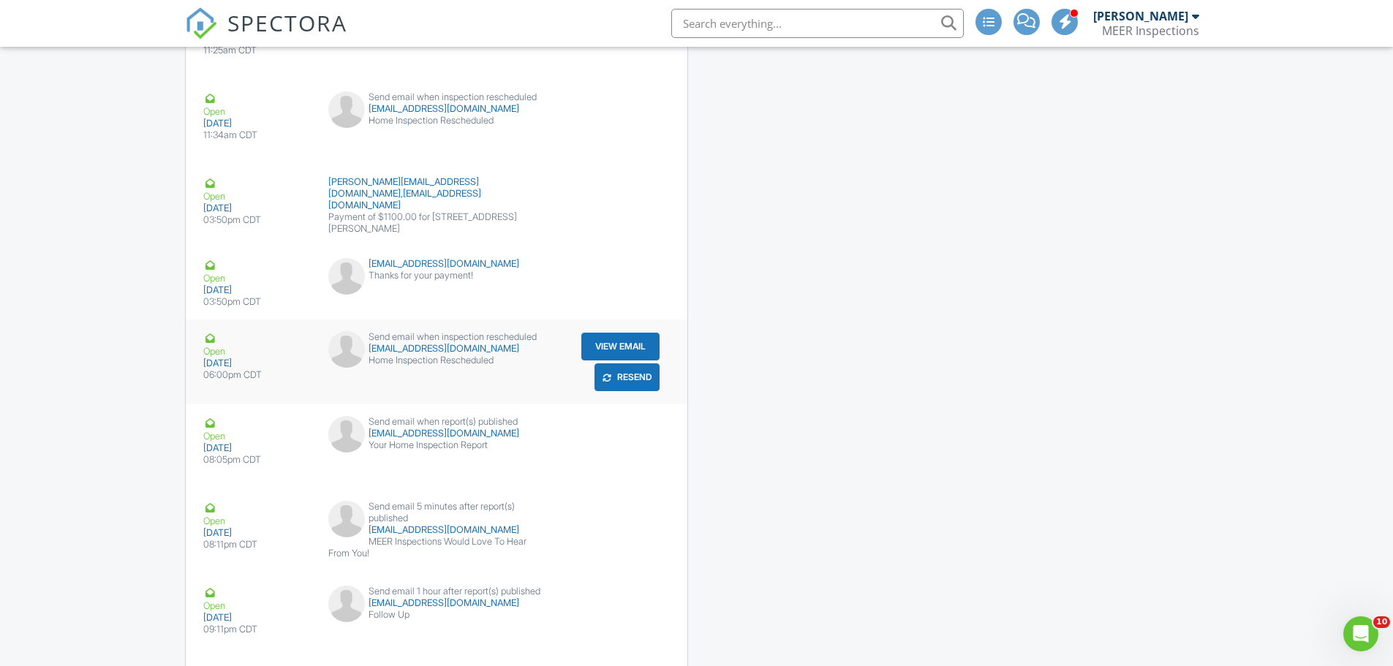
scroll to position [2341, 0]
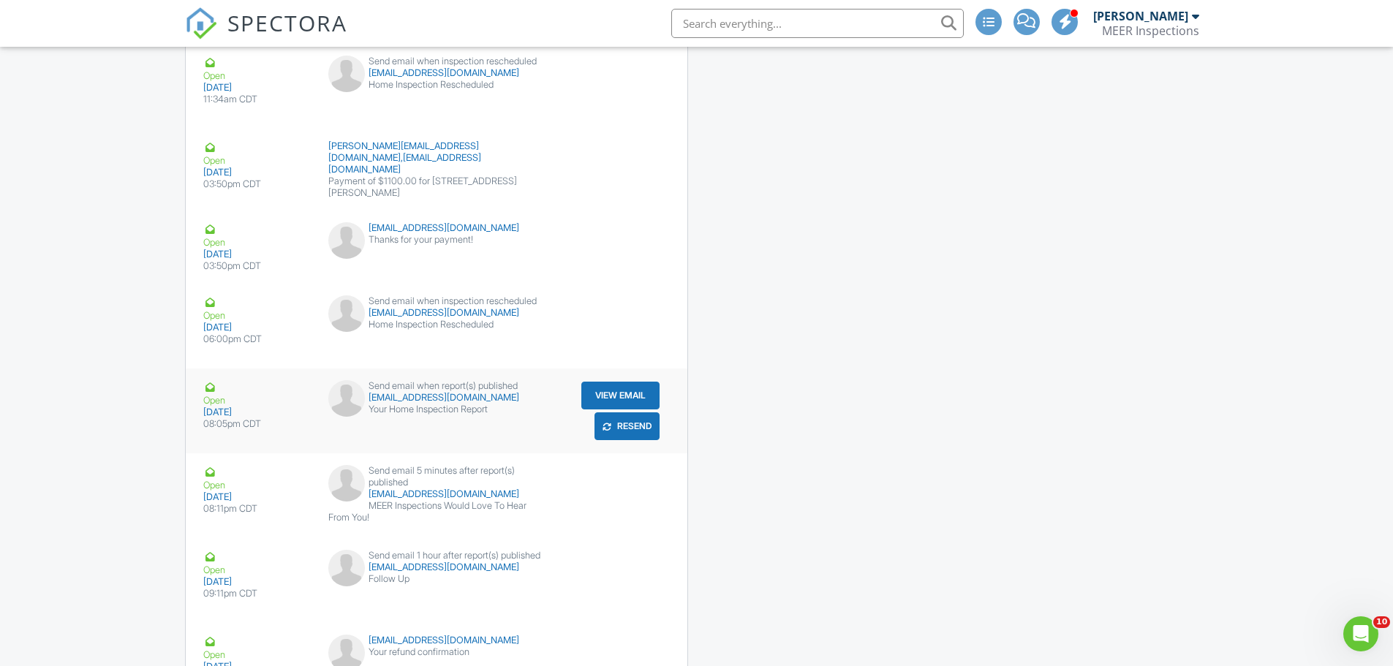
click at [624, 413] on button "Resend" at bounding box center [627, 427] width 65 height 28
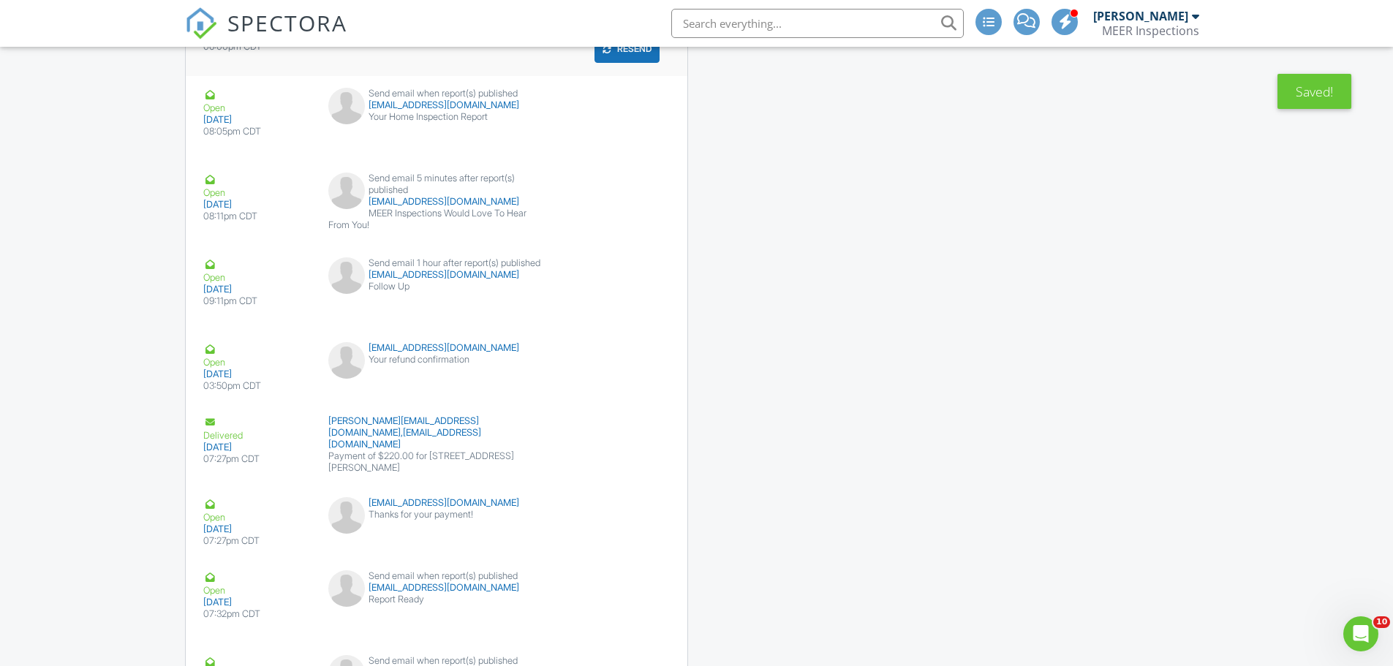
scroll to position [2999, 0]
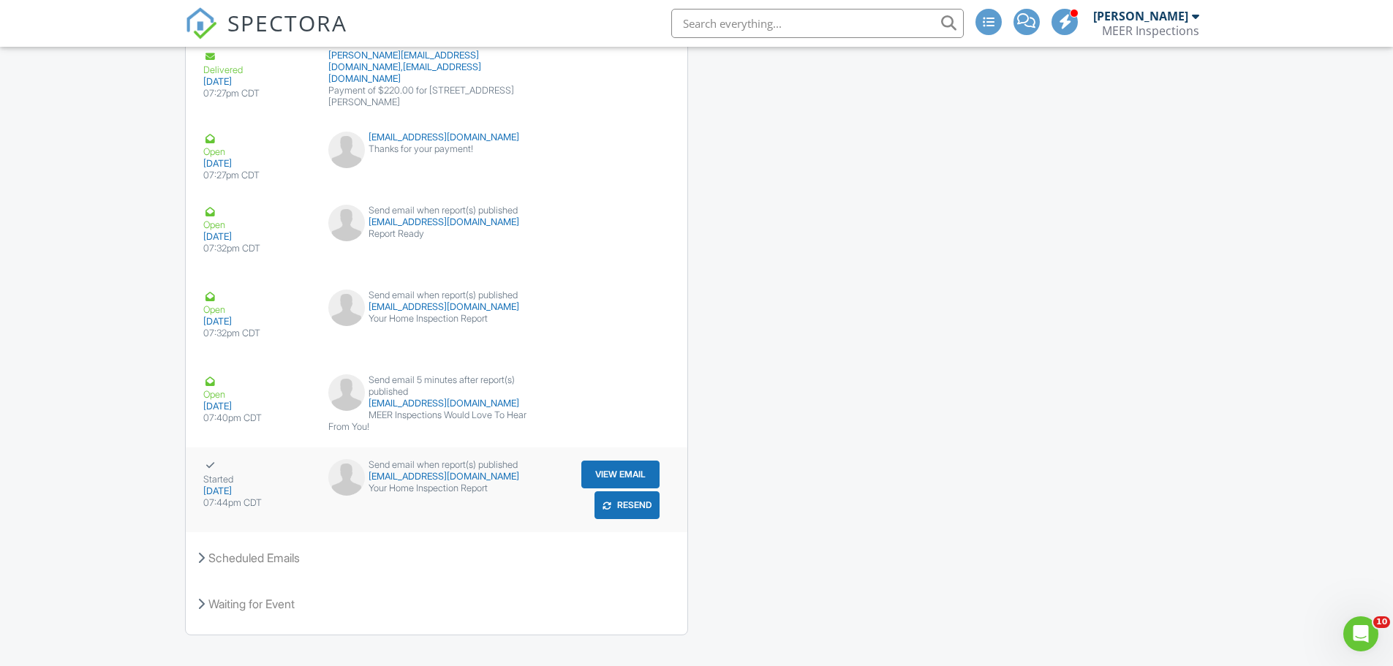
click at [628, 461] on button "View Email" at bounding box center [620, 475] width 78 height 28
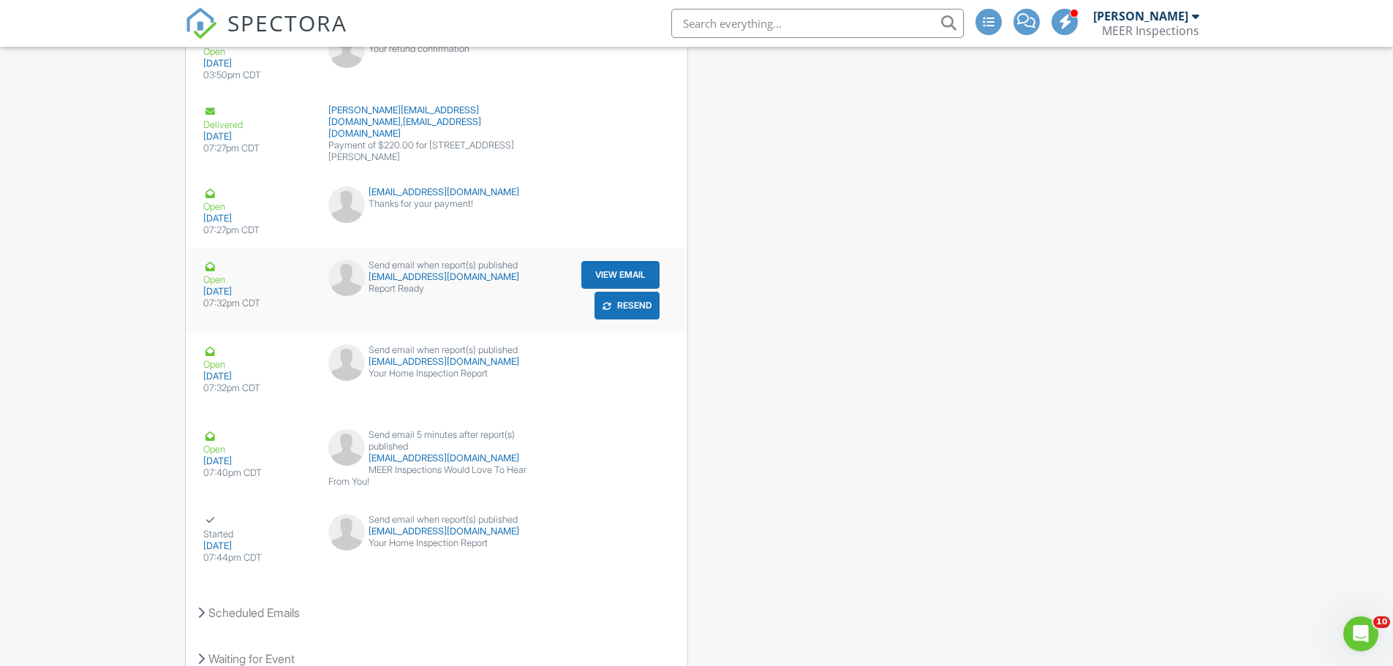
scroll to position [2853, 0]
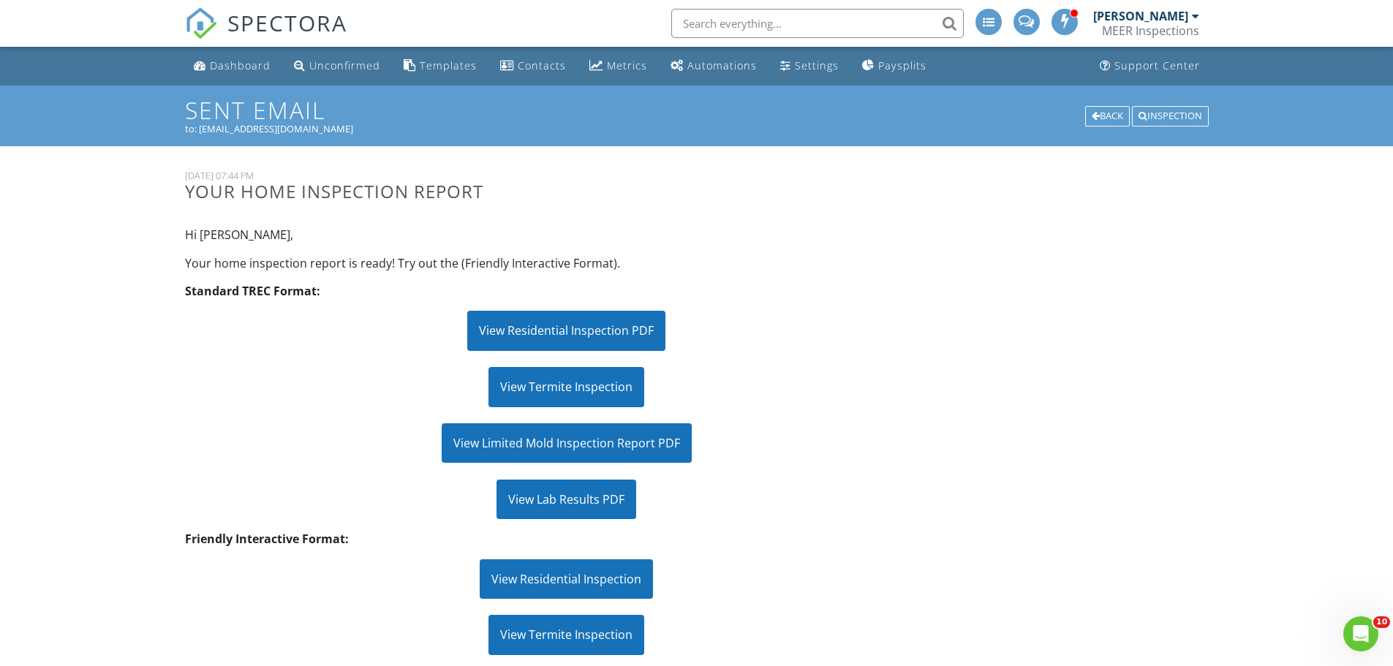
scroll to position [73, 0]
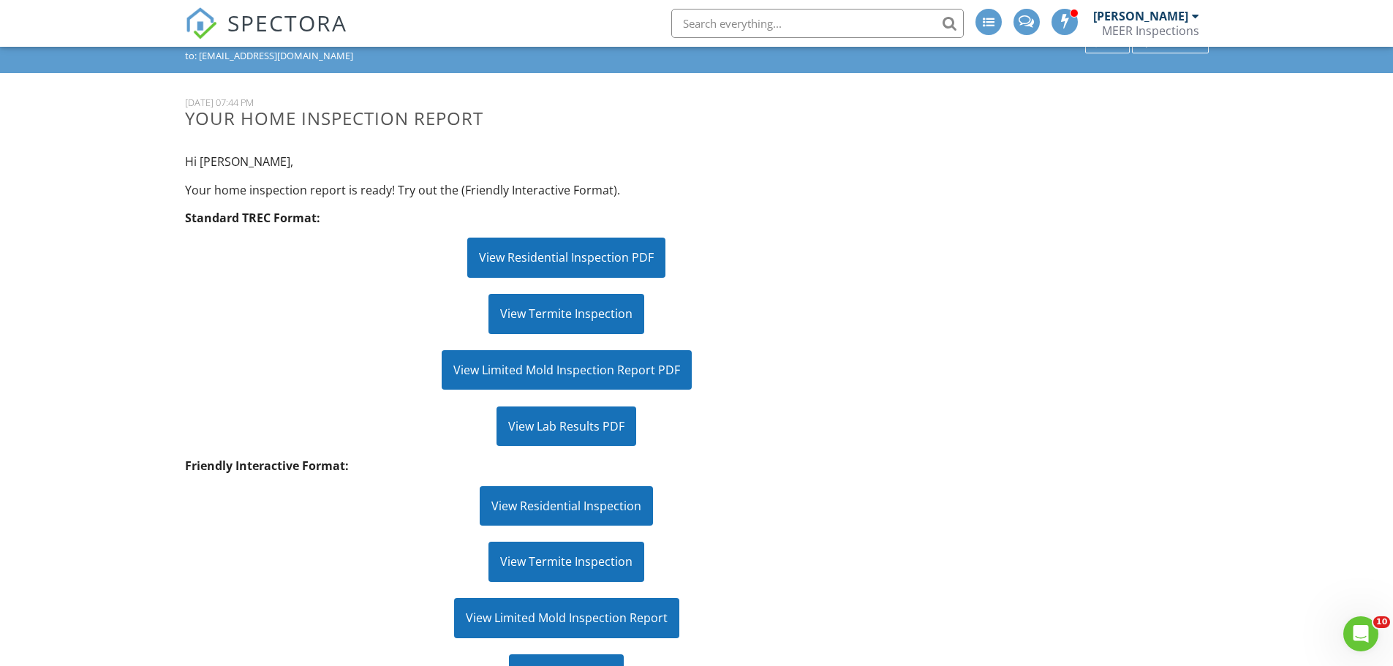
click at [595, 437] on div "View Lab Results PDF" at bounding box center [567, 426] width 140 height 39
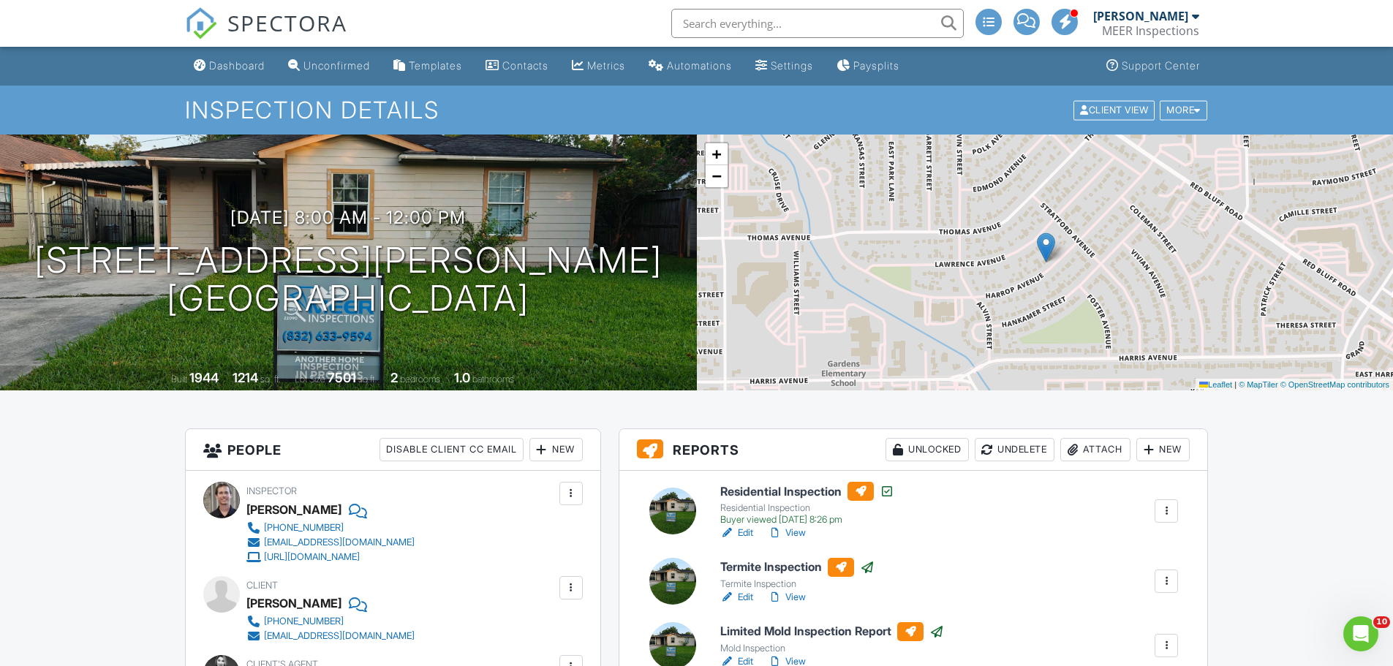
click at [246, 65] on div "Dashboard" at bounding box center [237, 65] width 56 height 12
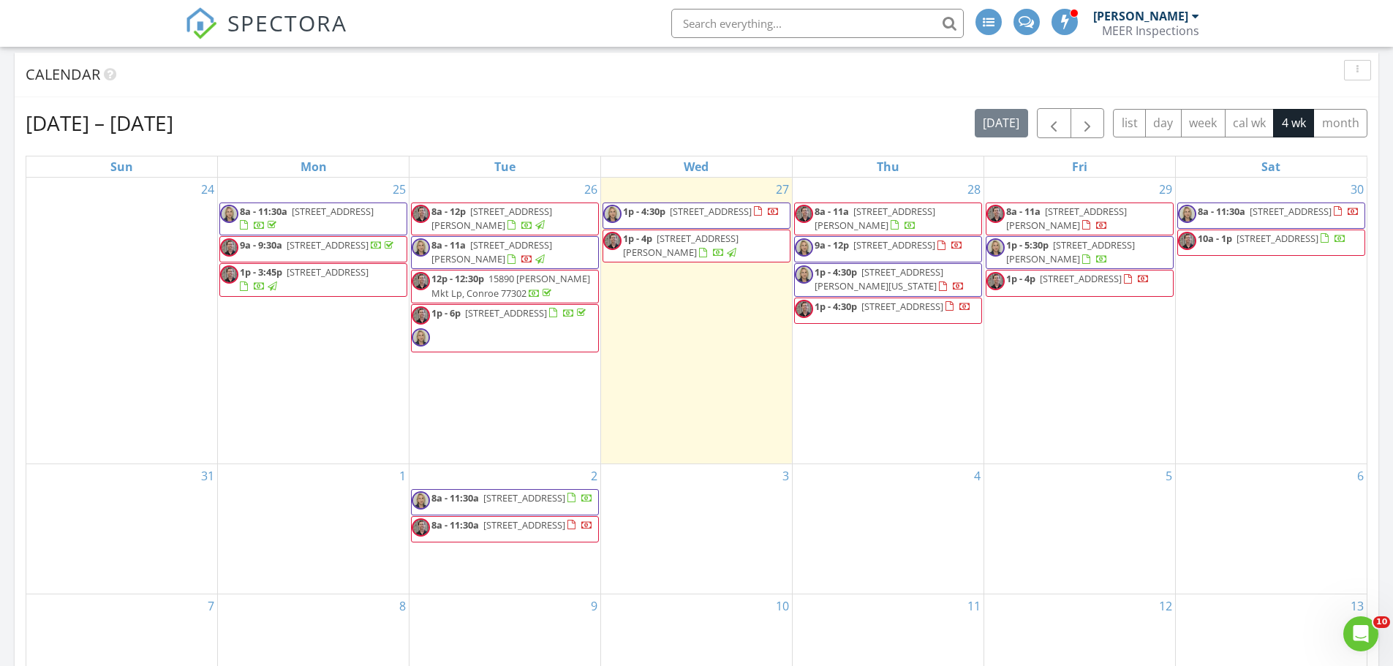
scroll to position [585, 0]
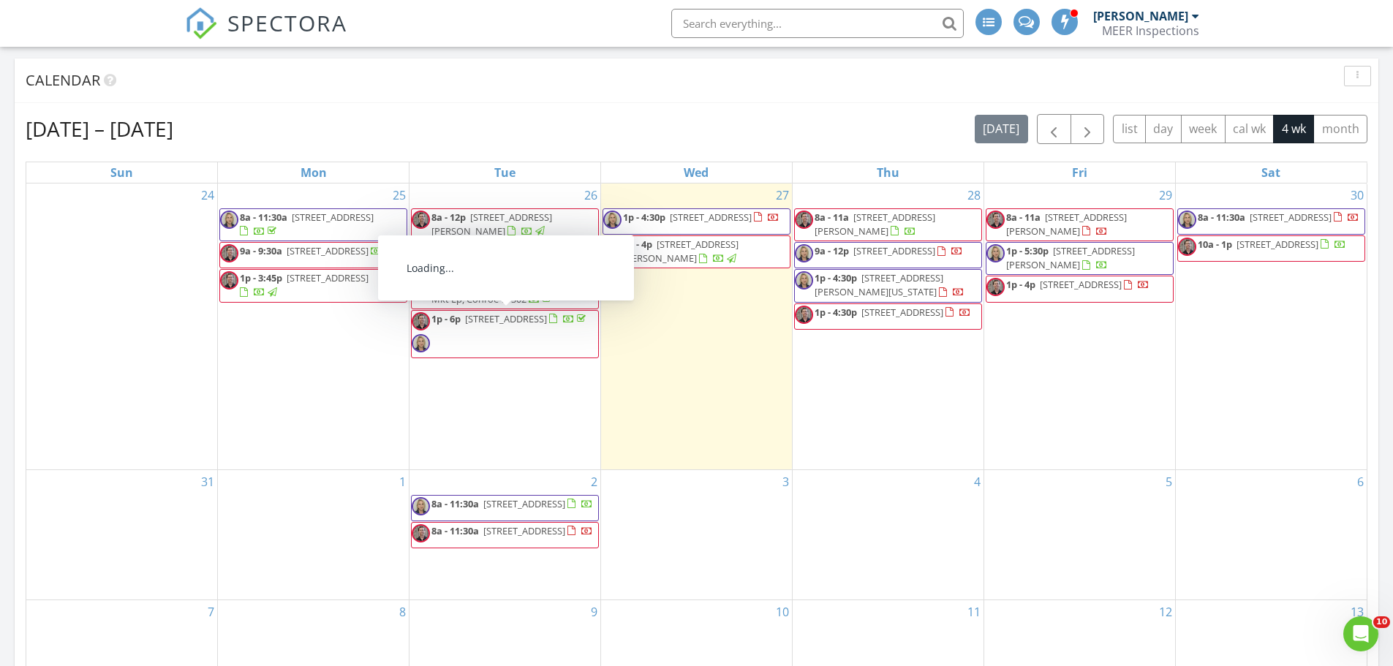
drag, startPoint x: 484, startPoint y: 324, endPoint x: 470, endPoint y: 325, distance: 14.0
click at [470, 325] on span "15714 Park Poetry Ct, CYPRESS 77433" at bounding box center [506, 318] width 82 height 13
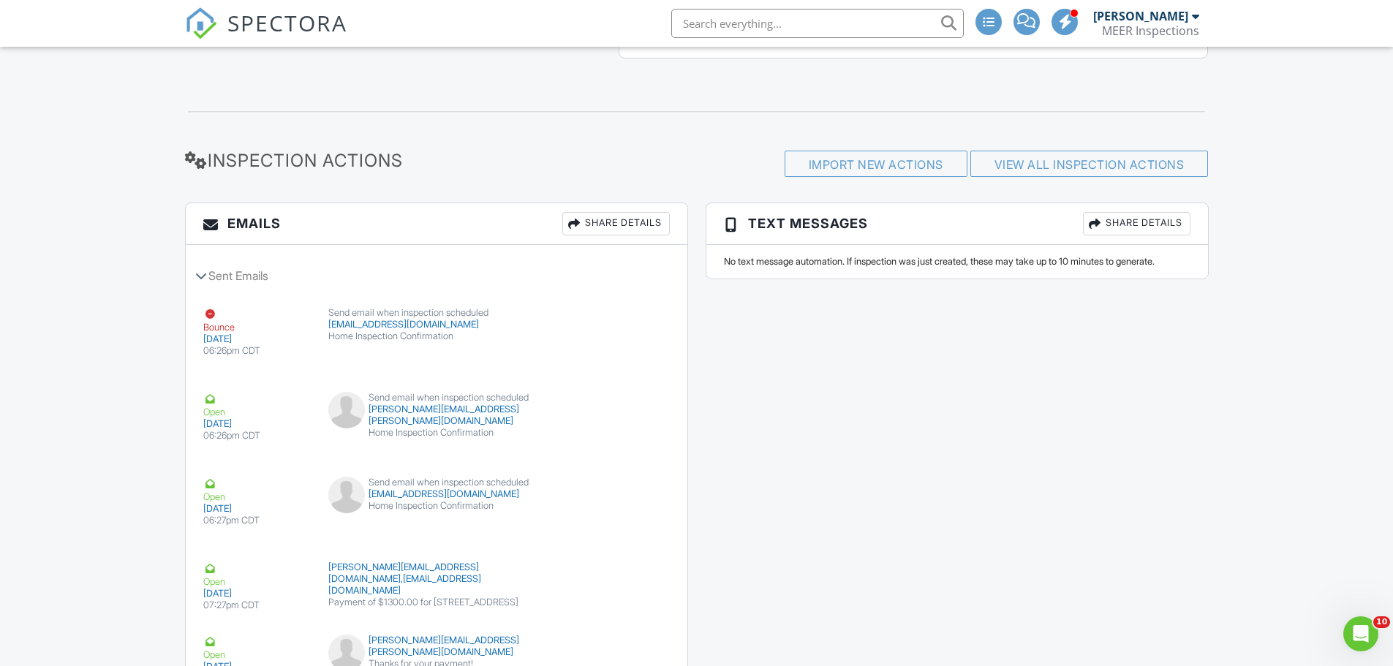
scroll to position [2104, 0]
click at [609, 227] on div "Share Details" at bounding box center [616, 222] width 108 height 23
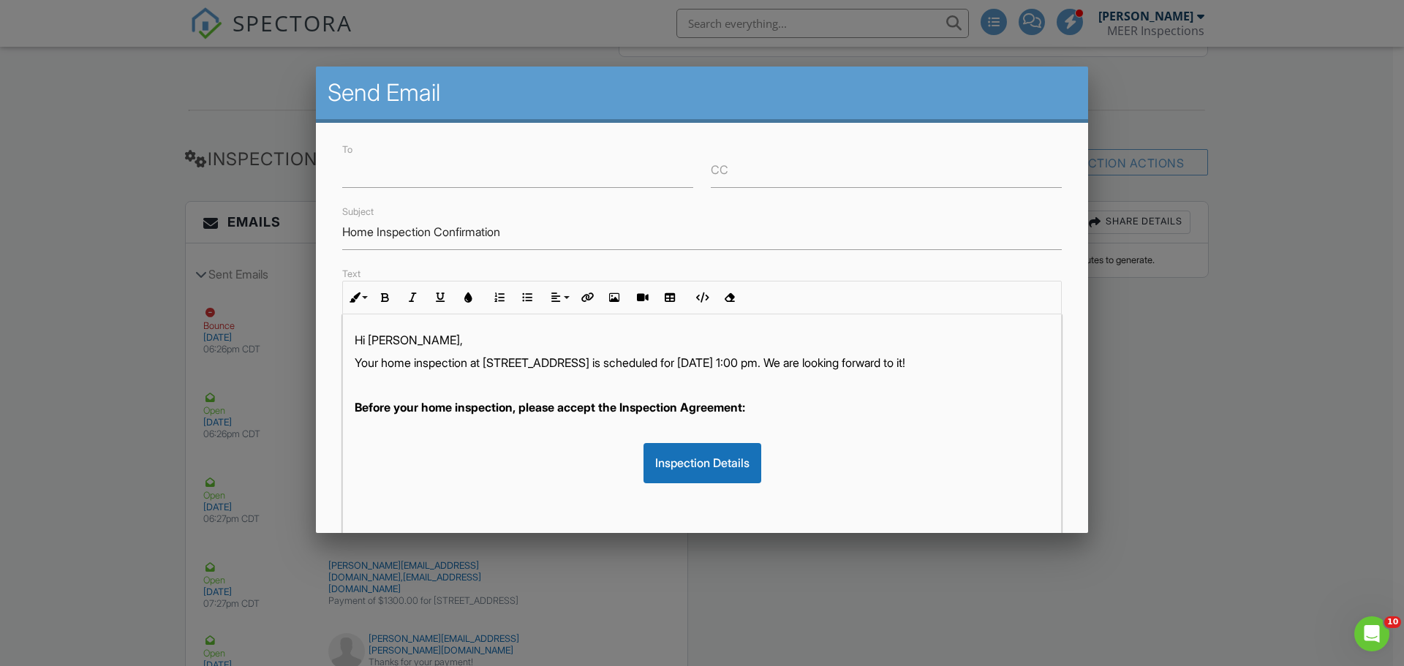
click at [124, 261] on div at bounding box center [702, 343] width 1404 height 833
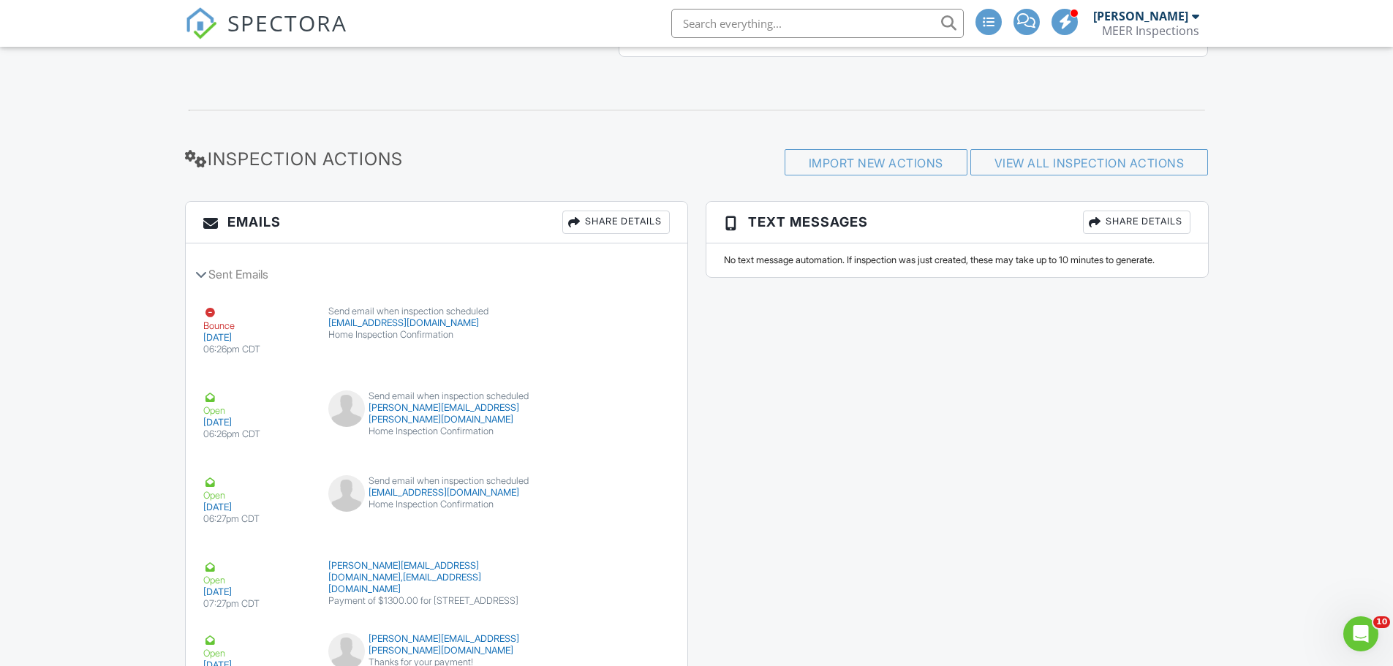
click at [599, 217] on div "Share Details" at bounding box center [616, 222] width 108 height 23
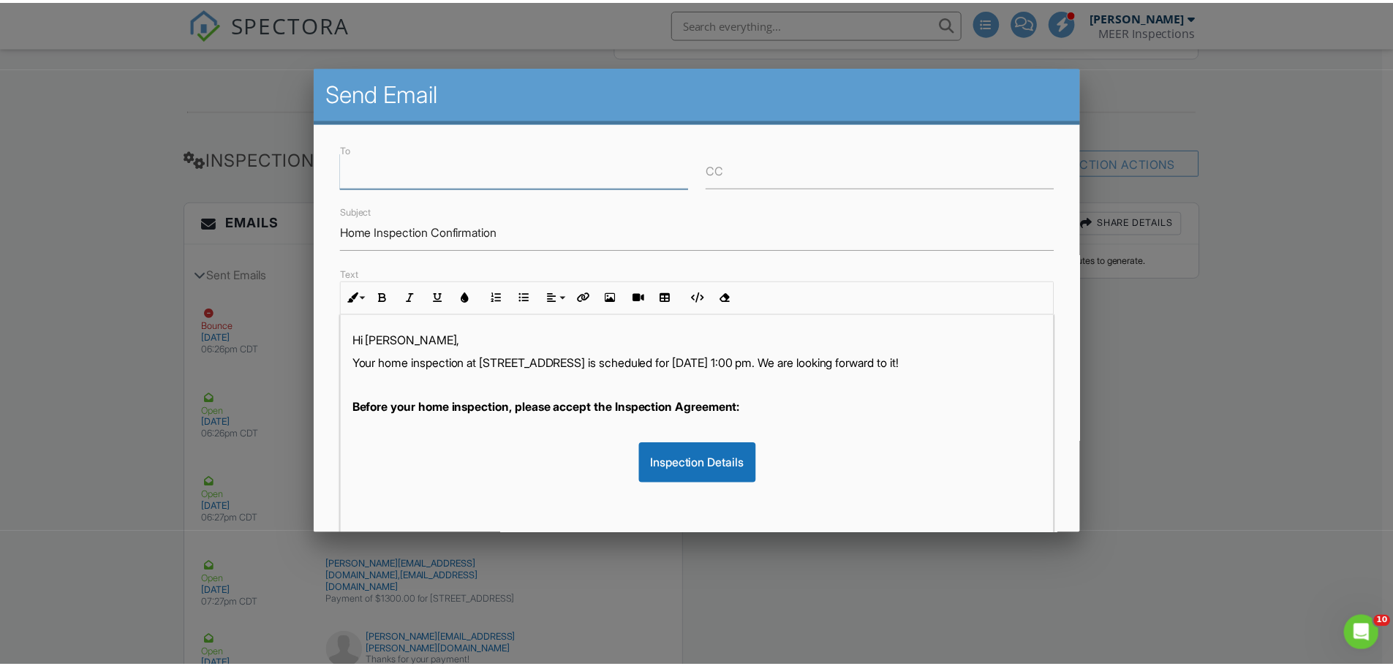
scroll to position [1, 0]
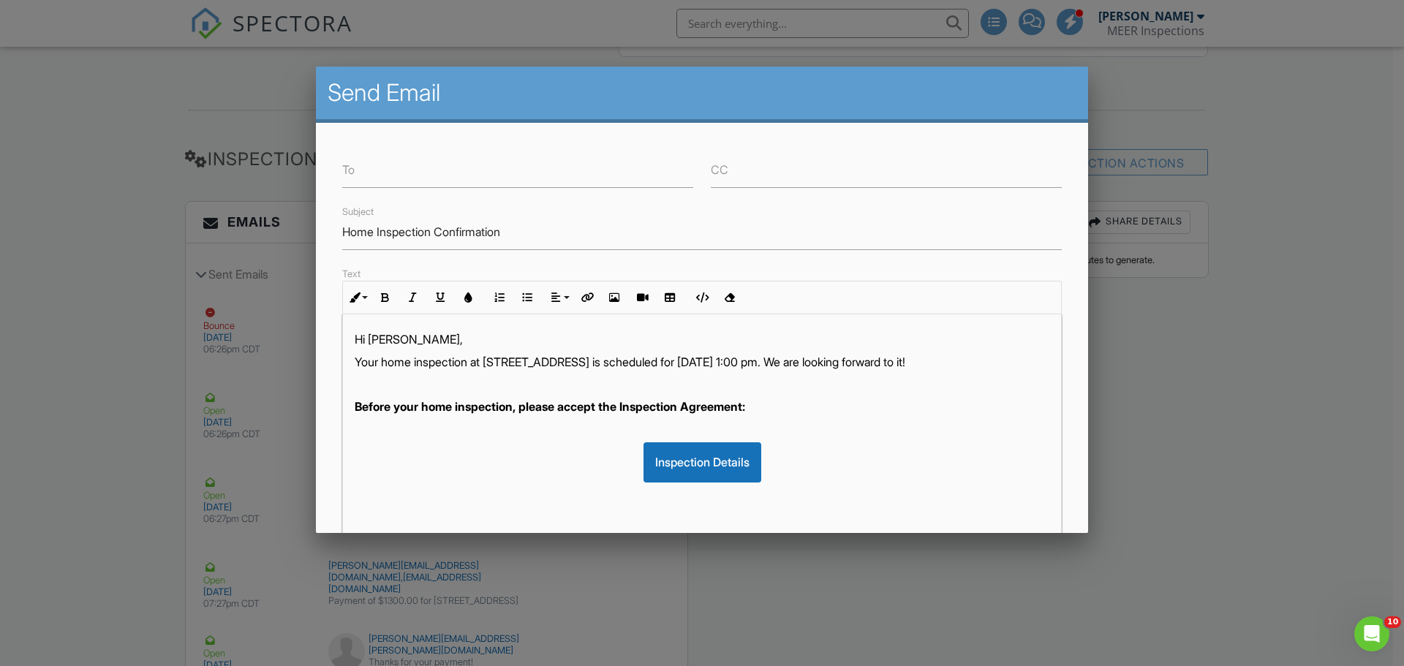
click at [148, 238] on div at bounding box center [702, 343] width 1404 height 833
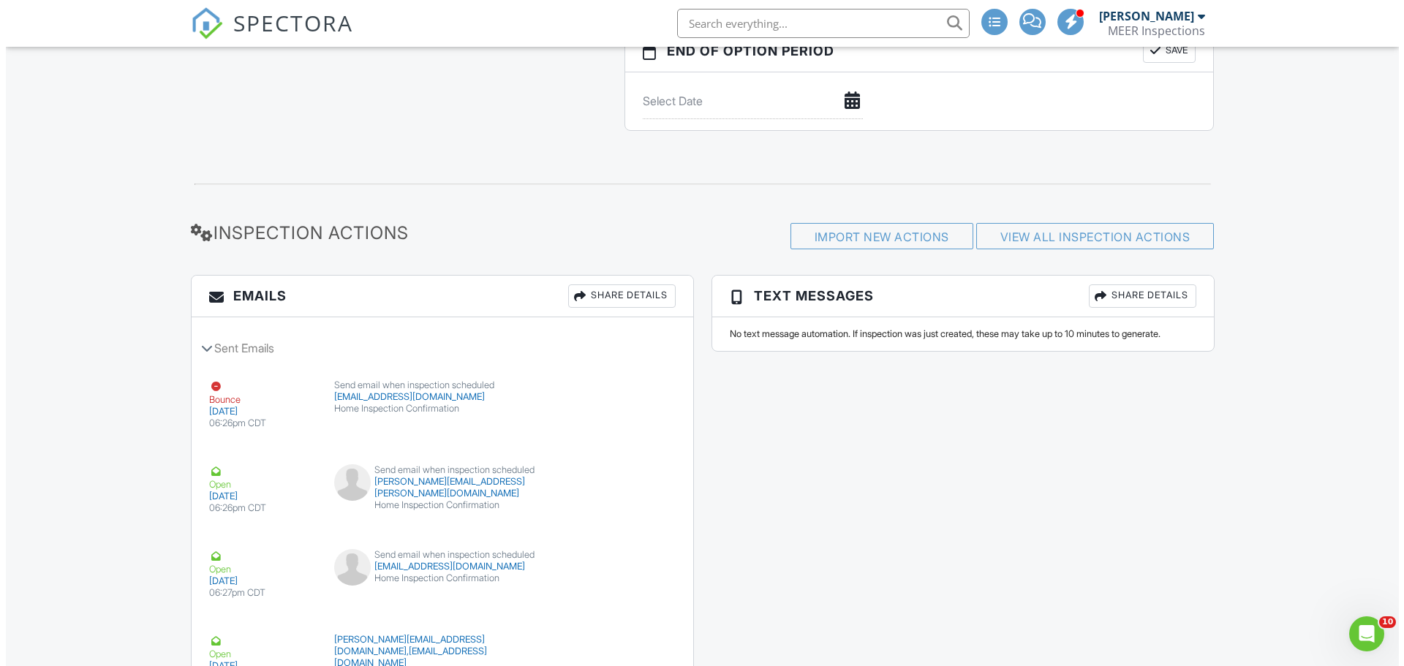
scroll to position [2031, 0]
click at [633, 297] on div "Share Details" at bounding box center [616, 295] width 108 height 23
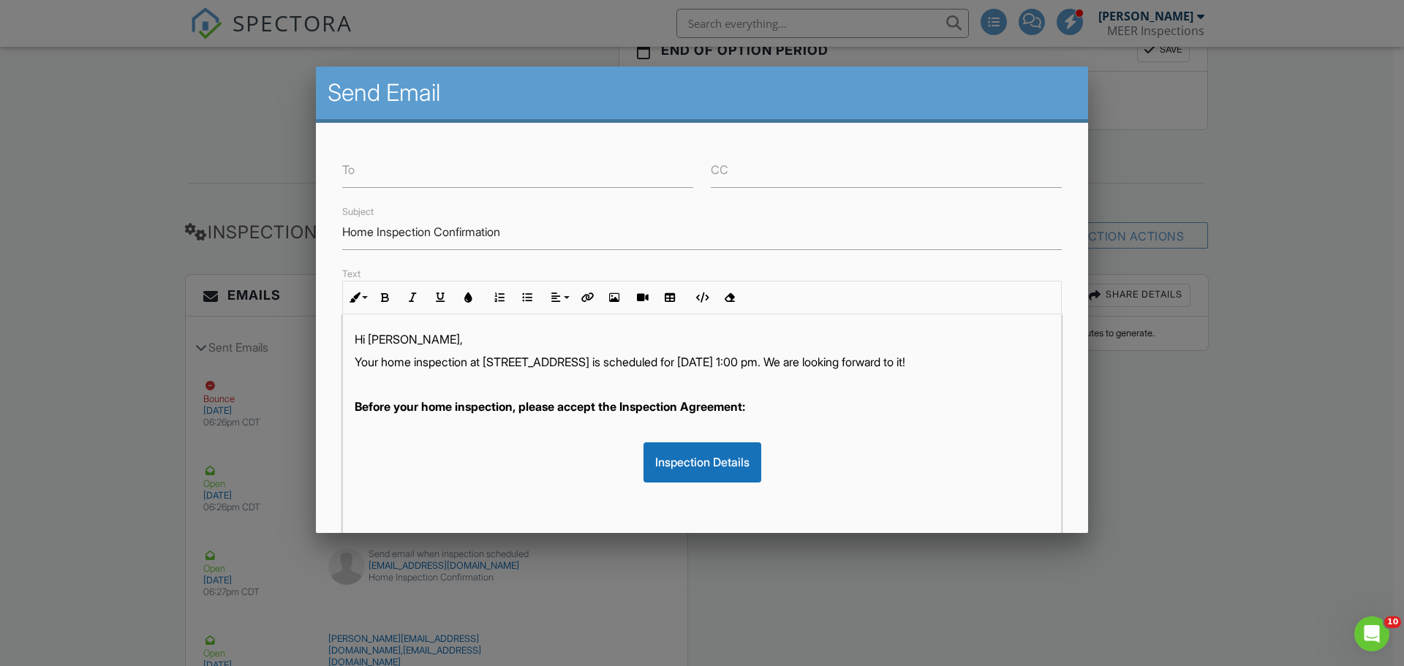
drag, startPoint x: 476, startPoint y: 380, endPoint x: 347, endPoint y: 369, distance: 130.0
click at [347, 369] on div "Hi Lalwani, Your home inspection at 15714 Park Poetry Ct, CYPRESS, TX 77433 is …" at bounding box center [702, 497] width 718 height 366
click at [398, 369] on p "Your ;ab ,old results are here to view." at bounding box center [702, 362] width 695 height 16
drag, startPoint x: 630, startPoint y: 361, endPoint x: 351, endPoint y: 376, distance: 279.1
click at [348, 377] on div "Hi Lalwani, Your ,old results are here to view. Before your home inspection, pl…" at bounding box center [702, 497] width 718 height 366
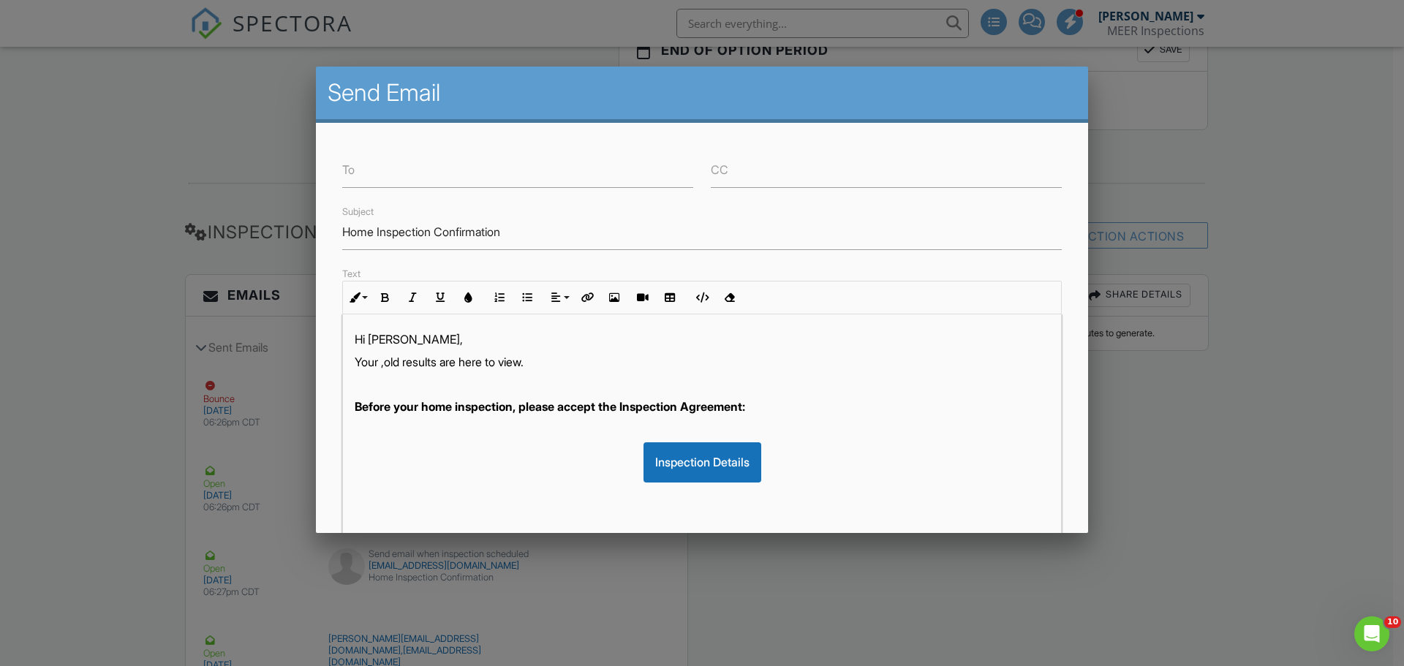
drag, startPoint x: 539, startPoint y: 366, endPoint x: 402, endPoint y: 372, distance: 136.9
click at [402, 372] on div "Hi Lalwani, Your ,old results are here to view. Before your home inspection, pl…" at bounding box center [702, 497] width 718 height 366
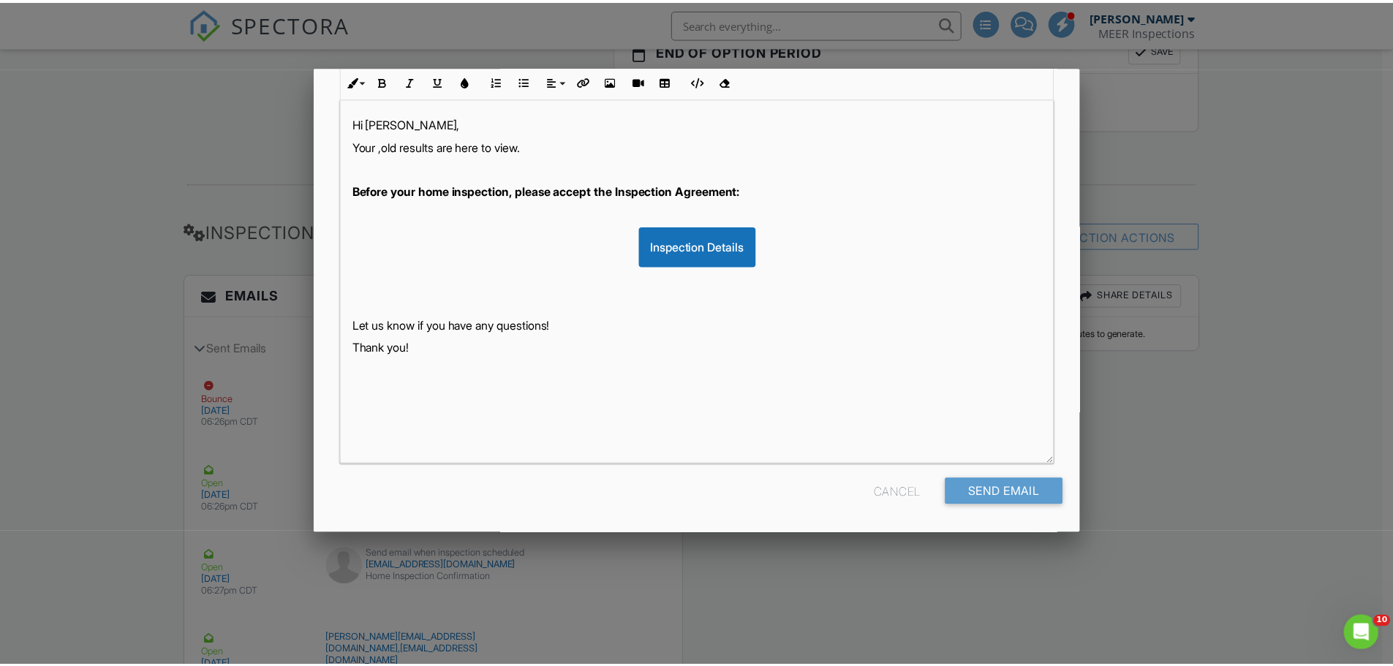
scroll to position [0, 0]
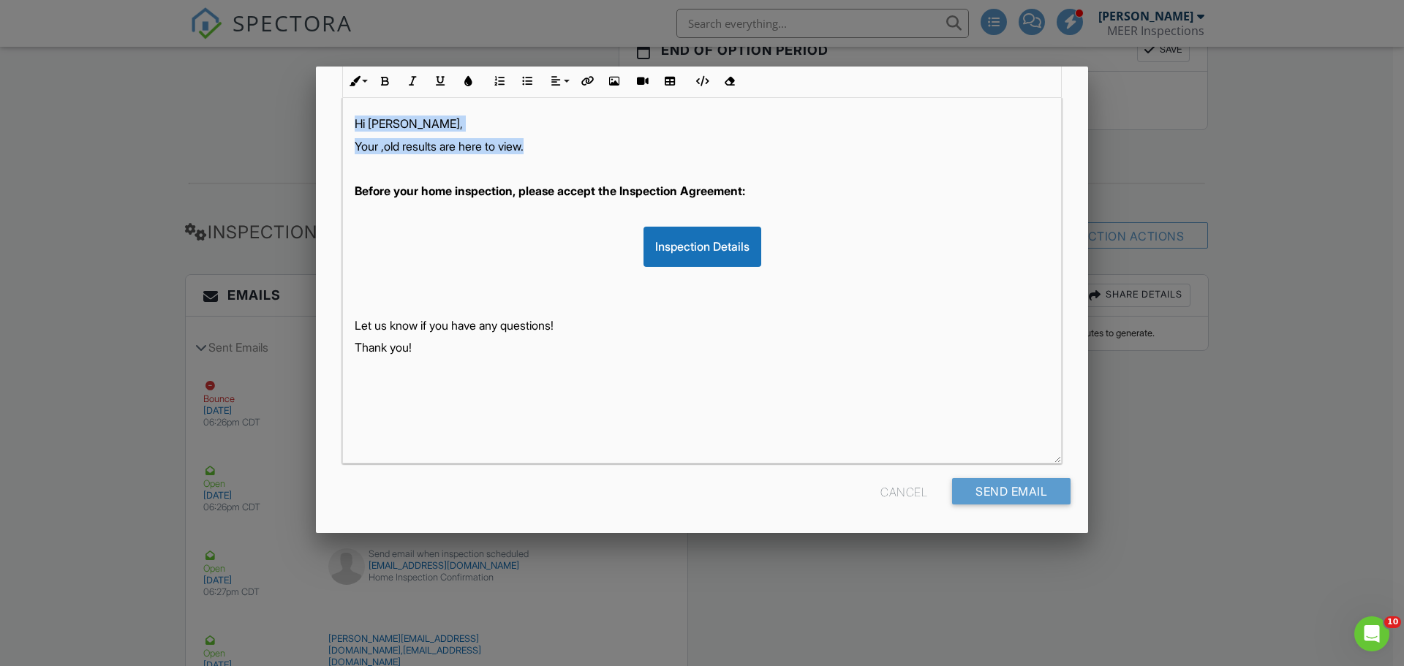
drag, startPoint x: 542, startPoint y: 148, endPoint x: 353, endPoint y: 126, distance: 190.0
click at [353, 126] on div "Hi Lalwani, Your ,old results are here to view. Before your home inspection, pl…" at bounding box center [702, 281] width 718 height 366
click at [881, 495] on div "Cancel" at bounding box center [904, 491] width 47 height 26
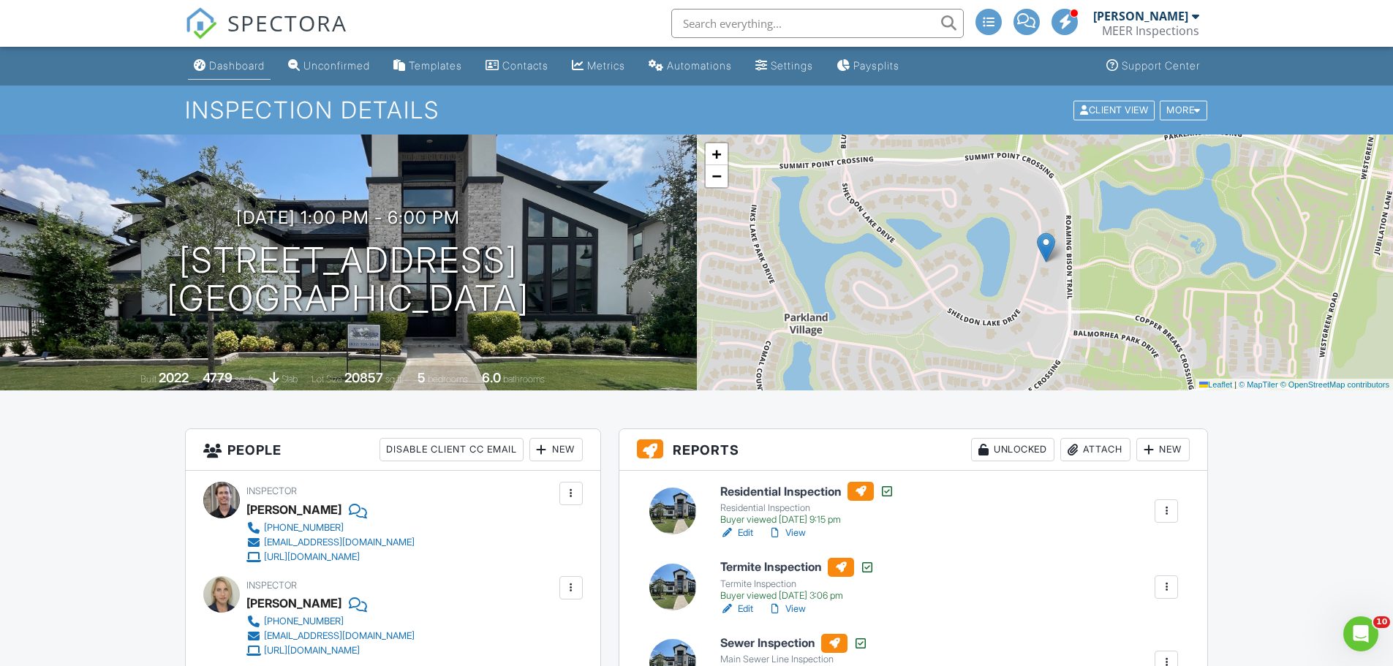
click at [256, 64] on div "Dashboard" at bounding box center [237, 65] width 56 height 12
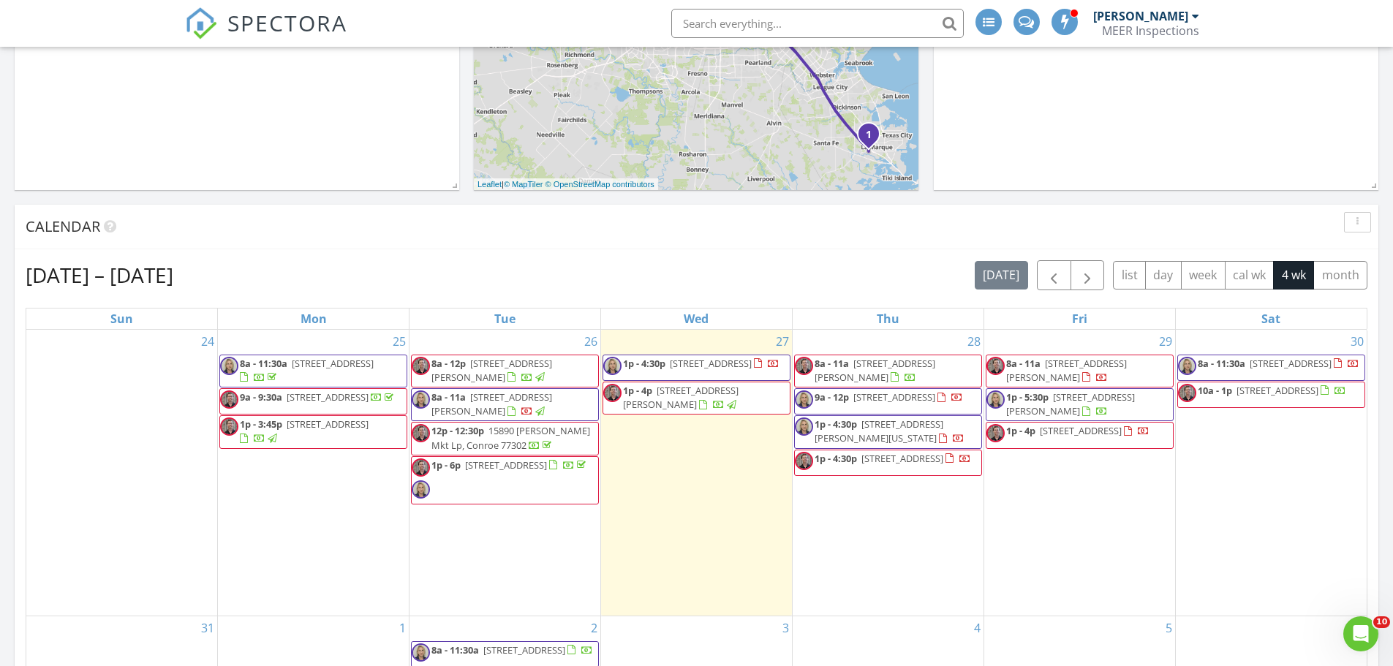
scroll to position [585, 0]
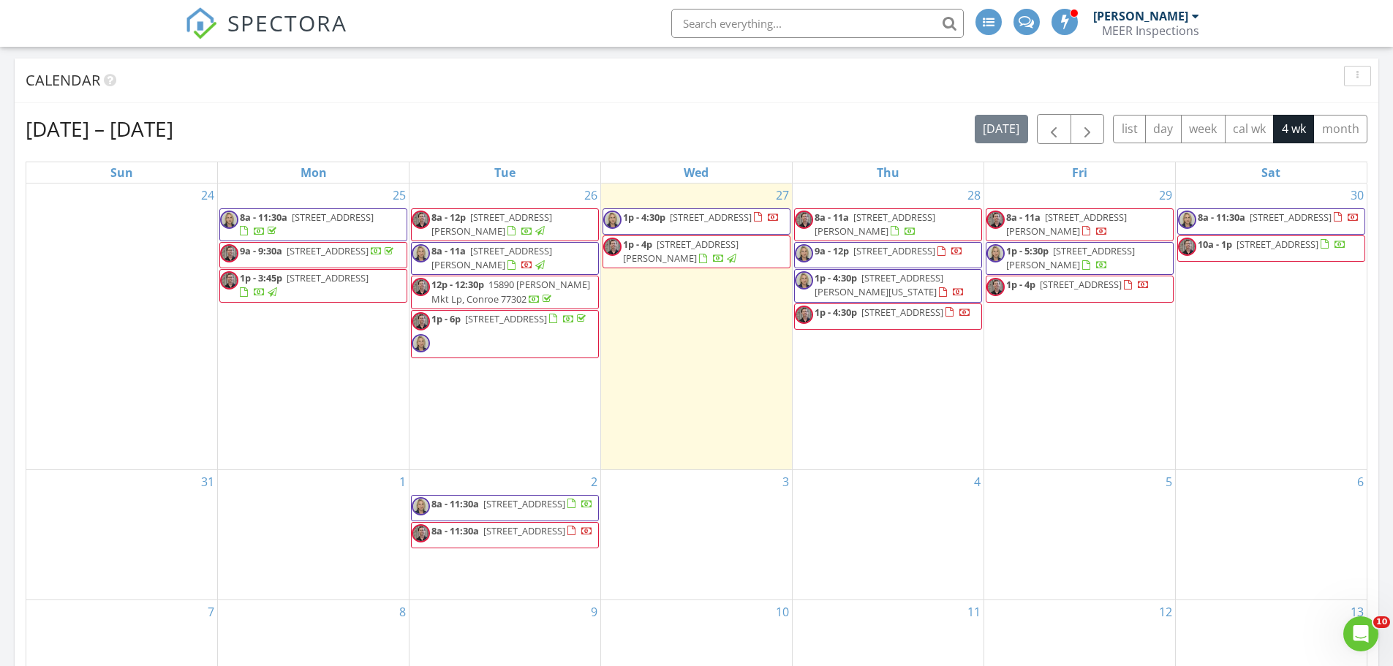
click at [524, 229] on span "8a - 12p [STREET_ADDRESS][PERSON_NAME]" at bounding box center [505, 225] width 187 height 29
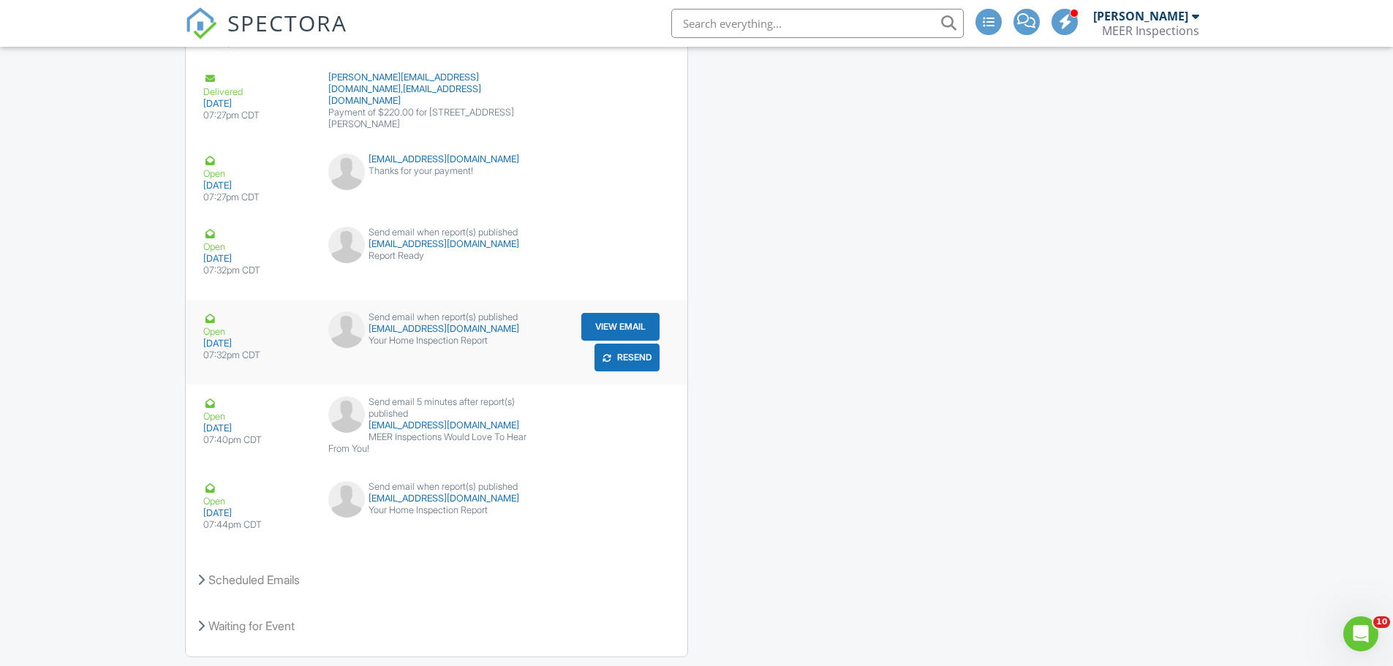
scroll to position [3005, 0]
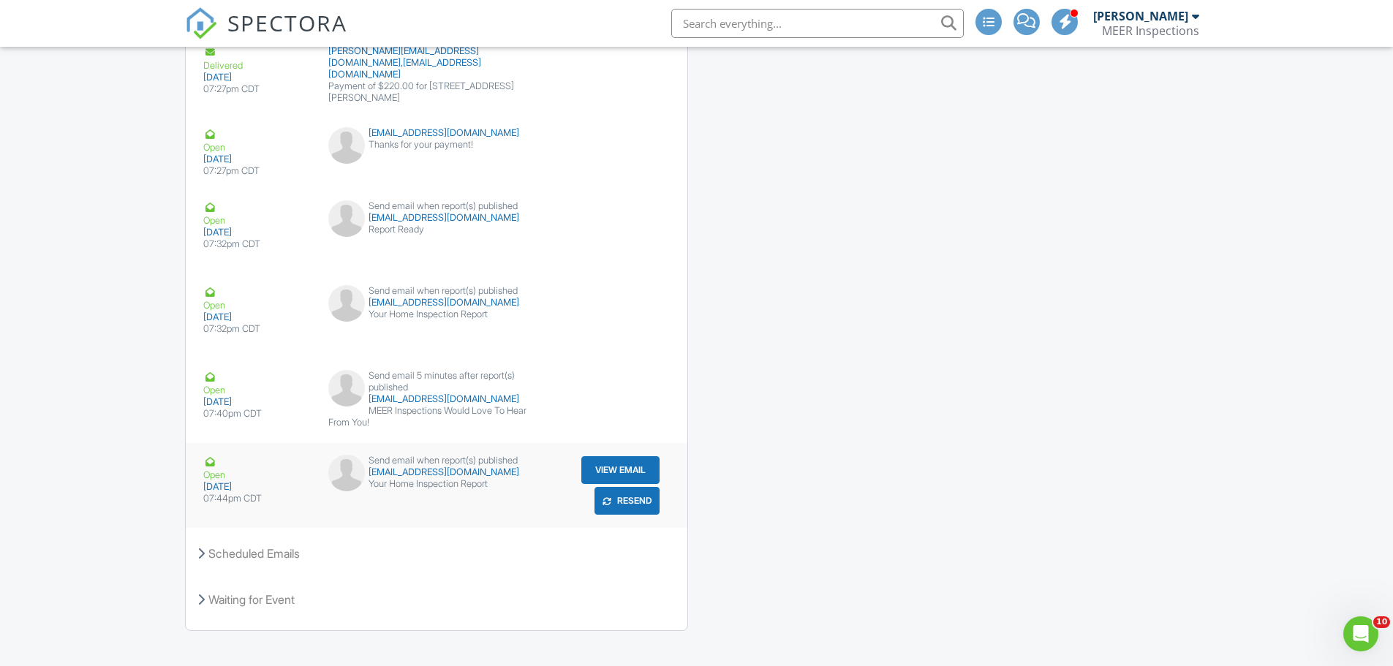
click at [613, 456] on button "View Email" at bounding box center [620, 470] width 78 height 28
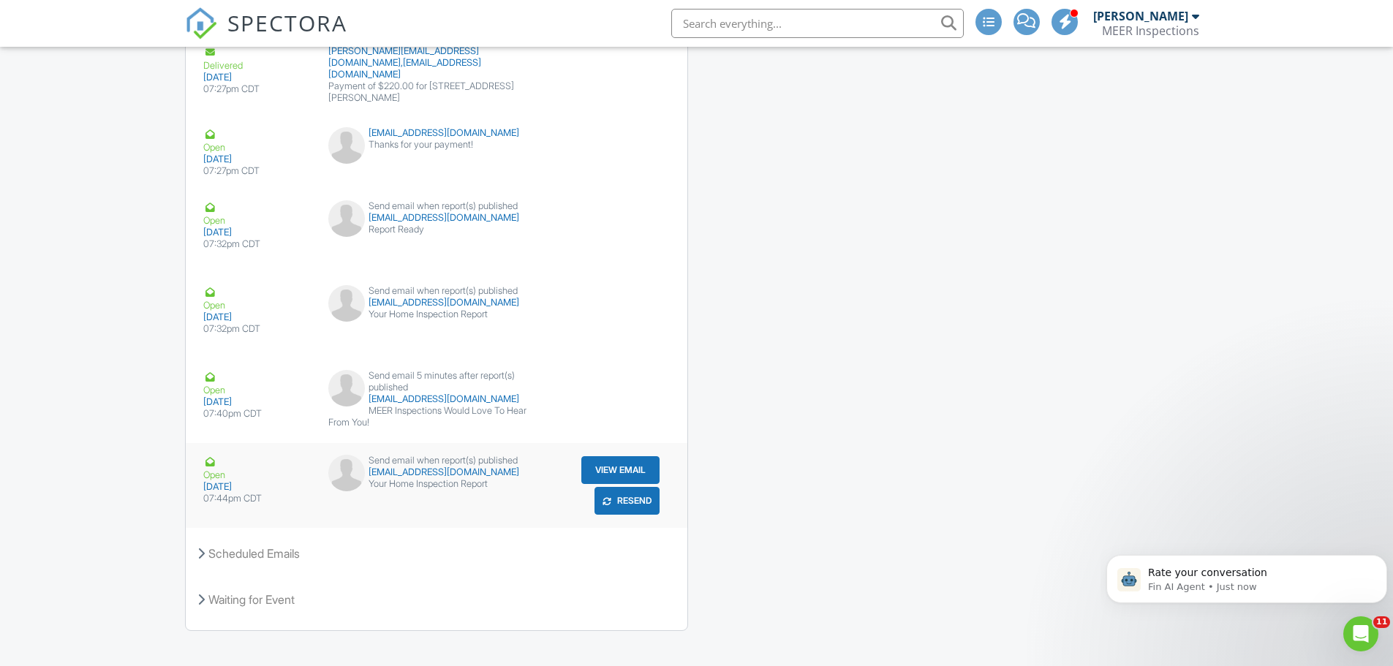
click at [609, 456] on button "View Email" at bounding box center [620, 470] width 78 height 28
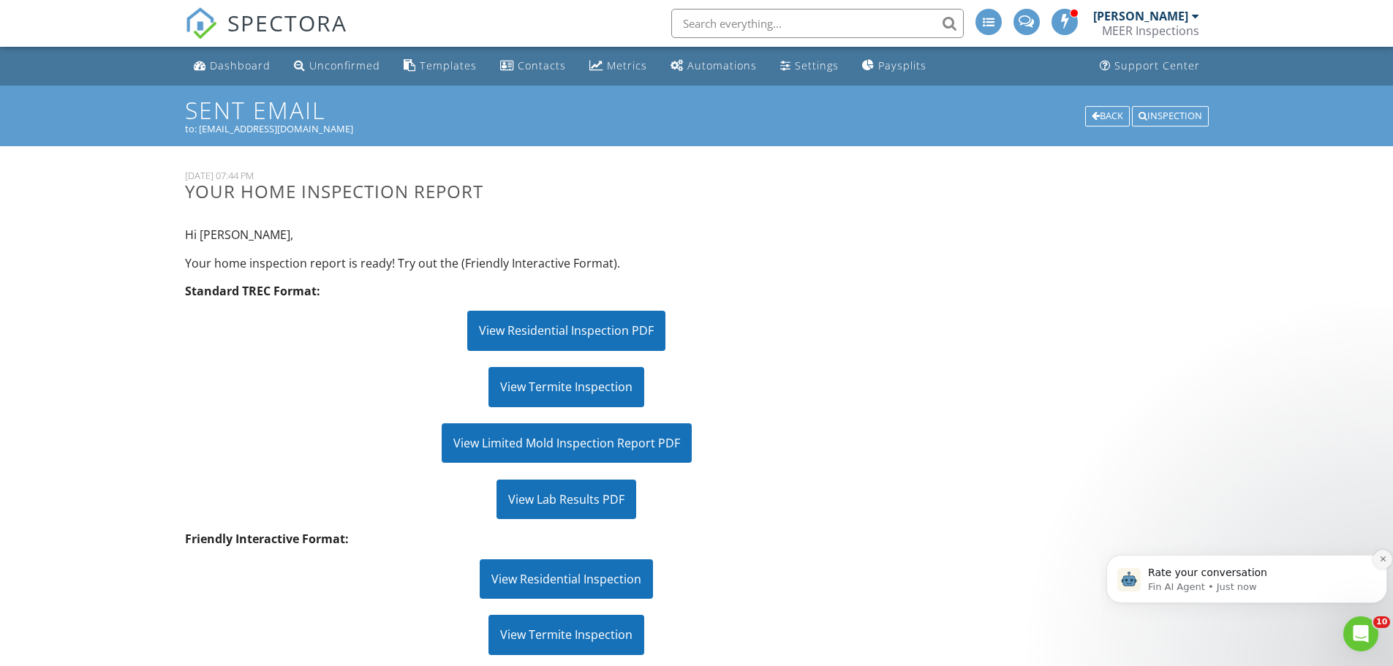
click at [1385, 562] on icon "Dismiss notification" at bounding box center [1383, 559] width 8 height 8
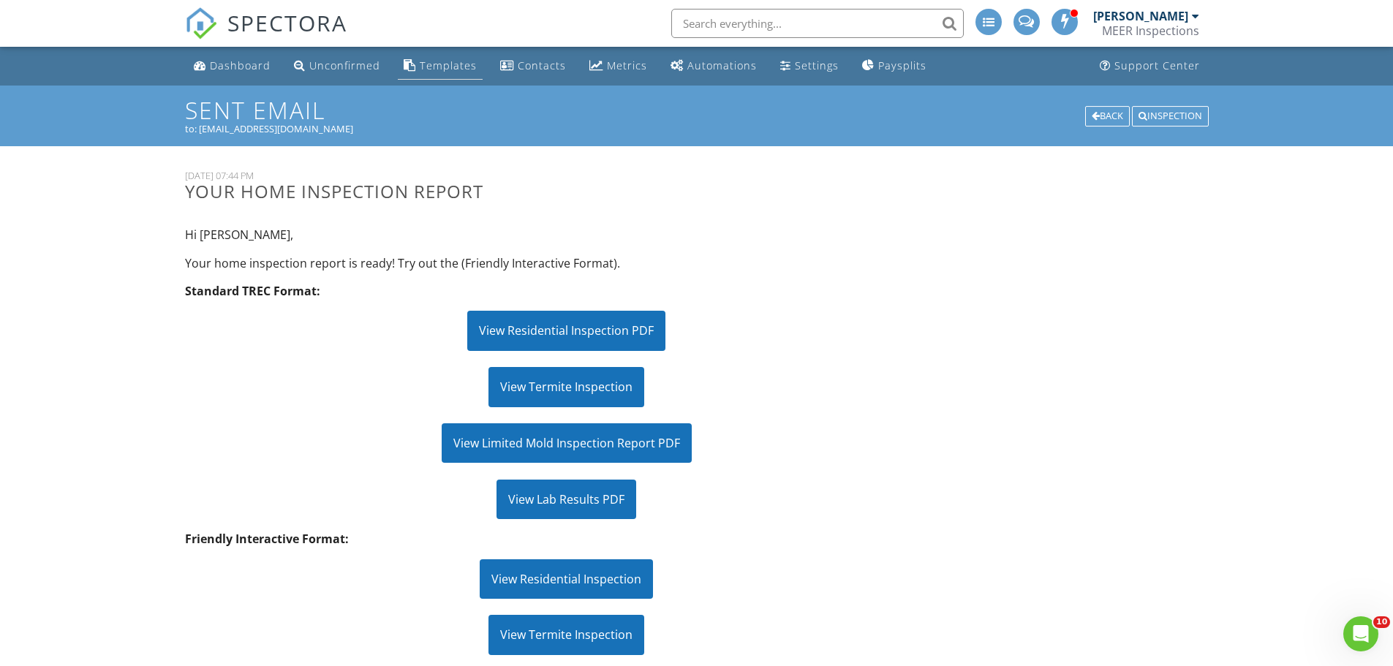
click at [453, 66] on div "Templates" at bounding box center [448, 66] width 57 height 14
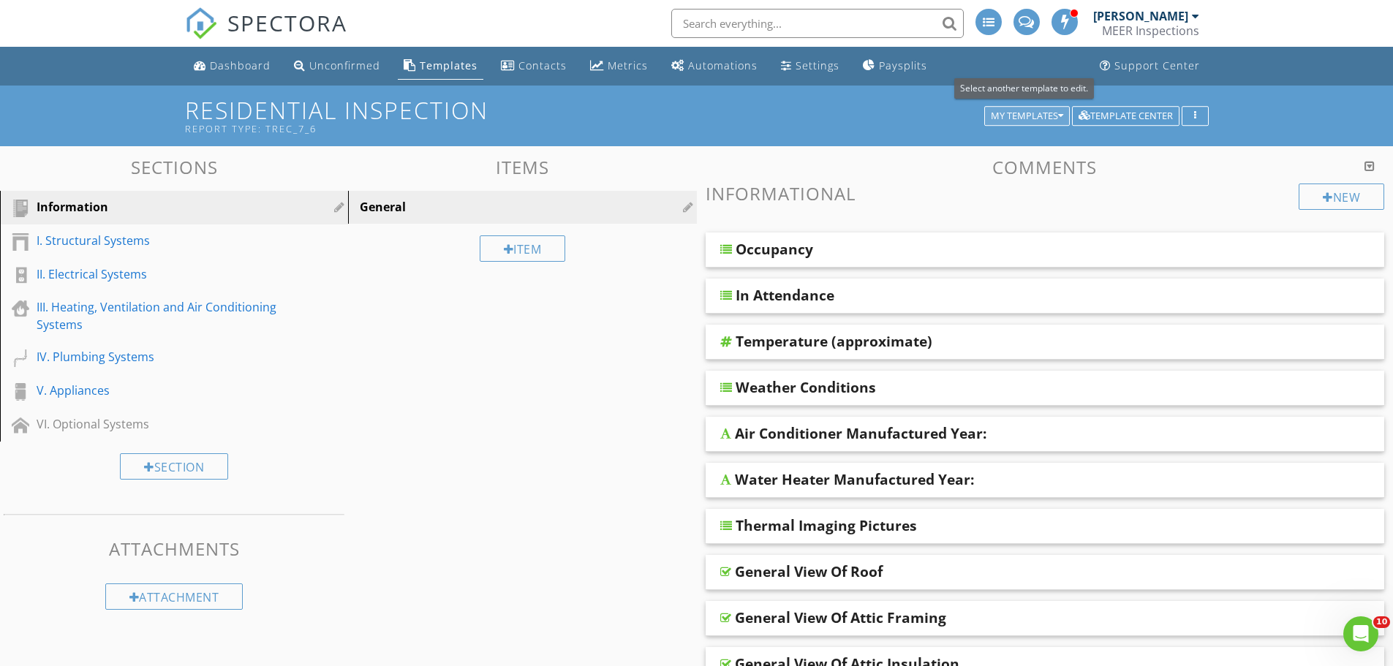
click at [1059, 115] on icon "button" at bounding box center [1060, 116] width 5 height 10
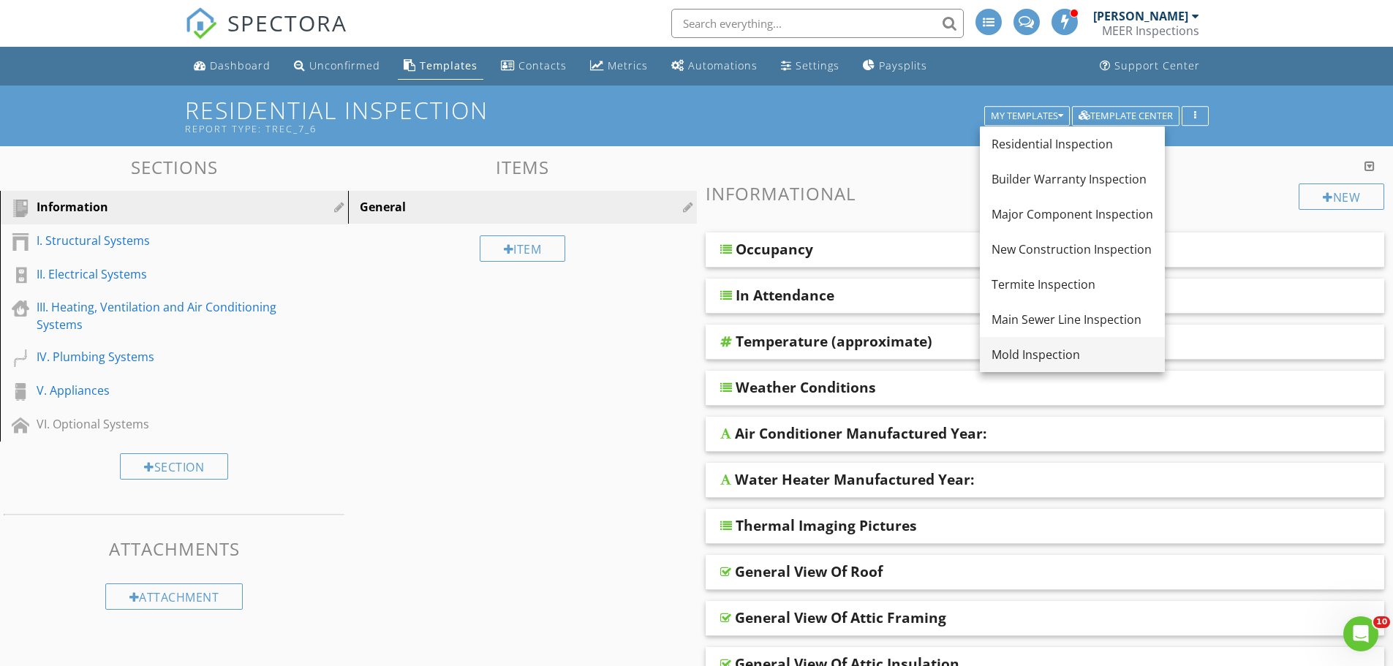
click at [1028, 355] on div "Mold Inspection" at bounding box center [1073, 355] width 162 height 18
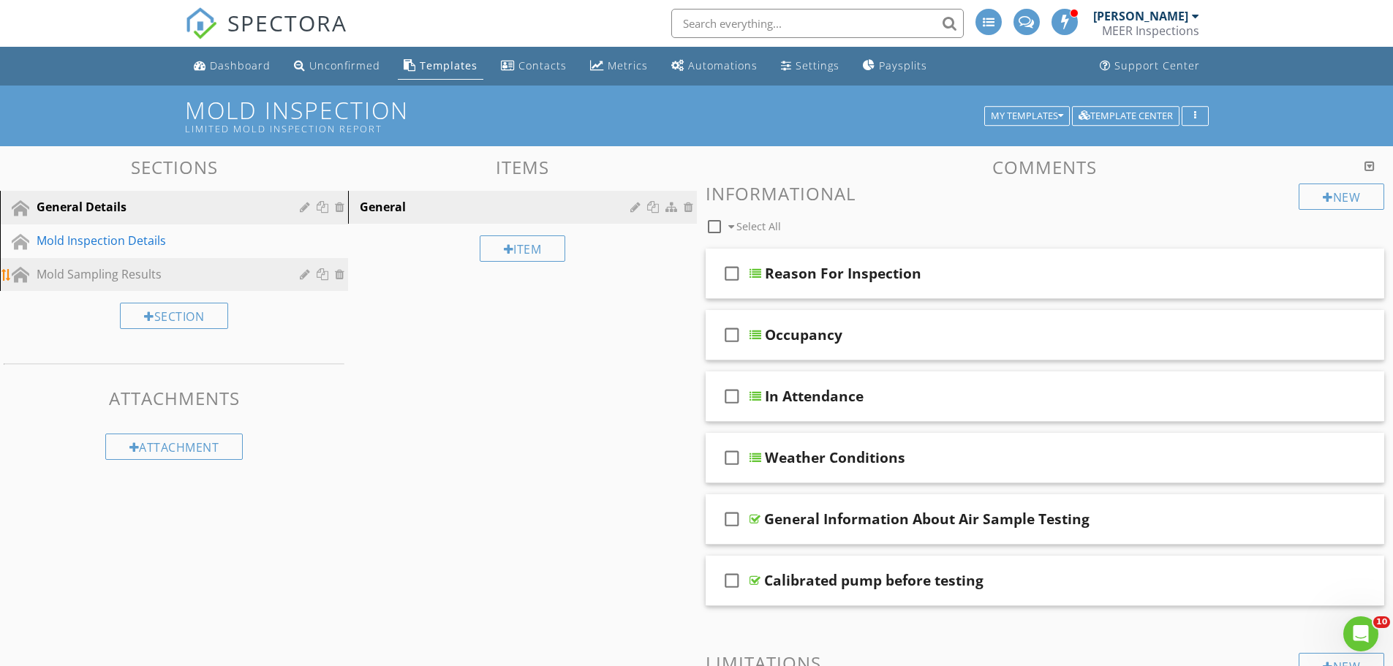
click at [110, 271] on div "Mold Sampling Results" at bounding box center [158, 275] width 242 height 18
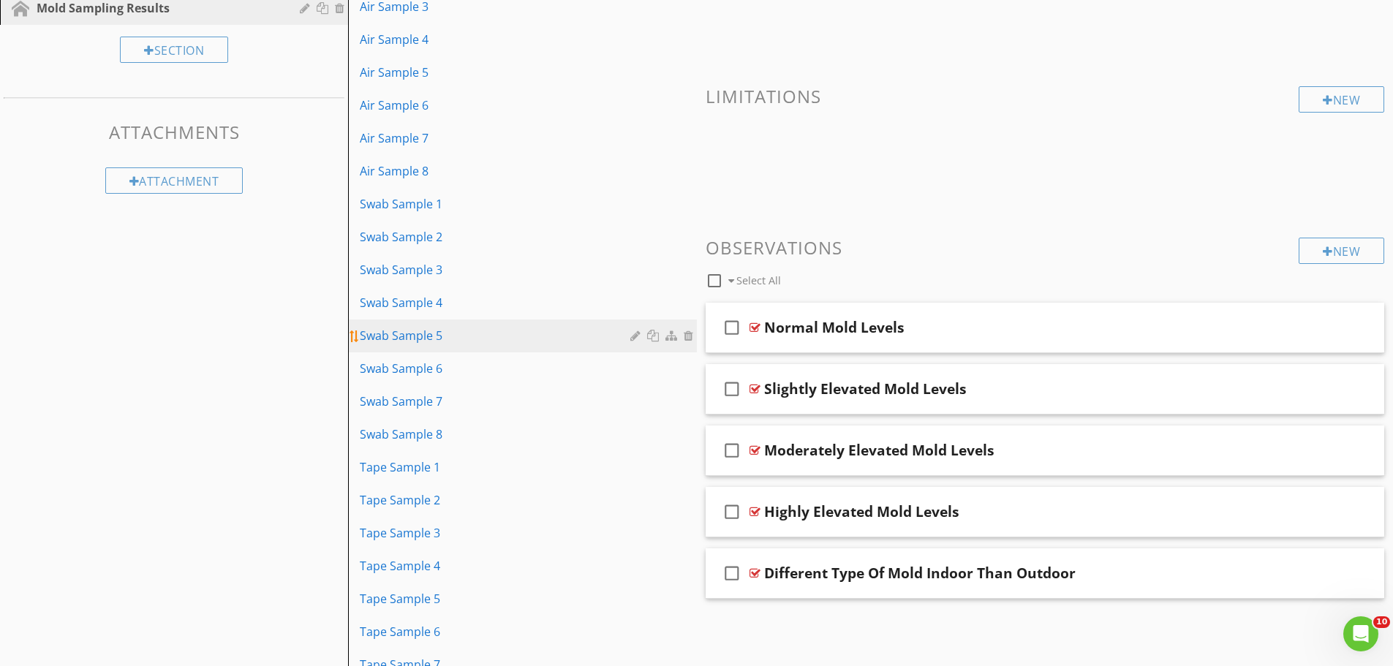
scroll to position [293, 0]
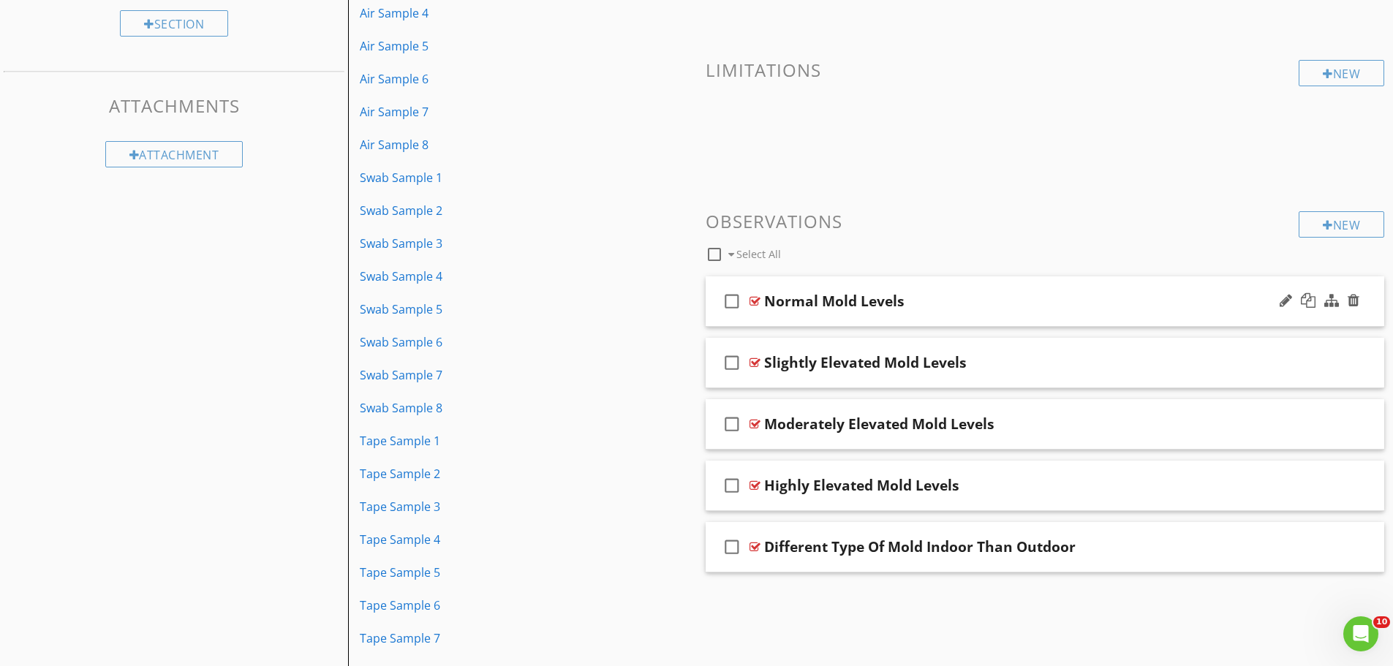
click at [955, 314] on div "check_box_outline_blank Normal Mold Levels" at bounding box center [1046, 301] width 680 height 50
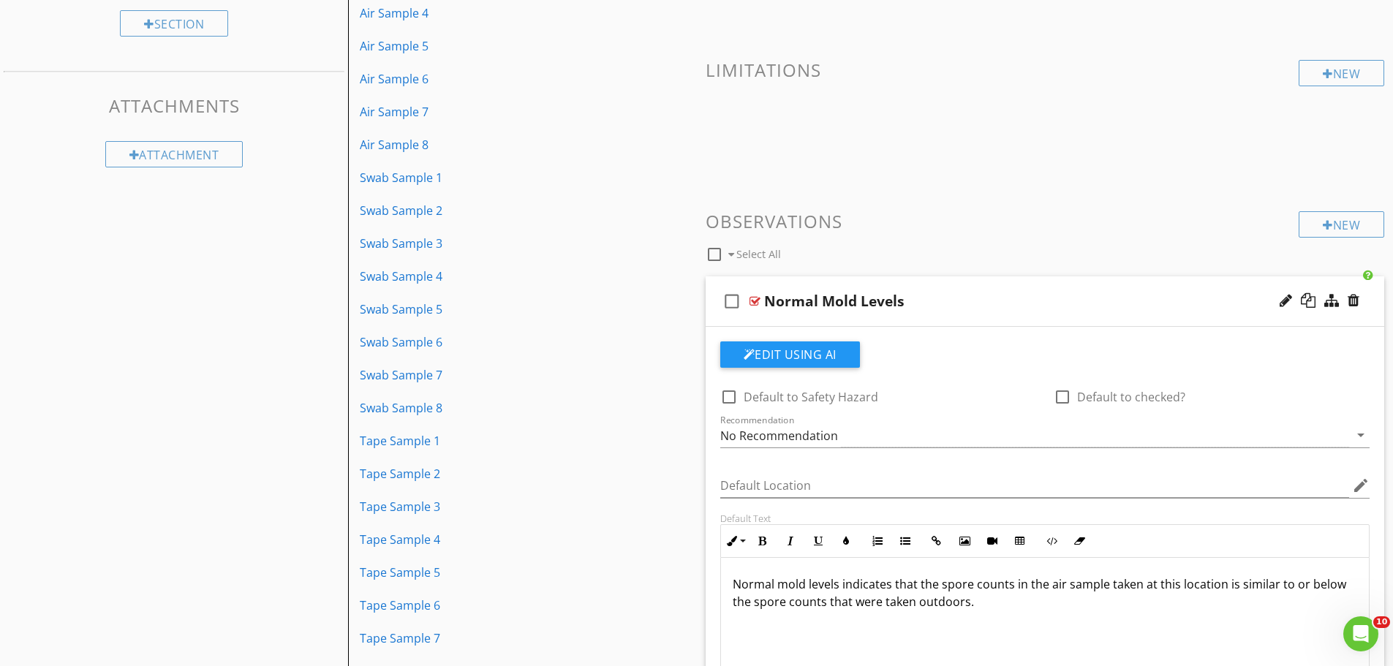
click at [944, 308] on div "Normal Mold Levels" at bounding box center [1007, 302] width 487 height 18
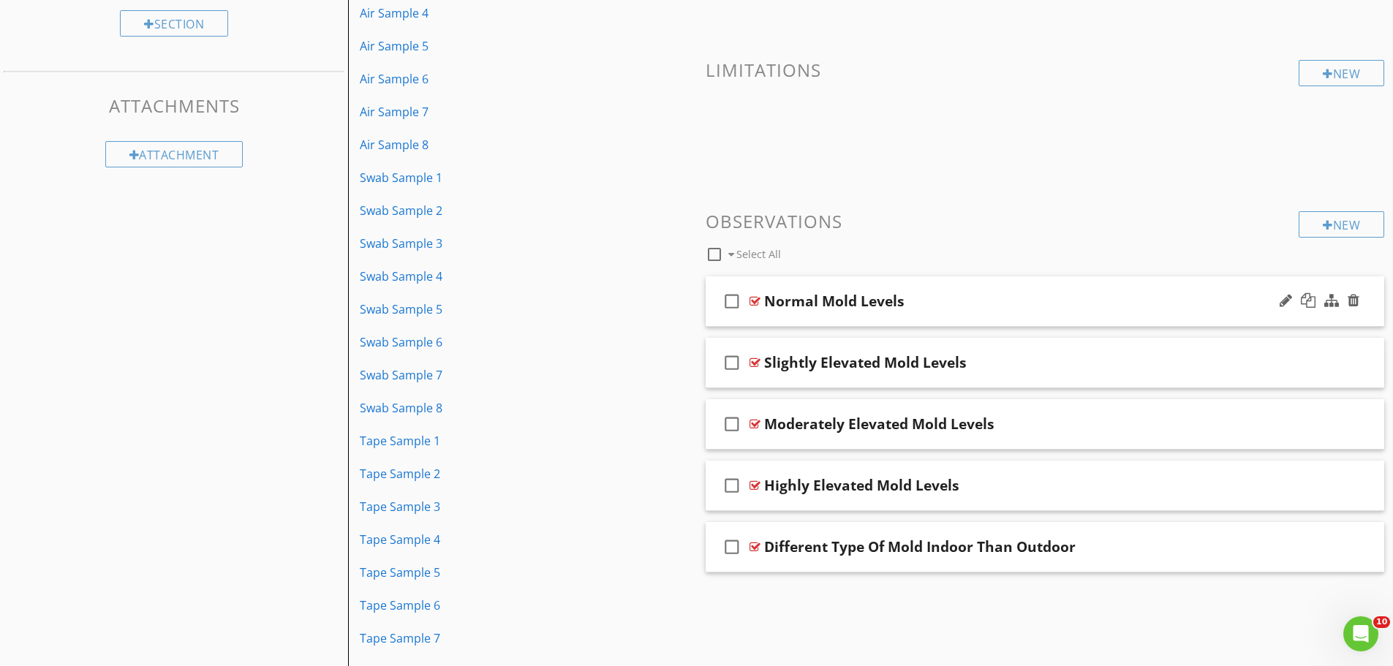
click at [944, 308] on div "Normal Mold Levels" at bounding box center [1007, 302] width 487 height 18
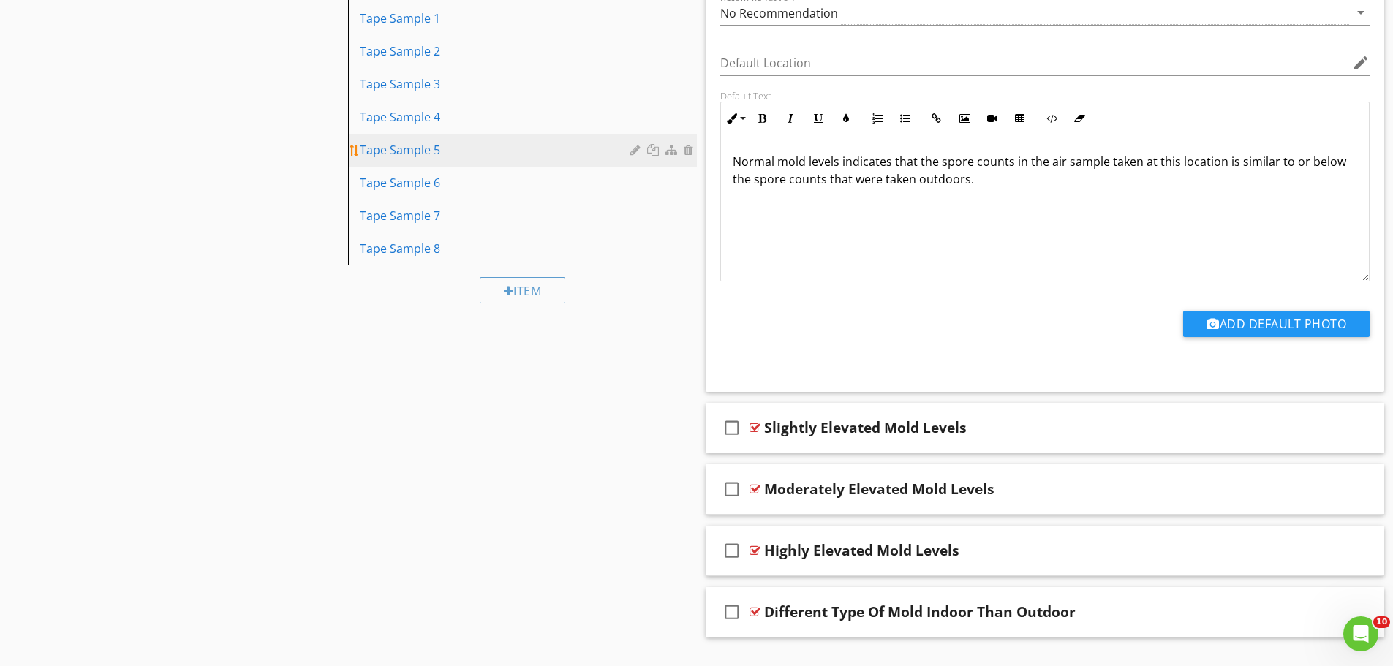
scroll to position [748, 0]
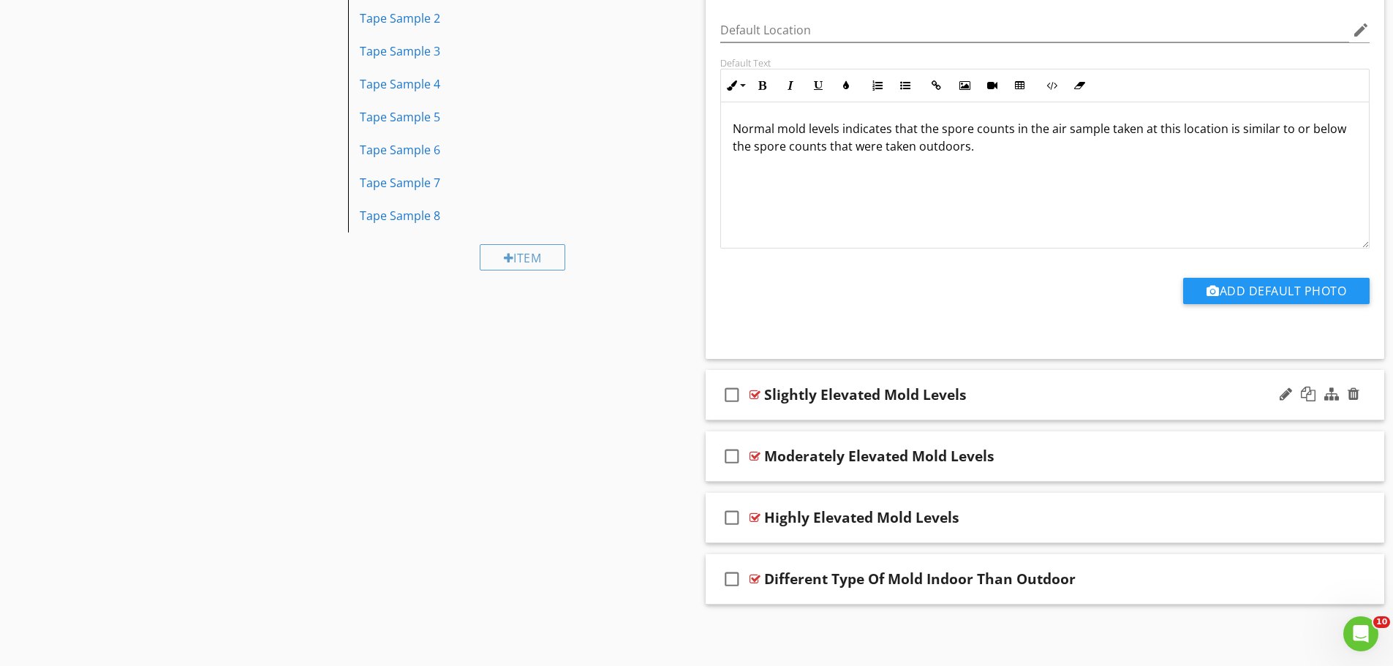
click at [1050, 393] on div "Slightly Elevated Mold Levels" at bounding box center [1007, 395] width 487 height 18
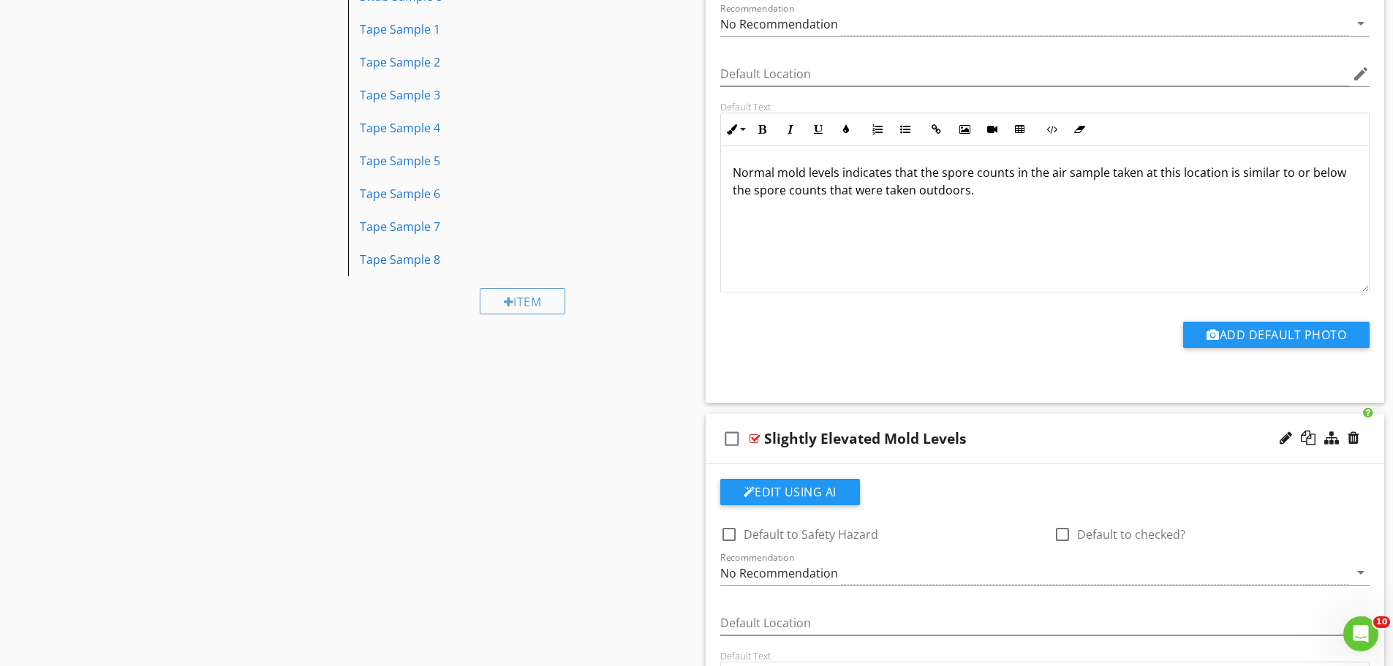
scroll to position [529, 0]
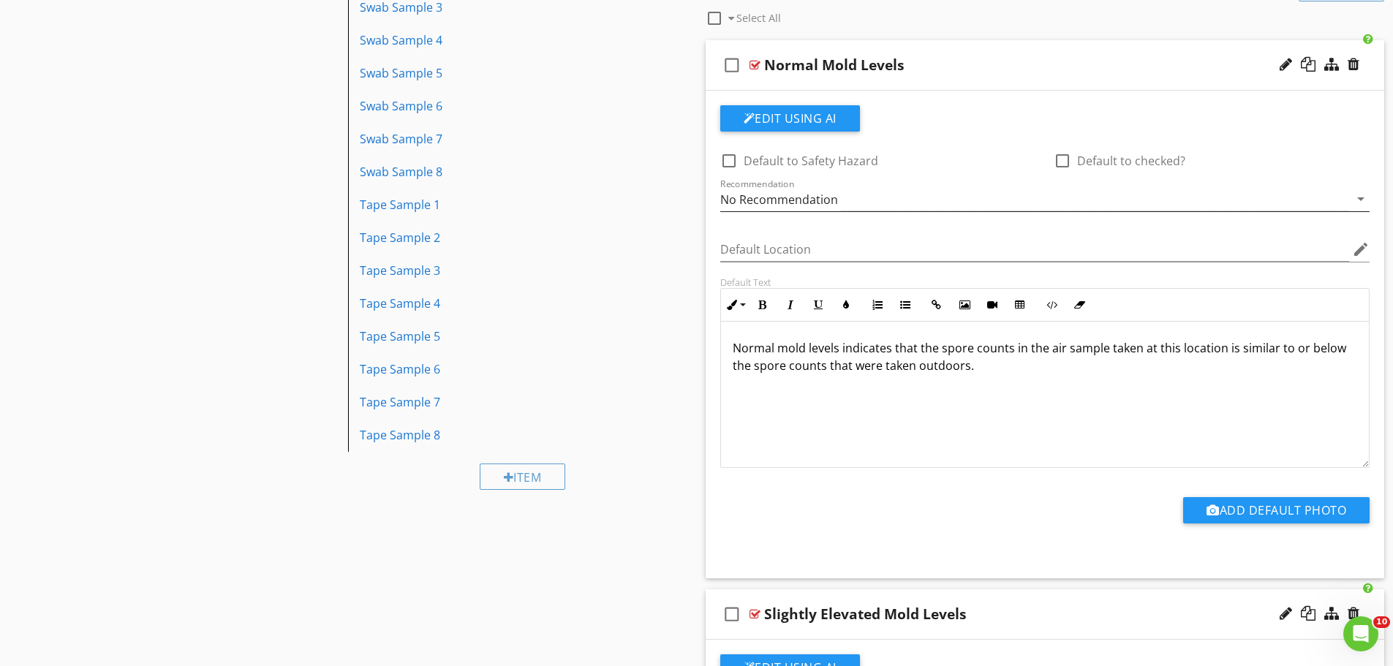
click at [964, 207] on div "No Recommendation" at bounding box center [1035, 199] width 630 height 24
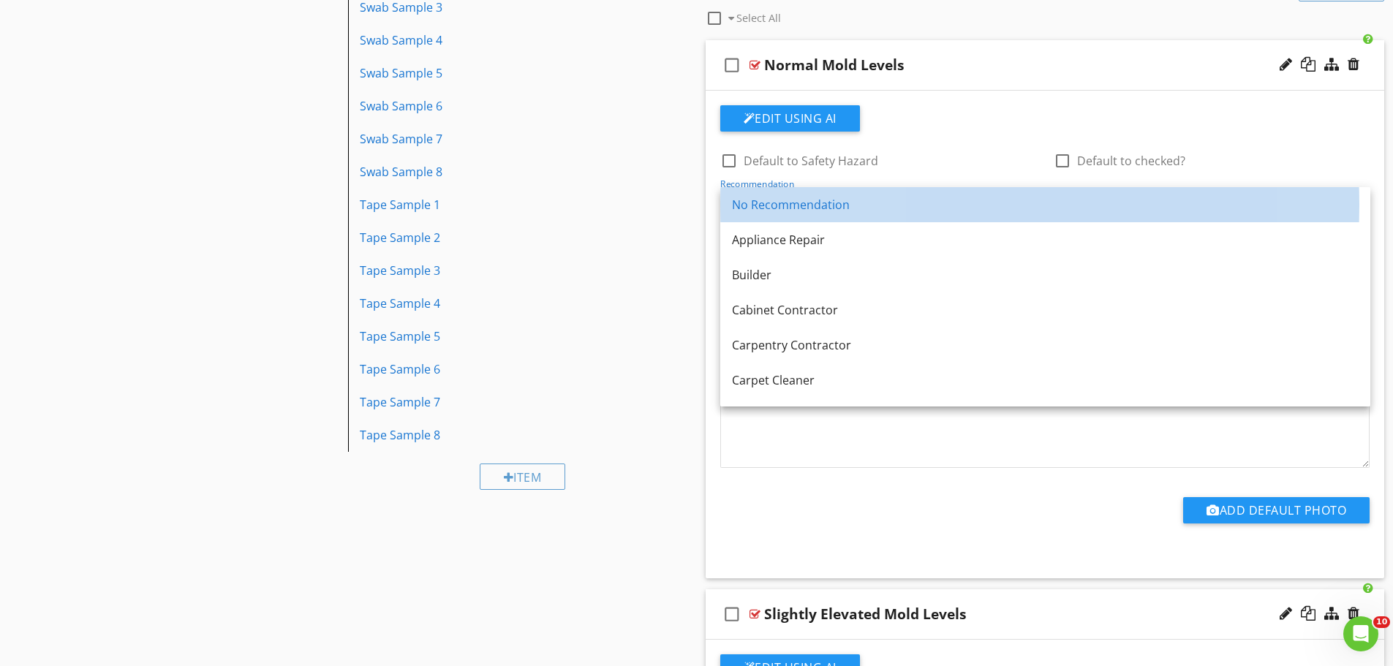
click at [964, 207] on div "No Recommendation" at bounding box center [1045, 205] width 627 height 18
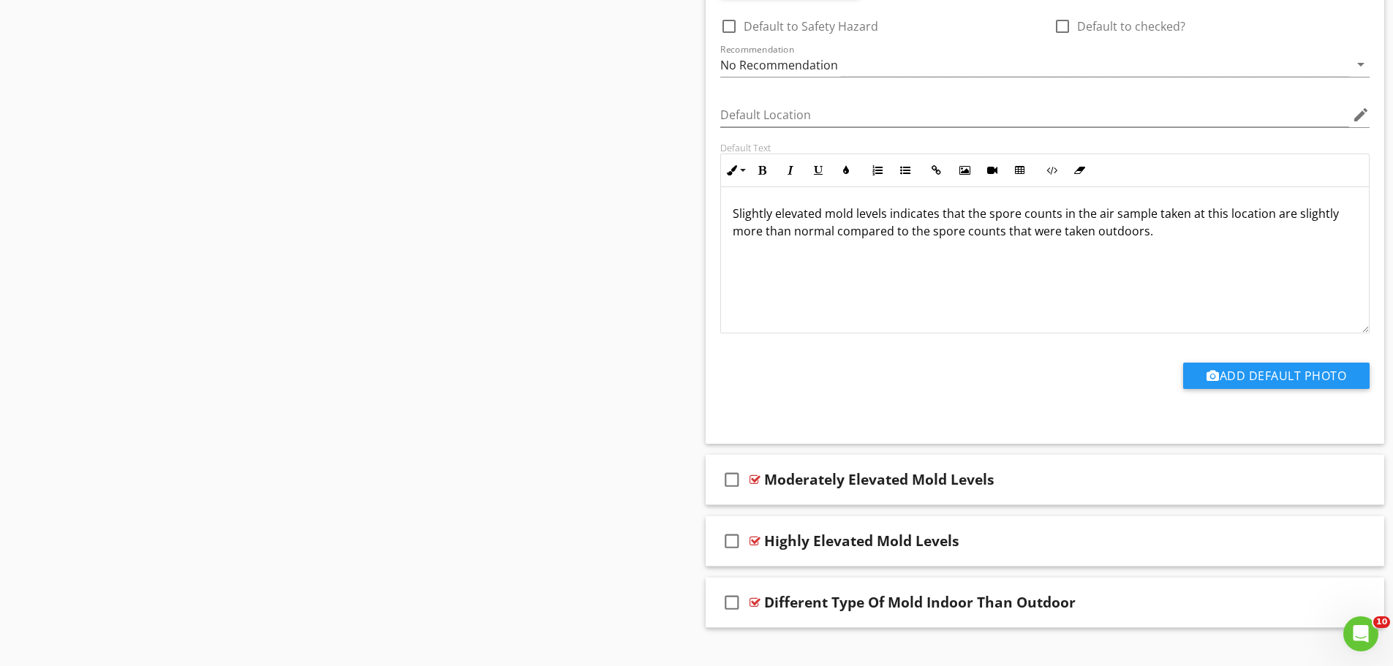
scroll to position [1236, 0]
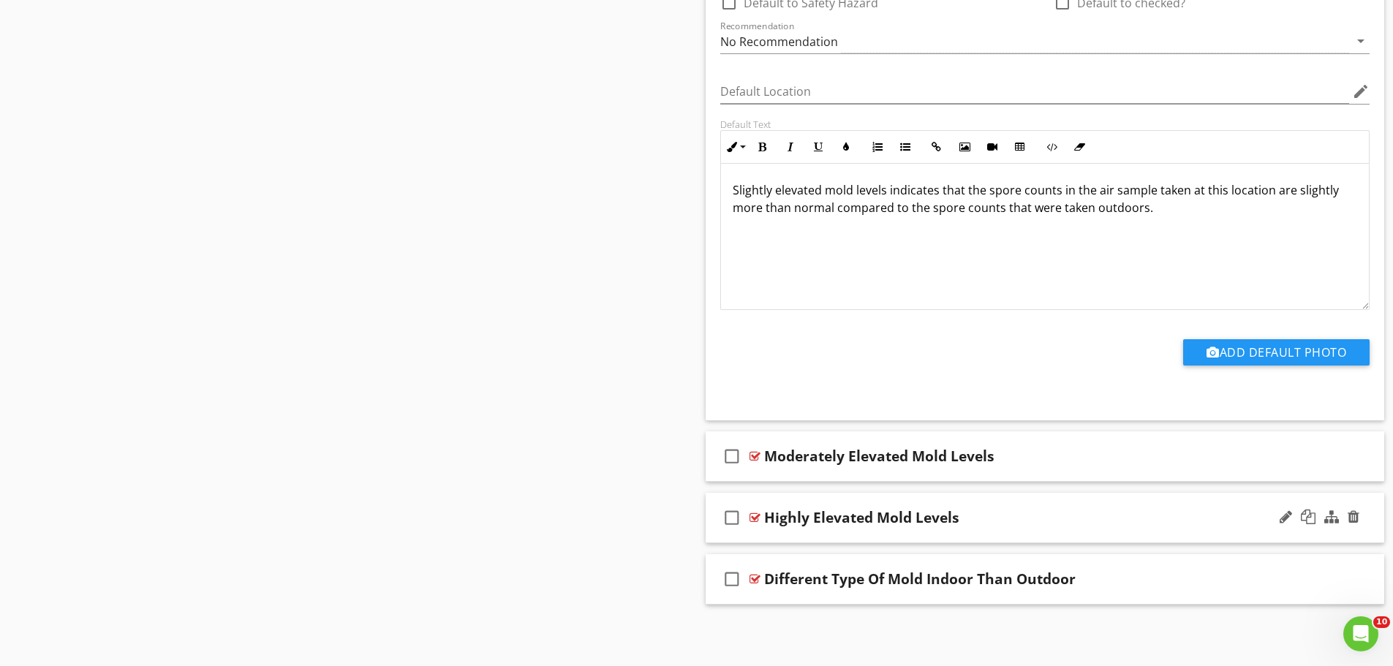
click at [847, 509] on div "Highly Elevated Mold Levels" at bounding box center [861, 518] width 195 height 18
click at [728, 536] on div "check_box_outline_blank Highly Elevated Mold Levels" at bounding box center [1046, 518] width 680 height 50
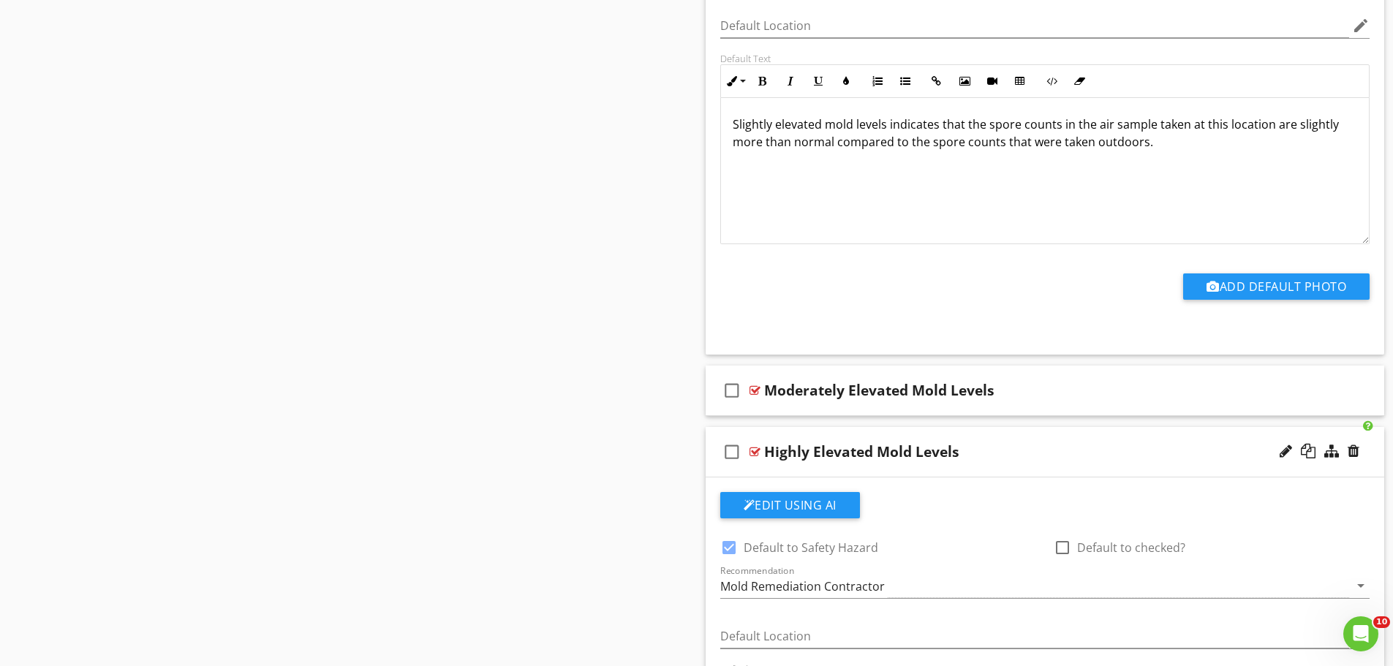
scroll to position [1382, 0]
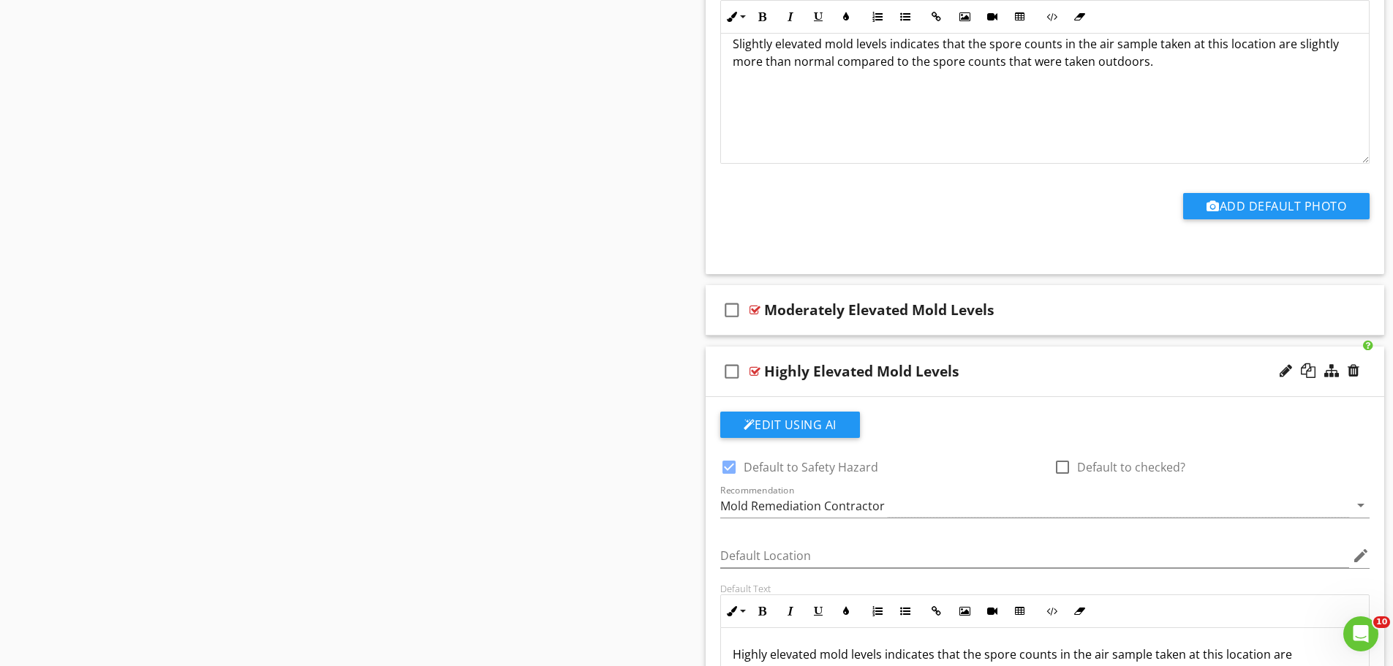
click at [720, 391] on div "check_box_outline_blank Highly Elevated Mold Levels" at bounding box center [1046, 372] width 680 height 50
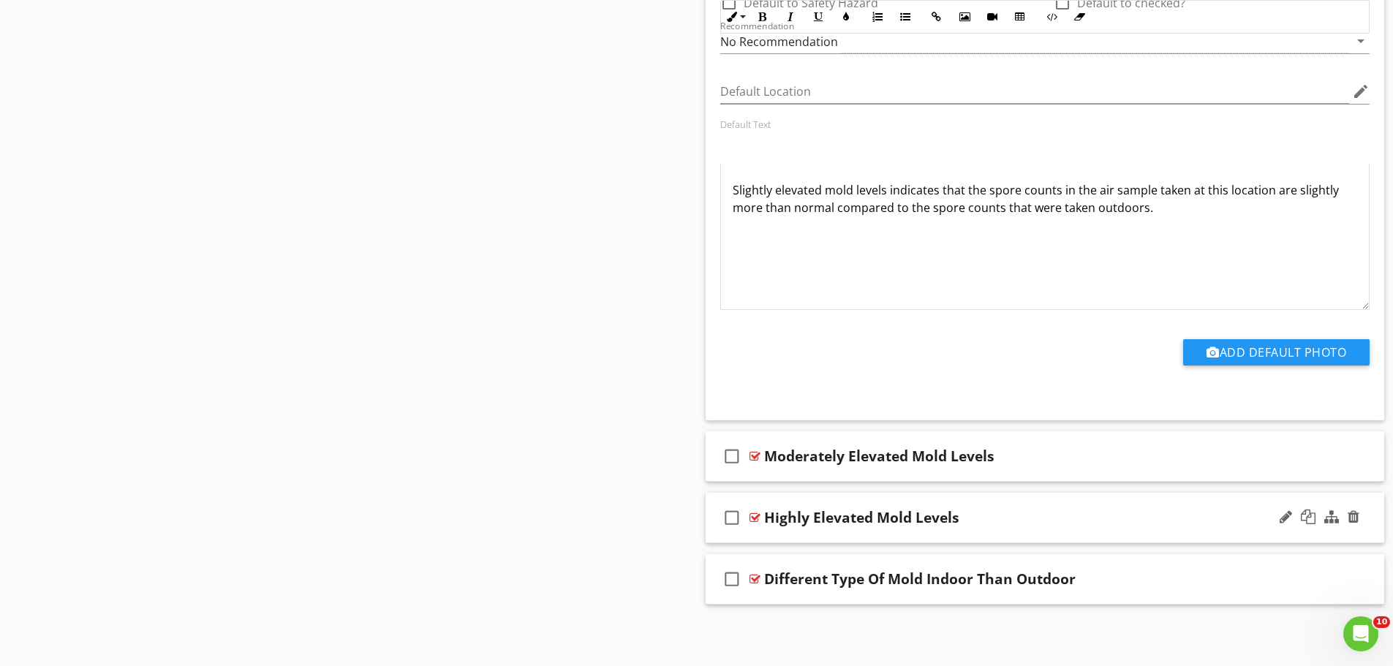
scroll to position [1236, 0]
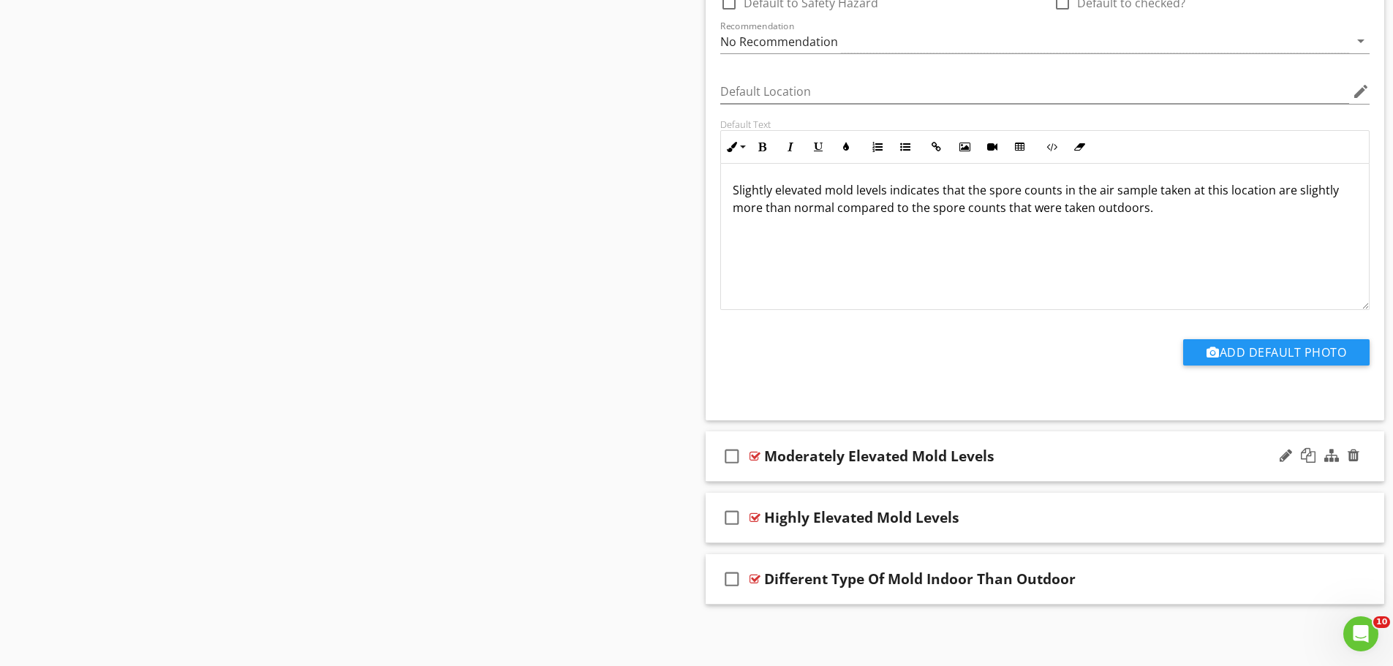
click at [738, 470] on icon "check_box_outline_blank" at bounding box center [731, 456] width 23 height 35
click at [738, 470] on icon "check_box" at bounding box center [731, 456] width 23 height 35
click at [709, 467] on div "check_box_outline_blank Moderately Elevated Mold Levels" at bounding box center [1046, 457] width 680 height 50
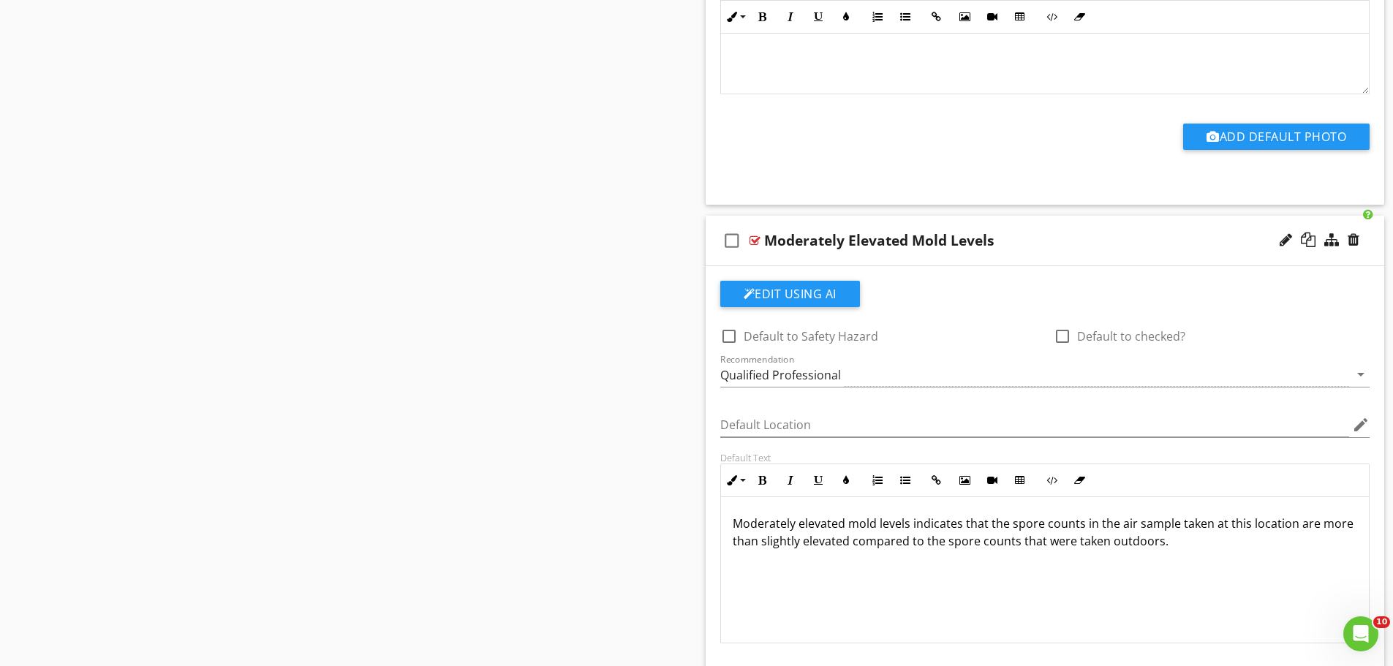
scroll to position [1456, 0]
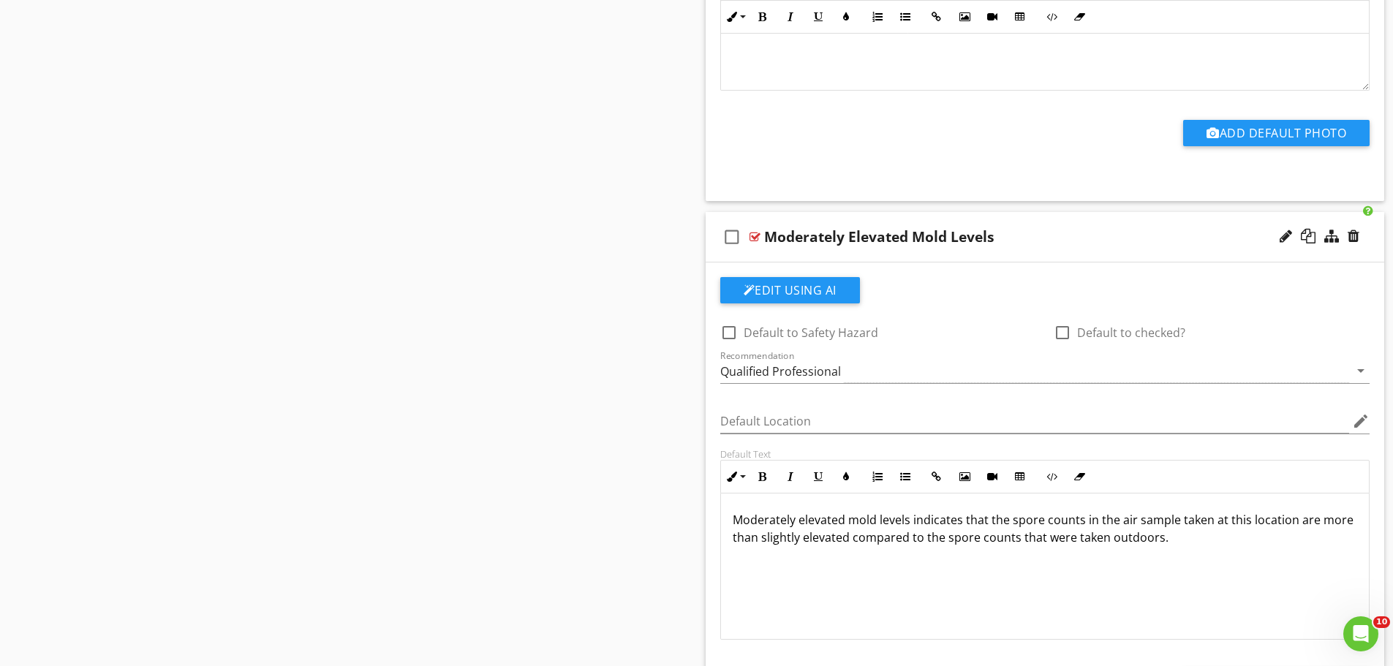
click at [720, 317] on div "check_box_outline_blank Default to Safety Hazard" at bounding box center [879, 328] width 334 height 26
click at [708, 252] on div "check_box_outline_blank Moderately Elevated Mold Levels" at bounding box center [1046, 237] width 680 height 50
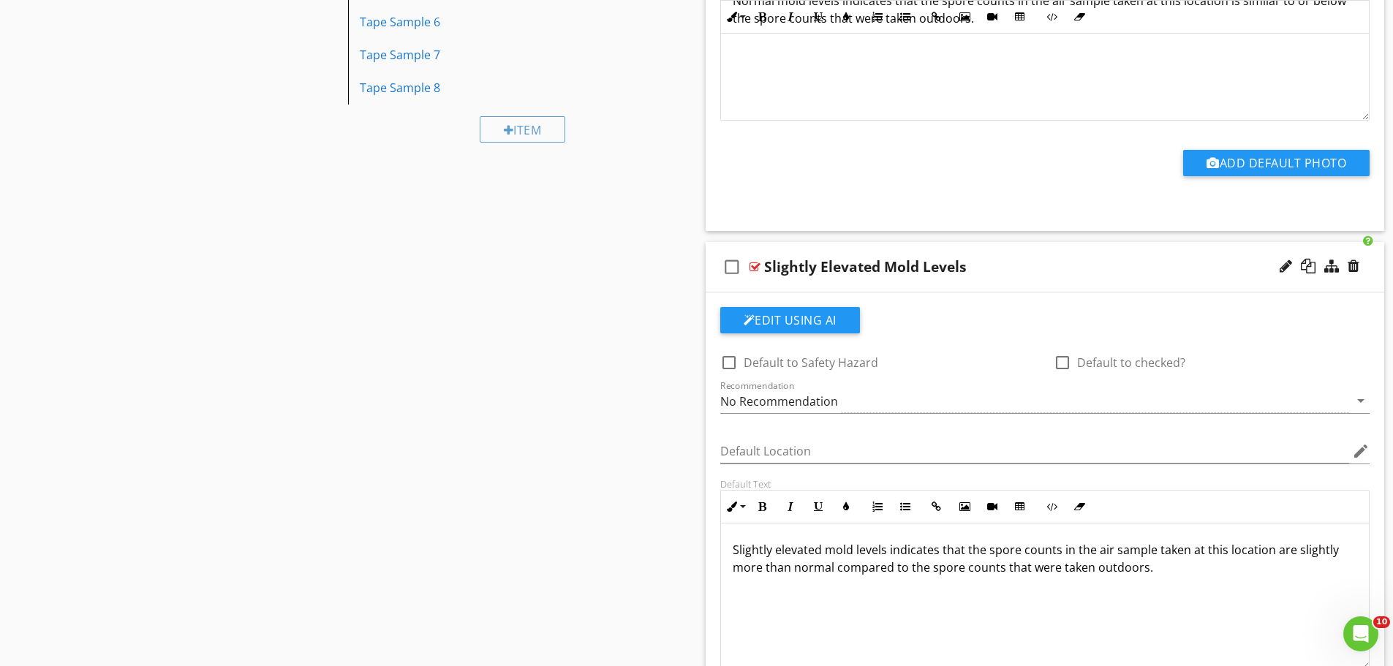
scroll to position [870, 0]
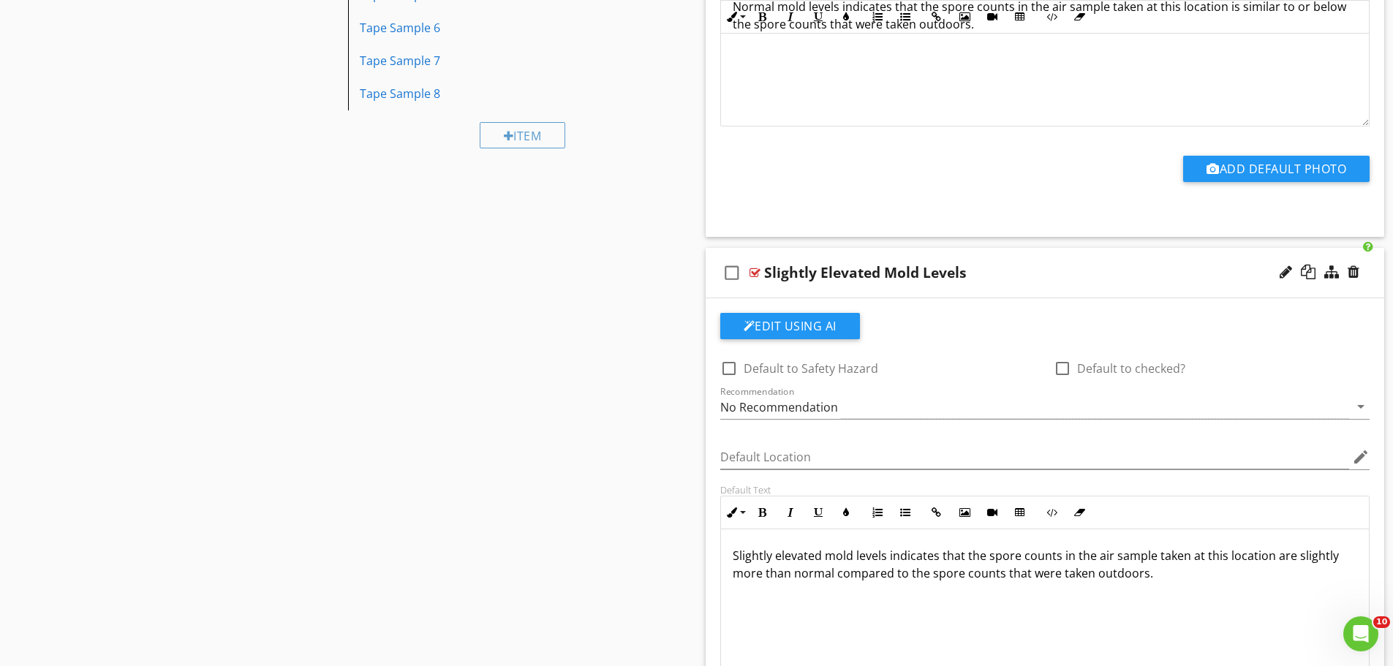
click at [715, 287] on div "check_box_outline_blank Slightly Elevated Mold Levels" at bounding box center [1046, 273] width 680 height 50
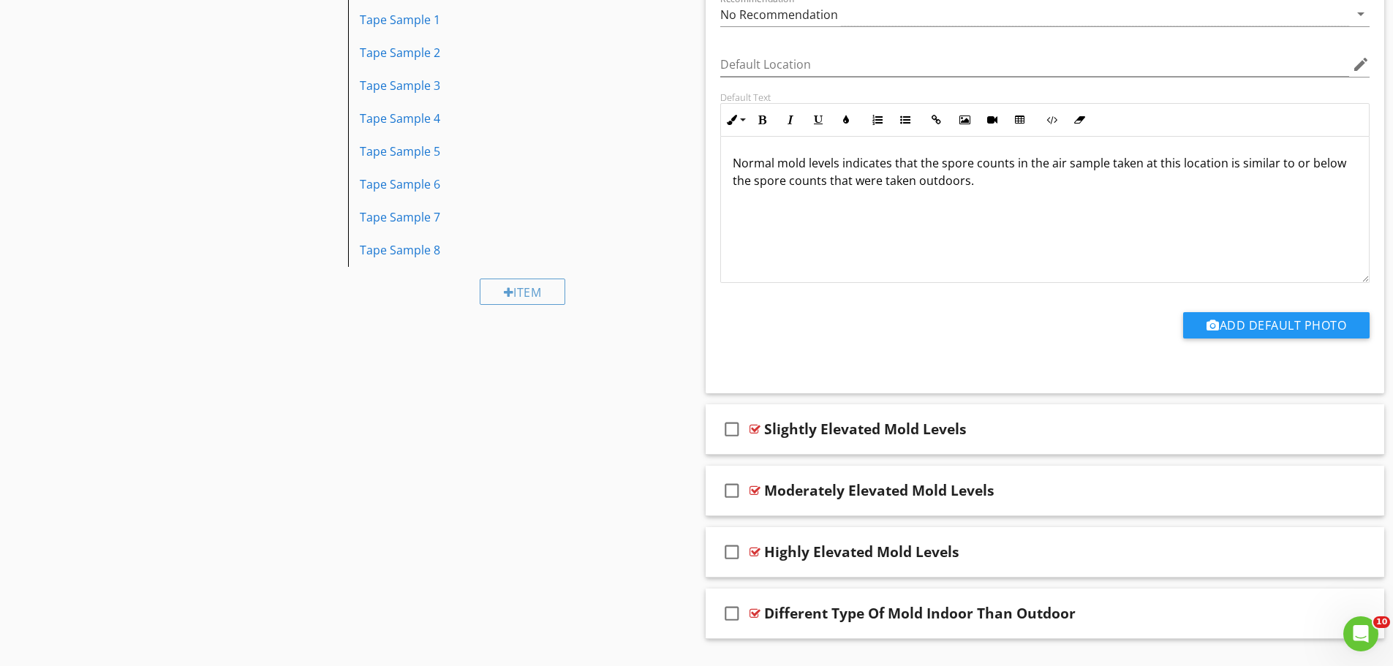
scroll to position [748, 0]
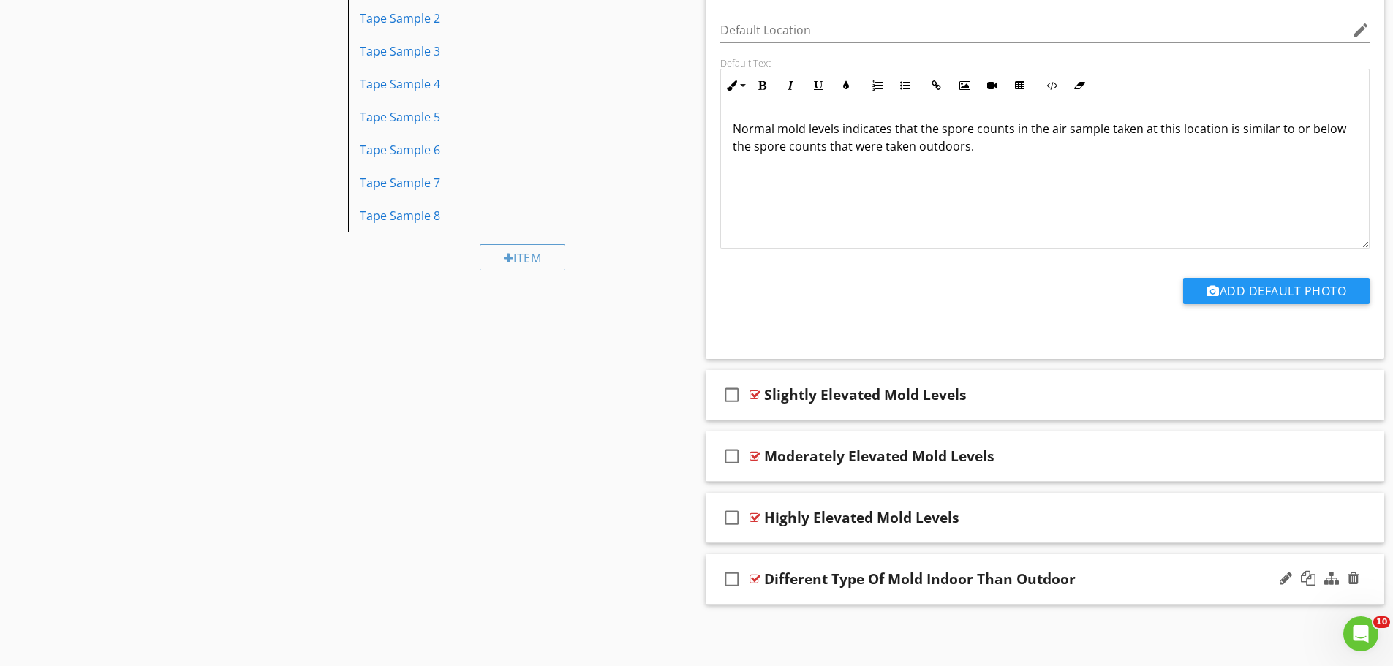
click at [736, 595] on icon "check_box_outline_blank" at bounding box center [731, 579] width 23 height 35
click at [736, 595] on icon "check_box" at bounding box center [731, 579] width 23 height 35
click at [711, 572] on div "check_box_outline_blank Different Type Of Mold Indoor Than Outdoor" at bounding box center [1046, 579] width 680 height 50
click at [719, 563] on div "check_box_outline_blank Different Type Of Mold Indoor Than Outdoor" at bounding box center [1046, 579] width 680 height 50
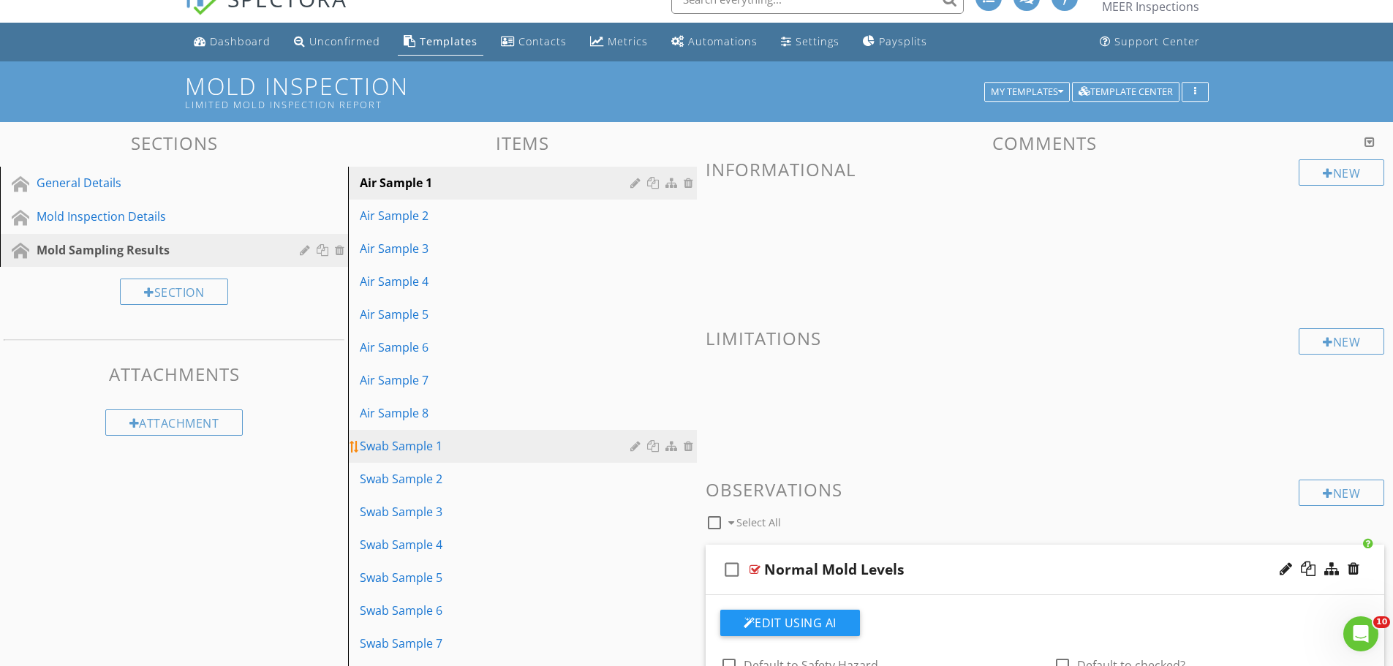
scroll to position [0, 0]
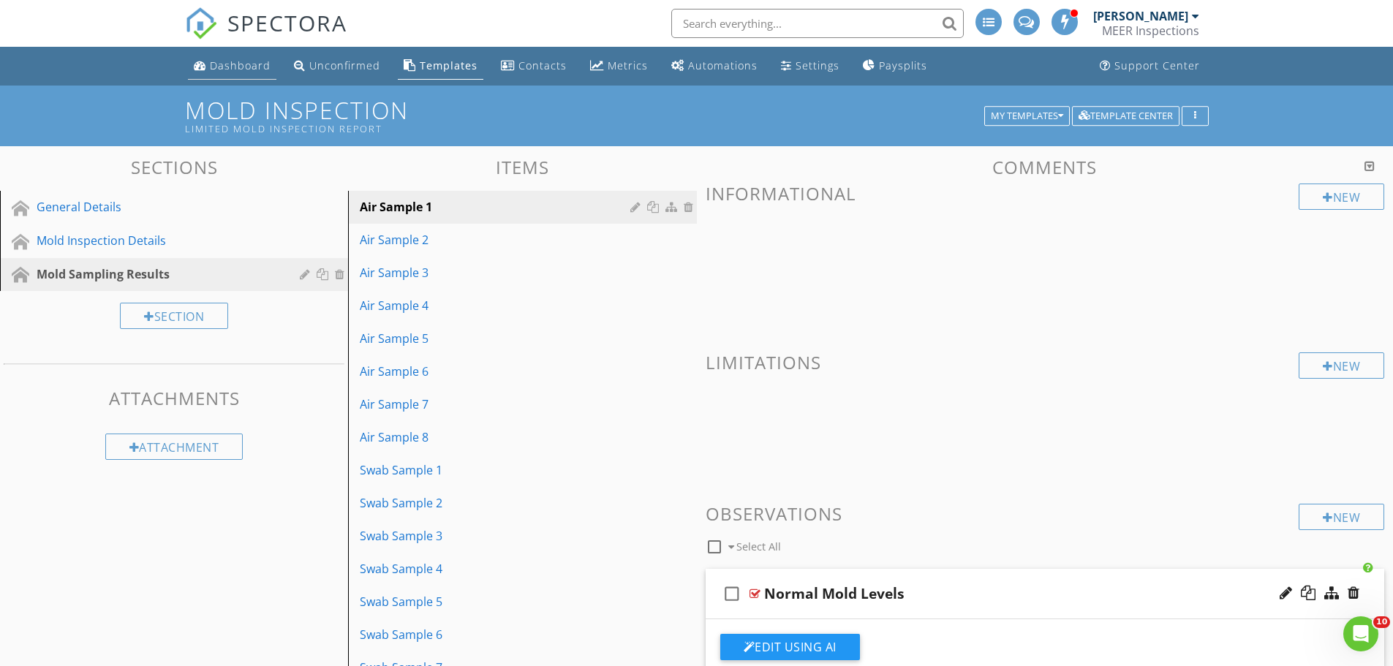
click at [238, 67] on div "Dashboard" at bounding box center [240, 66] width 61 height 14
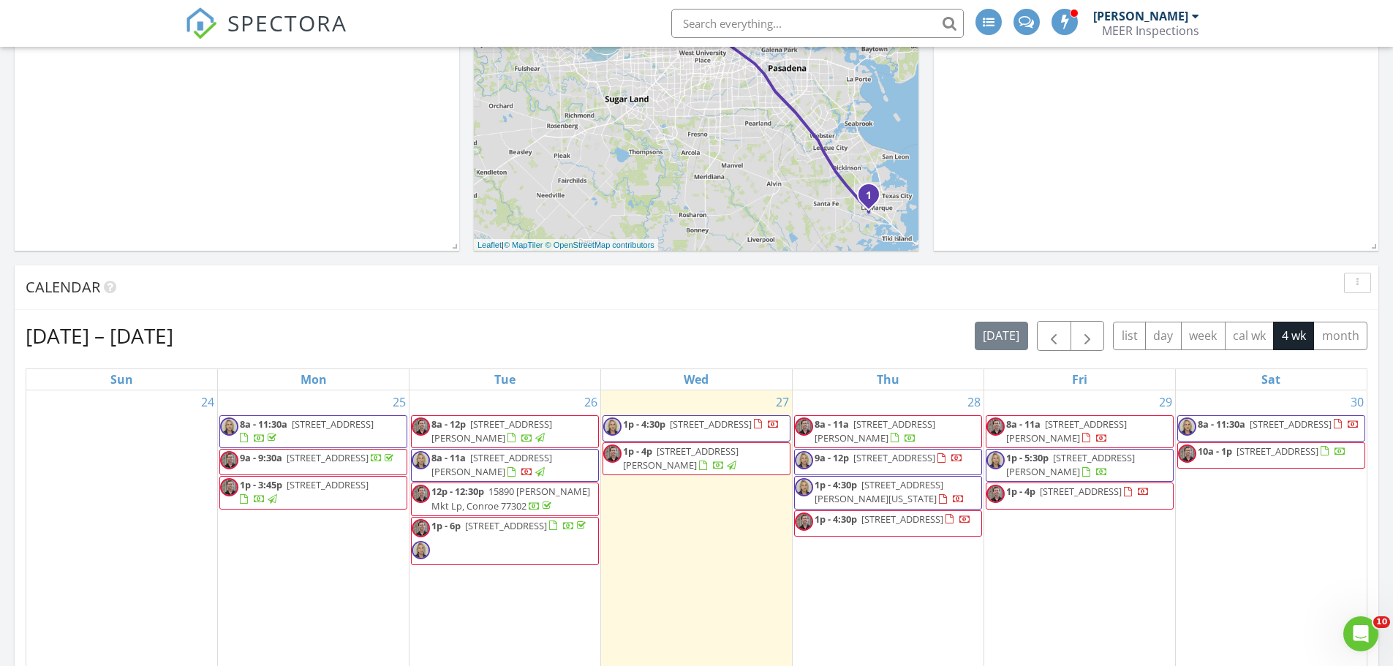
scroll to position [477, 0]
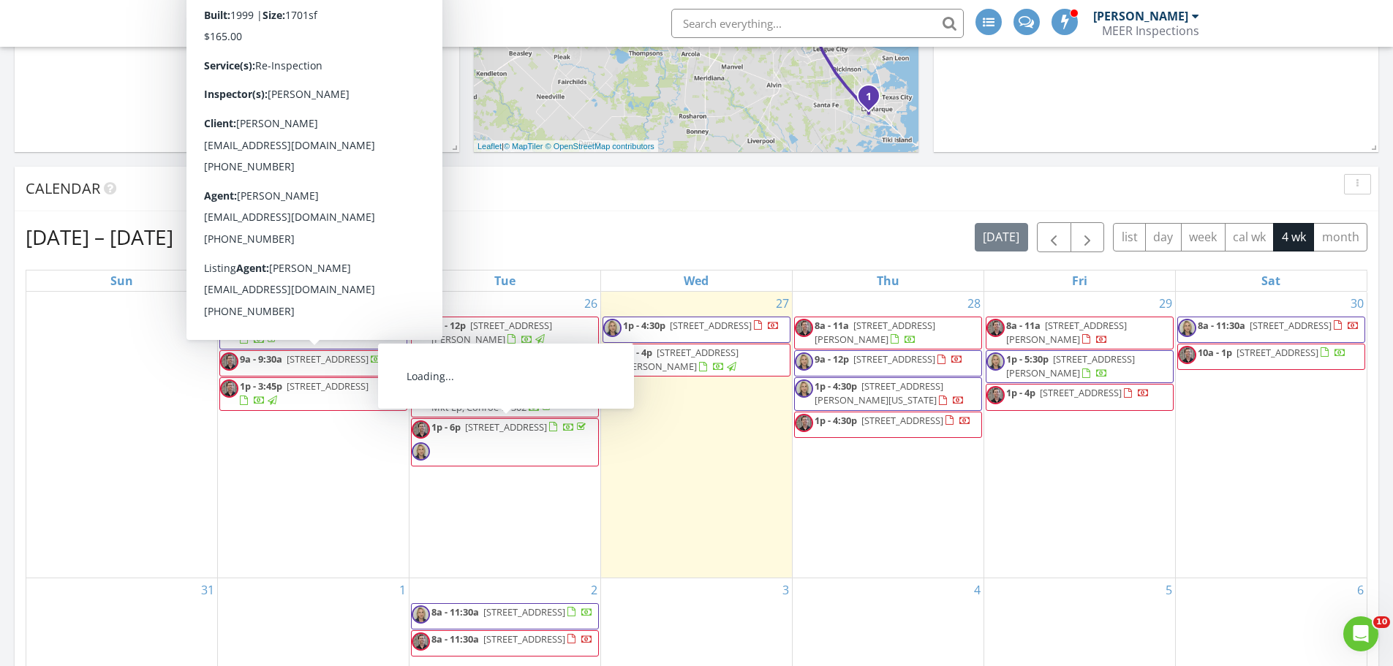
click at [467, 450] on span "1p - 6p 15714 Park Poetry Ct, CYPRESS 77433" at bounding box center [500, 443] width 177 height 44
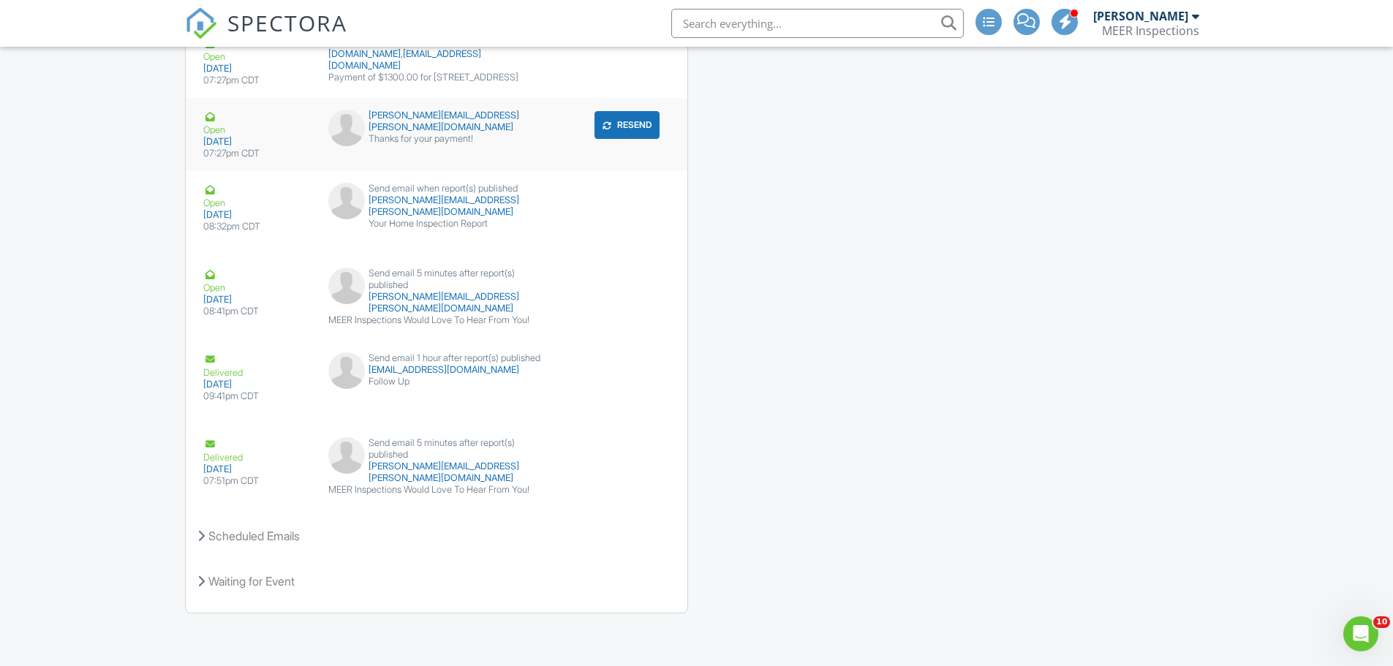
scroll to position [2555, 0]
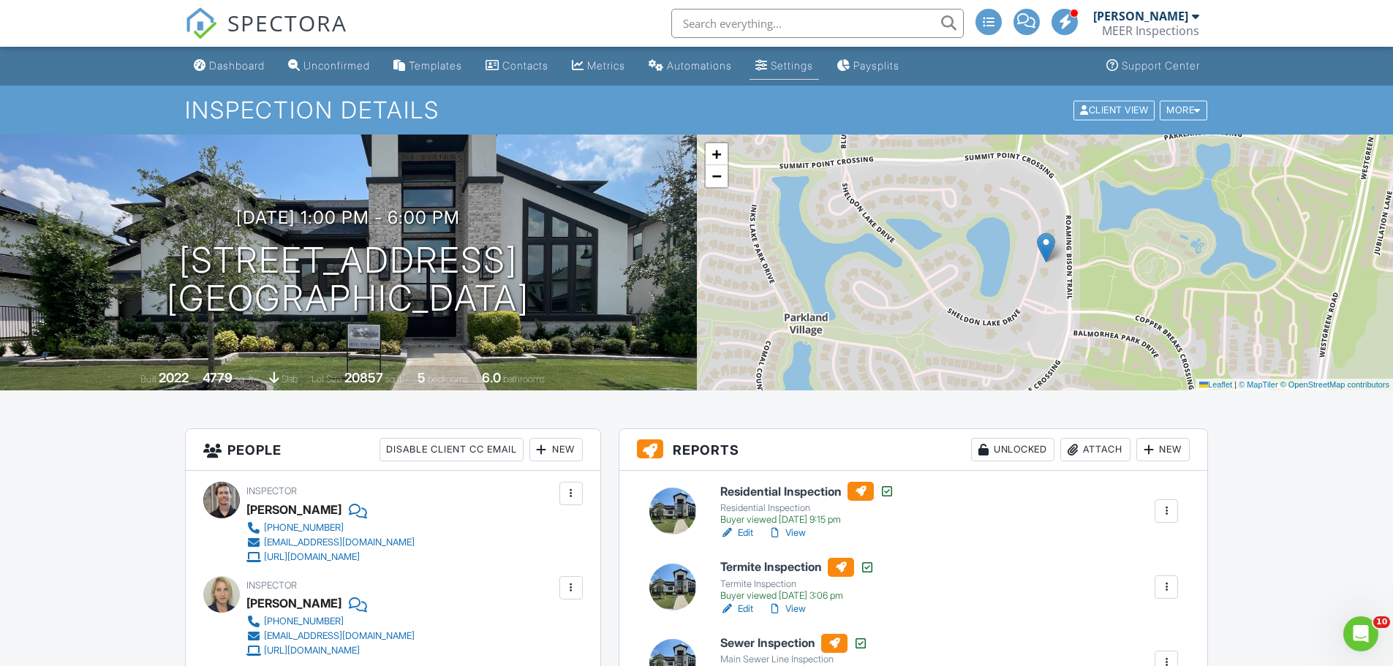
click at [805, 55] on link "Settings" at bounding box center [784, 66] width 69 height 27
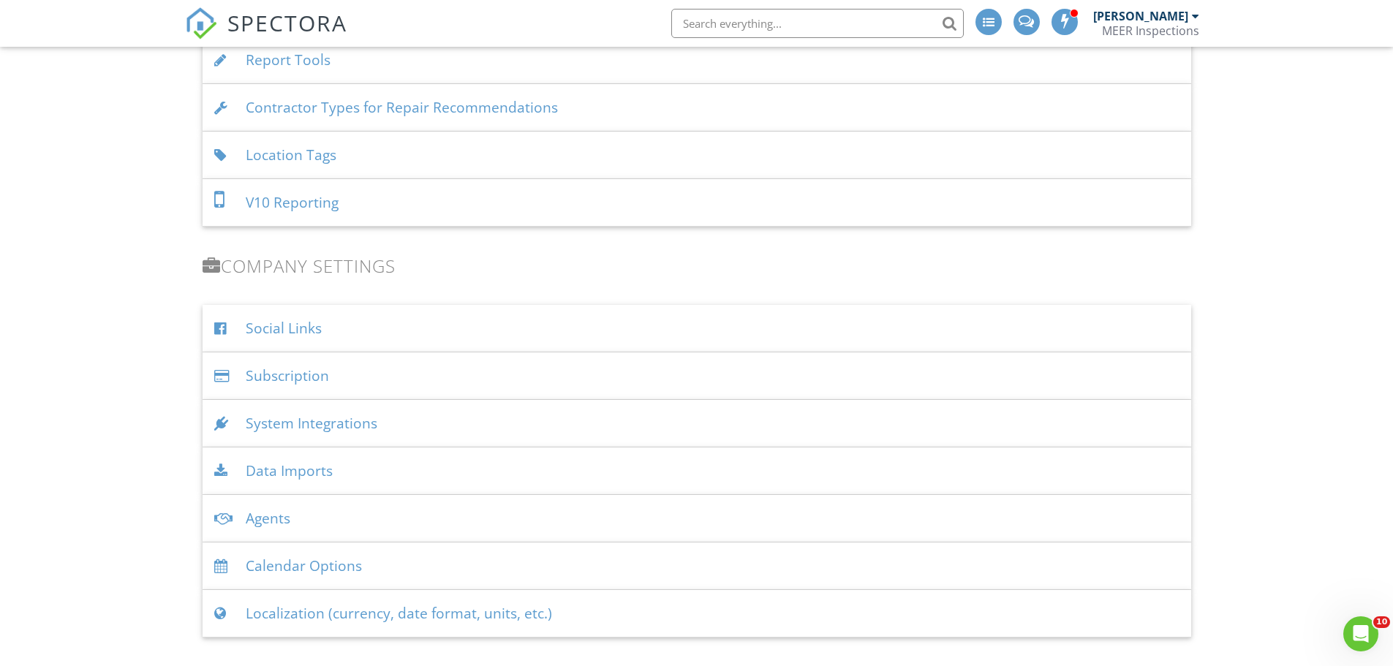
scroll to position [1463, 0]
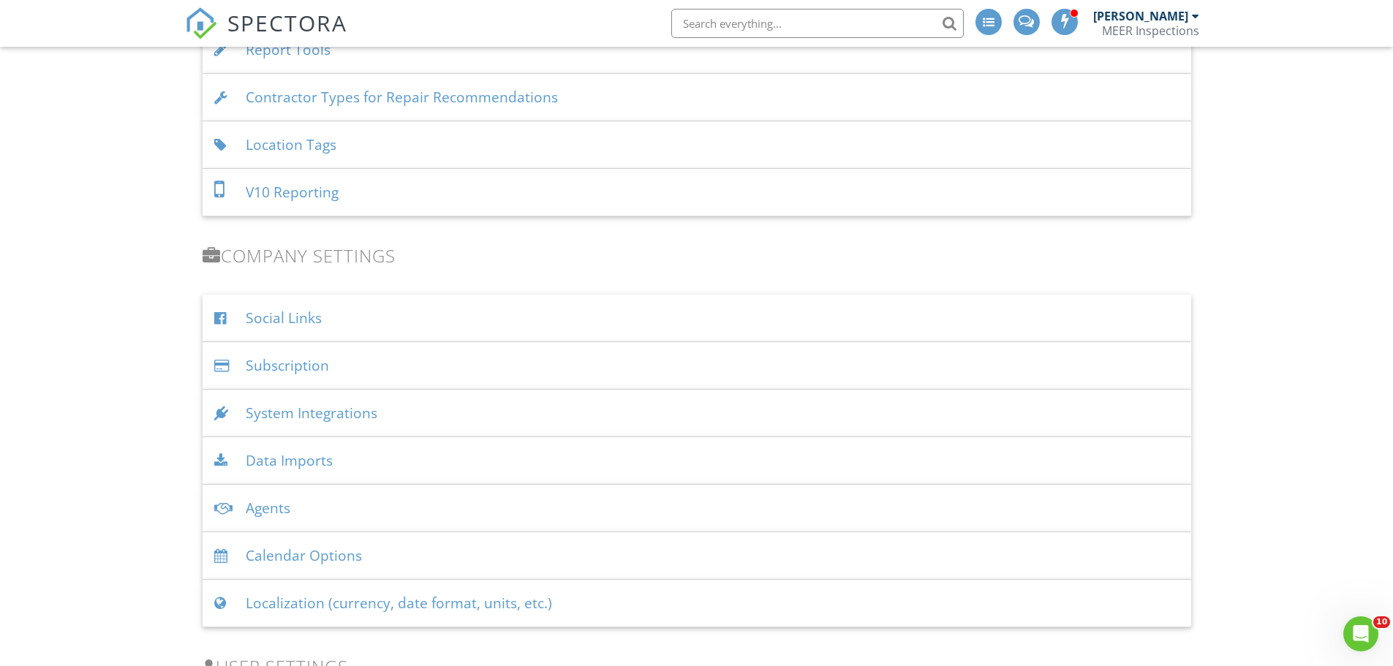
click at [428, 408] on div "System Integrations" at bounding box center [697, 414] width 989 height 48
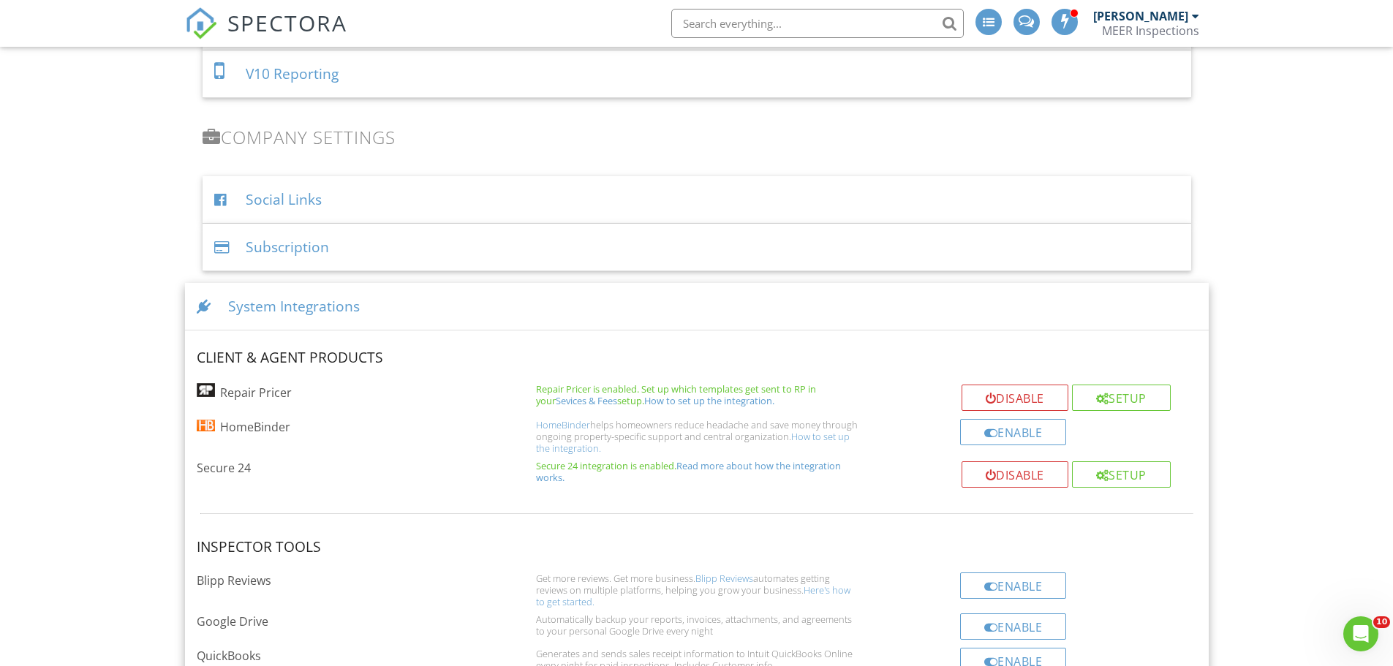
scroll to position [1609, 0]
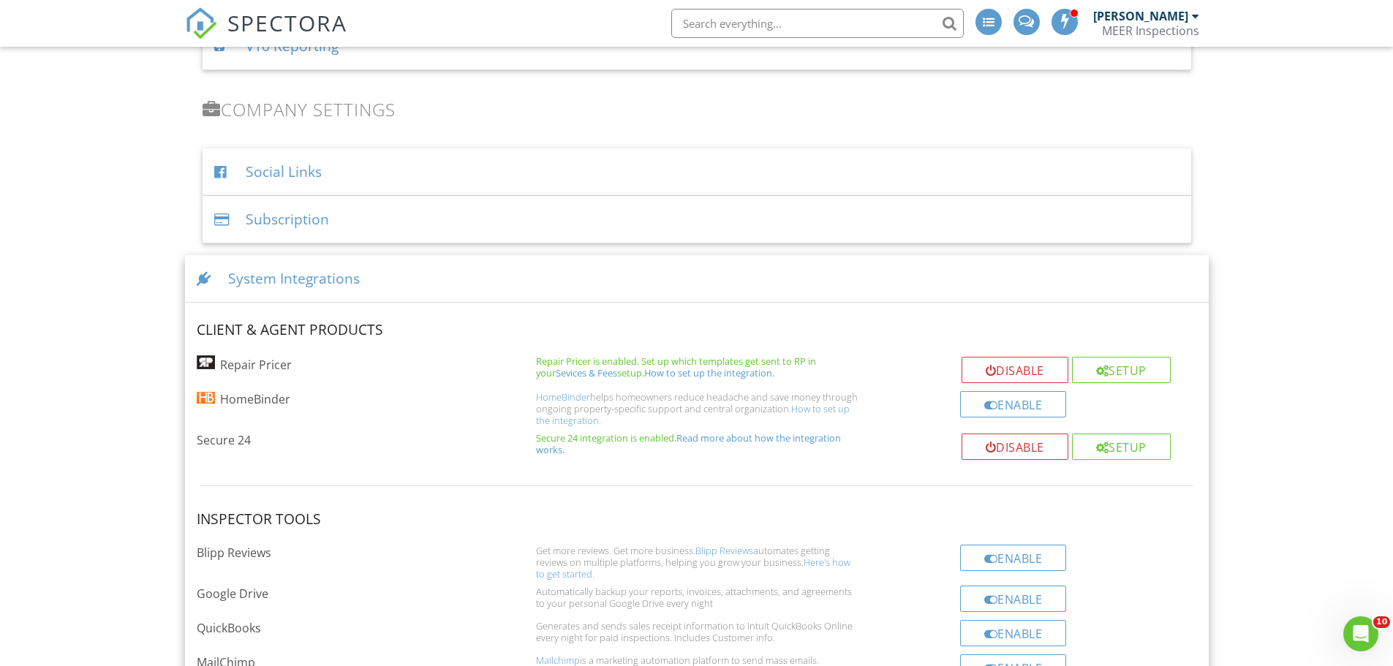
click at [440, 292] on div "System Integrations" at bounding box center [697, 279] width 1024 height 48
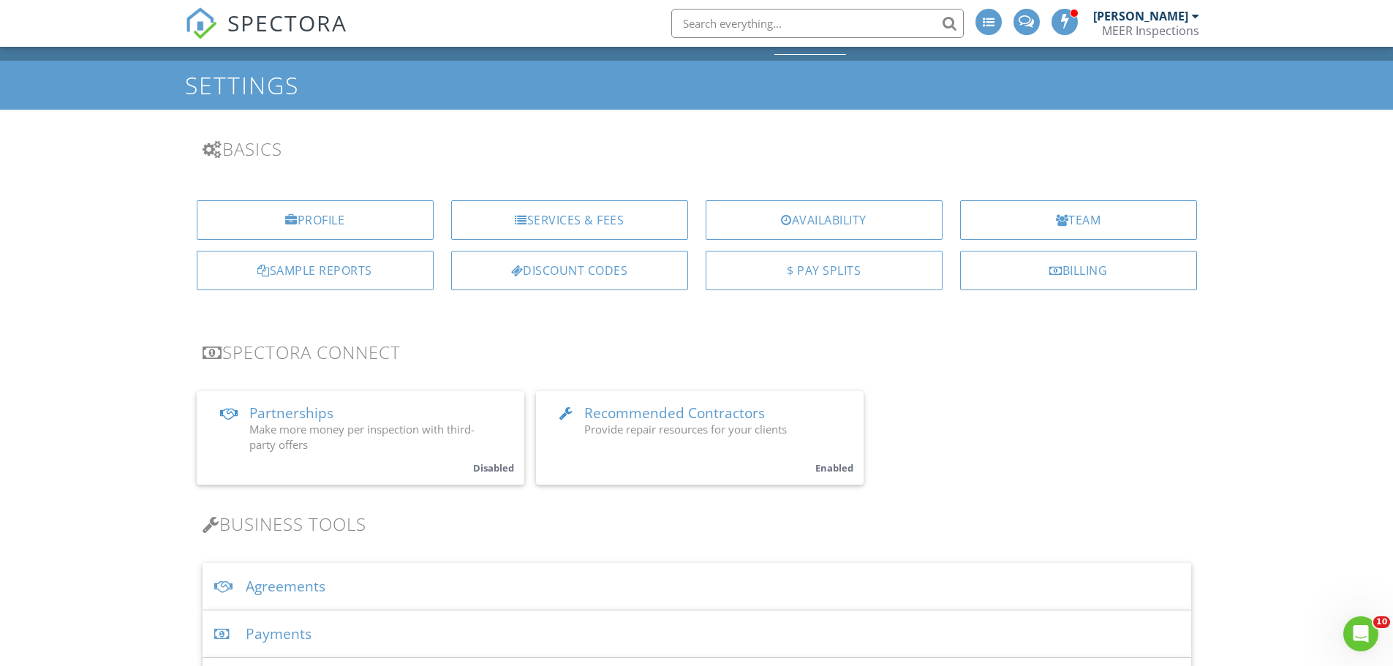
scroll to position [0, 0]
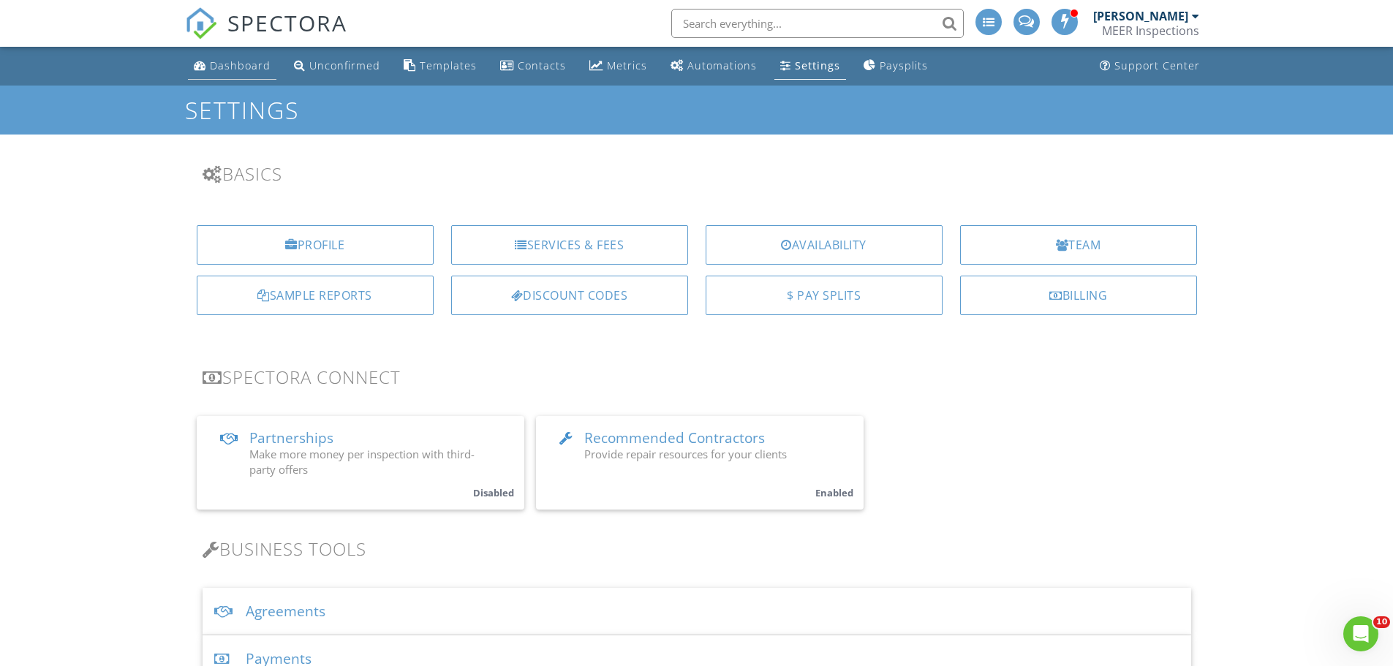
click at [230, 62] on div "Dashboard" at bounding box center [240, 66] width 61 height 14
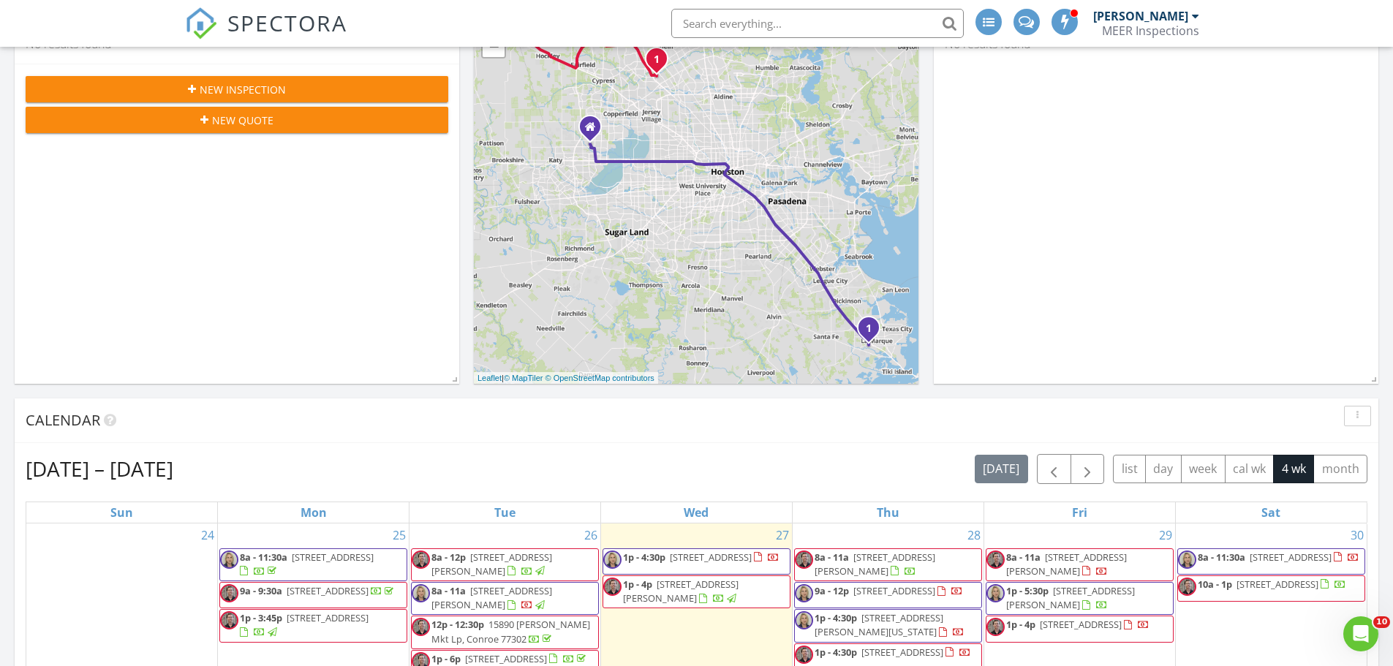
scroll to position [219, 0]
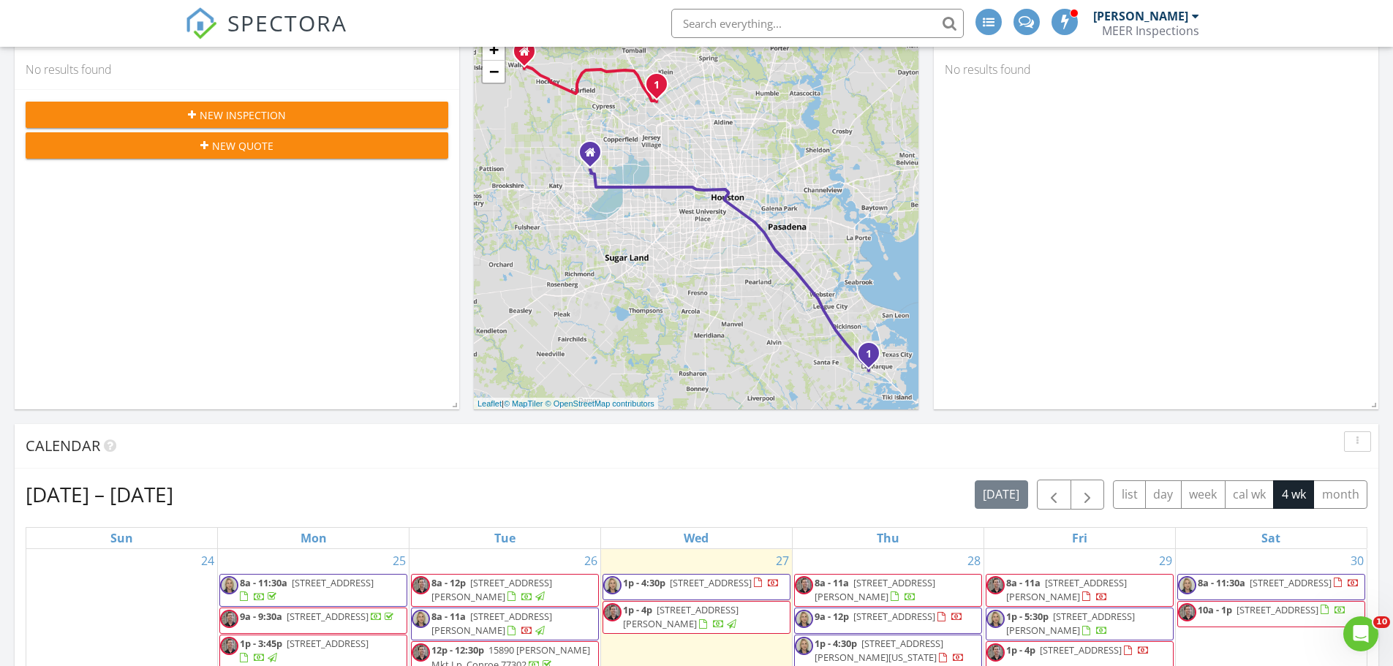
click at [1360, 441] on div "button" at bounding box center [1358, 442] width 14 height 10
click at [1139, 445] on div "Calendar" at bounding box center [686, 446] width 1320 height 22
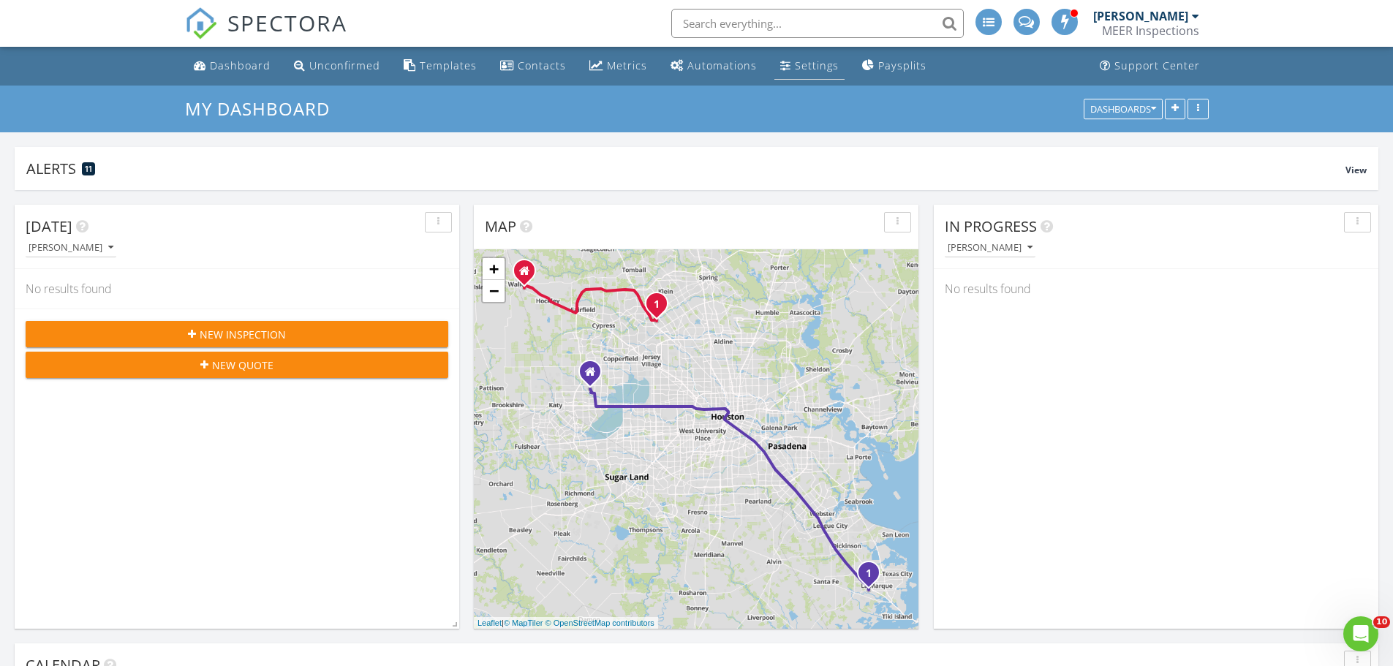
click at [797, 64] on div "Settings" at bounding box center [817, 66] width 44 height 14
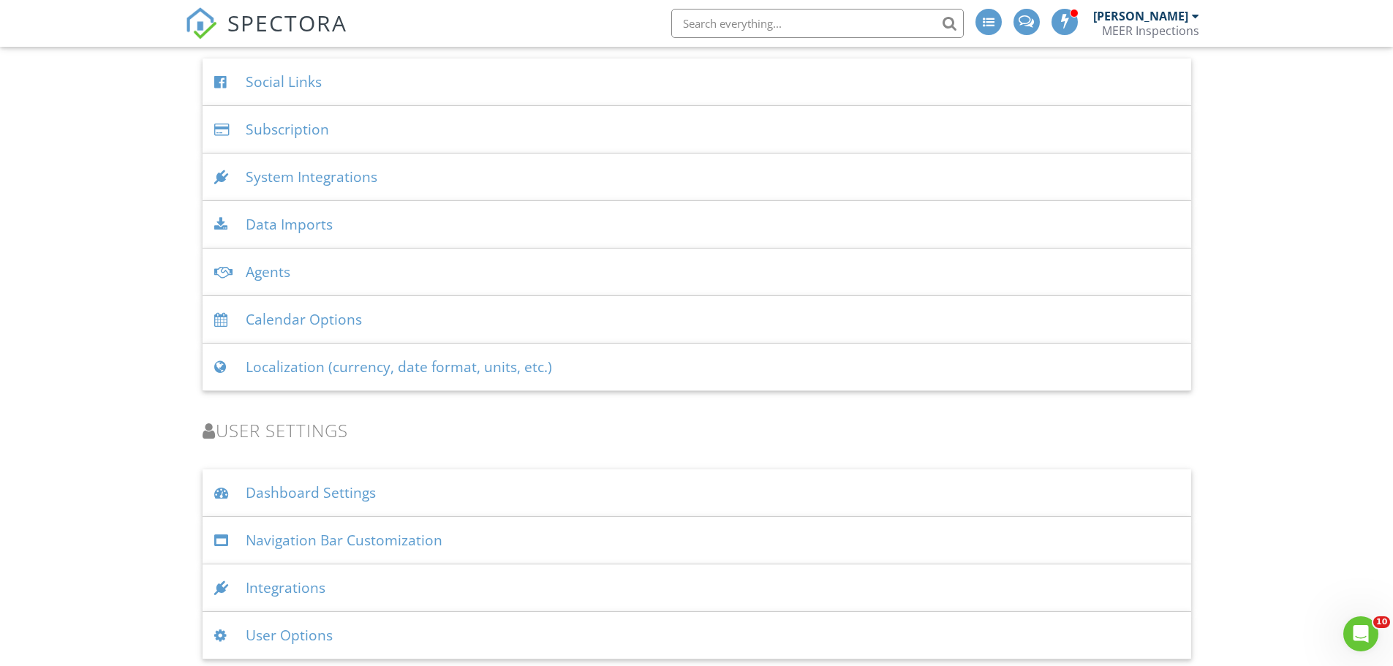
scroll to position [1704, 0]
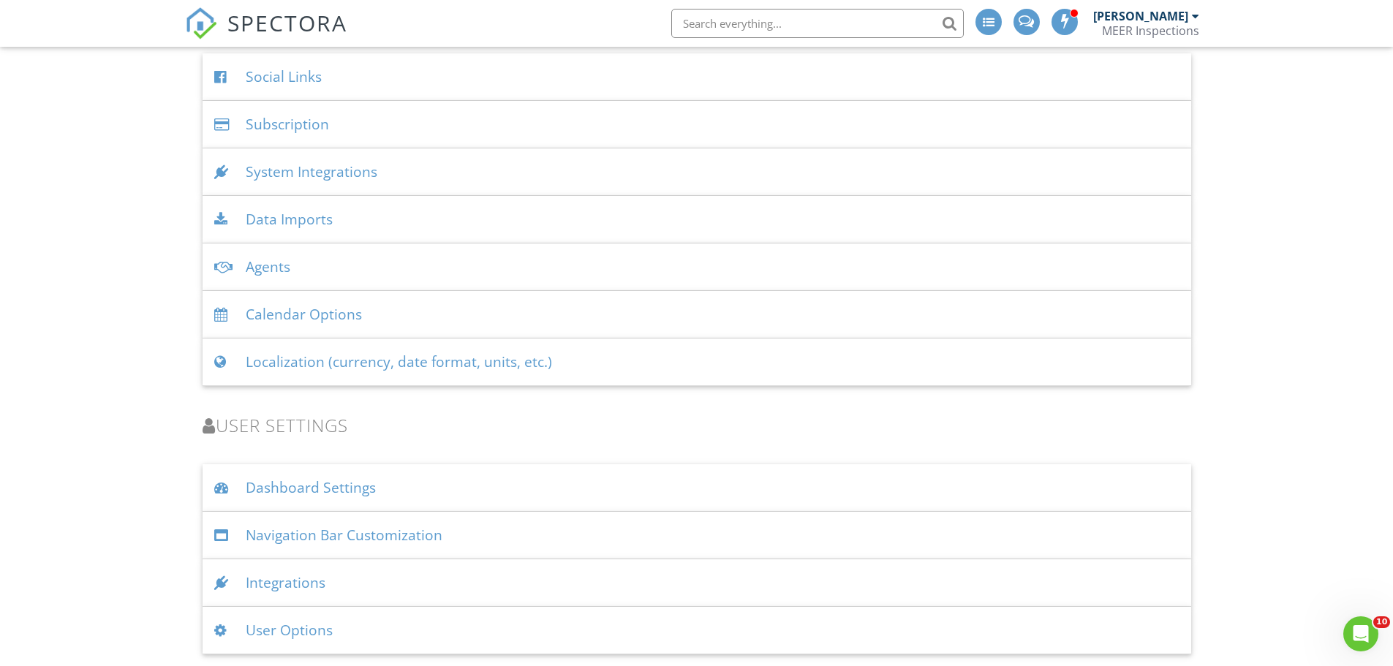
click at [360, 597] on div "Integrations" at bounding box center [697, 584] width 989 height 48
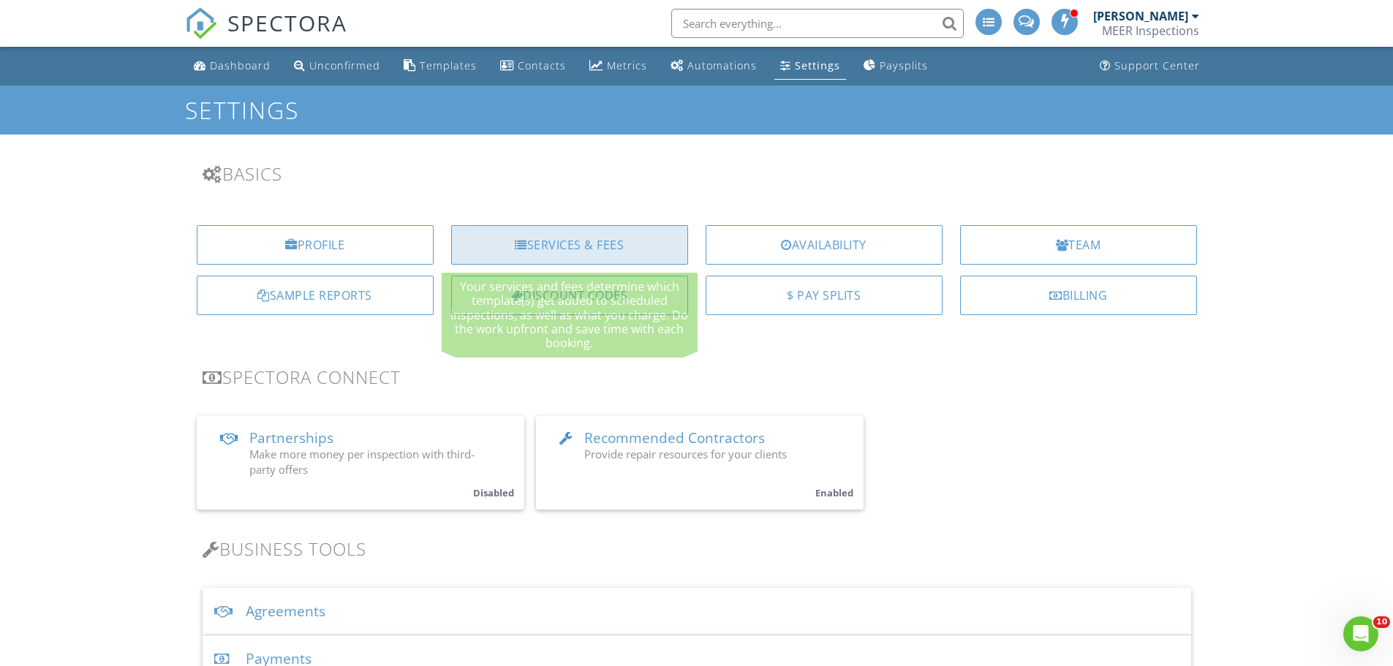
click at [581, 259] on div "Services & Fees" at bounding box center [569, 244] width 237 height 39
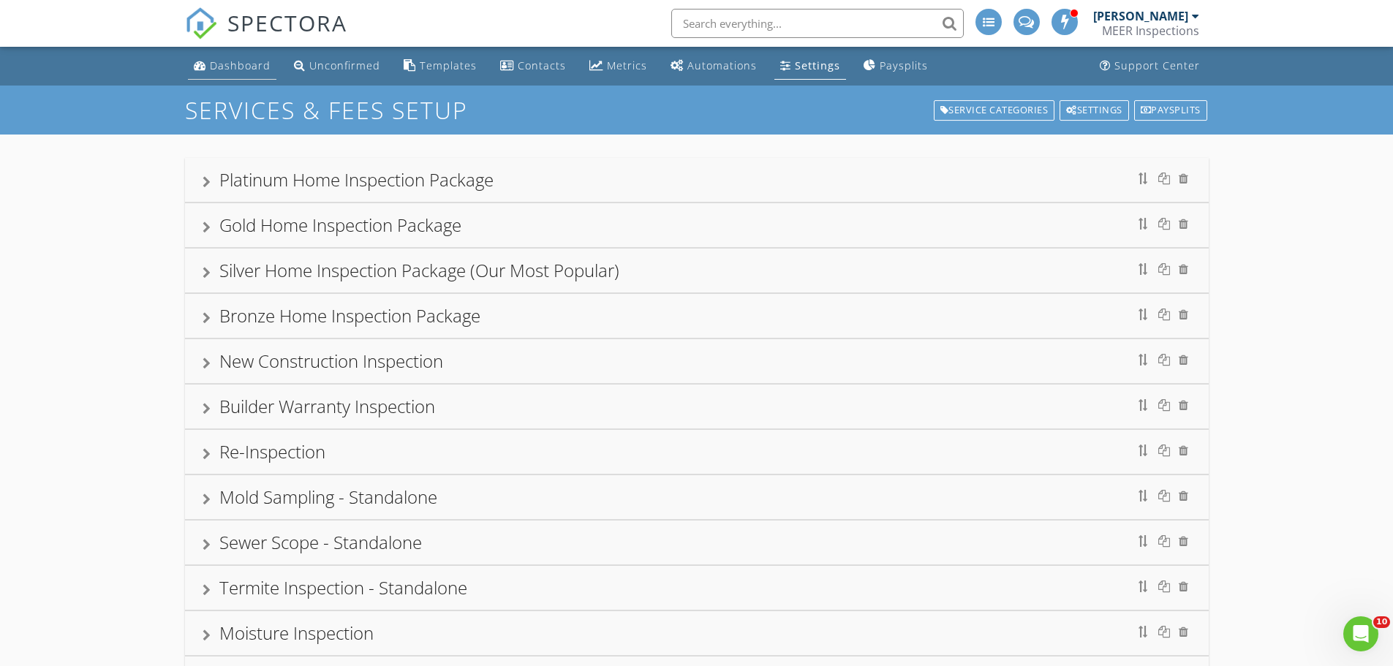
click at [227, 67] on div "Dashboard" at bounding box center [240, 66] width 61 height 14
